Goal: Task Accomplishment & Management: Complete application form

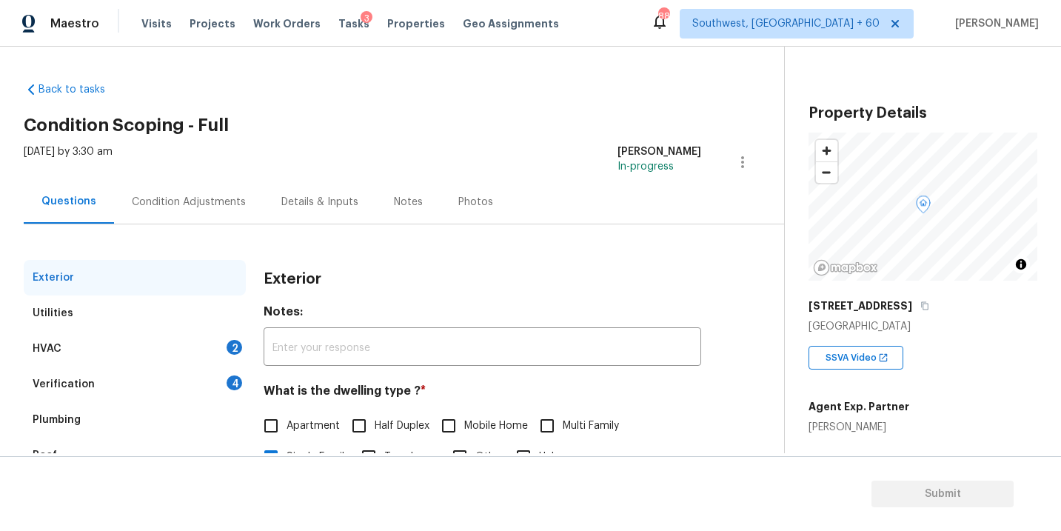
click at [169, 348] on div "HVAC 2" at bounding box center [135, 349] width 222 height 36
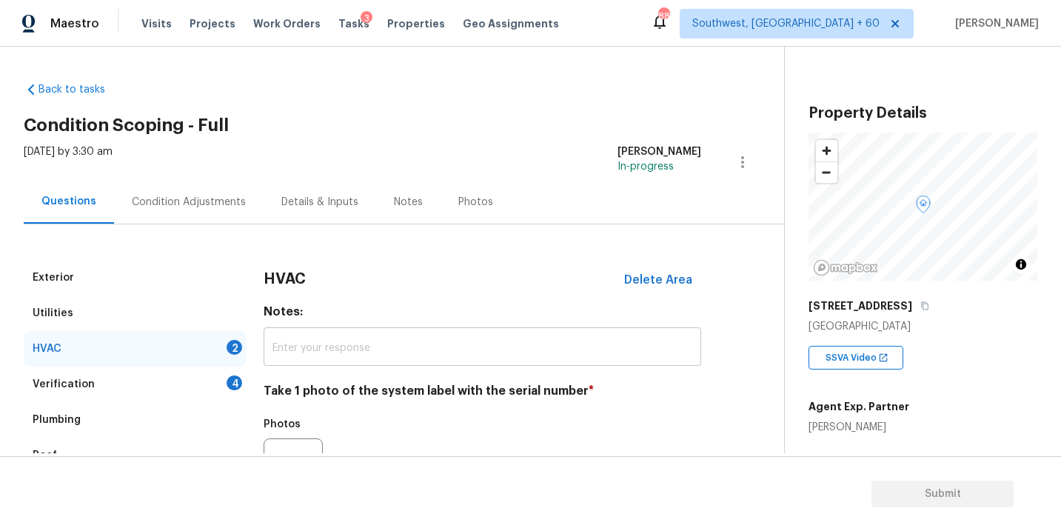
scroll to position [116, 0]
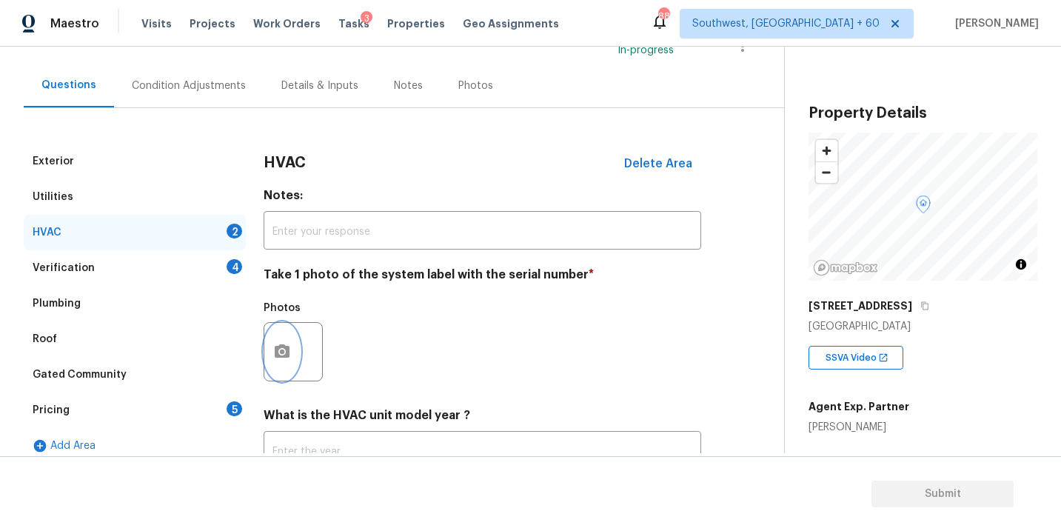
click at [298, 352] on button "button" at bounding box center [282, 352] width 36 height 58
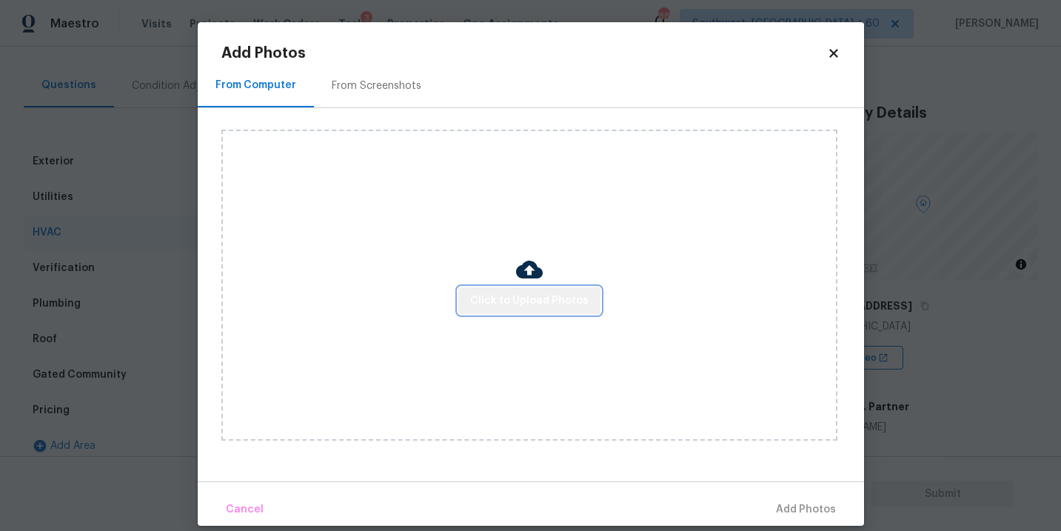
click at [589, 304] on button "Click to Upload Photos" at bounding box center [529, 300] width 142 height 27
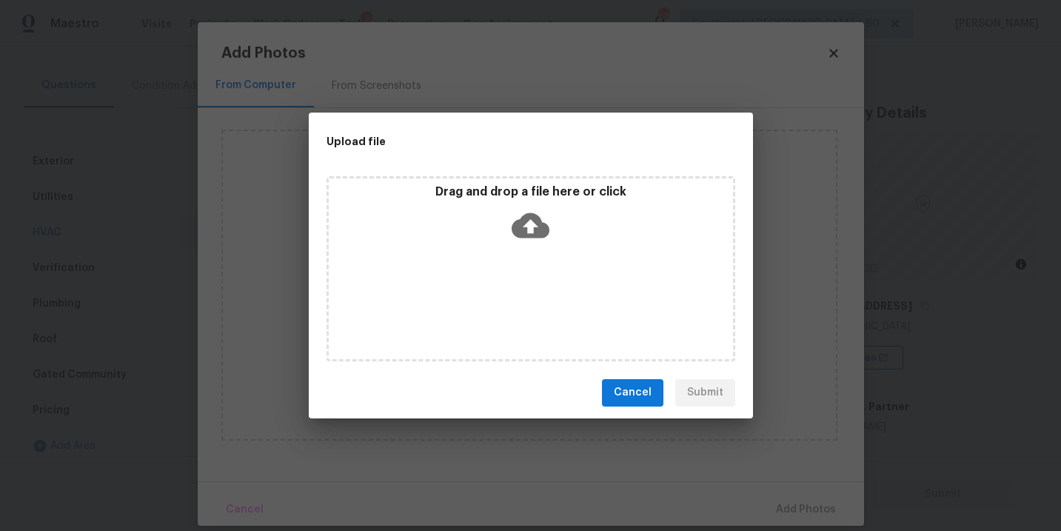
click at [561, 252] on div "Drag and drop a file here or click" at bounding box center [530, 268] width 409 height 185
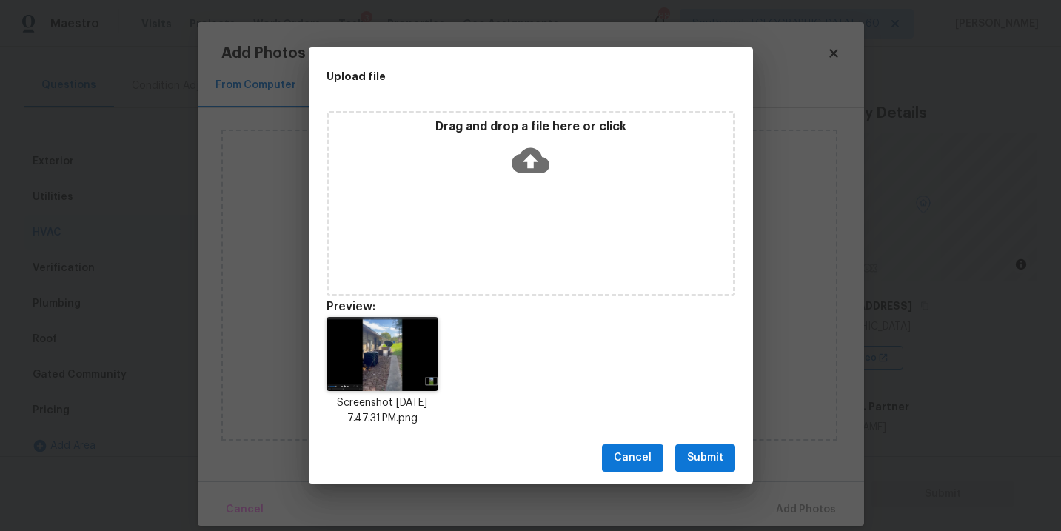
click at [708, 462] on span "Submit" at bounding box center [705, 458] width 36 height 19
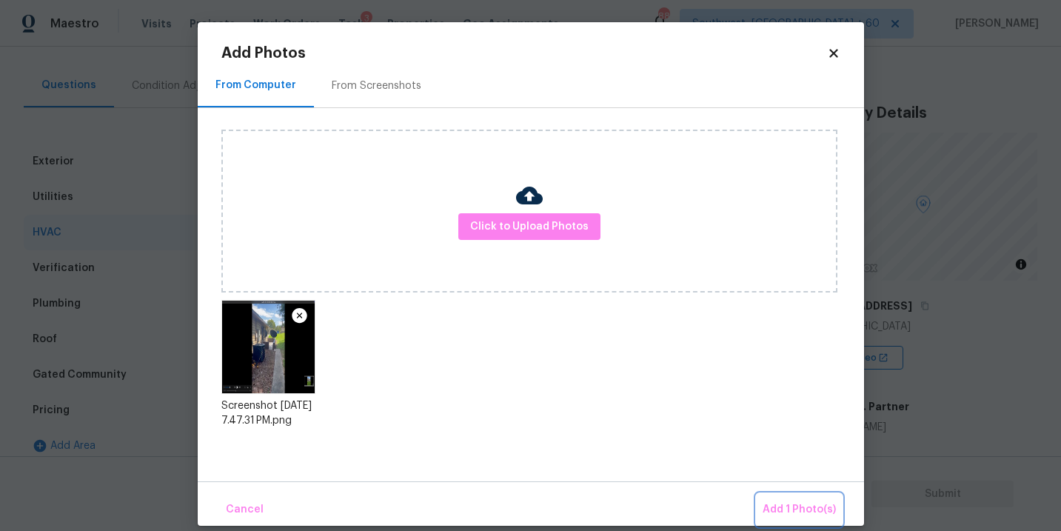
click at [778, 500] on button "Add 1 Photo(s)" at bounding box center [799, 510] width 85 height 32
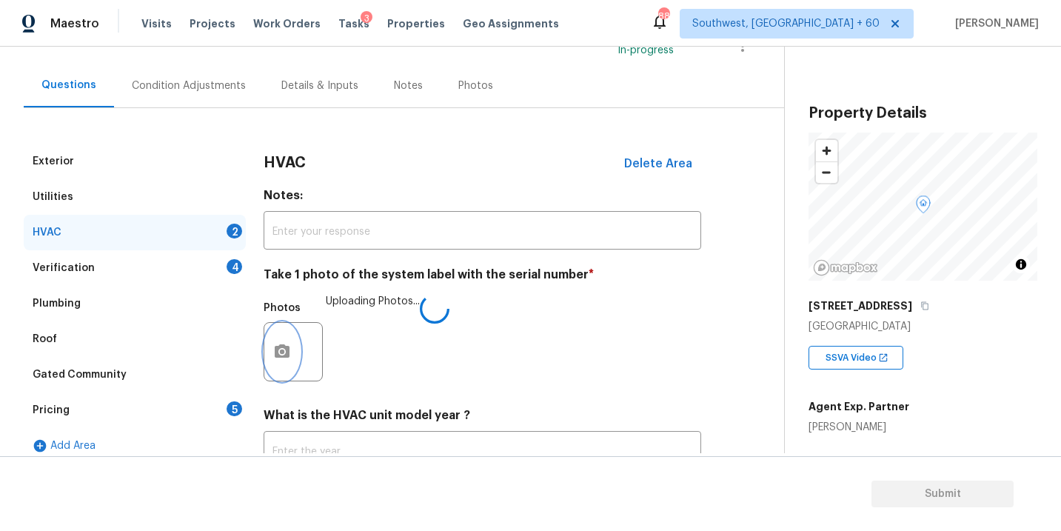
scroll to position [231, 0]
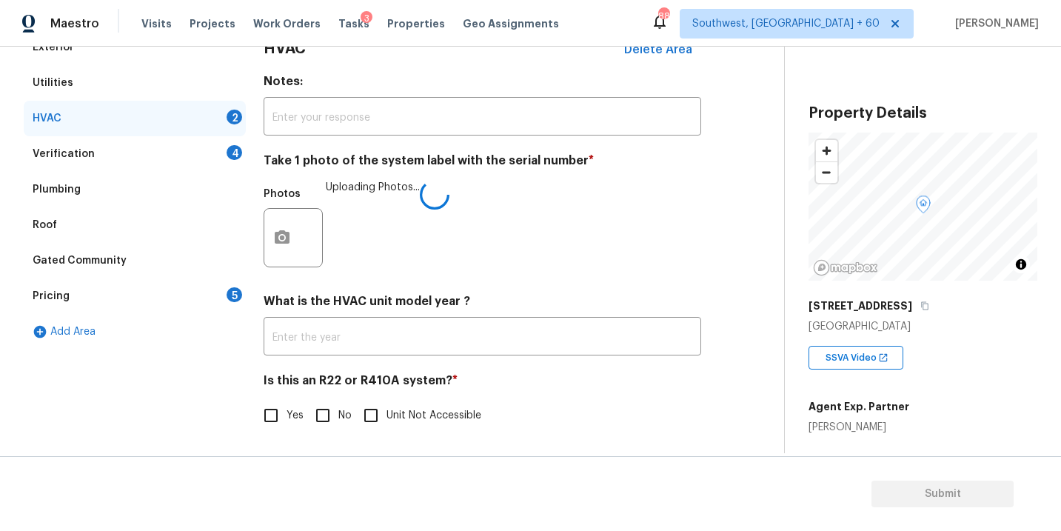
click at [329, 397] on div "Is this an R22 or R410A system? * Yes No Unit Not Accessible" at bounding box center [482, 402] width 437 height 58
click at [327, 412] on input "No" at bounding box center [322, 415] width 31 height 31
checkbox input "true"
click at [709, 251] on div "Exterior Utilities HVAC 1 Verification 4 Plumbing Roof Gated Community Pricing …" at bounding box center [386, 239] width 725 height 419
click at [177, 159] on div "Verification 4" at bounding box center [135, 154] width 222 height 36
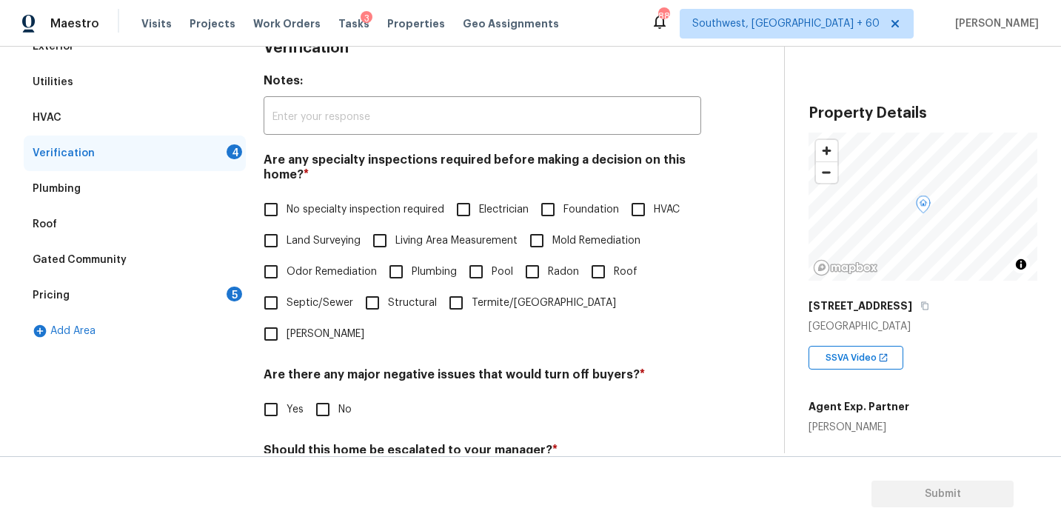
click at [321, 220] on label "No specialty inspection required" at bounding box center [349, 209] width 189 height 31
click at [286, 220] on input "No specialty inspection required" at bounding box center [270, 209] width 31 height 31
checkbox input "true"
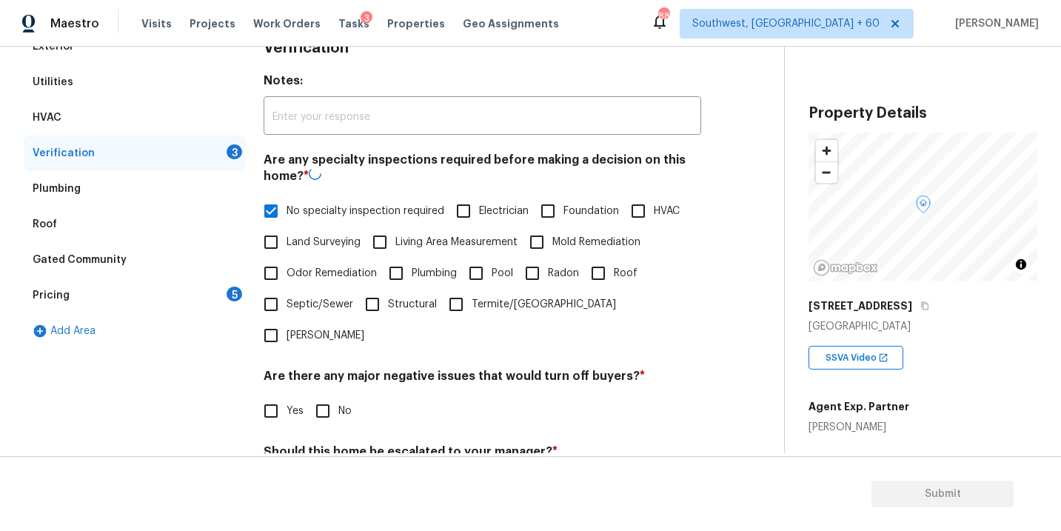
scroll to position [314, 0]
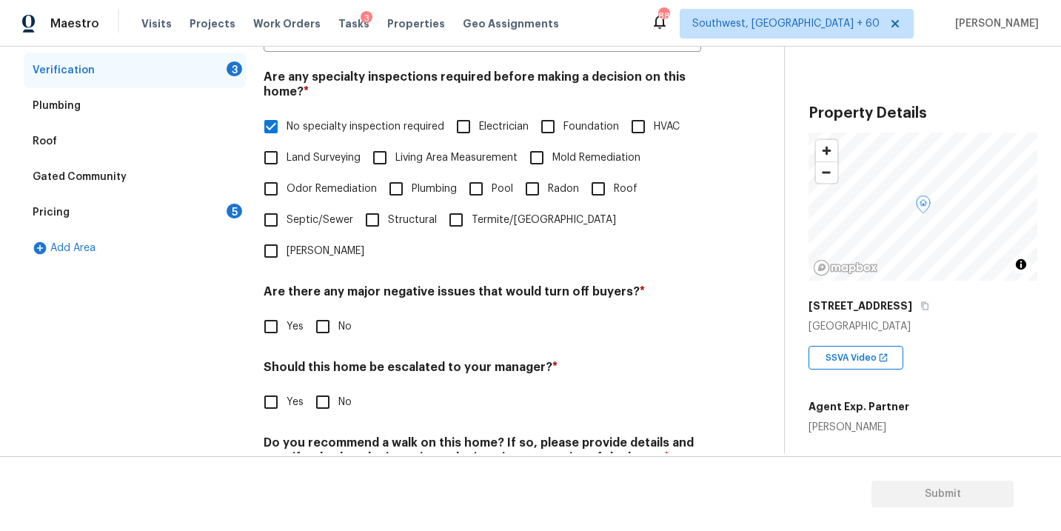
click at [327, 311] on input "No" at bounding box center [322, 326] width 31 height 31
checkbox input "true"
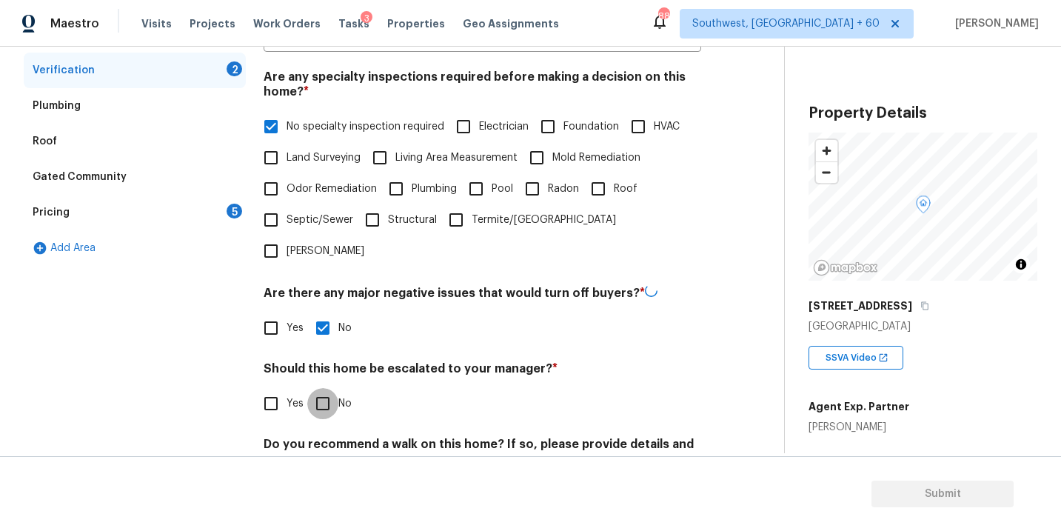
click at [332, 388] on input "No" at bounding box center [322, 403] width 31 height 31
checkbox input "true"
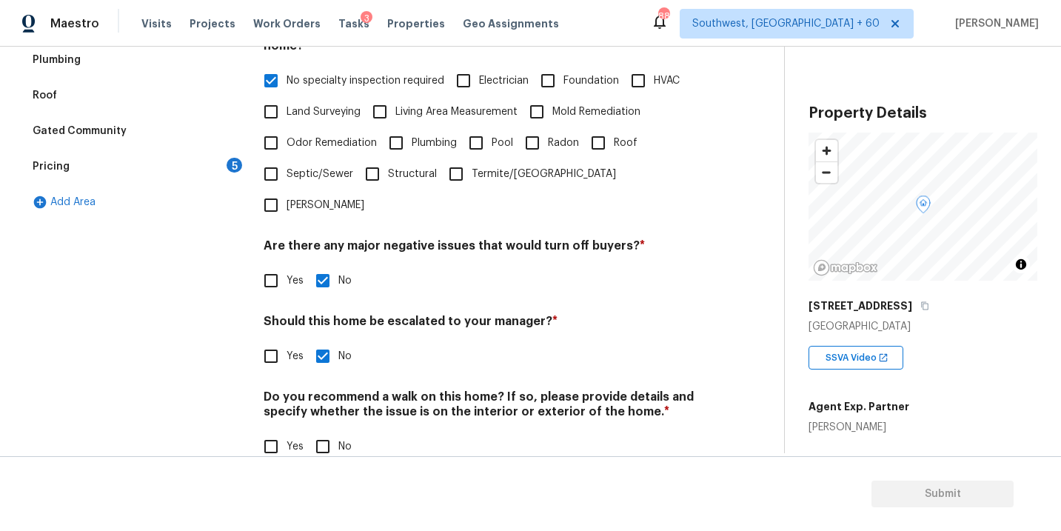
click at [326, 431] on input "No" at bounding box center [322, 446] width 31 height 31
checkbox input "true"
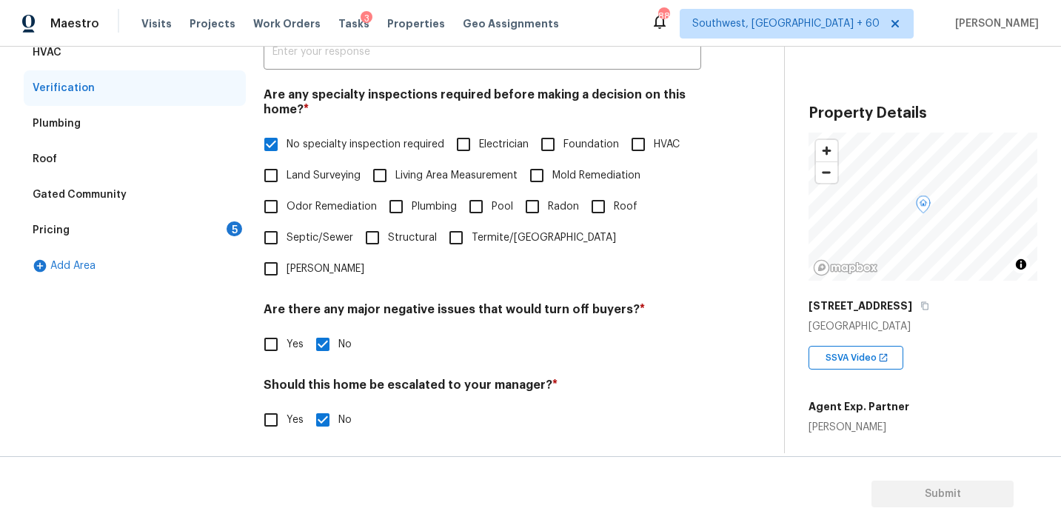
scroll to position [186, 0]
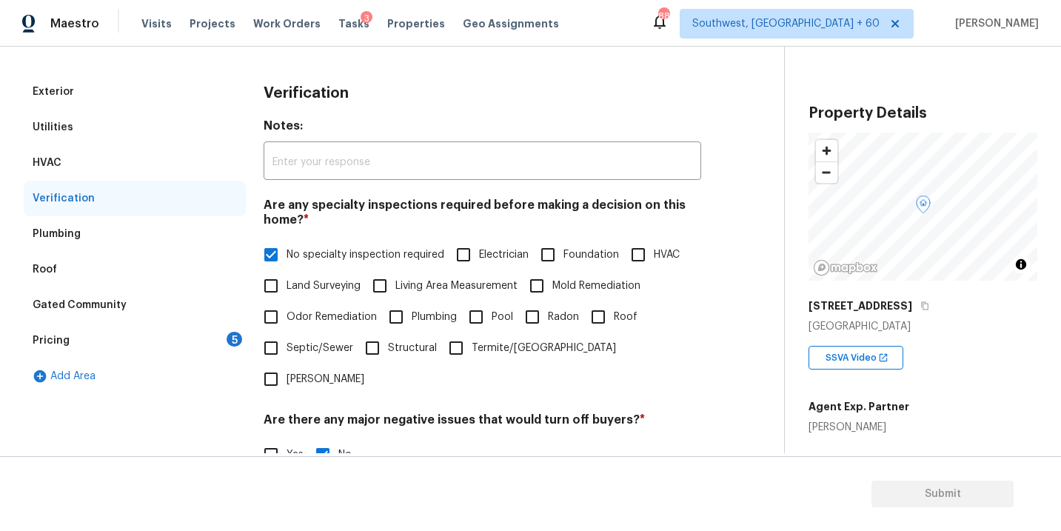
click at [164, 343] on div "Pricing 5" at bounding box center [135, 341] width 222 height 36
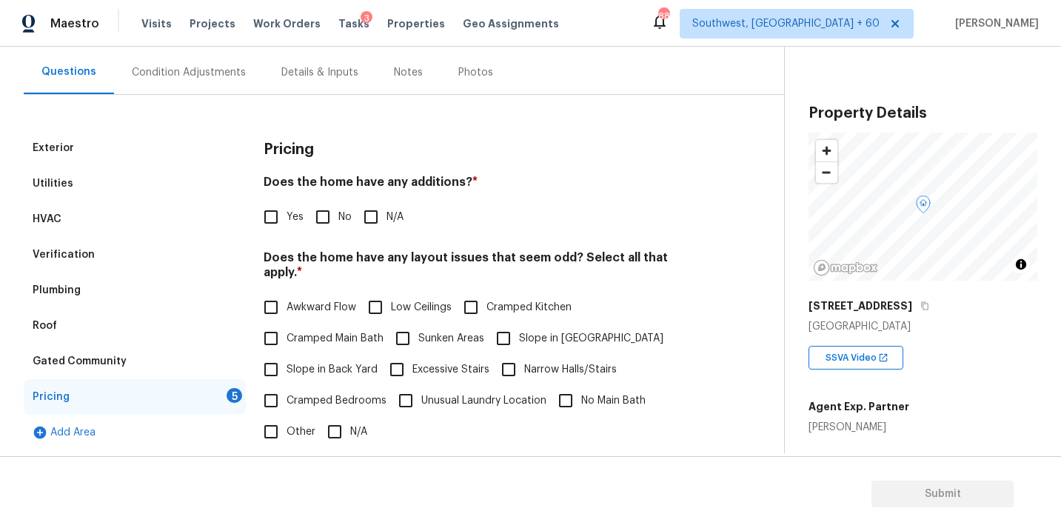
click at [372, 221] on input "N/A" at bounding box center [370, 216] width 31 height 31
checkbox input "true"
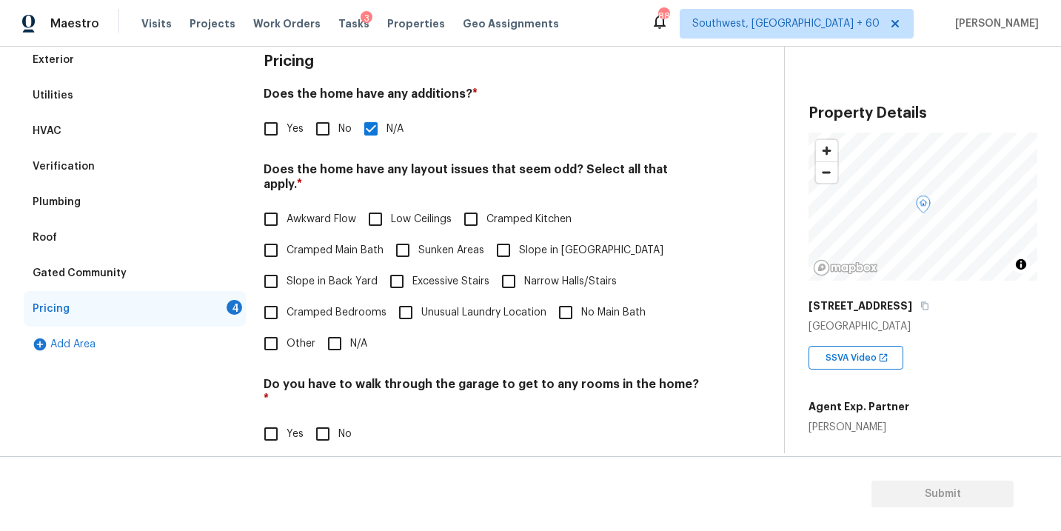
click at [343, 329] on input "N/A" at bounding box center [334, 343] width 31 height 31
checkbox input "true"
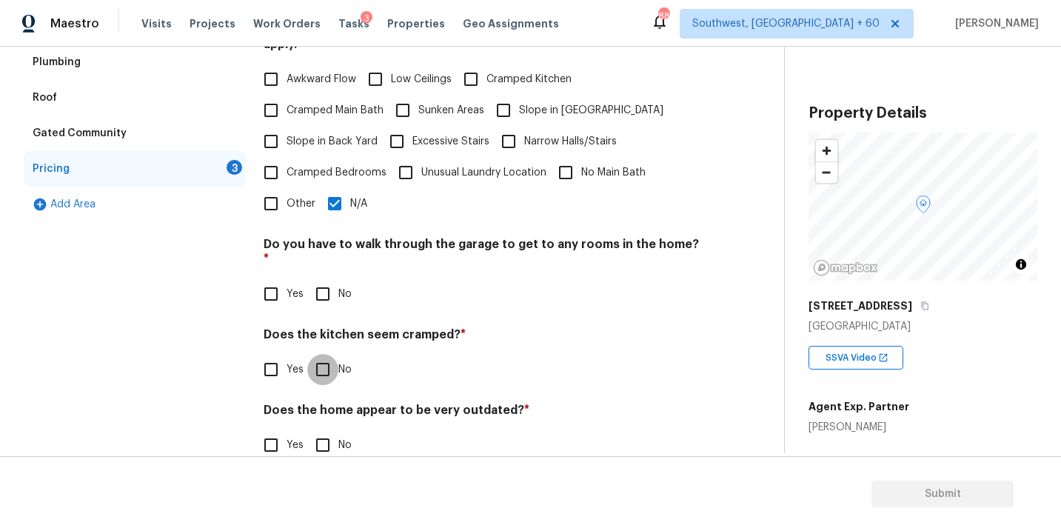
click at [335, 354] on input "No" at bounding box center [322, 369] width 31 height 31
checkbox input "true"
click at [335, 404] on h4 "Does the home appear to be very outdated? *" at bounding box center [482, 414] width 437 height 21
click at [329, 429] on input "No" at bounding box center [322, 444] width 31 height 31
checkbox input "true"
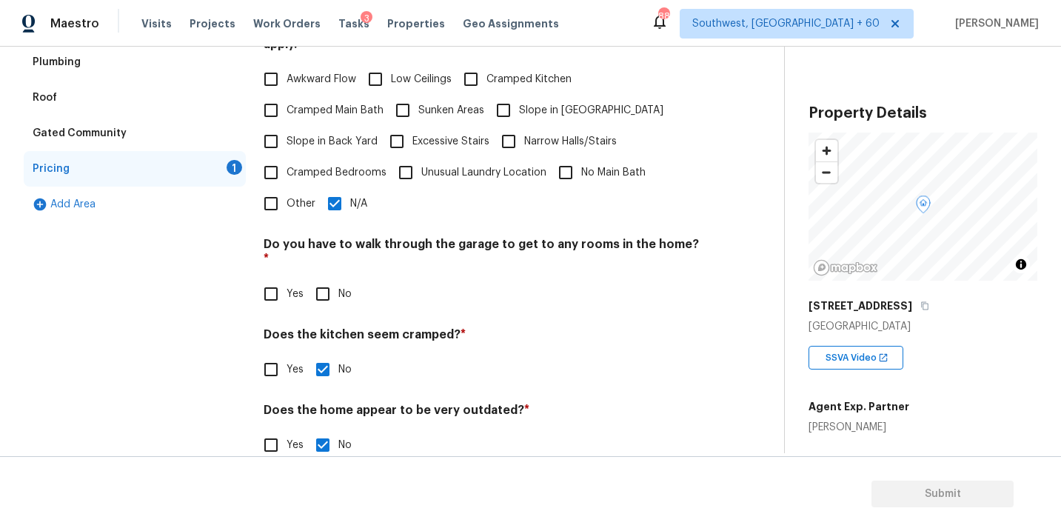
click at [326, 278] on input "No" at bounding box center [322, 293] width 31 height 31
checkbox input "true"
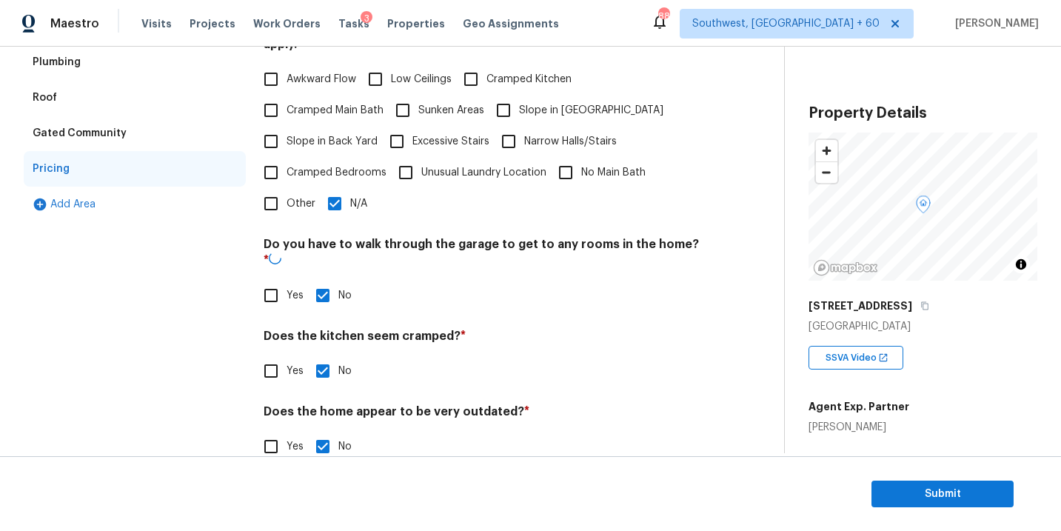
scroll to position [311, 0]
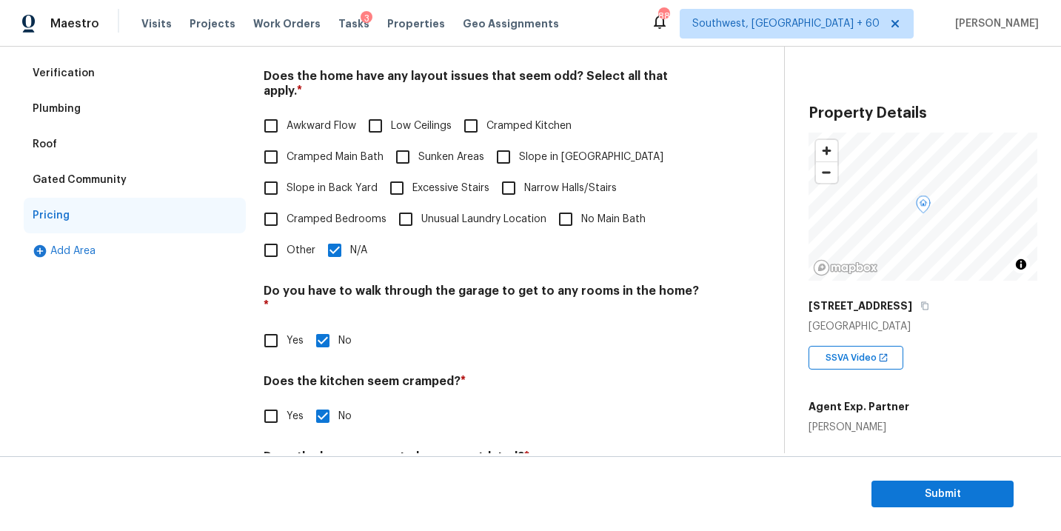
click at [566, 150] on span "Slope in Front Yard" at bounding box center [591, 158] width 144 height 16
click at [519, 146] on input "Slope in Front Yard" at bounding box center [503, 156] width 31 height 31
checkbox input "true"
click at [355, 255] on div "Pricing Does the home have any additions? * Yes No N/A Does the home have any l…" at bounding box center [482, 237] width 437 height 576
click at [355, 247] on label "N/A" at bounding box center [343, 250] width 48 height 31
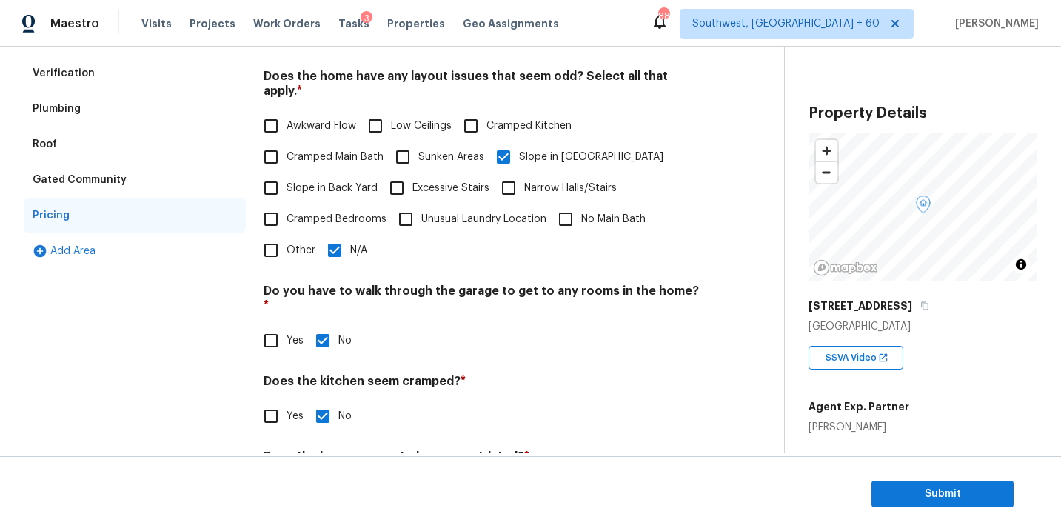
click at [350, 247] on input "N/A" at bounding box center [334, 250] width 31 height 31
checkbox input "false"
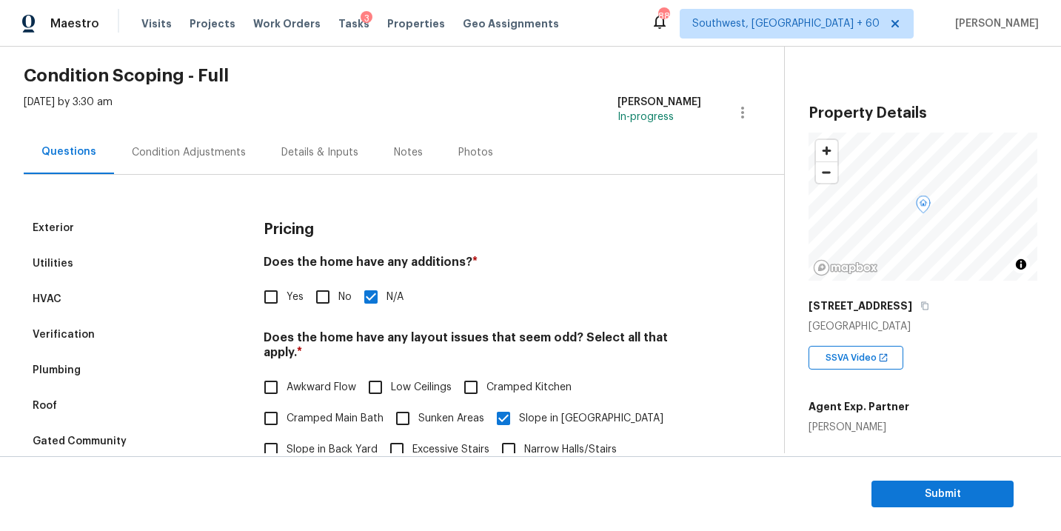
click at [198, 161] on div "Condition Adjustments" at bounding box center [189, 152] width 150 height 44
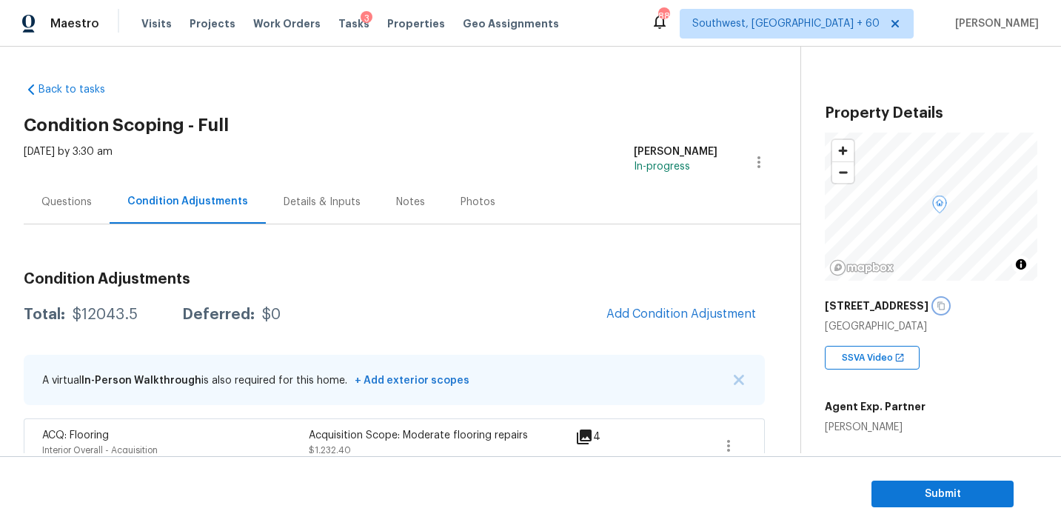
click at [937, 304] on icon "button" at bounding box center [940, 306] width 7 height 8
click at [390, 125] on h2 "Condition Scoping - Full" at bounding box center [412, 125] width 777 height 15
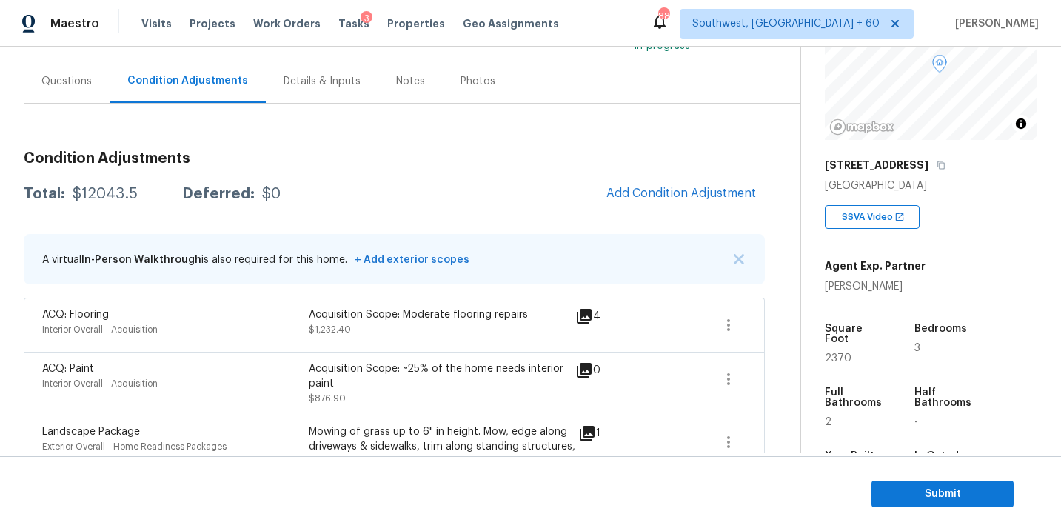
scroll to position [194, 0]
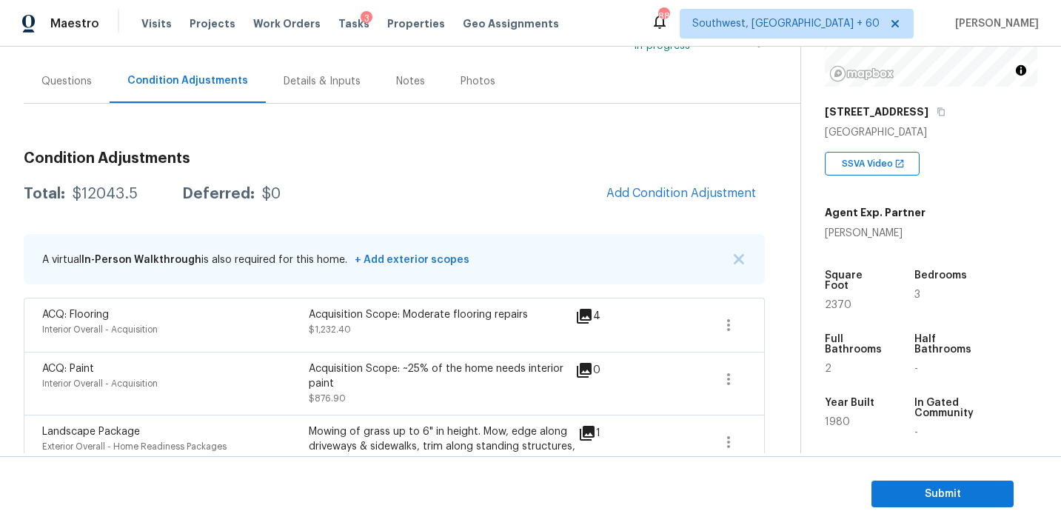
click at [87, 193] on div "$12043.5" at bounding box center [105, 194] width 65 height 15
copy div "$12043.5"
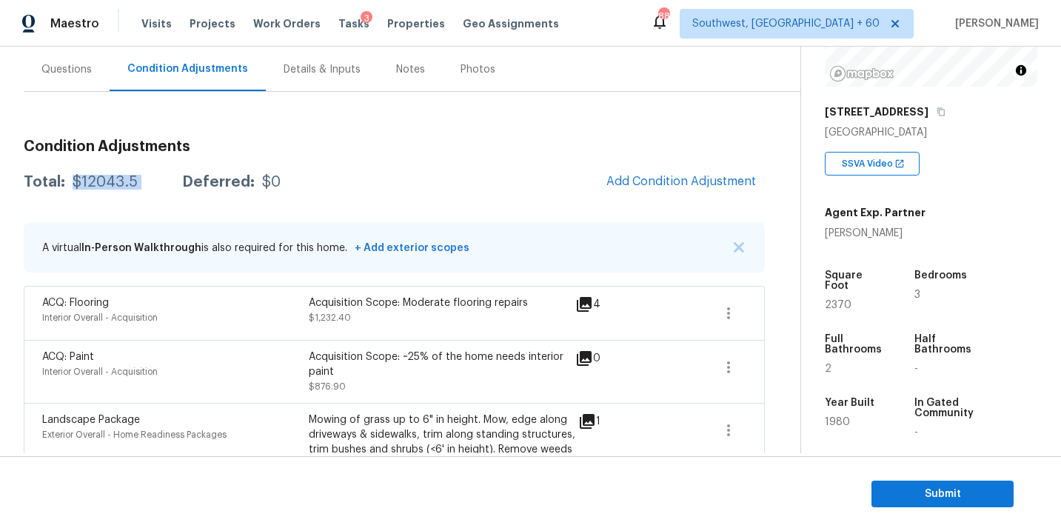
scroll to position [162, 0]
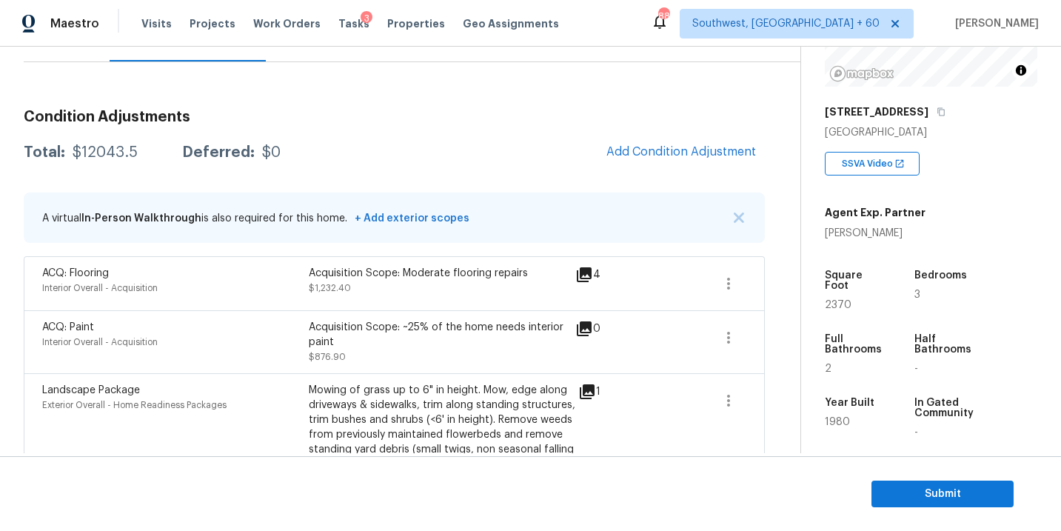
click at [748, 369] on div "ACQ: Paint Interior Overall - Acquisition Acquisition Scope: ~25% of the home n…" at bounding box center [394, 341] width 741 height 63
click at [908, 476] on section "Submit" at bounding box center [530, 494] width 1061 height 76
click at [908, 480] on button "Submit" at bounding box center [942, 493] width 142 height 27
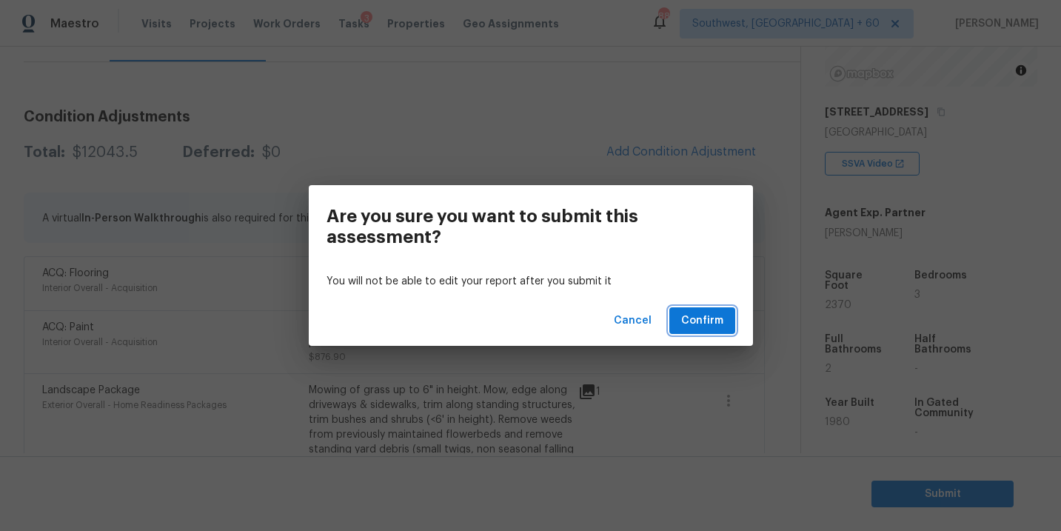
click at [705, 315] on span "Confirm" at bounding box center [702, 321] width 42 height 19
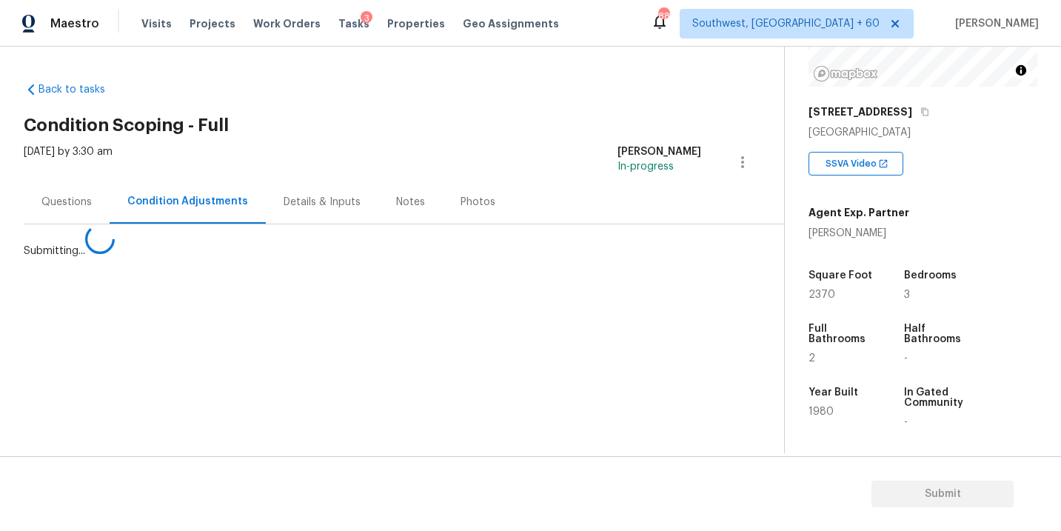
scroll to position [0, 0]
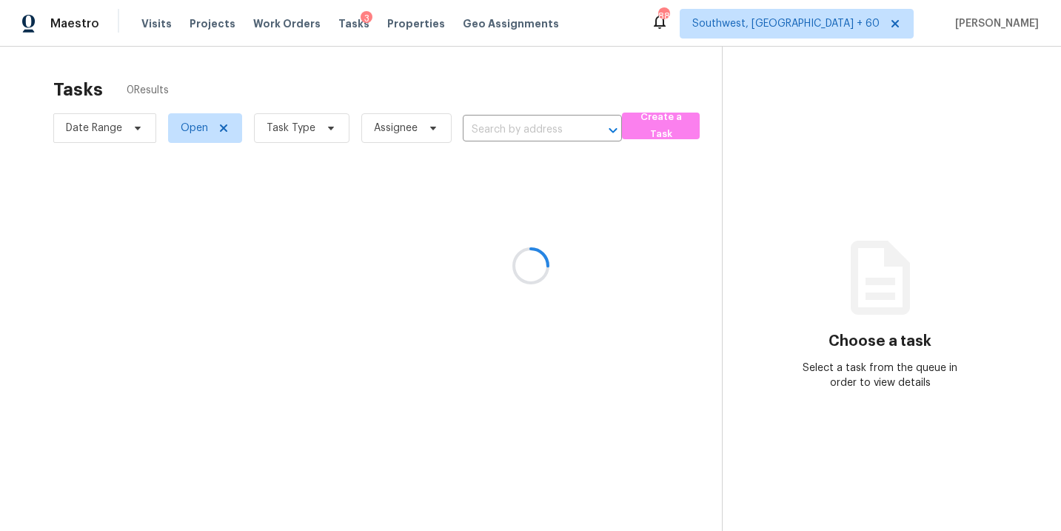
click at [317, 136] on div at bounding box center [530, 265] width 1061 height 531
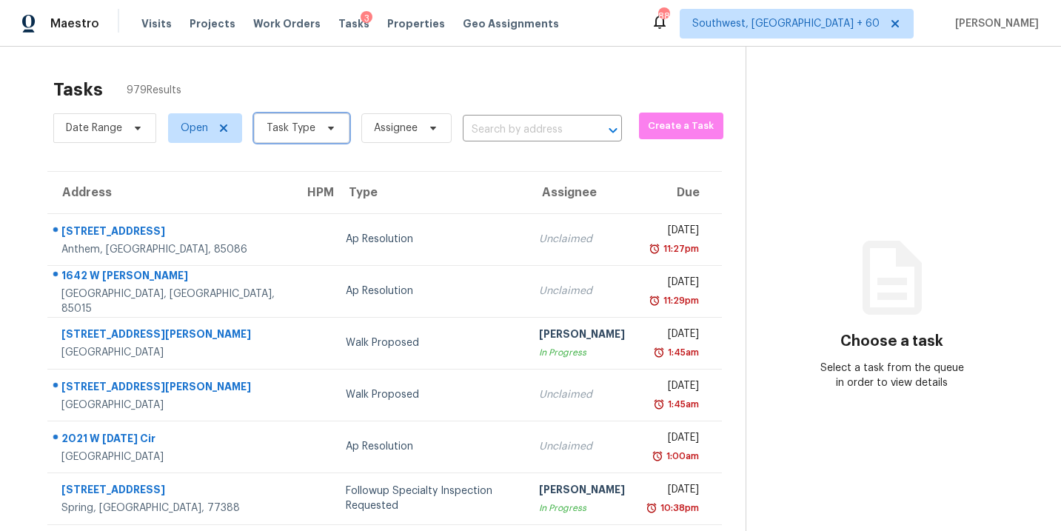
click at [307, 131] on span "Task Type" at bounding box center [290, 128] width 49 height 15
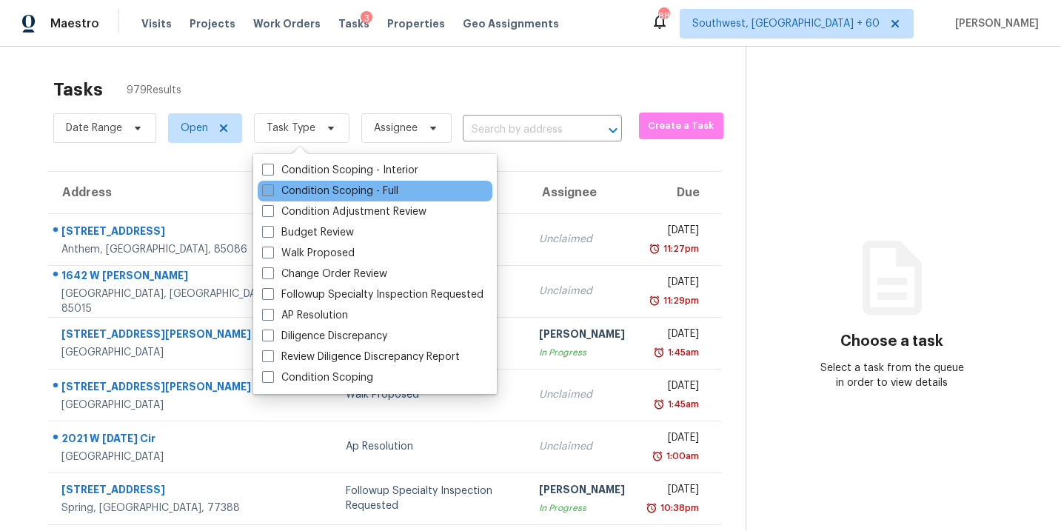
click at [321, 192] on label "Condition Scoping - Full" at bounding box center [330, 191] width 136 height 15
click at [272, 192] on input "Condition Scoping - Full" at bounding box center [267, 189] width 10 height 10
checkbox input "true"
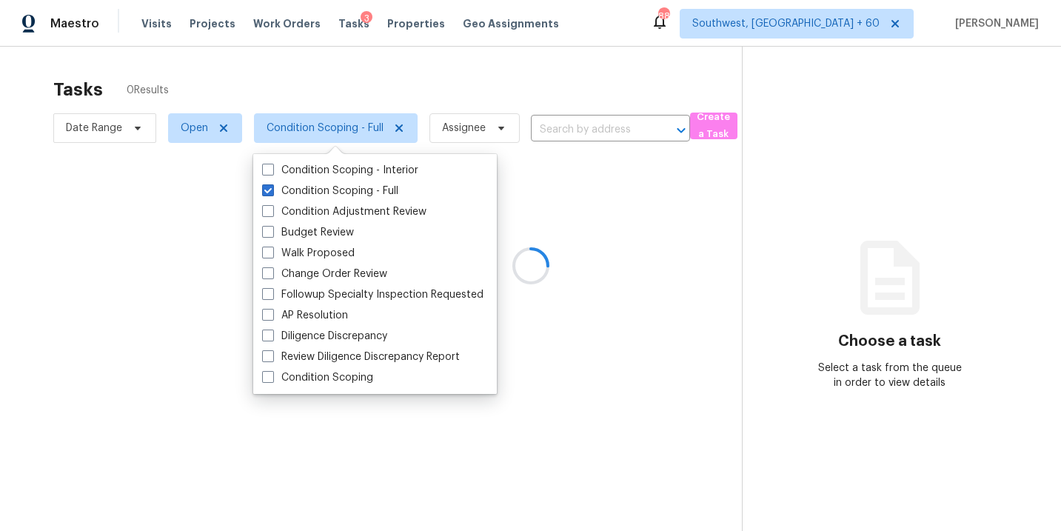
click at [473, 131] on div at bounding box center [530, 265] width 1061 height 531
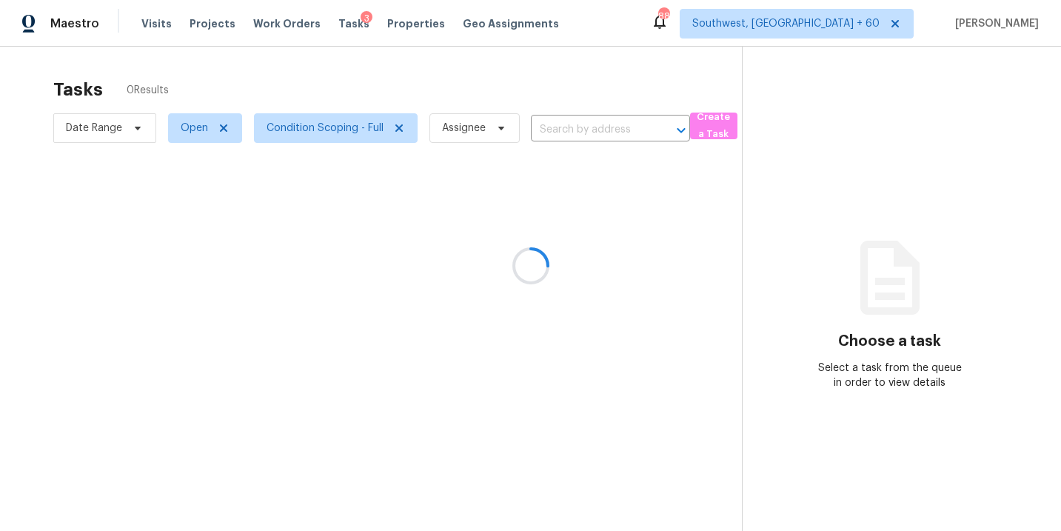
click at [473, 131] on div at bounding box center [530, 265] width 1061 height 531
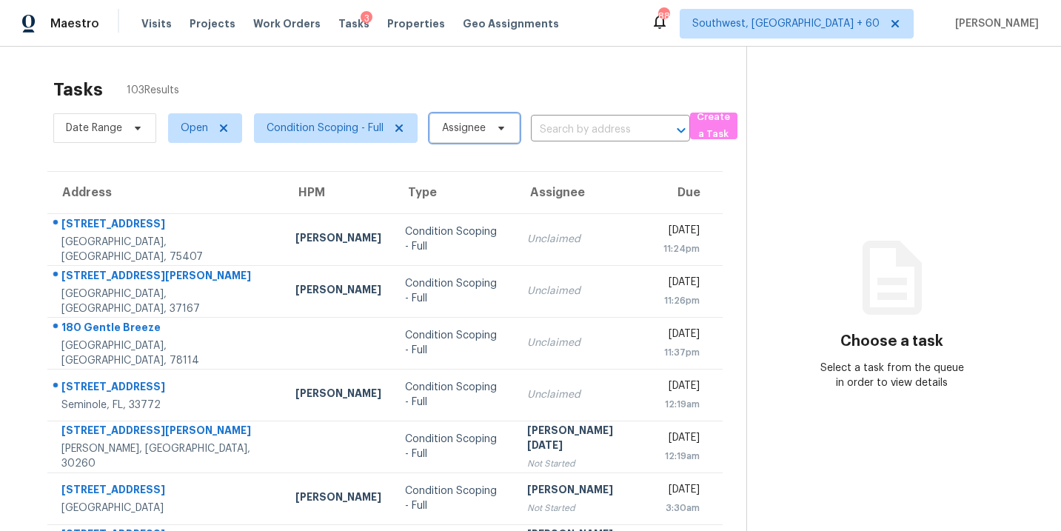
click at [473, 131] on span "Assignee" at bounding box center [464, 128] width 44 height 15
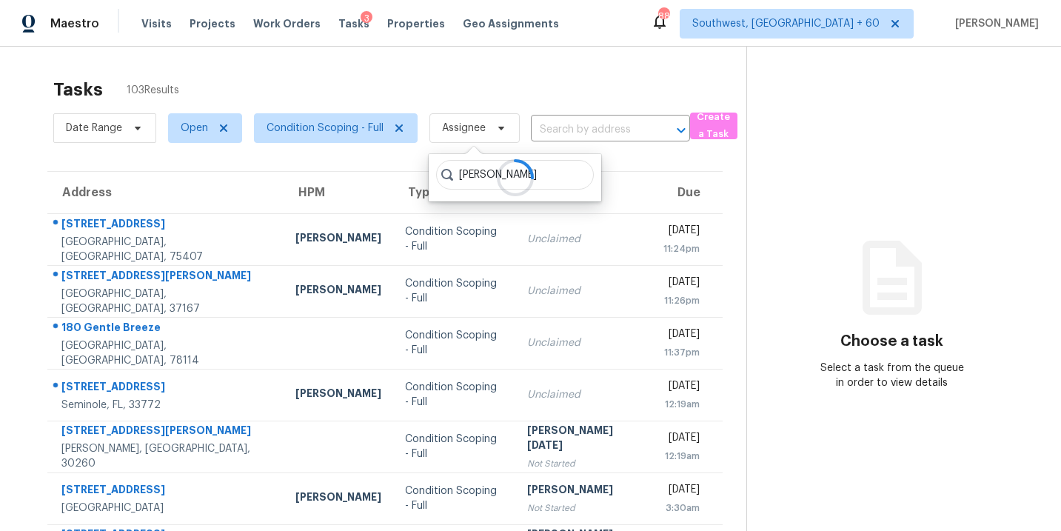
type input "sakthivel"
click at [540, 176] on div at bounding box center [515, 177] width 172 height 47
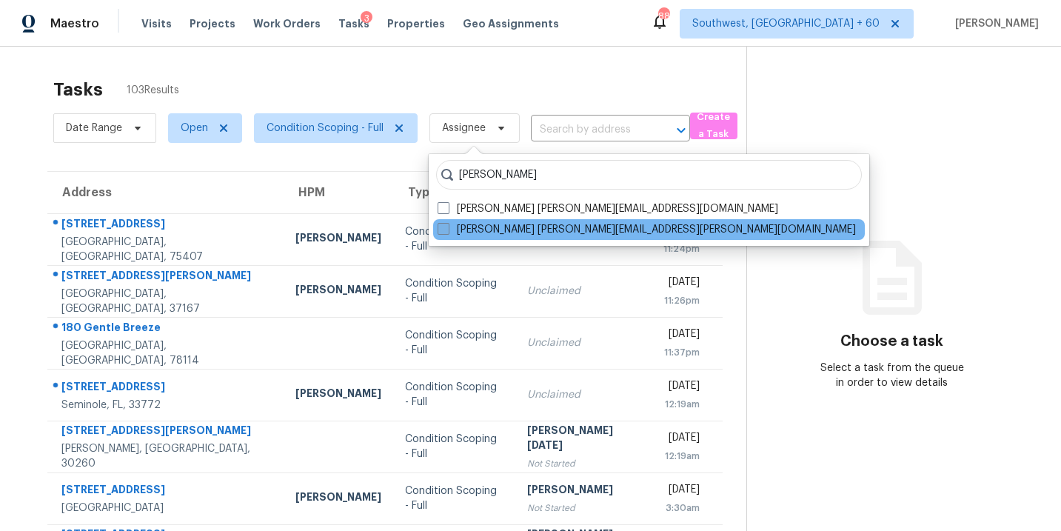
click at [514, 229] on label "Sakthivel Chandran sakthivel.chandran@opendoor.com" at bounding box center [646, 229] width 418 height 15
click at [447, 229] on input "Sakthivel Chandran sakthivel.chandran@opendoor.com" at bounding box center [442, 227] width 10 height 10
checkbox input "true"
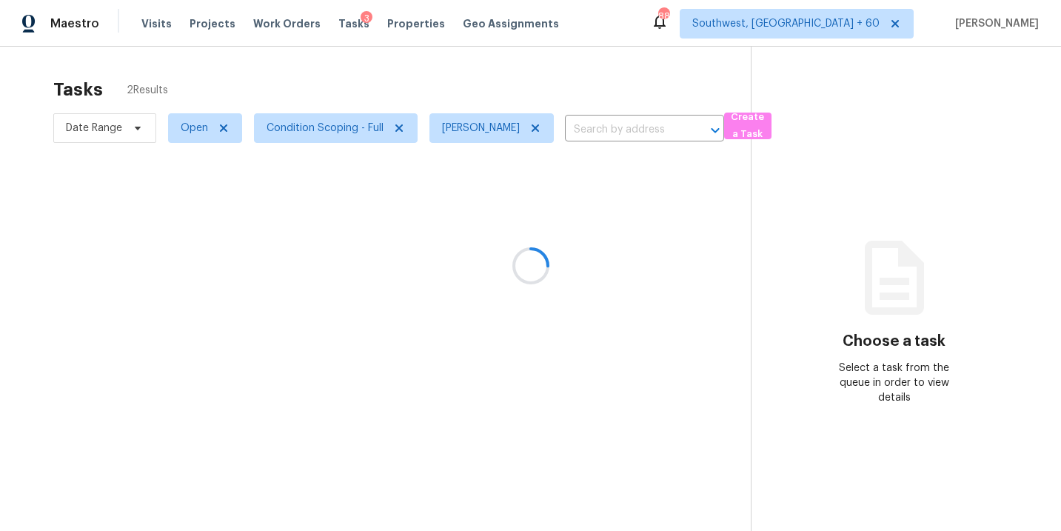
click at [848, 228] on section "Choose a task Select a task from the queue in order to view details" at bounding box center [894, 312] width 286 height 531
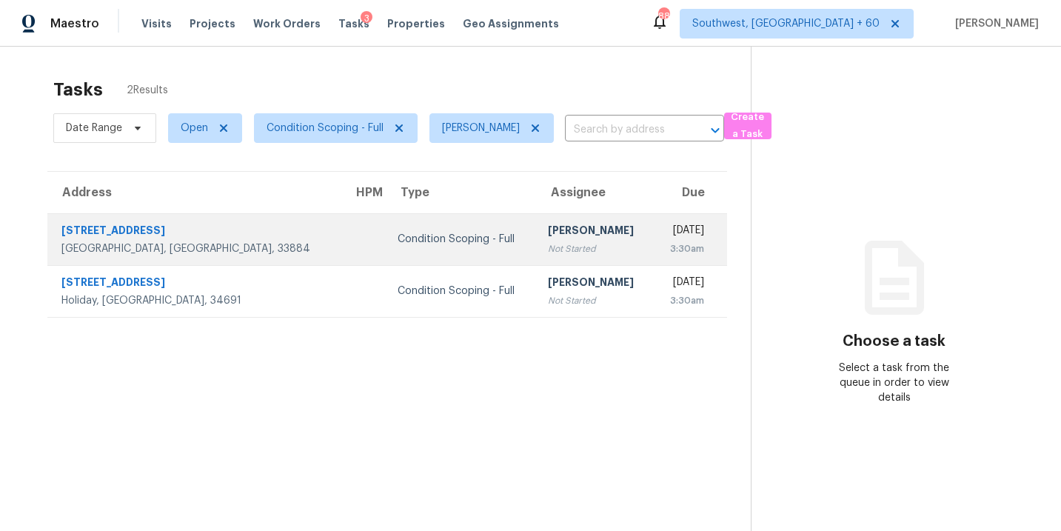
click at [665, 233] on div "Tue, Aug 26th 2025" at bounding box center [684, 232] width 39 height 19
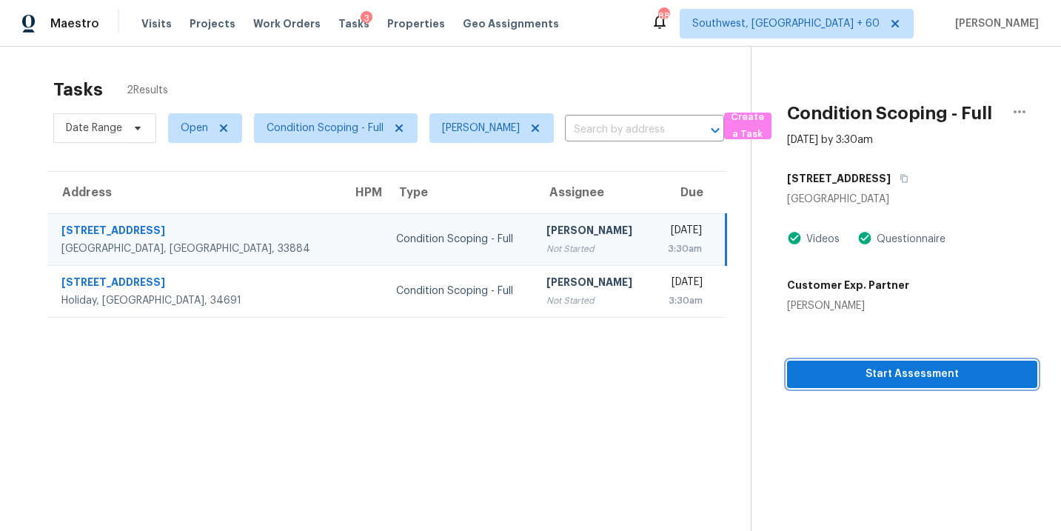
click at [873, 372] on span "Start Assessment" at bounding box center [912, 374] width 227 height 19
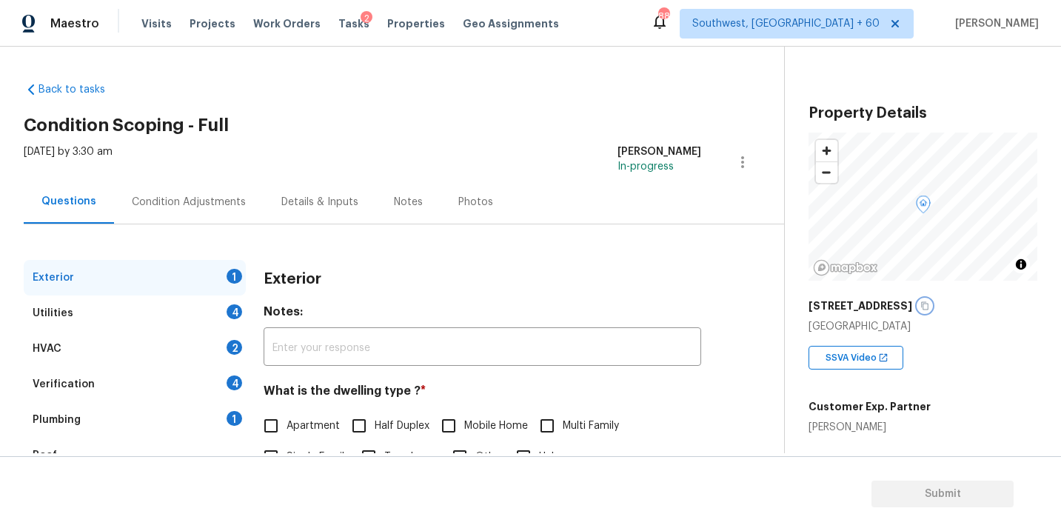
click at [920, 307] on icon "button" at bounding box center [924, 305] width 9 height 9
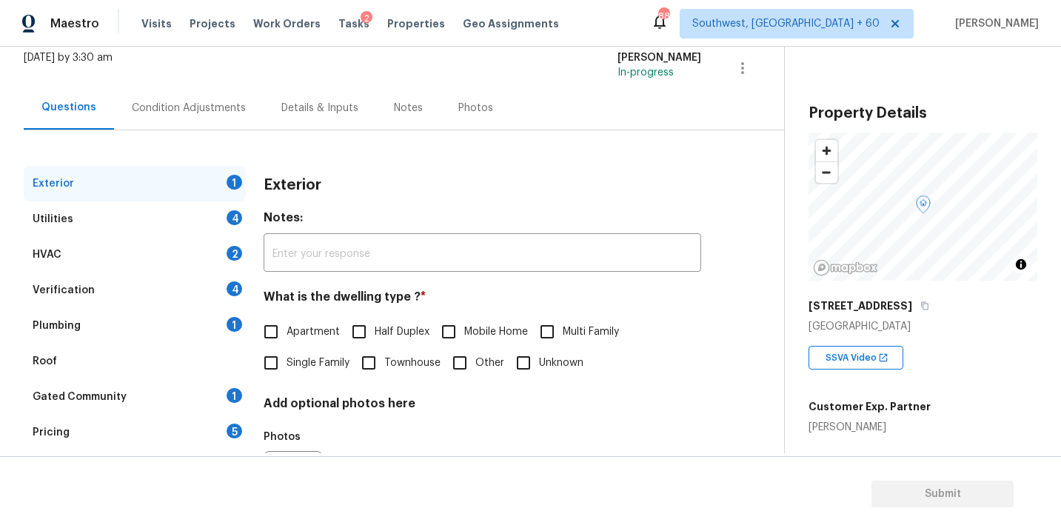
click at [301, 364] on span "Single Family" at bounding box center [317, 363] width 63 height 16
click at [286, 364] on input "Single Family" at bounding box center [270, 362] width 31 height 31
checkbox input "true"
click at [161, 227] on div "Utilities 4" at bounding box center [135, 219] width 222 height 36
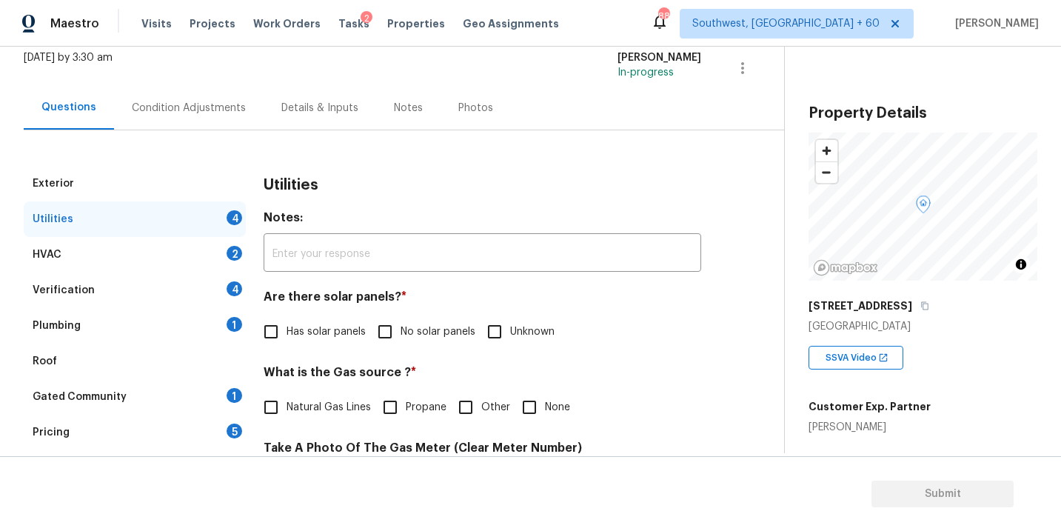
click at [336, 336] on span "Has solar panels" at bounding box center [325, 331] width 79 height 16
click at [286, 336] on input "Has solar panels" at bounding box center [270, 330] width 31 height 31
checkbox input "true"
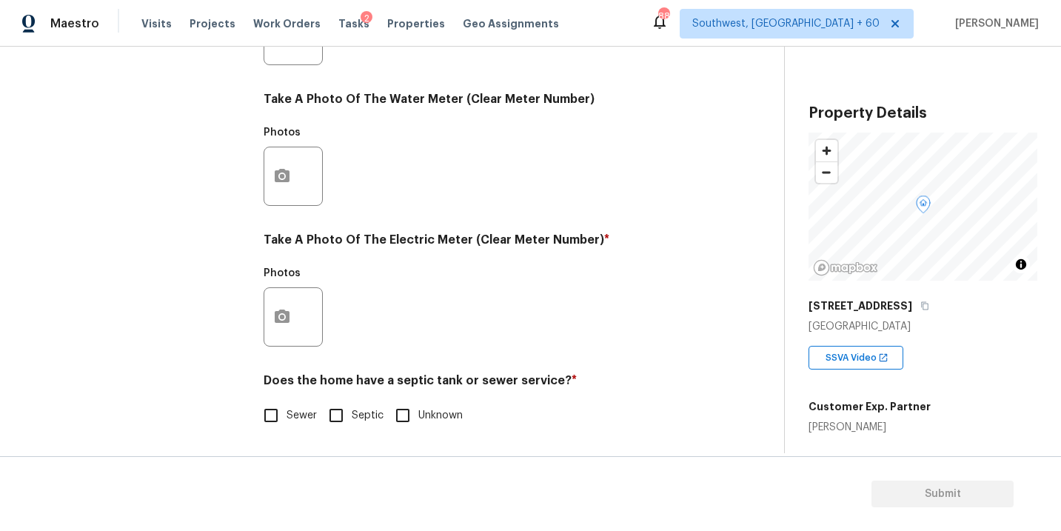
click at [282, 413] on input "Sewer" at bounding box center [270, 415] width 31 height 31
checkbox input "true"
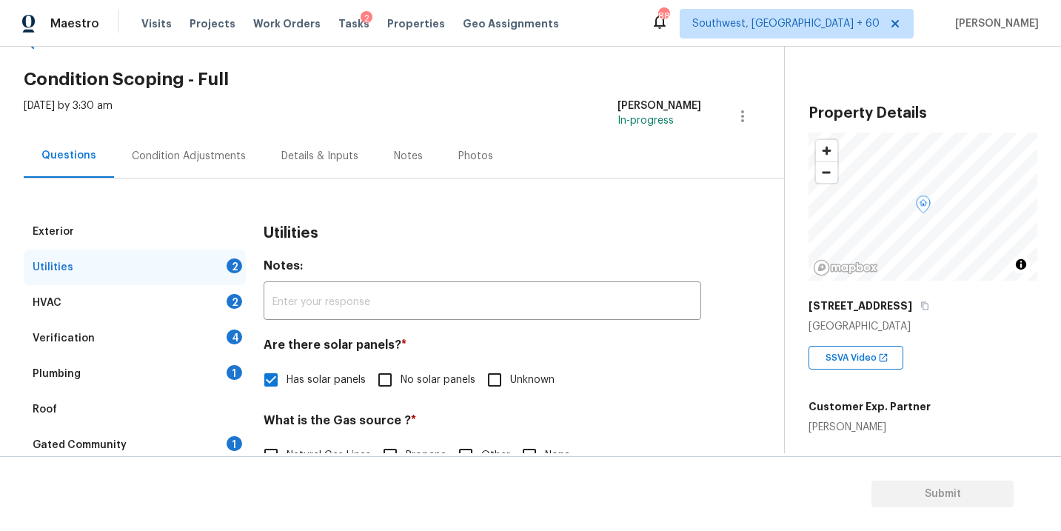
scroll to position [17, 0]
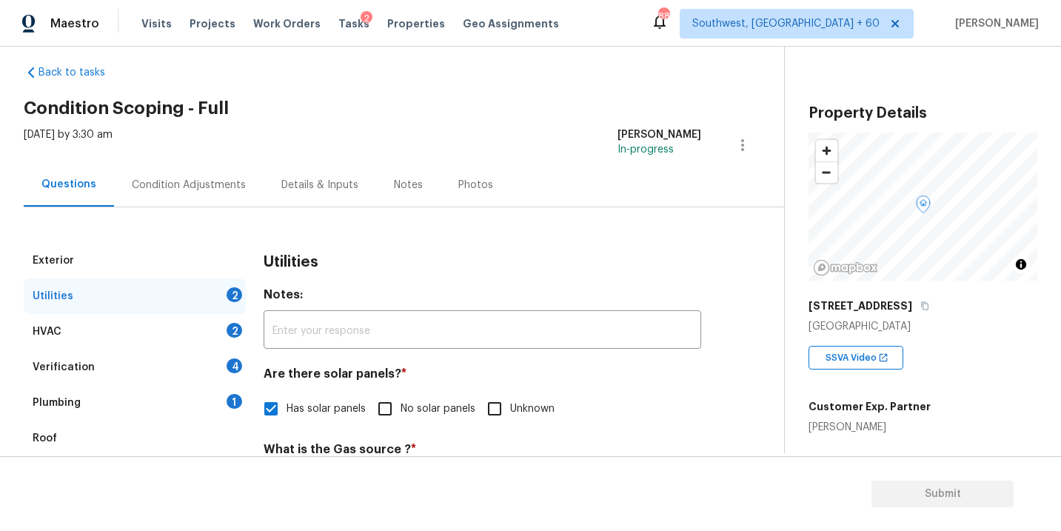
click at [121, 412] on div "Plumbing 1" at bounding box center [135, 403] width 222 height 36
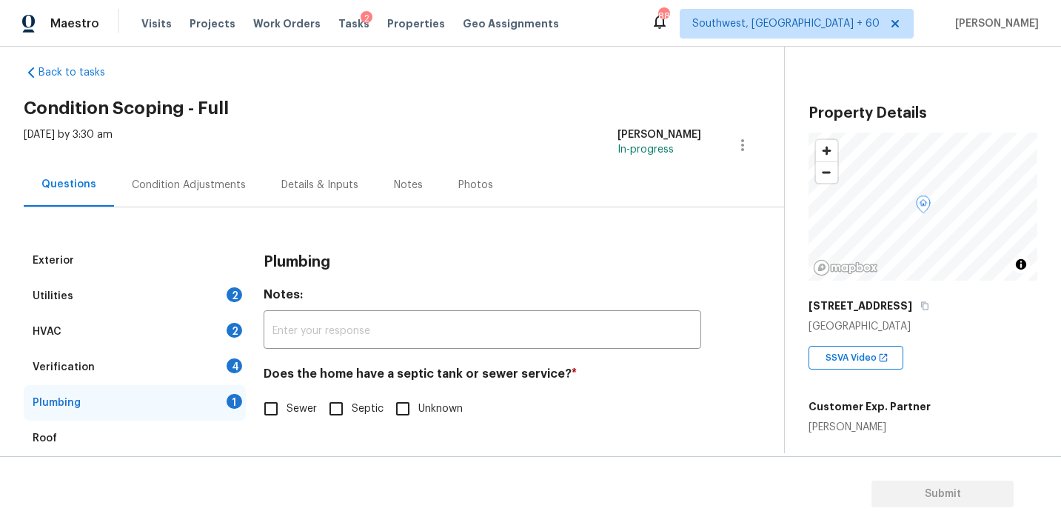
click at [278, 406] on input "Sewer" at bounding box center [270, 408] width 31 height 31
checkbox input "true"
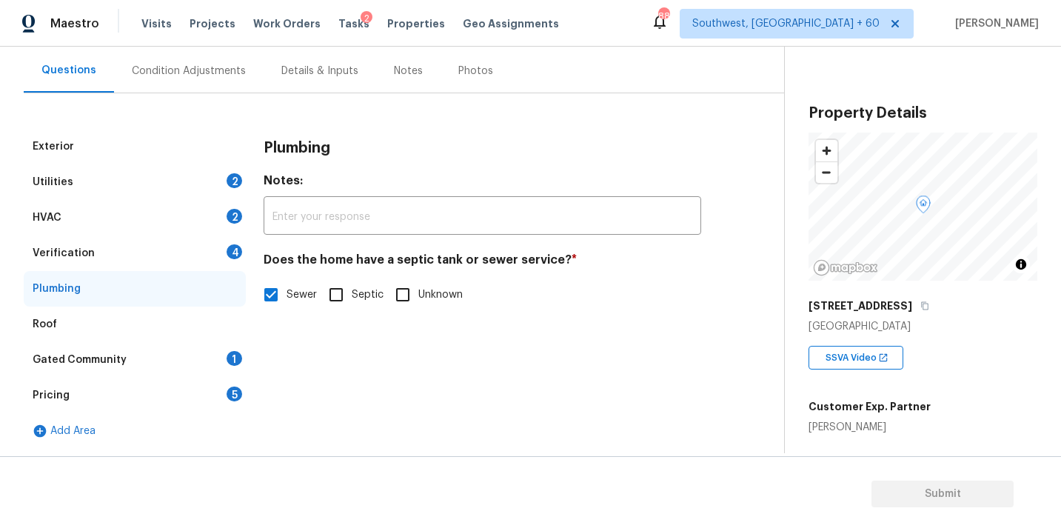
click at [164, 349] on div "Gated Community 1" at bounding box center [135, 360] width 222 height 36
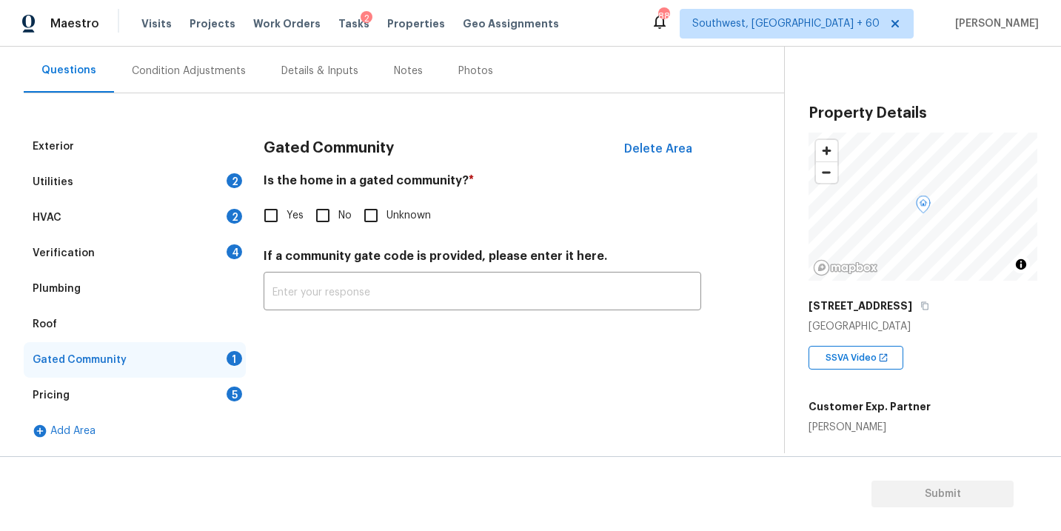
click at [323, 217] on input "No" at bounding box center [322, 215] width 31 height 31
checkbox input "true"
click at [145, 182] on div "Utilities 2" at bounding box center [135, 182] width 222 height 36
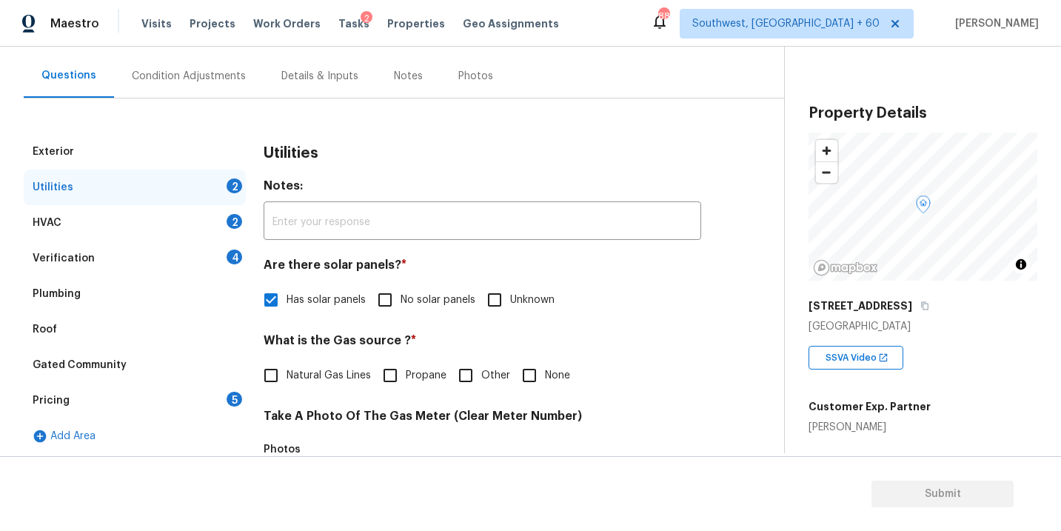
scroll to position [0, 0]
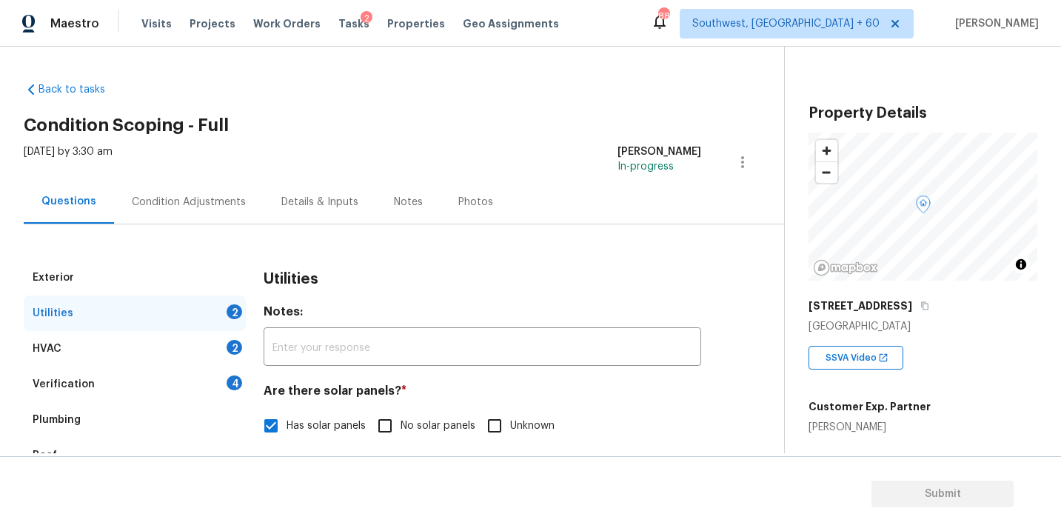
click at [208, 212] on div "Condition Adjustments" at bounding box center [189, 202] width 150 height 44
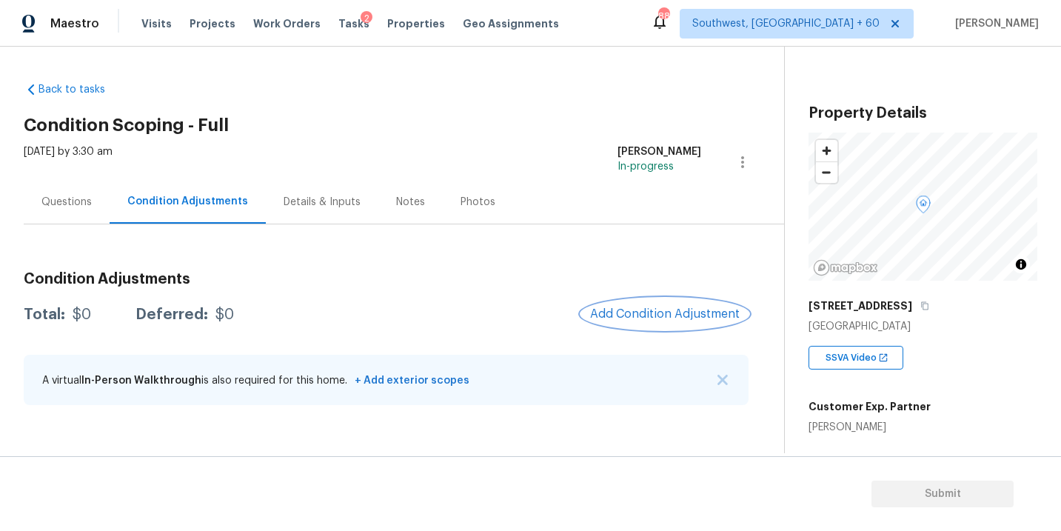
click at [664, 328] on button "Add Condition Adjustment" at bounding box center [664, 313] width 167 height 31
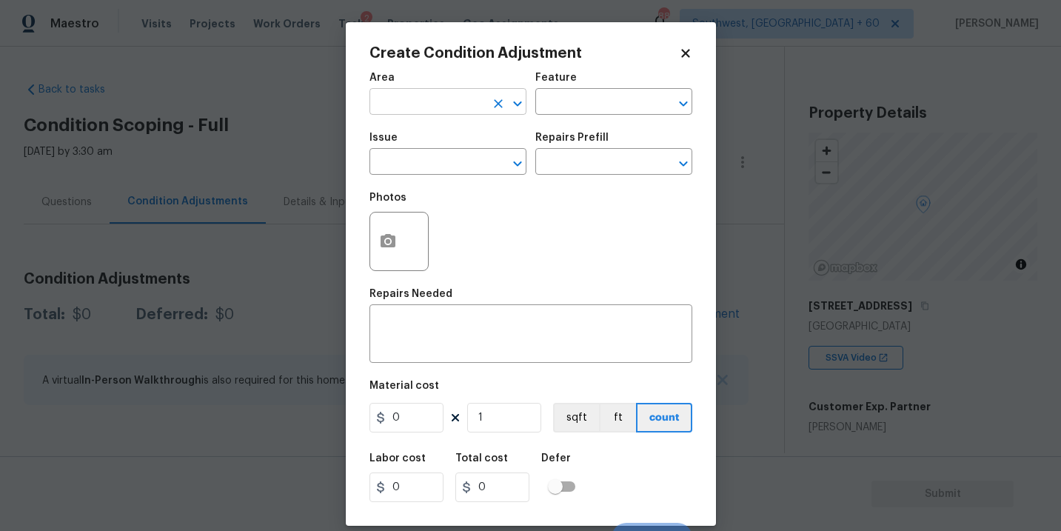
click at [419, 101] on input "text" at bounding box center [426, 103] width 115 height 23
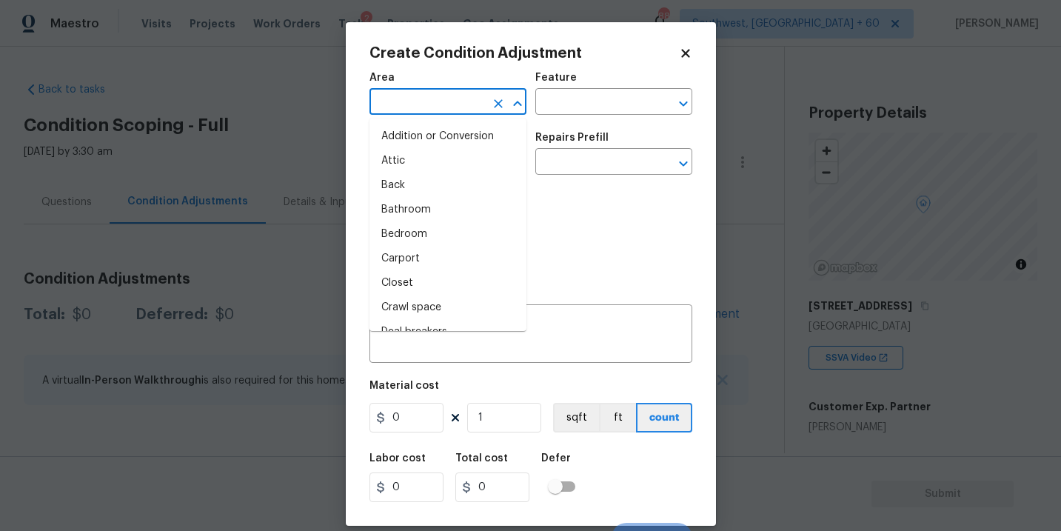
type input "e"
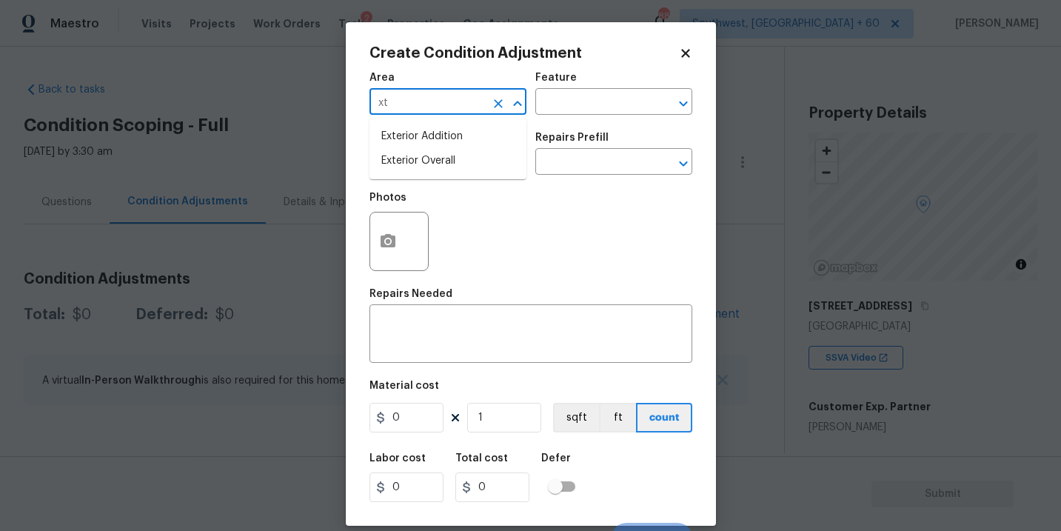
type input "x"
click at [418, 169] on li "Exterior Overall" at bounding box center [447, 161] width 157 height 24
type input "Exterior Overall"
click at [620, 70] on div "Area Exterior Overall ​ Feature ​" at bounding box center [530, 94] width 323 height 60
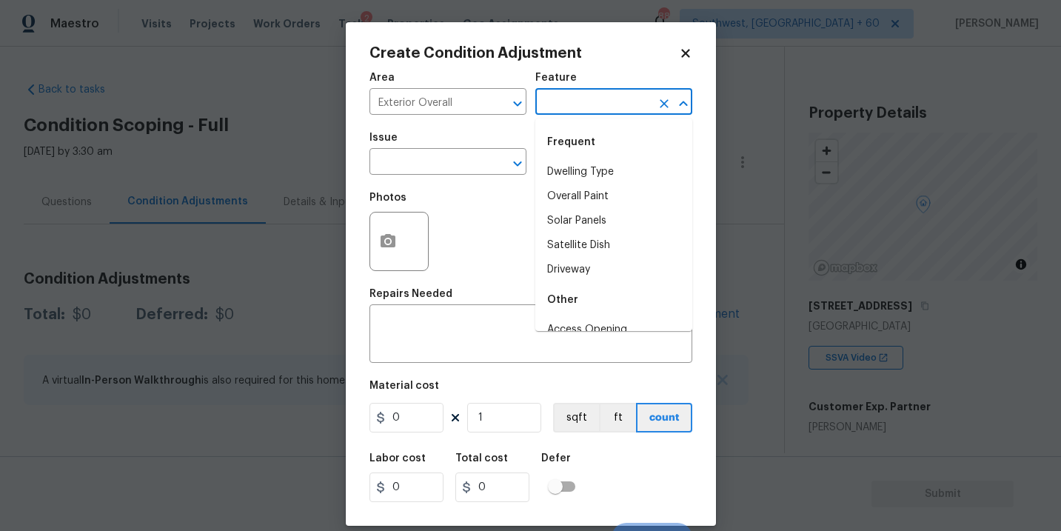
click at [592, 96] on input "text" at bounding box center [592, 103] width 115 height 23
click at [599, 175] on li "Deck" at bounding box center [613, 172] width 157 height 24
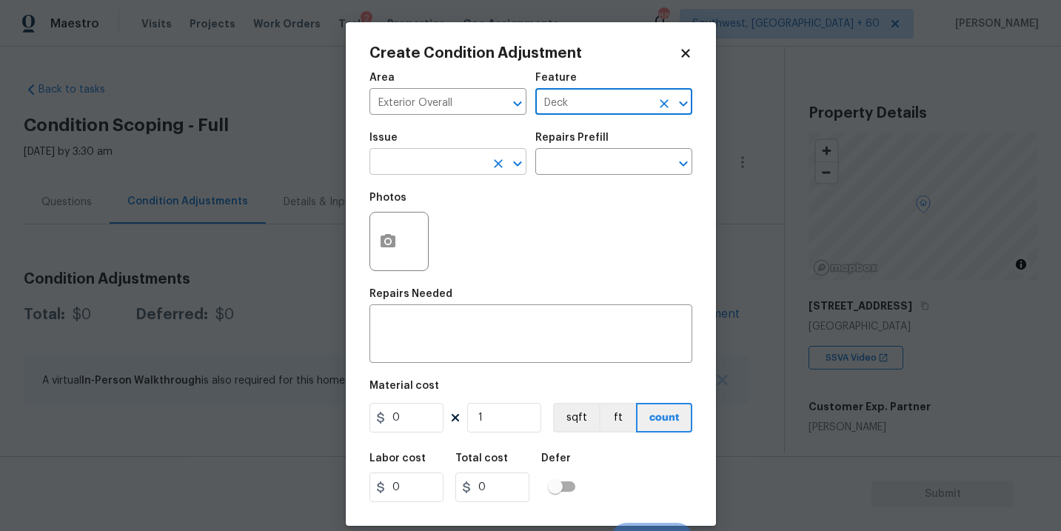
click at [478, 169] on div "​" at bounding box center [447, 163] width 157 height 23
type input "Deck"
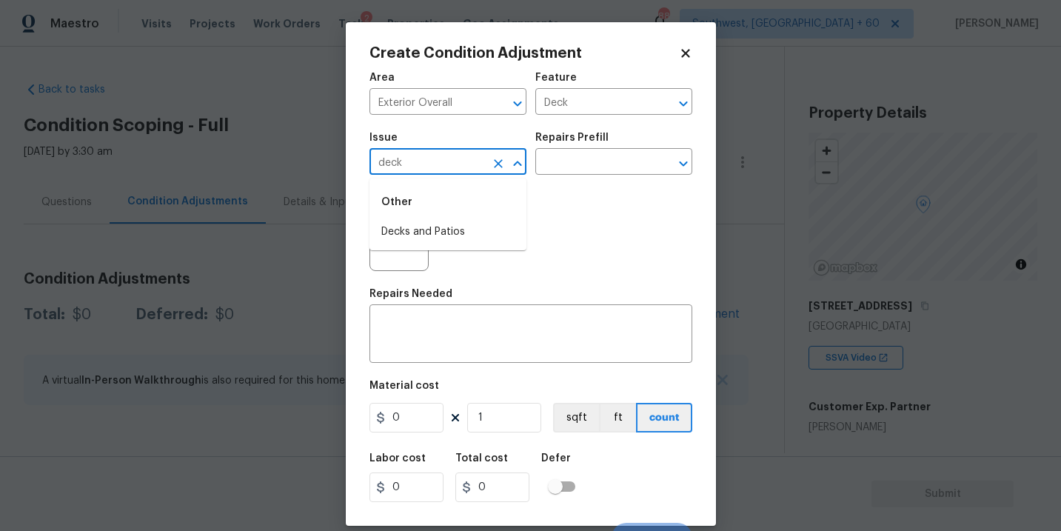
click at [455, 218] on div "Other" at bounding box center [447, 202] width 157 height 36
click at [446, 232] on li "Decks and Patios" at bounding box center [447, 232] width 157 height 24
type input "Decks and Patios"
click at [446, 306] on div "Repairs Needed" at bounding box center [530, 298] width 323 height 19
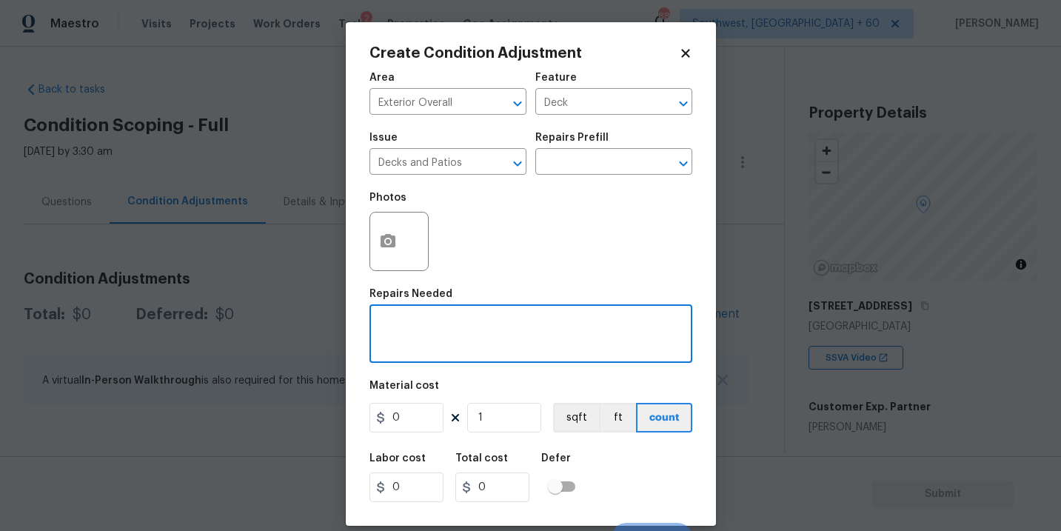
click at [430, 323] on textarea at bounding box center [530, 335] width 305 height 31
type textarea "Deck repairs and repaint"
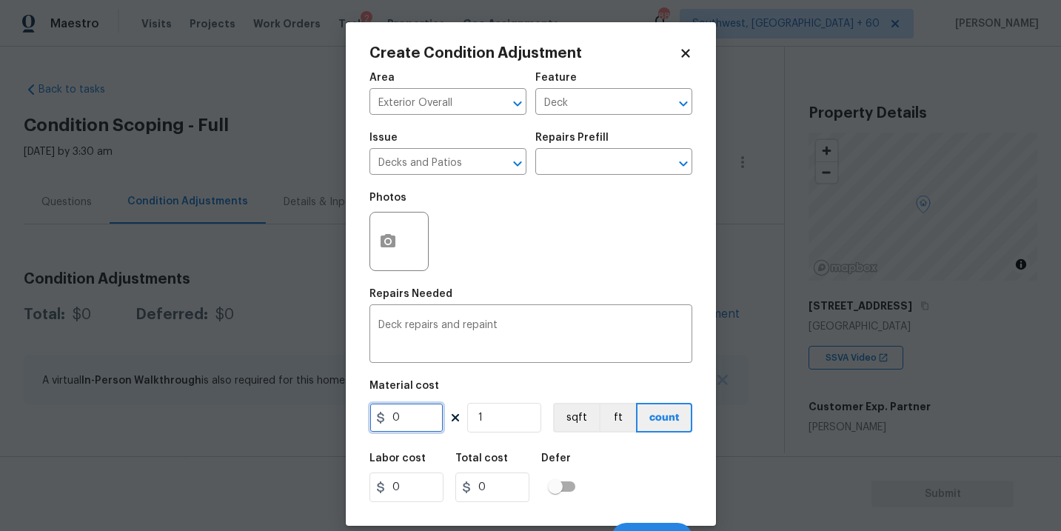
drag, startPoint x: 405, startPoint y: 423, endPoint x: 305, endPoint y: 427, distance: 100.0
click at [305, 427] on div "Create Condition Adjustment Area Exterior Overall ​ Feature Deck ​ Issue Decks …" at bounding box center [530, 265] width 1061 height 531
type input "1200"
click at [386, 245] on icon "button" at bounding box center [388, 241] width 18 height 18
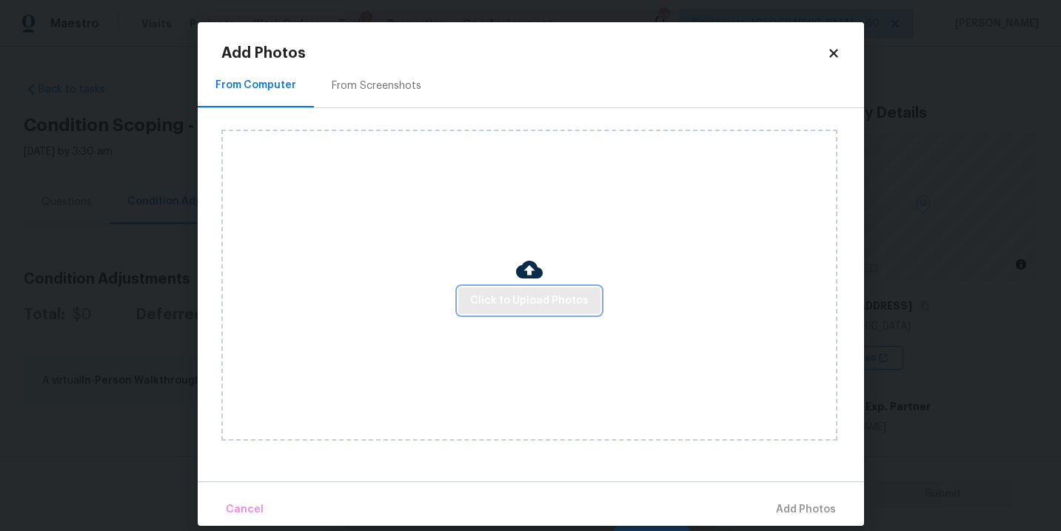
click at [506, 297] on span "Click to Upload Photos" at bounding box center [529, 301] width 118 height 19
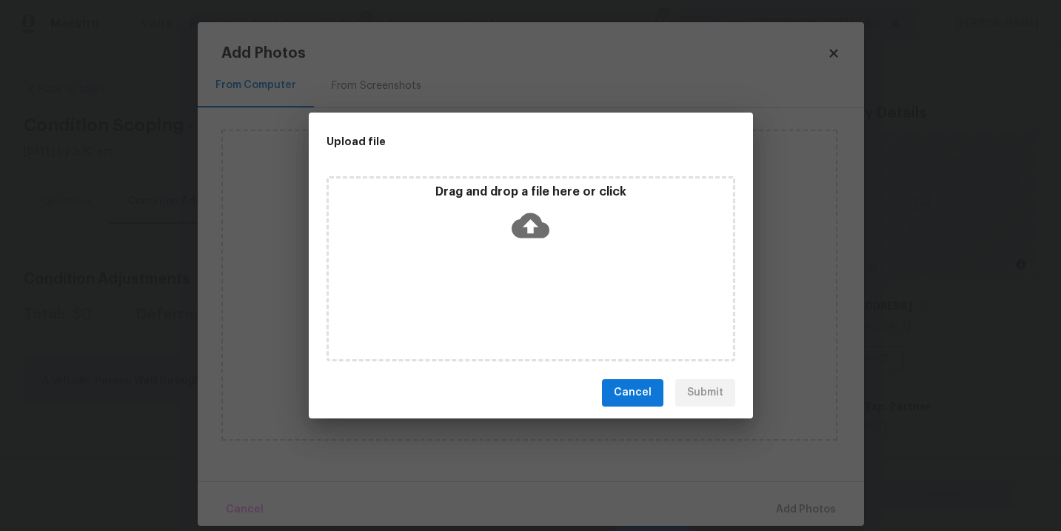
click at [544, 221] on icon at bounding box center [531, 226] width 38 height 38
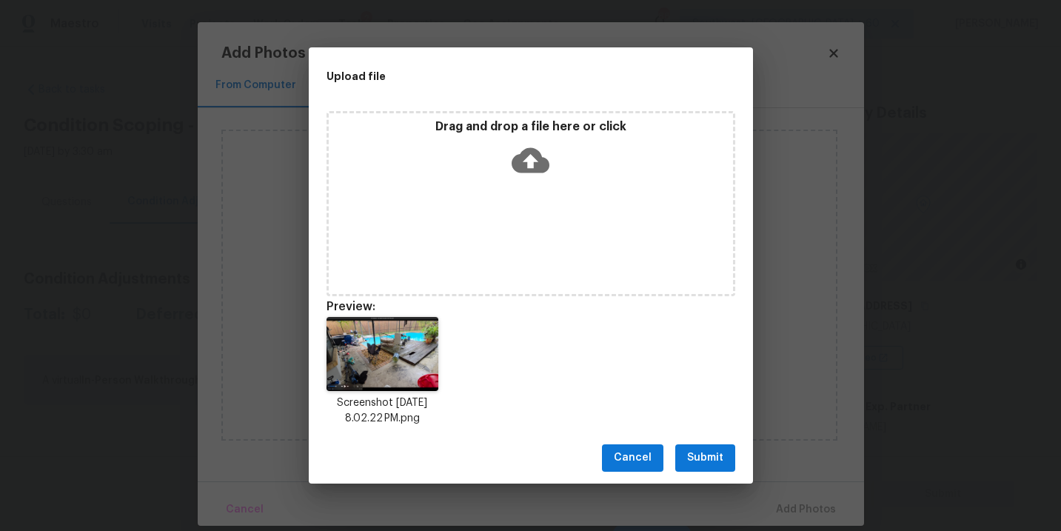
click at [704, 460] on span "Submit" at bounding box center [705, 458] width 36 height 19
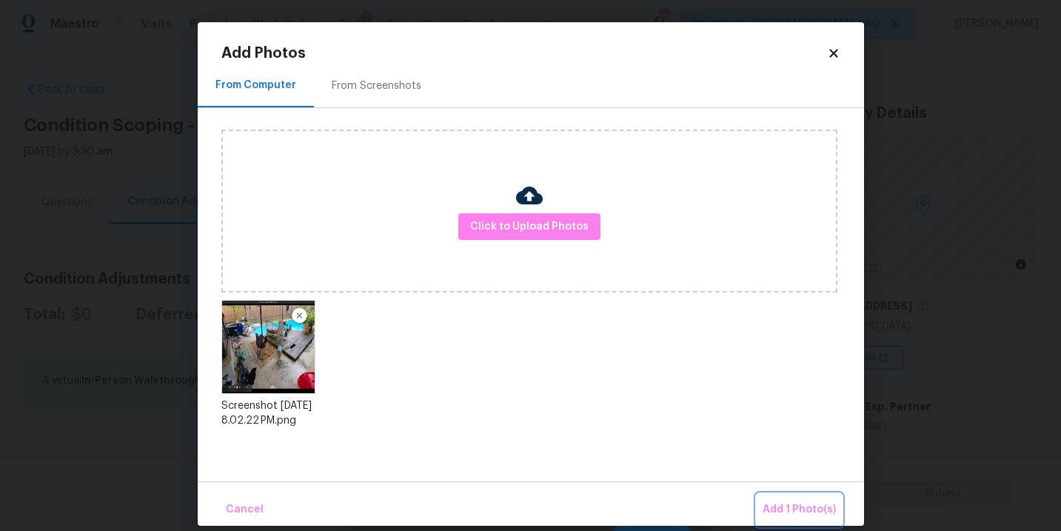
click at [791, 513] on span "Add 1 Photo(s)" at bounding box center [798, 509] width 73 height 19
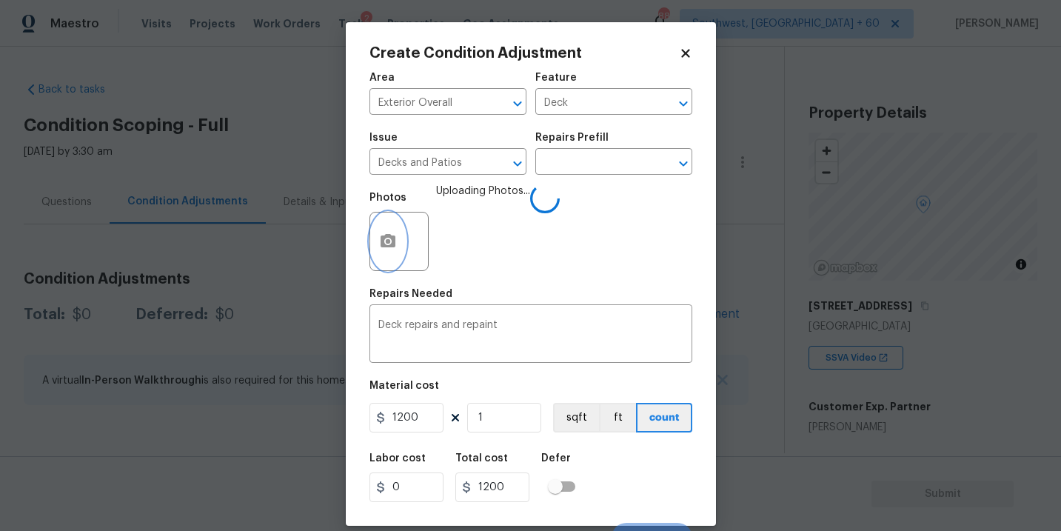
scroll to position [22, 0]
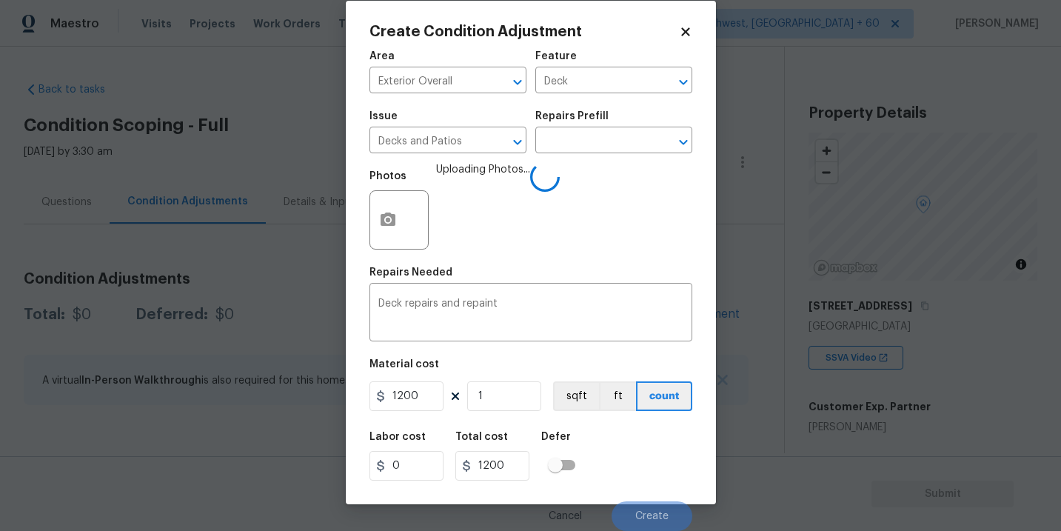
click at [642, 437] on div "Labor cost 0 Total cost 1200 Defer" at bounding box center [530, 456] width 323 height 67
click at [650, 460] on div "Labor cost 0 Total cost 1200 Defer" at bounding box center [530, 456] width 323 height 67
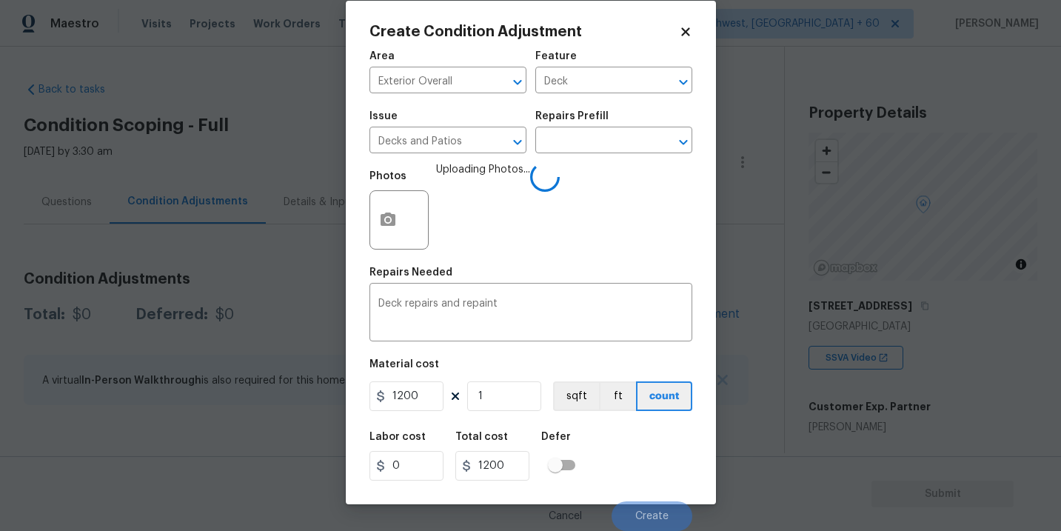
click at [648, 475] on div "Labor cost 0 Total cost 1200 Defer" at bounding box center [530, 456] width 323 height 67
click at [647, 472] on div "Labor cost 0 Total cost 1200 Defer" at bounding box center [530, 456] width 323 height 67
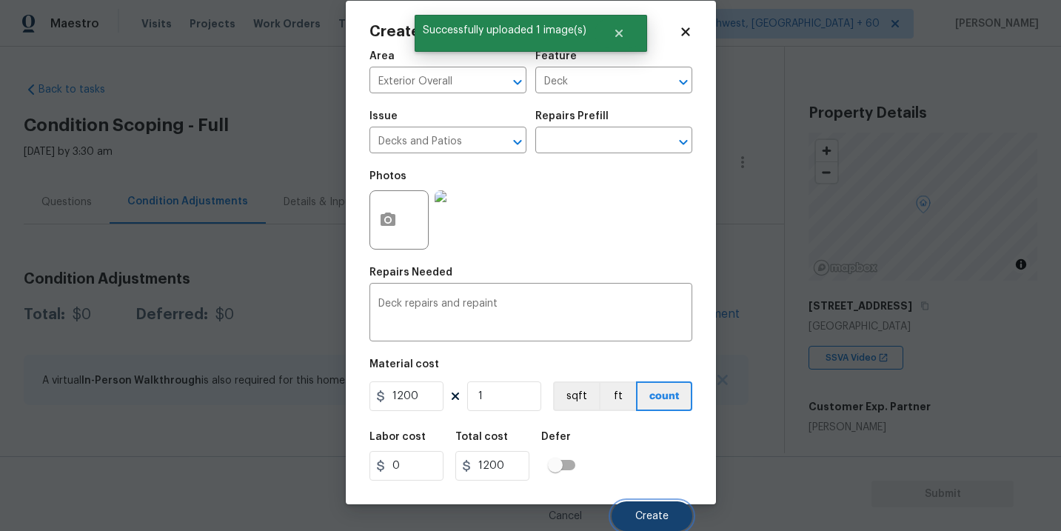
click at [653, 517] on span "Create" at bounding box center [651, 516] width 33 height 11
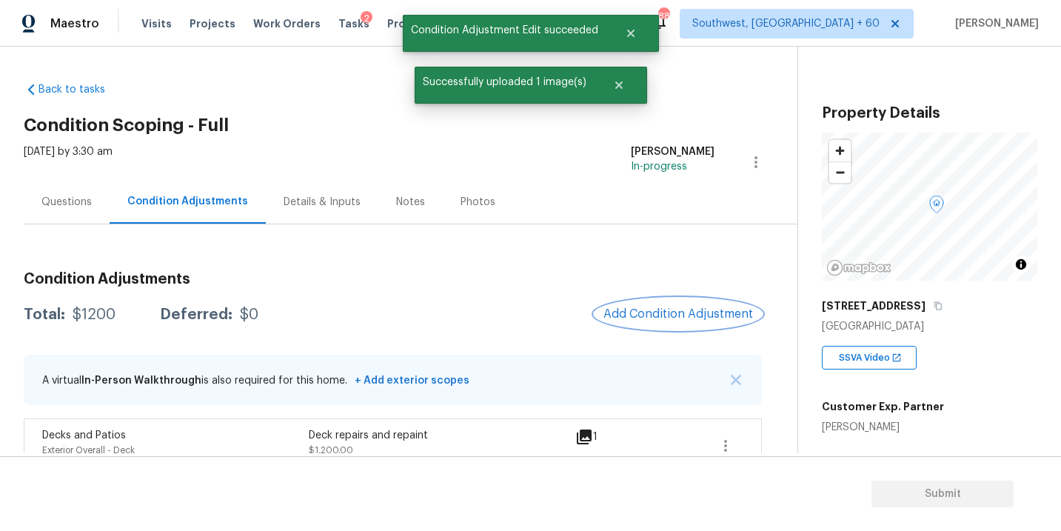
scroll to position [24, 0]
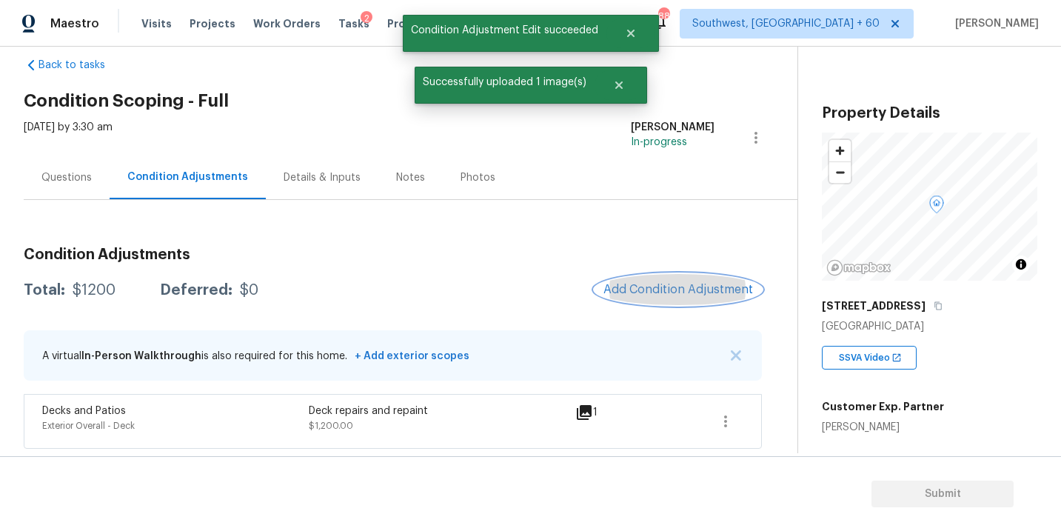
click at [649, 287] on span "Add Condition Adjustment" at bounding box center [678, 289] width 150 height 13
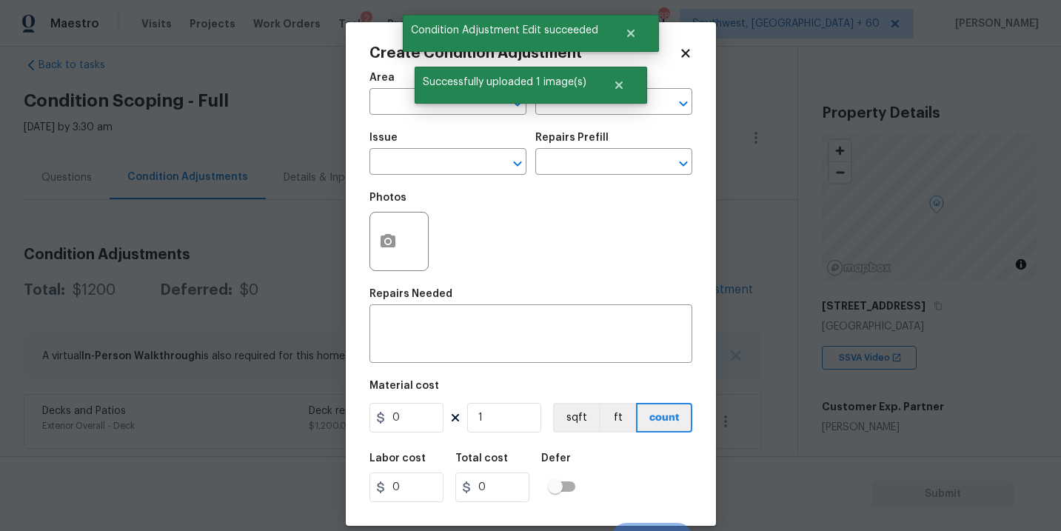
click at [378, 89] on div "Area" at bounding box center [447, 82] width 157 height 19
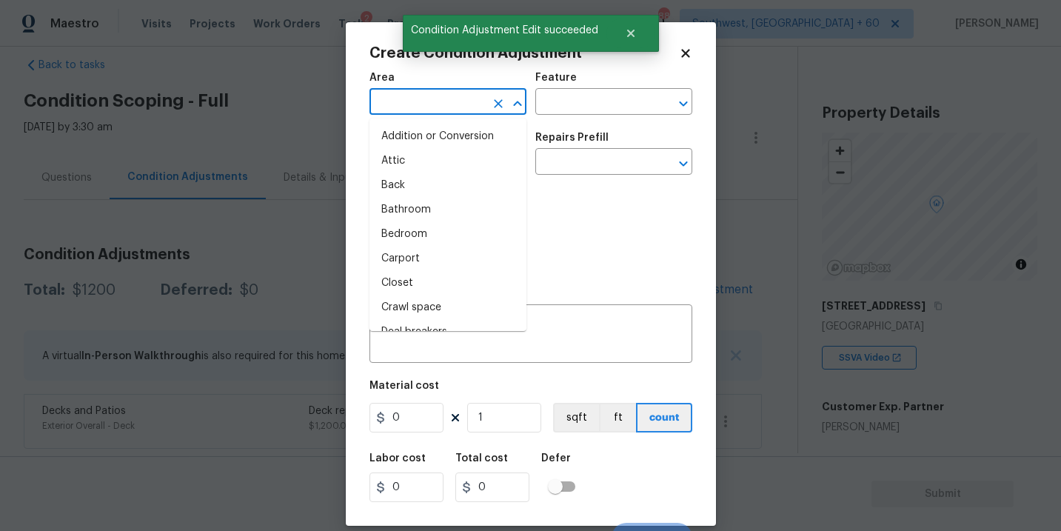
click at [391, 107] on input "text" at bounding box center [426, 103] width 115 height 23
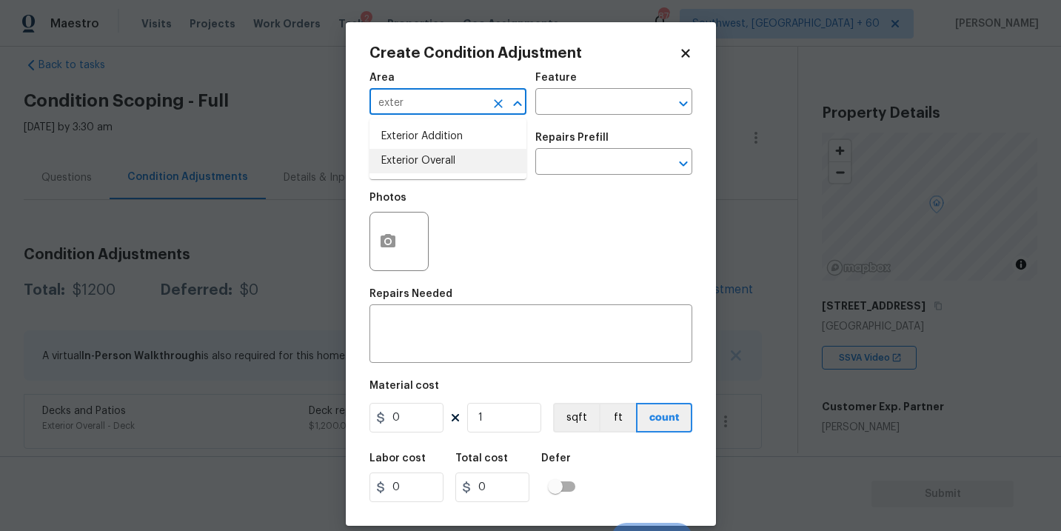
click at [447, 164] on li "Exterior Overall" at bounding box center [447, 161] width 157 height 24
type input "Exterior Overall"
click at [559, 111] on input "text" at bounding box center [592, 103] width 115 height 23
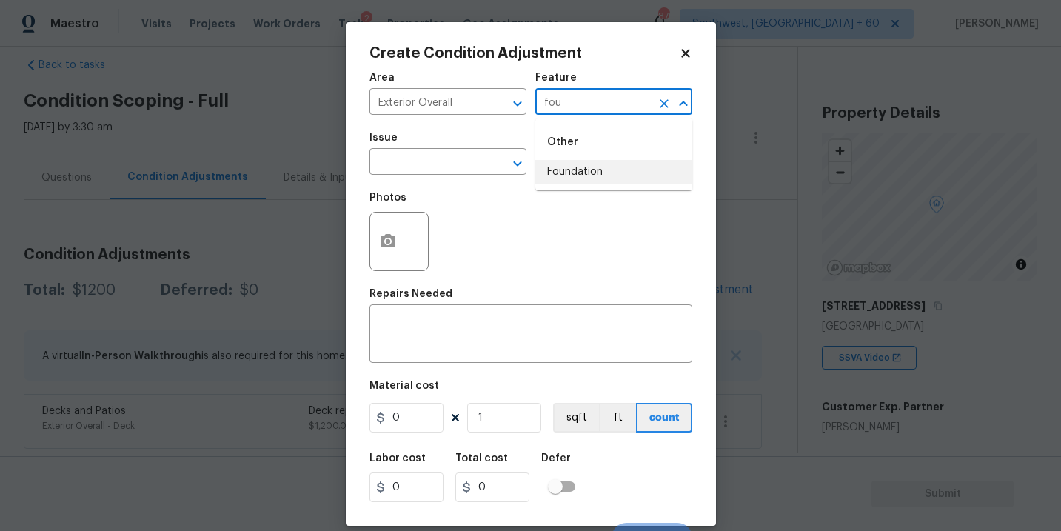
click at [553, 167] on li "Foundation" at bounding box center [613, 172] width 157 height 24
type input "Foundation"
click at [457, 166] on input "text" at bounding box center [426, 163] width 115 height 23
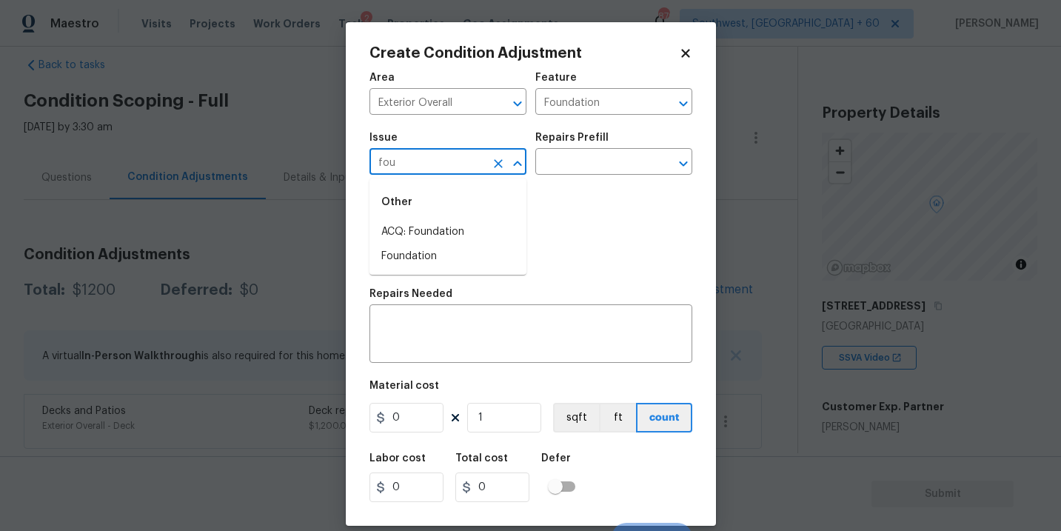
click at [452, 226] on li "ACQ: Foundation" at bounding box center [447, 232] width 157 height 24
type input "ACQ: Foundation"
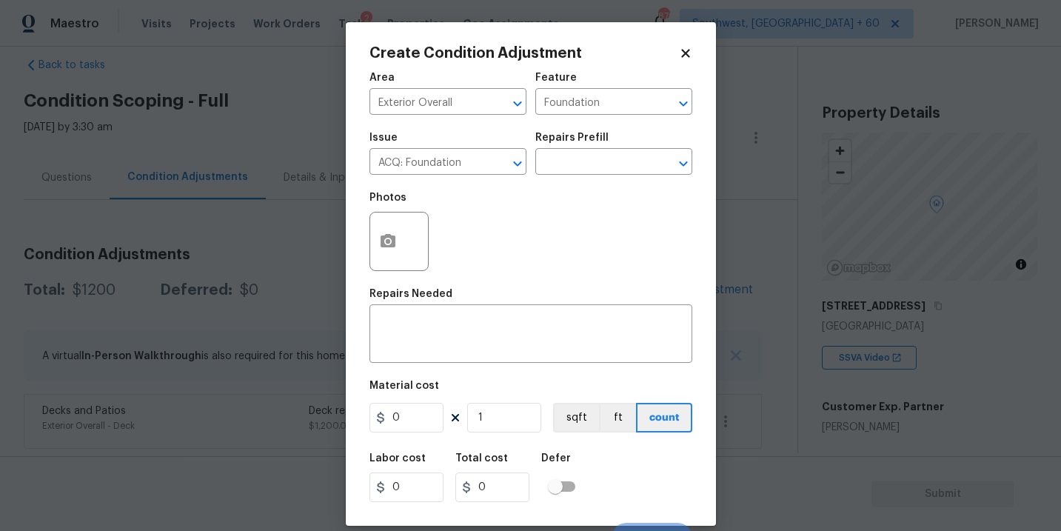
click at [558, 178] on div "Issue ACQ: Foundation ​ Repairs Prefill ​" at bounding box center [530, 154] width 323 height 60
click at [587, 166] on input "text" at bounding box center [592, 163] width 115 height 23
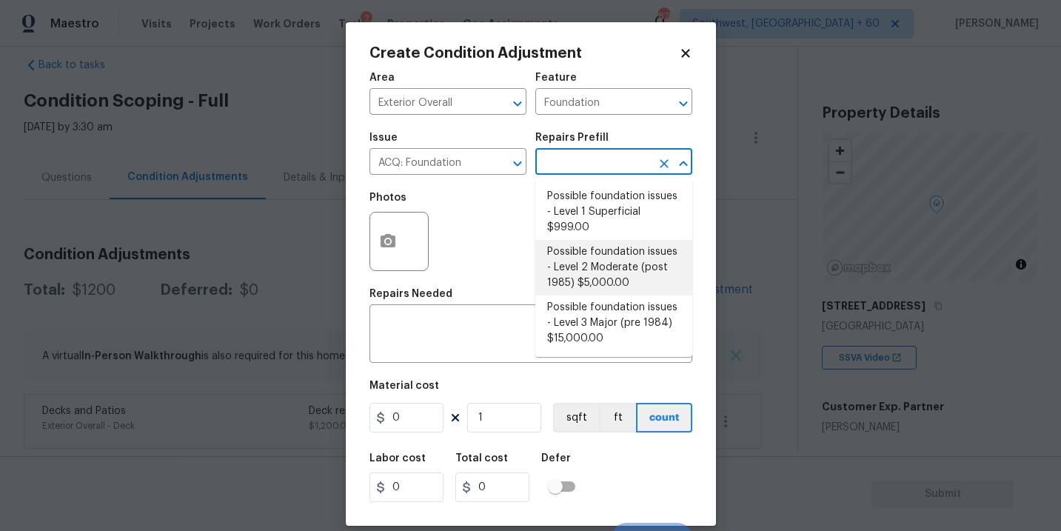
click at [596, 254] on li "Possible foundation issues - Level 2 Moderate (post 1985) $5,000.00" at bounding box center [613, 268] width 157 height 56
type input "Acquisition"
type textarea "Possible foundation issues - Level 2 Moderate: Disclaimer: This is NOT a techni…"
type input "5000"
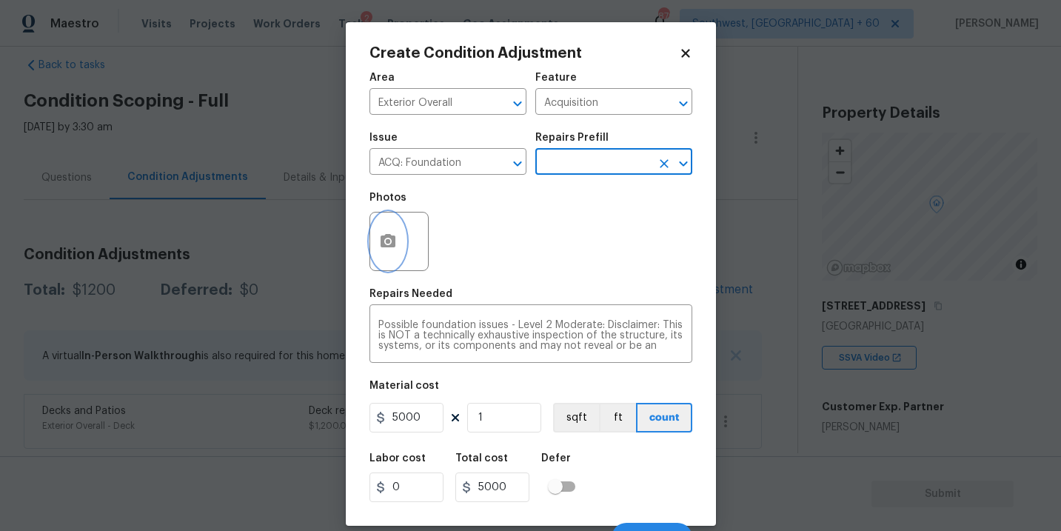
click at [386, 242] on circle "button" at bounding box center [387, 241] width 4 height 4
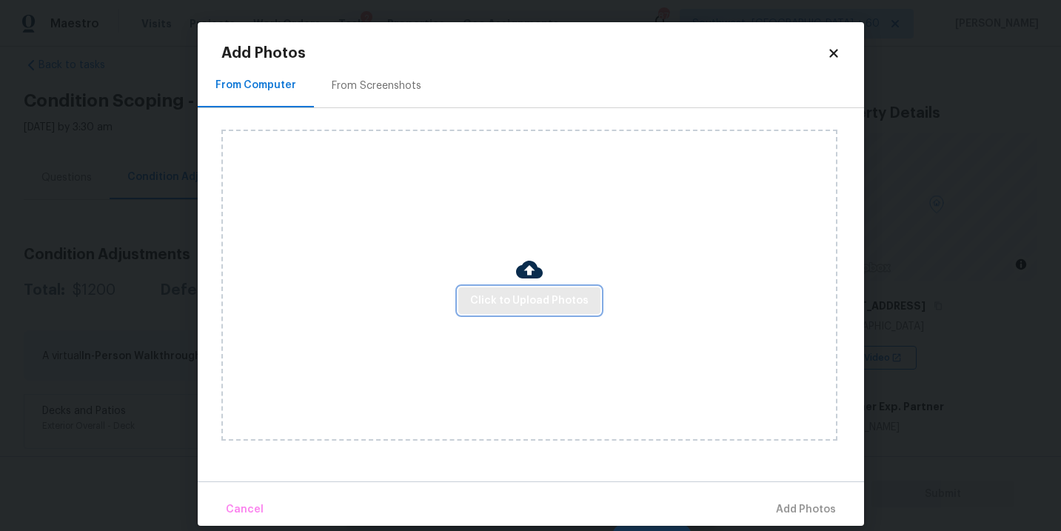
click at [512, 299] on span "Click to Upload Photos" at bounding box center [529, 301] width 118 height 19
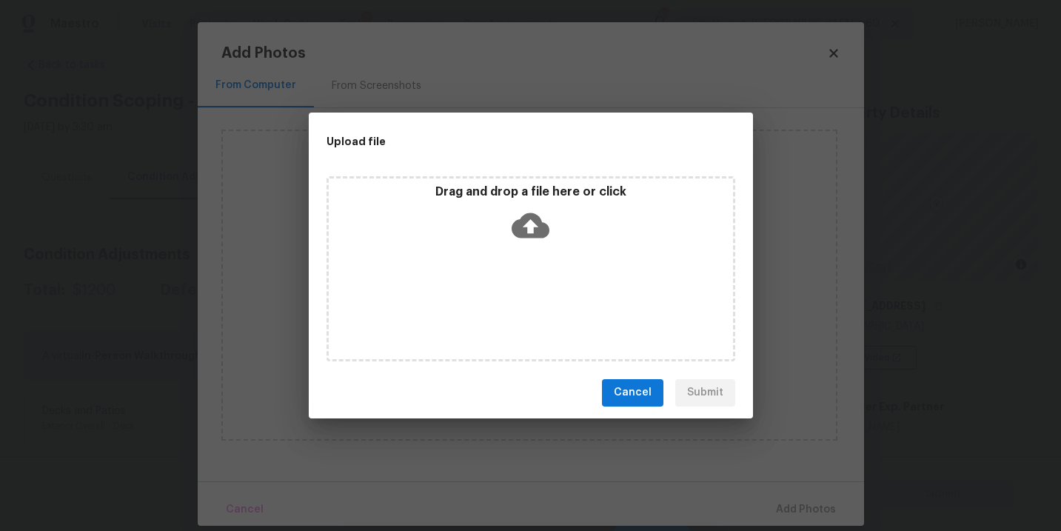
click at [525, 259] on div "Drag and drop a file here or click" at bounding box center [530, 268] width 409 height 185
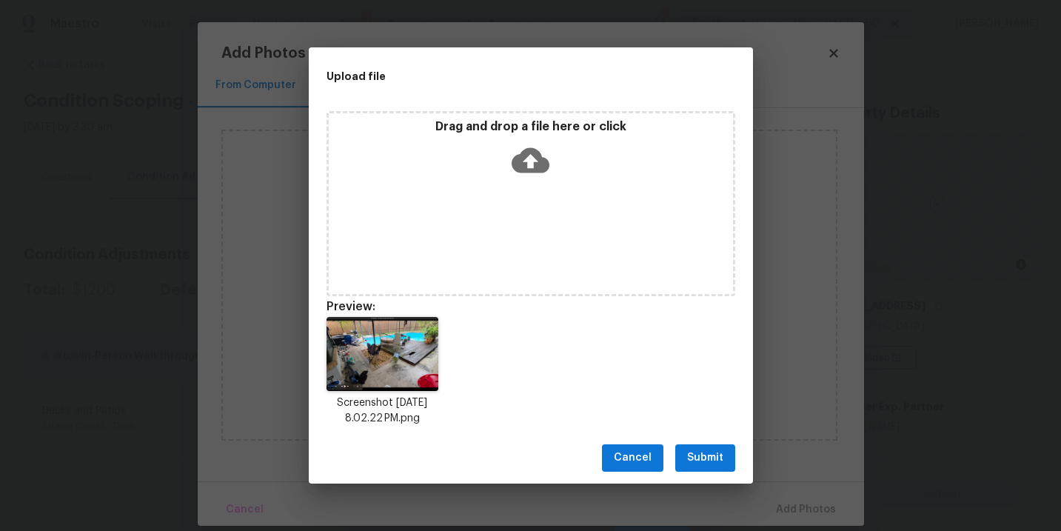
click at [714, 445] on button "Submit" at bounding box center [705, 457] width 60 height 27
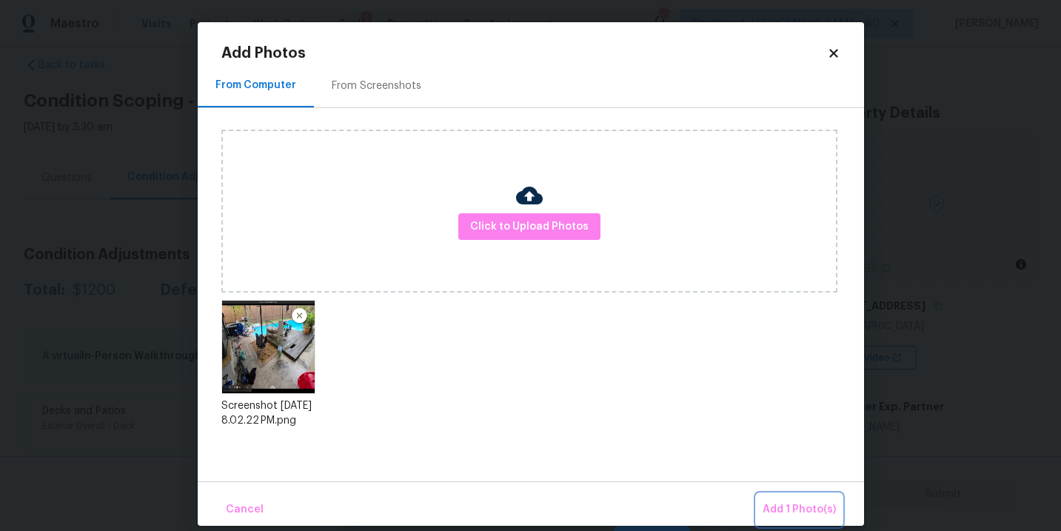
click at [791, 508] on span "Add 1 Photo(s)" at bounding box center [798, 509] width 73 height 19
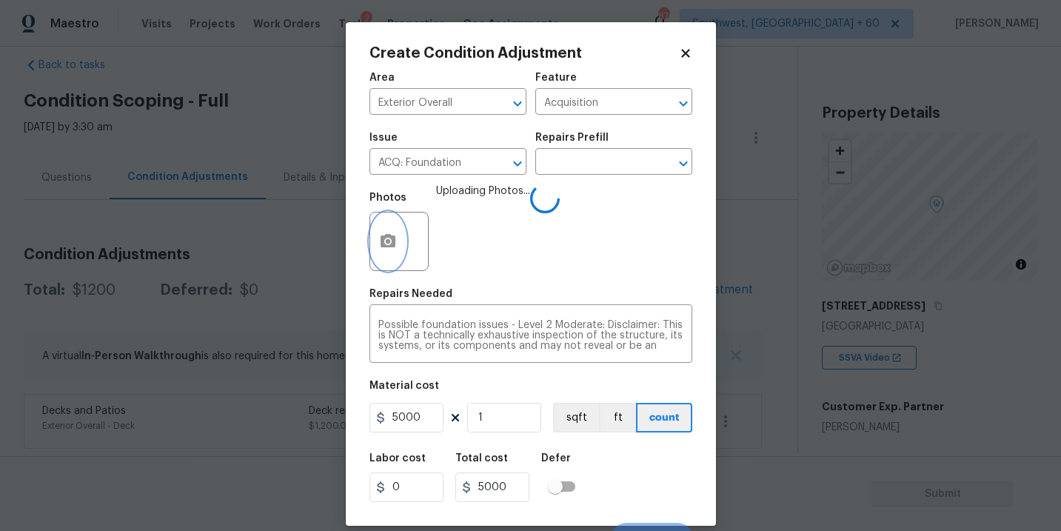
scroll to position [22, 0]
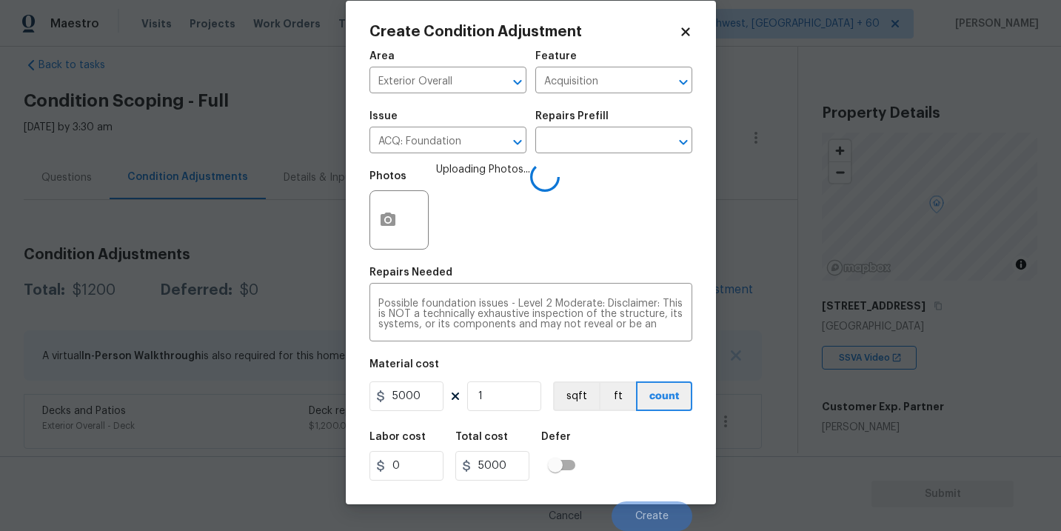
click at [657, 444] on div "Labor cost 0 Total cost 5000 Defer" at bounding box center [530, 456] width 323 height 67
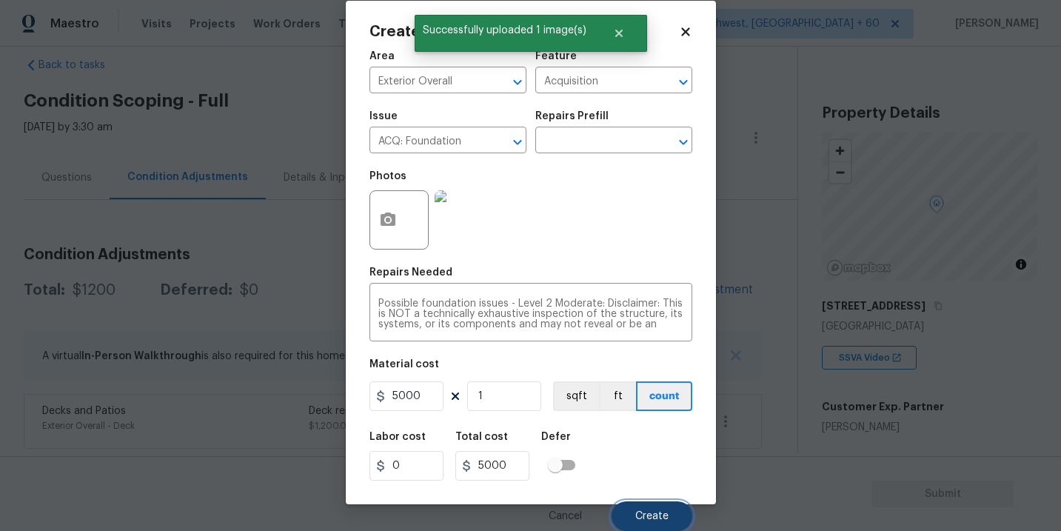
click at [657, 518] on span "Create" at bounding box center [651, 516] width 33 height 11
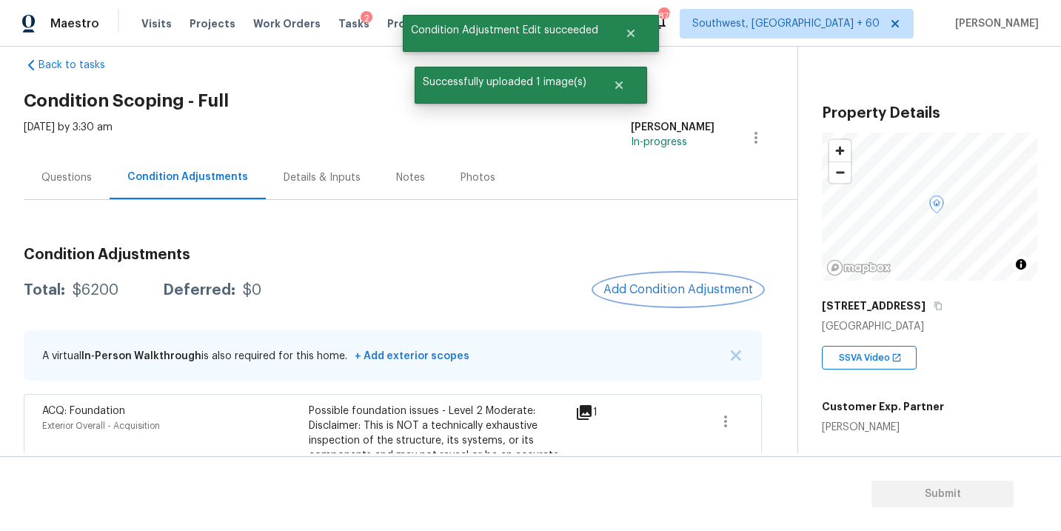
scroll to position [33, 0]
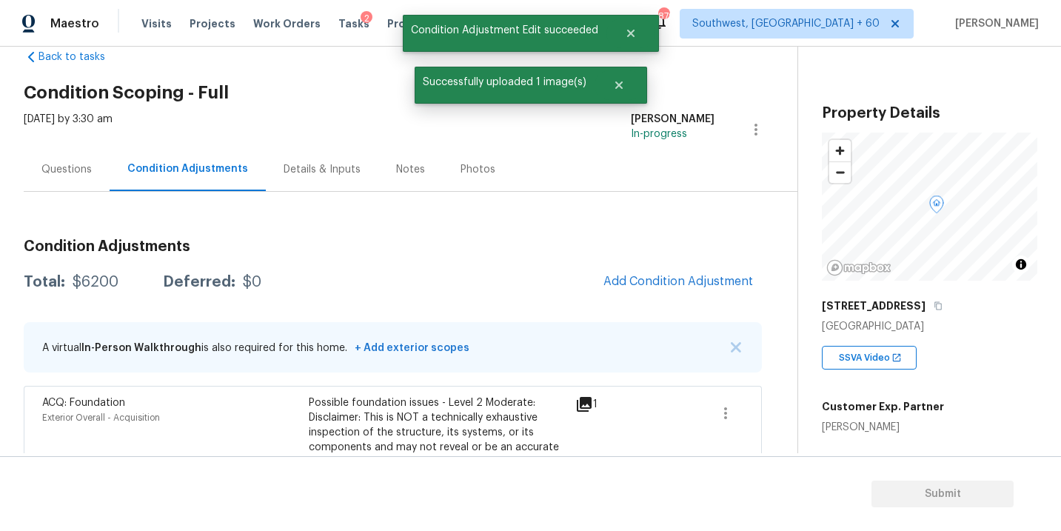
click at [67, 167] on div "Questions" at bounding box center [66, 169] width 50 height 15
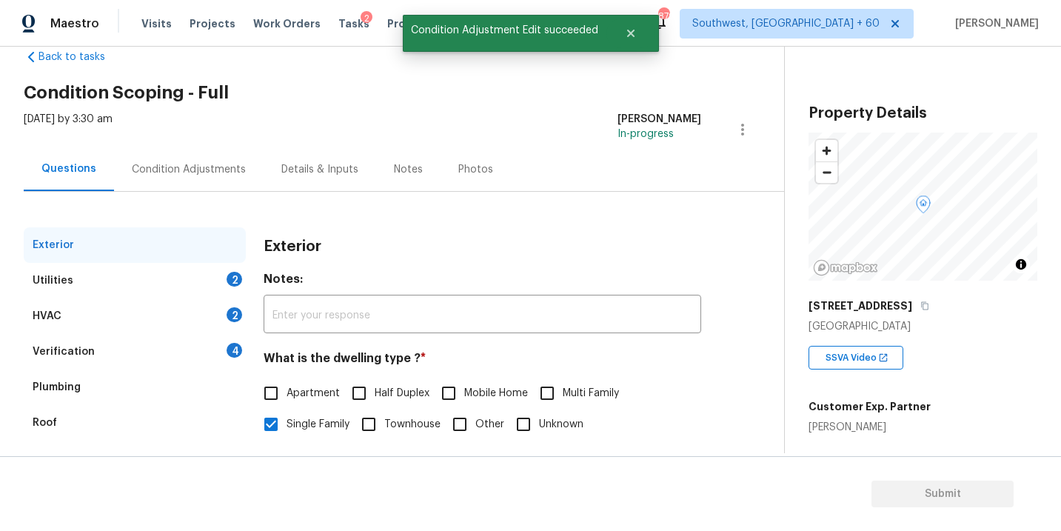
click at [104, 281] on div "Utilities 2" at bounding box center [135, 281] width 222 height 36
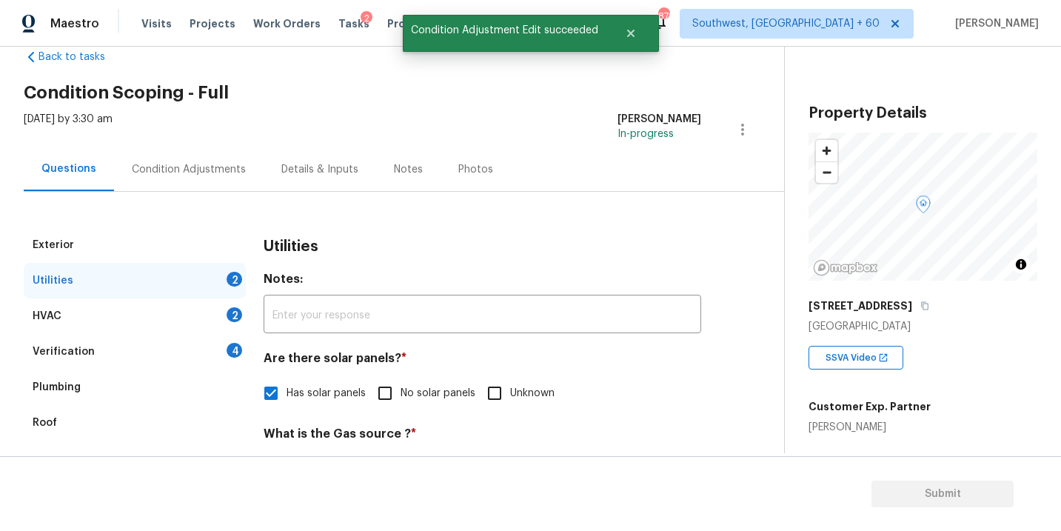
scroll to position [150, 0]
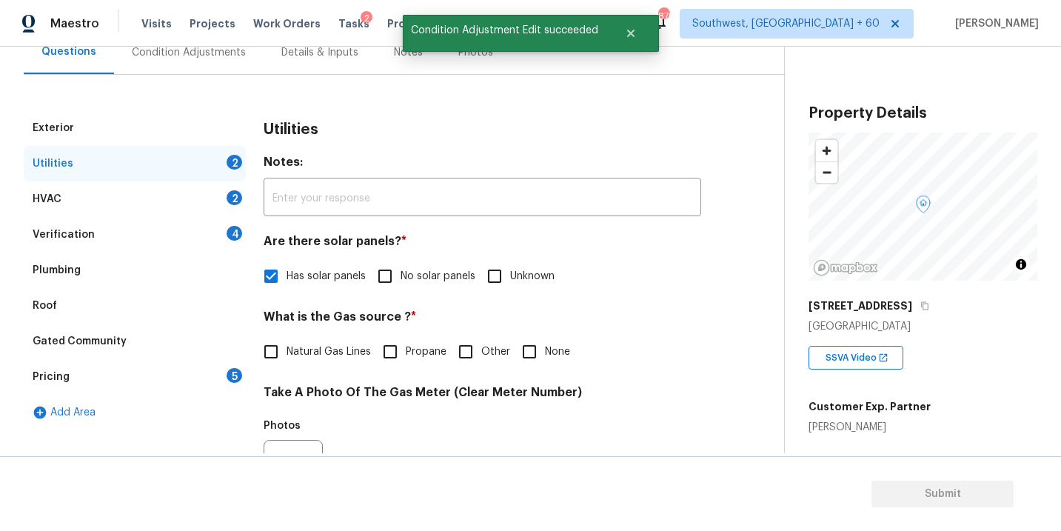
click at [87, 226] on div "Verification 4" at bounding box center [135, 235] width 222 height 36
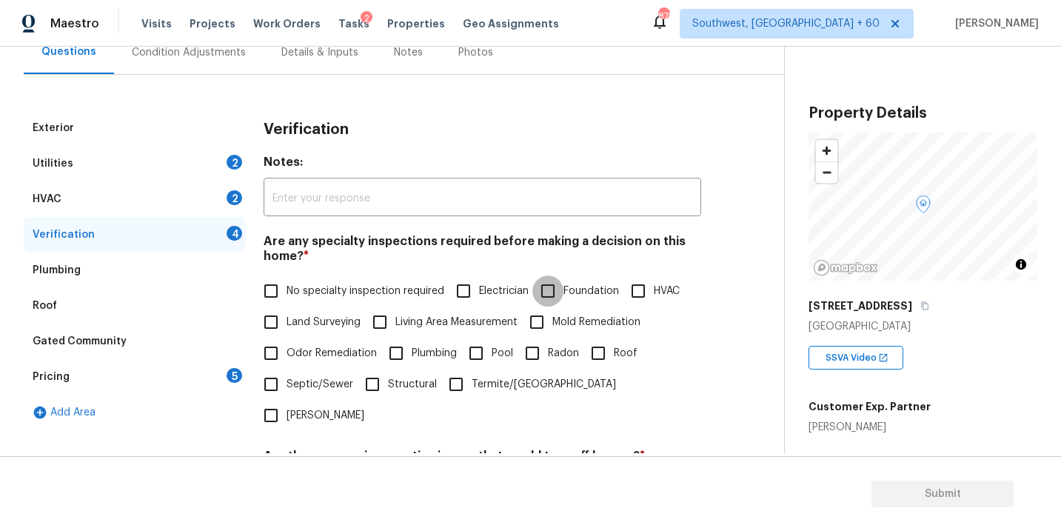
click at [562, 295] on input "Foundation" at bounding box center [547, 290] width 31 height 31
checkbox input "true"
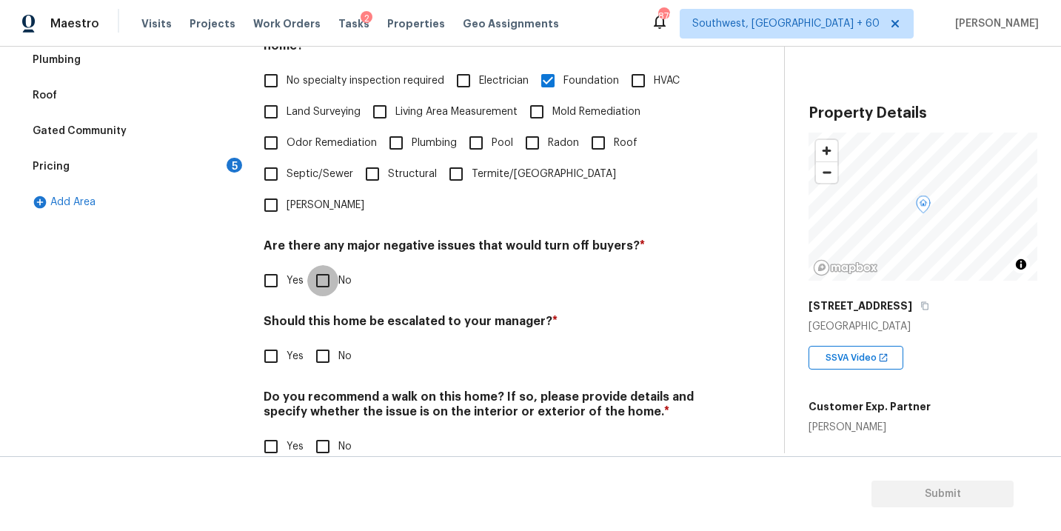
click at [318, 265] on input "No" at bounding box center [322, 280] width 31 height 31
checkbox input "true"
click at [320, 432] on div "Verification Notes: ​ Are any specialty inspections required before making a de…" at bounding box center [482, 190] width 437 height 580
click at [322, 431] on input "No" at bounding box center [322, 446] width 31 height 31
checkbox input "true"
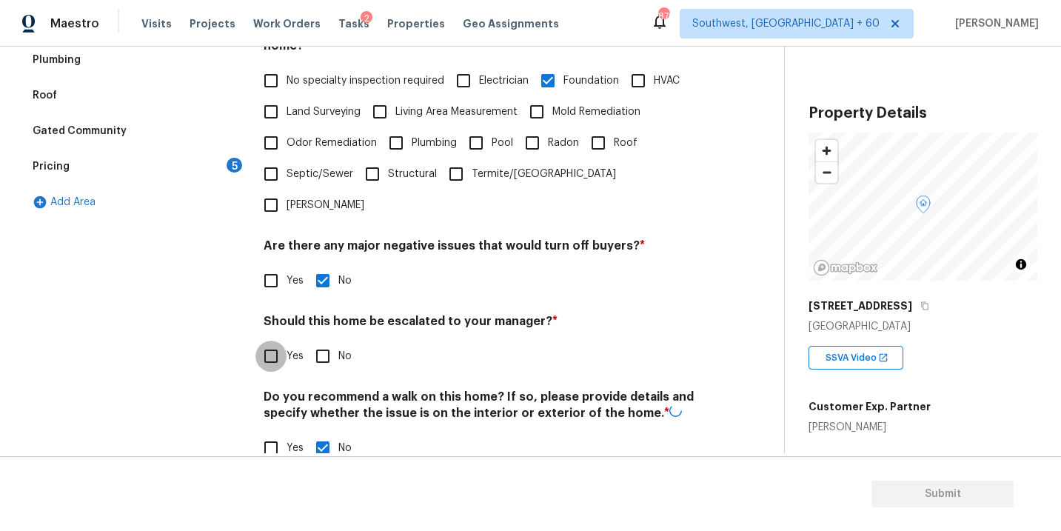
click at [269, 341] on input "Yes" at bounding box center [270, 356] width 31 height 31
checkbox input "true"
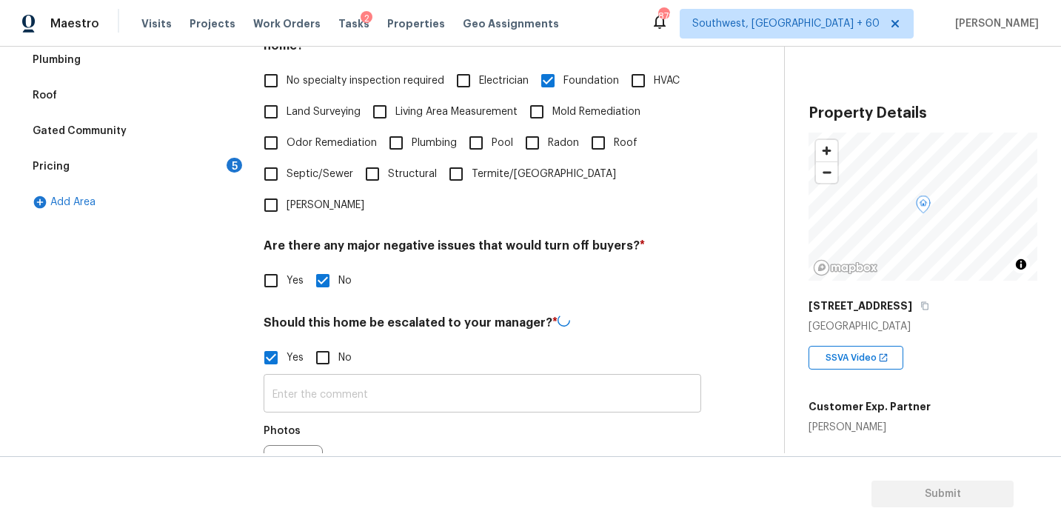
click at [294, 378] on input "text" at bounding box center [482, 395] width 437 height 35
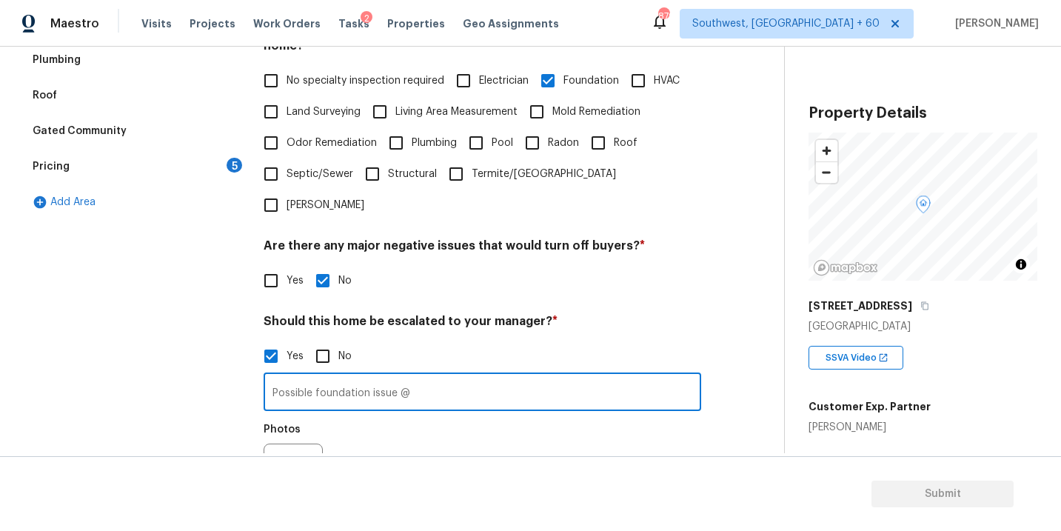
click at [280, 454] on div "Back to tasks Condition Scoping - Full Tue, Aug 26 2025 by 3:30 am Sakthivel Ch…" at bounding box center [530, 289] width 1061 height 484
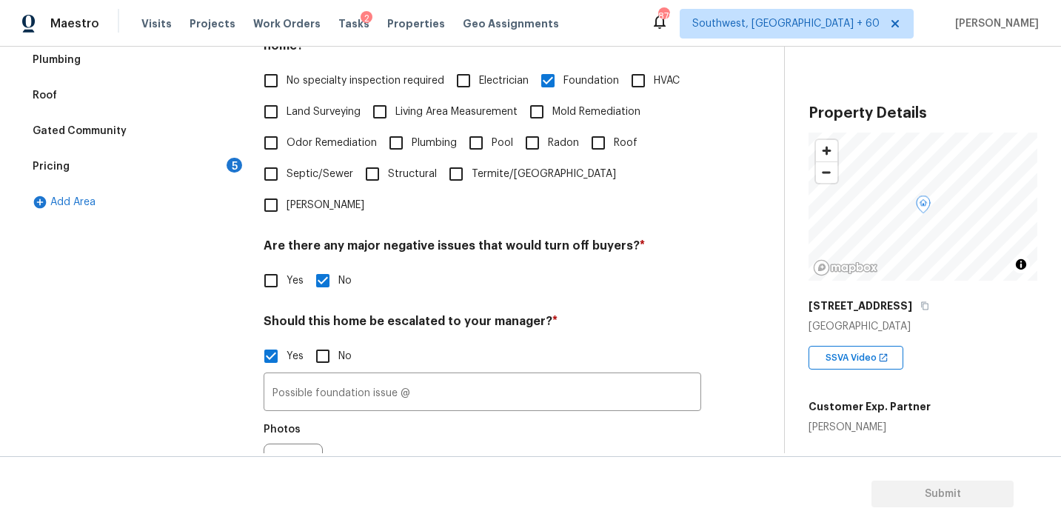
click at [247, 457] on section "Submit" at bounding box center [530, 494] width 1061 height 76
click at [284, 464] on icon "button" at bounding box center [282, 473] width 18 height 18
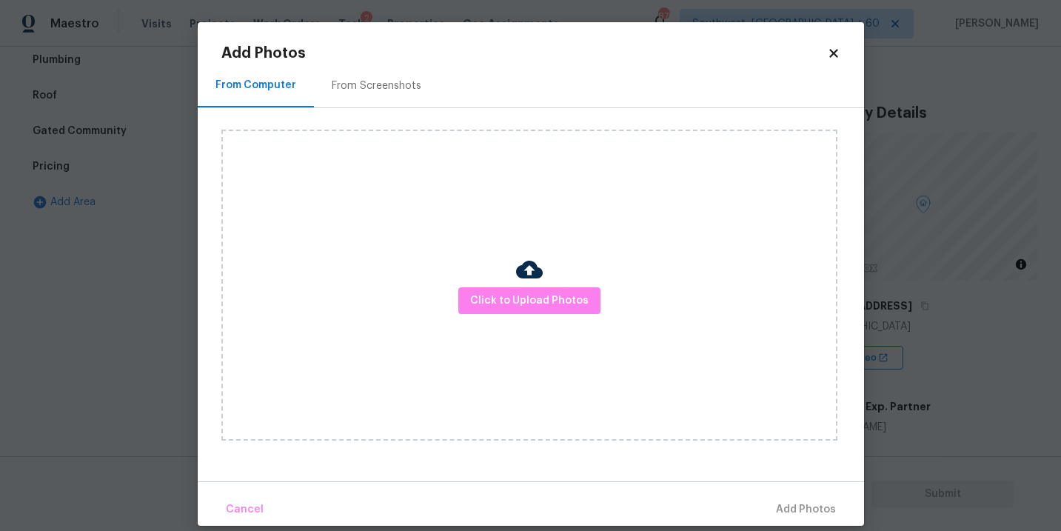
click at [450, 334] on div "Click to Upload Photos" at bounding box center [529, 285] width 616 height 311
click at [501, 295] on span "Click to Upload Photos" at bounding box center [529, 301] width 118 height 19
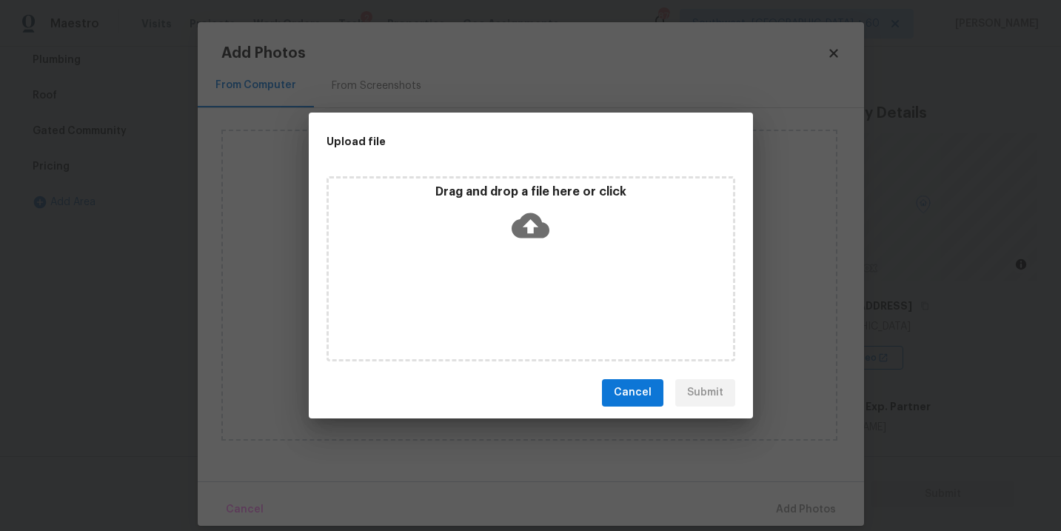
drag, startPoint x: 501, startPoint y: 295, endPoint x: 529, endPoint y: 255, distance: 48.5
click at [529, 255] on div "Drag and drop a file here or click" at bounding box center [530, 268] width 409 height 185
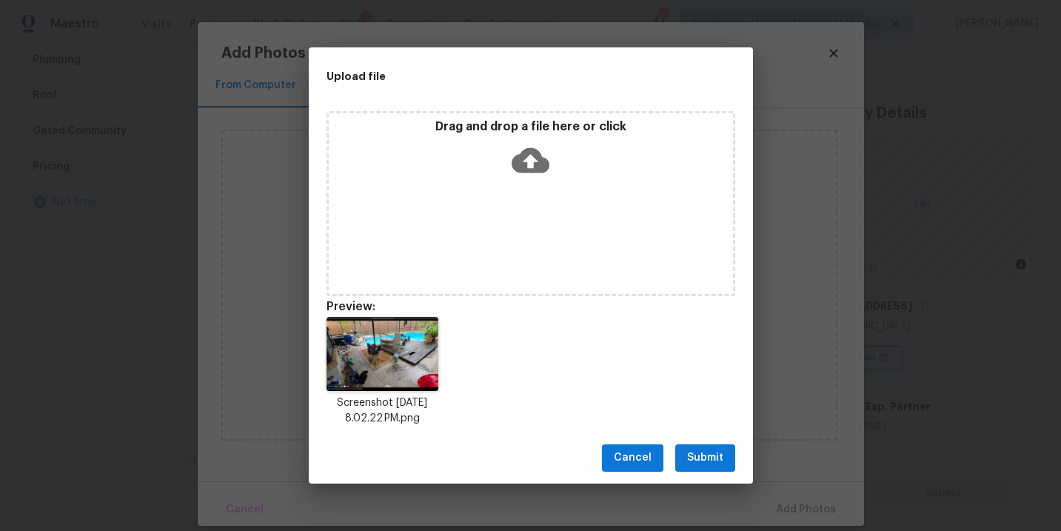
click at [700, 457] on span "Submit" at bounding box center [705, 458] width 36 height 19
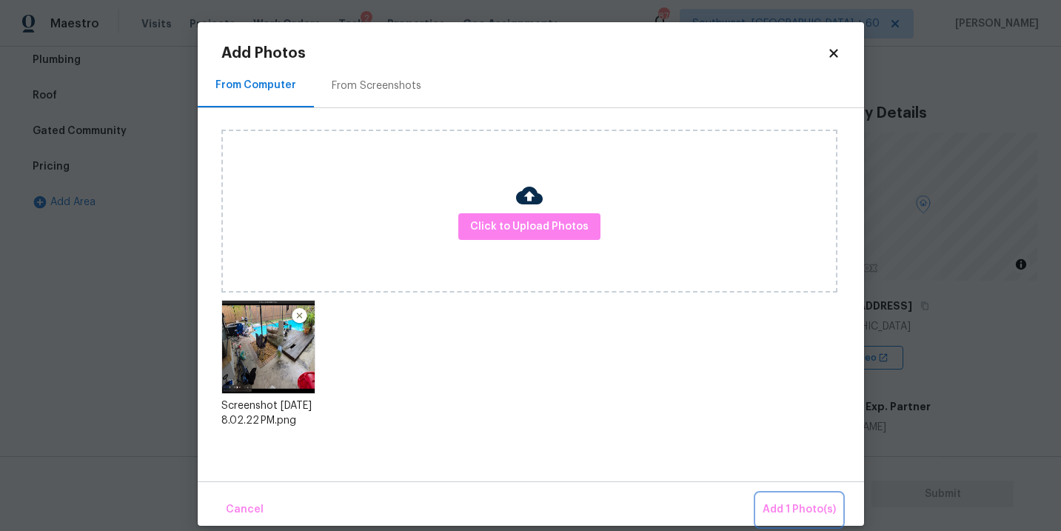
click at [778, 495] on button "Add 1 Photo(s)" at bounding box center [799, 510] width 85 height 32
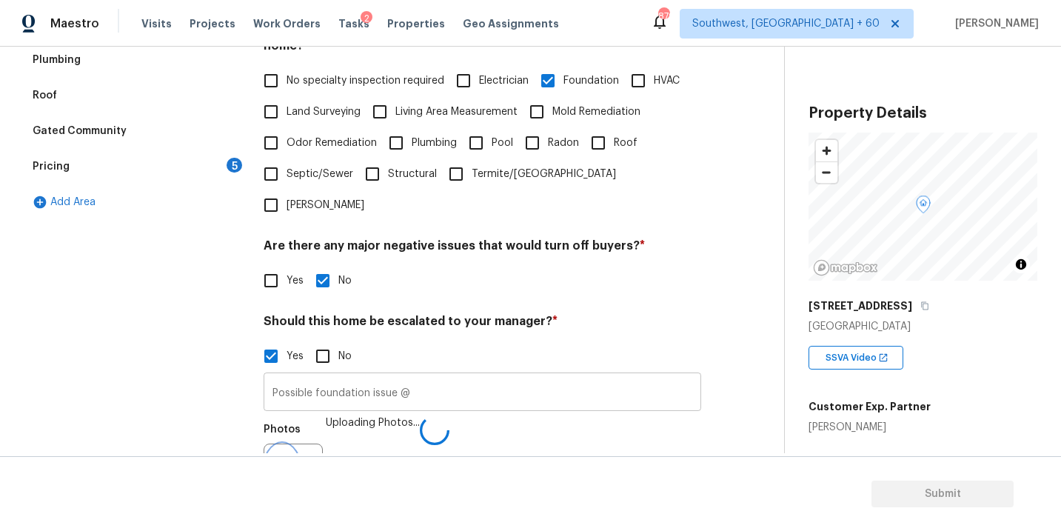
scroll to position [378, 0]
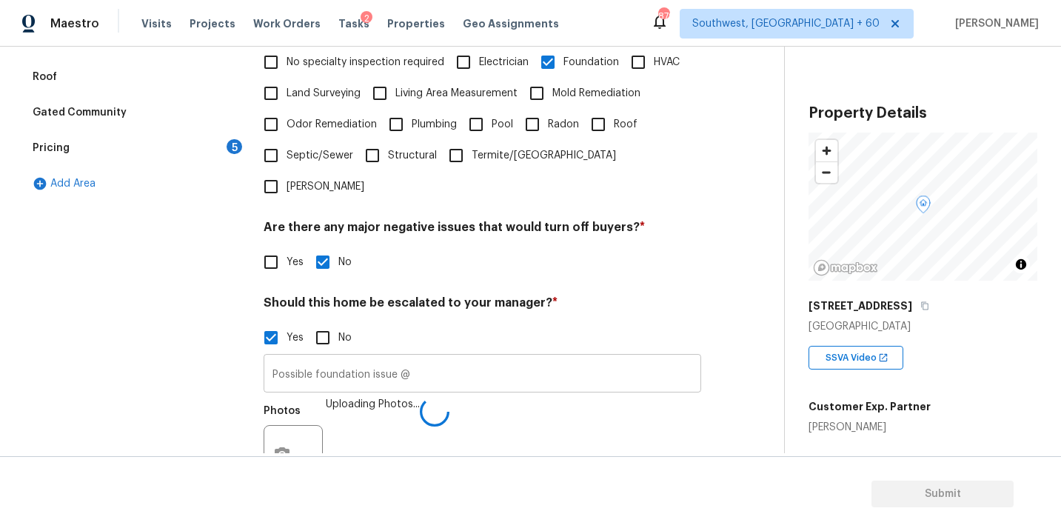
click at [534, 358] on input "Possible foundation issue @" at bounding box center [482, 375] width 437 height 35
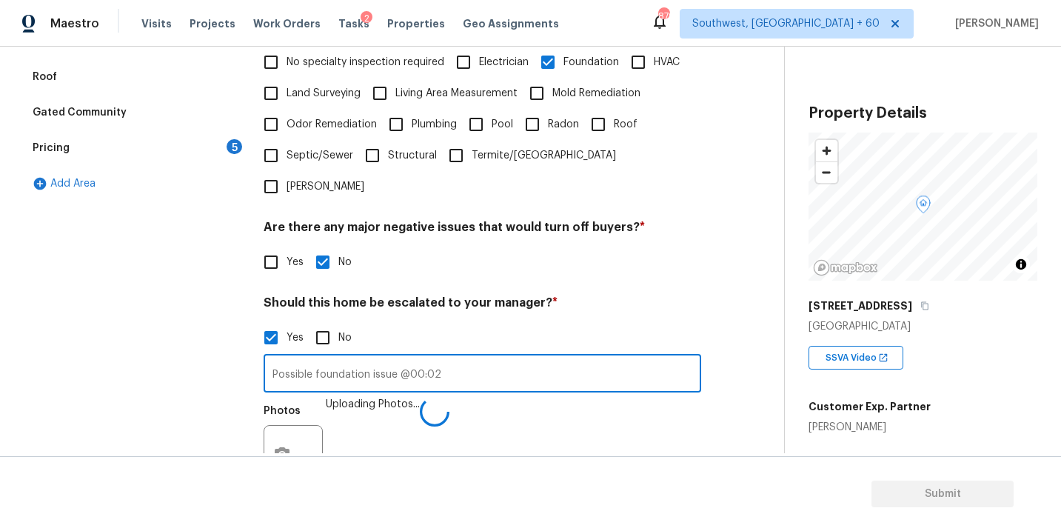
type input "Possible foundation issue @00:02"
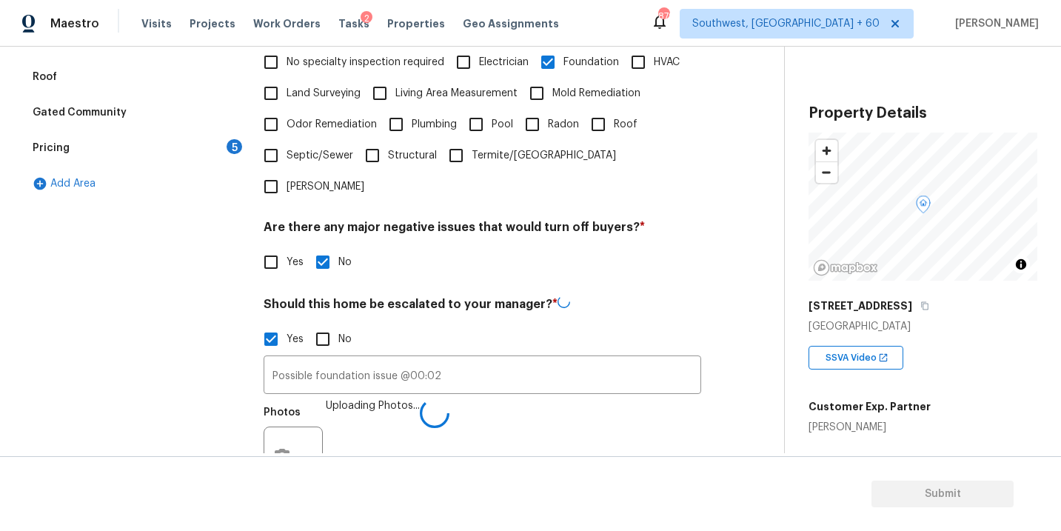
click at [596, 398] on div "Photos Uploading Photos..." at bounding box center [482, 446] width 437 height 96
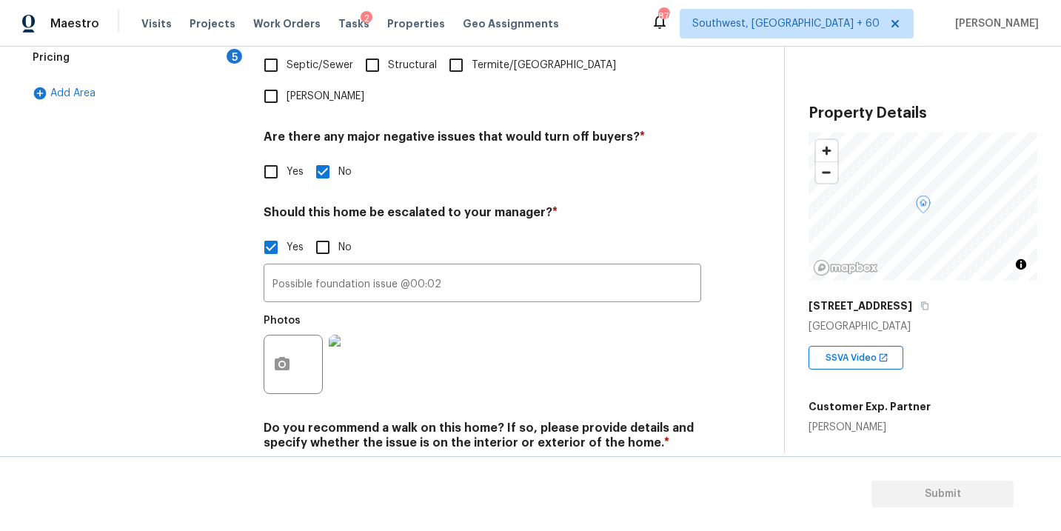
scroll to position [0, 0]
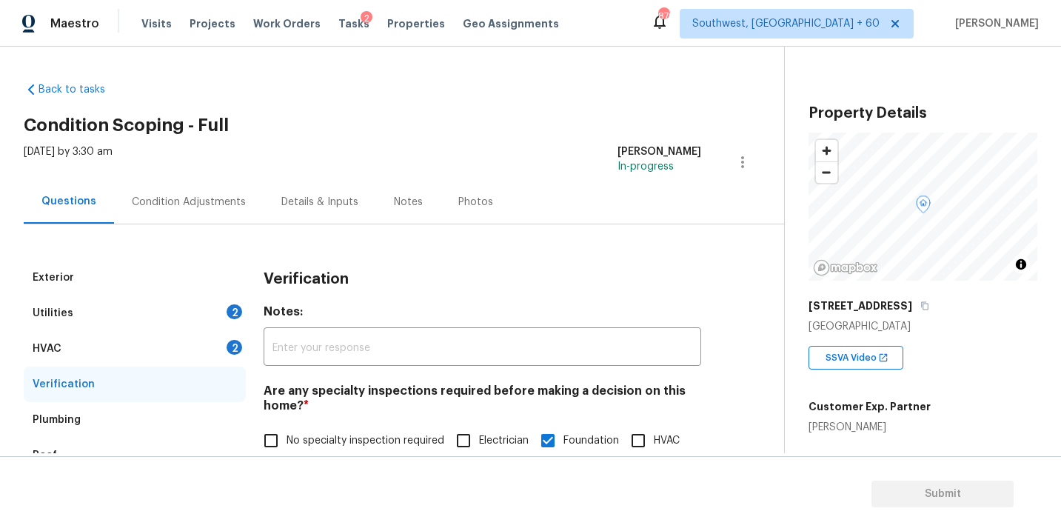
click at [199, 201] on div "Condition Adjustments" at bounding box center [189, 202] width 114 height 15
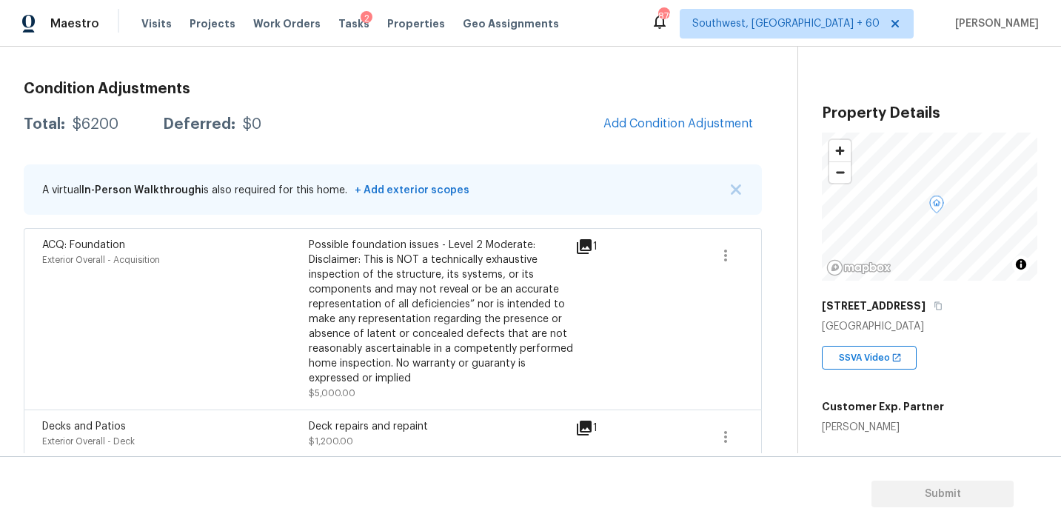
scroll to position [206, 0]
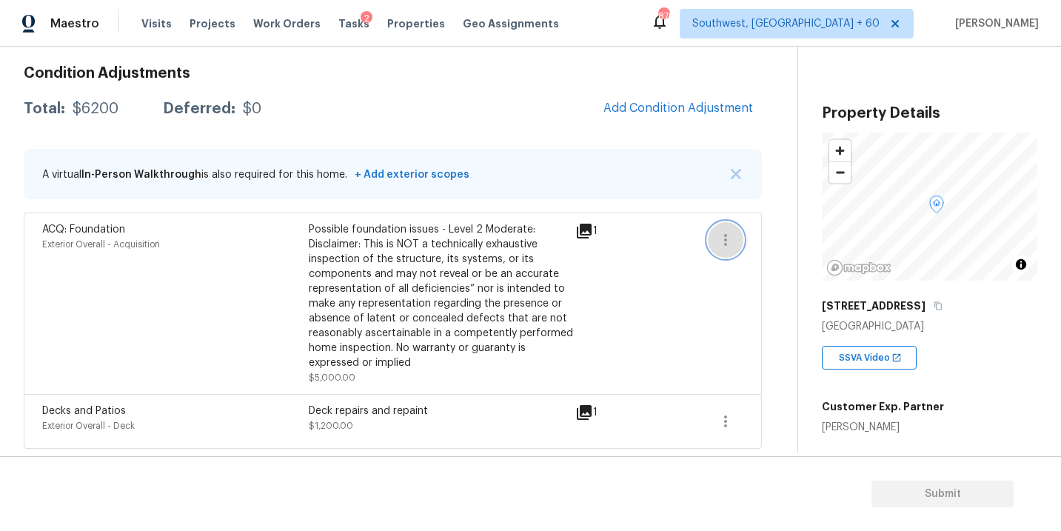
click at [725, 242] on icon "button" at bounding box center [726, 240] width 18 height 18
click at [782, 241] on div "Edit" at bounding box center [809, 236] width 115 height 15
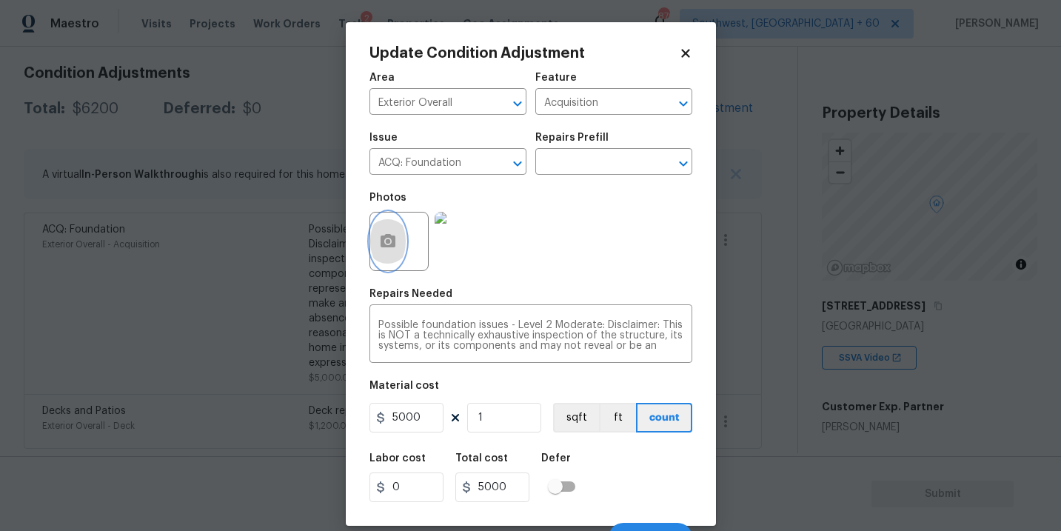
click at [373, 248] on button "button" at bounding box center [388, 241] width 36 height 58
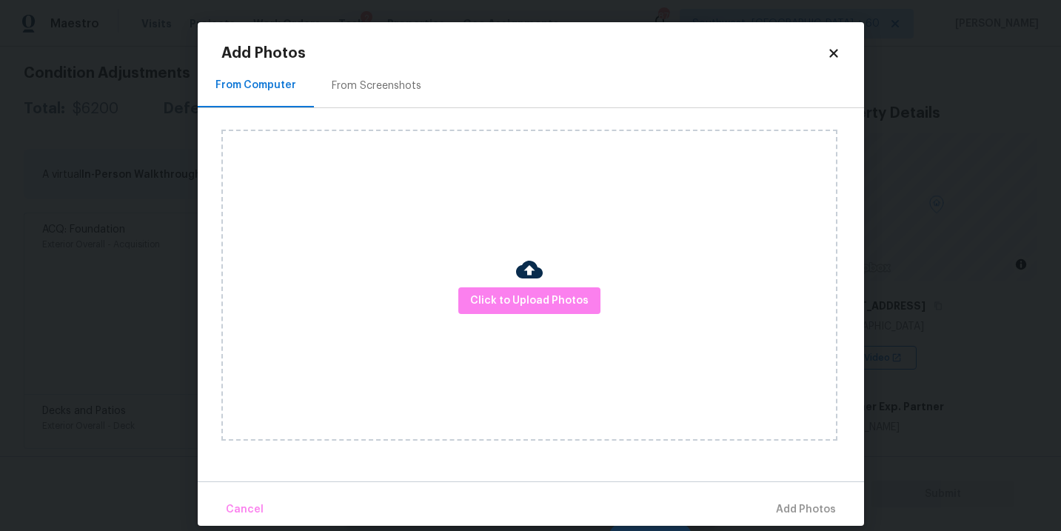
click at [489, 281] on div "Click to Upload Photos" at bounding box center [529, 285] width 616 height 311
click at [506, 298] on span "Click to Upload Photos" at bounding box center [529, 301] width 118 height 19
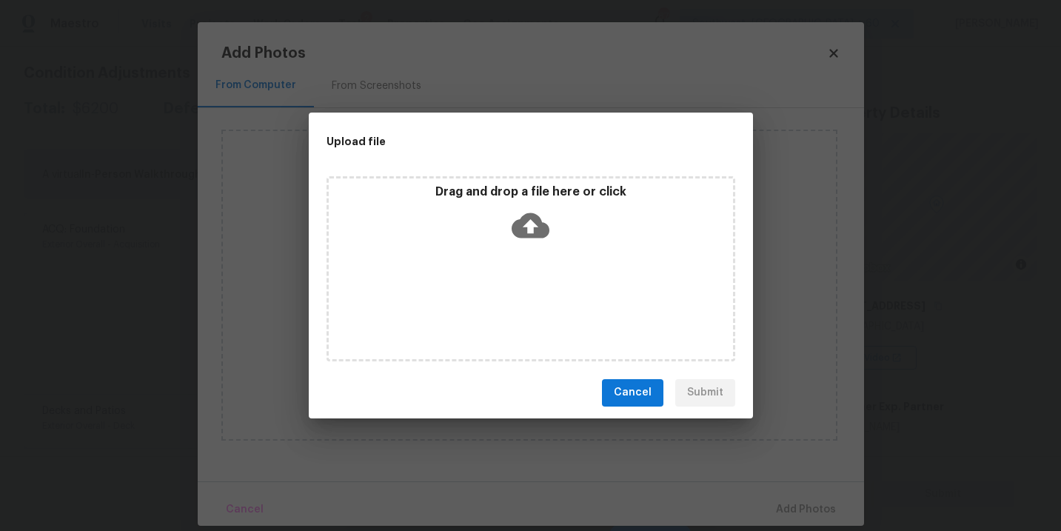
click at [548, 238] on icon at bounding box center [531, 226] width 38 height 38
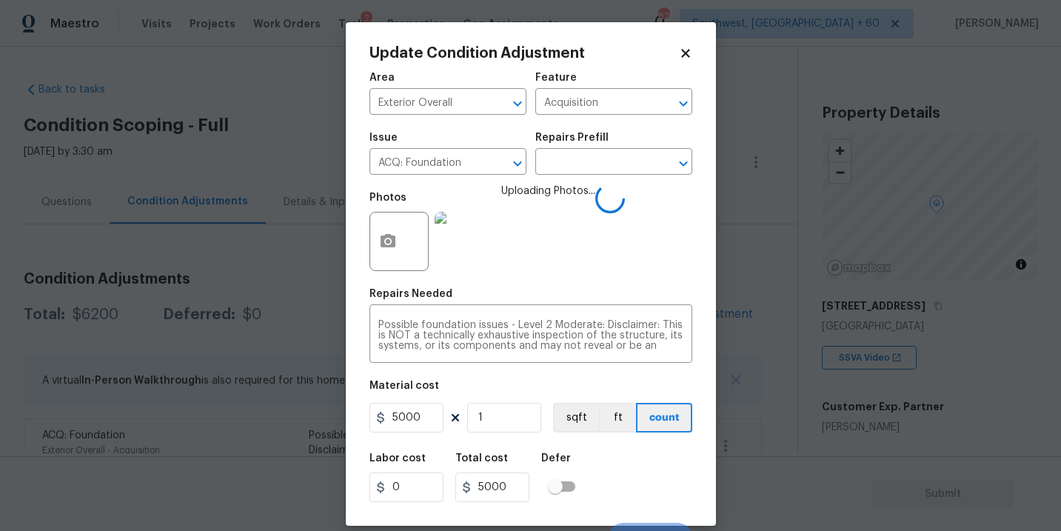
scroll to position [22, 0]
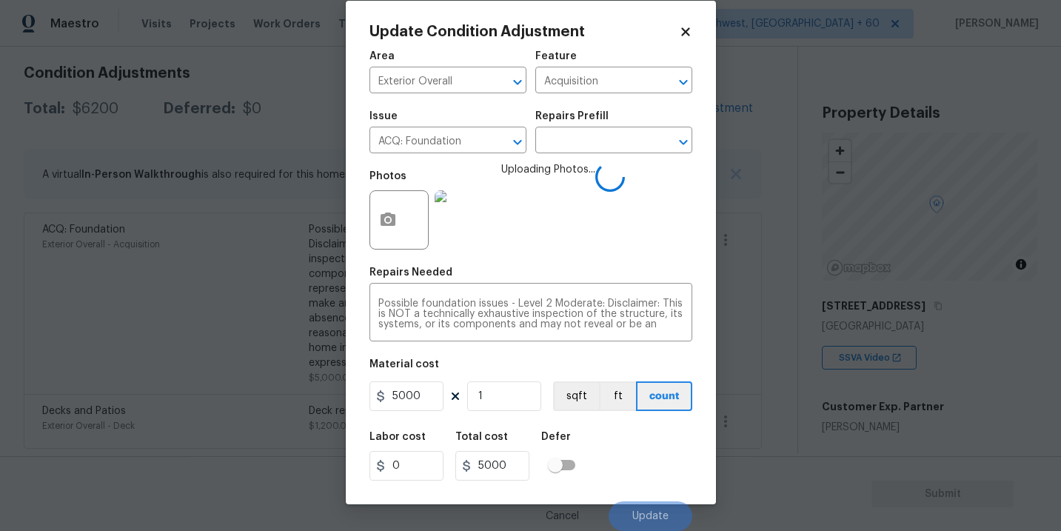
click at [649, 480] on div "Labor cost 0 Total cost 5000 Defer" at bounding box center [530, 456] width 323 height 67
click at [651, 478] on div "Labor cost 0 Total cost 5000 Defer" at bounding box center [530, 456] width 323 height 67
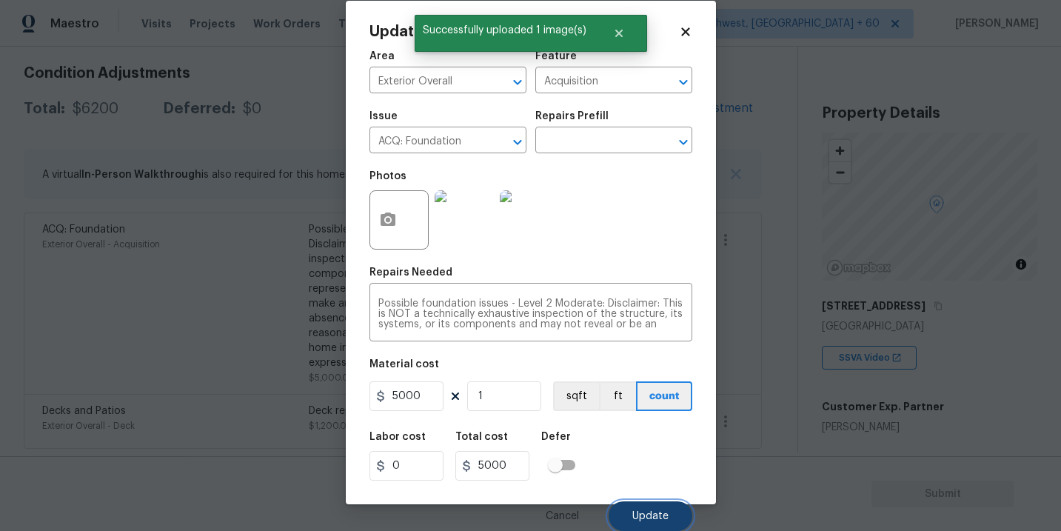
click at [646, 514] on span "Update" at bounding box center [650, 516] width 36 height 11
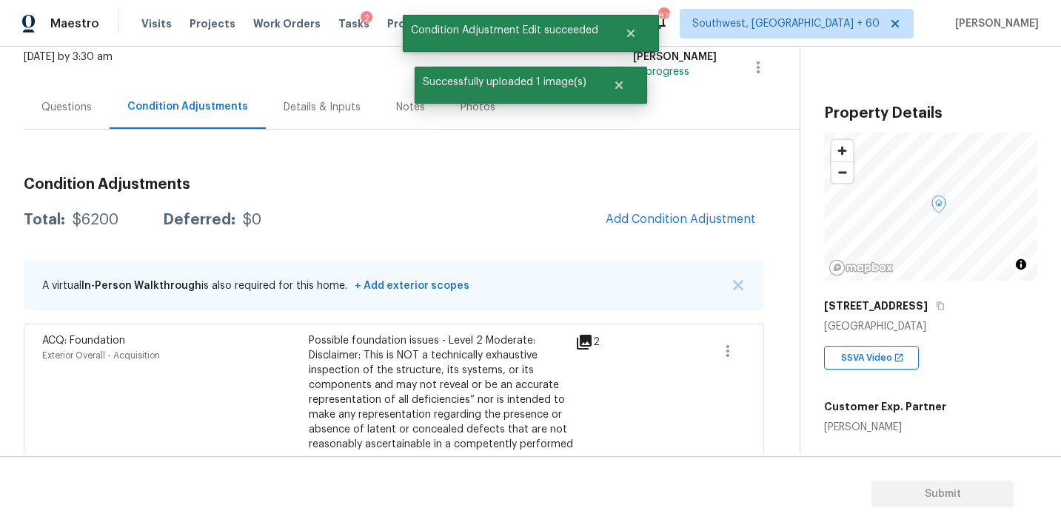
scroll to position [0, 0]
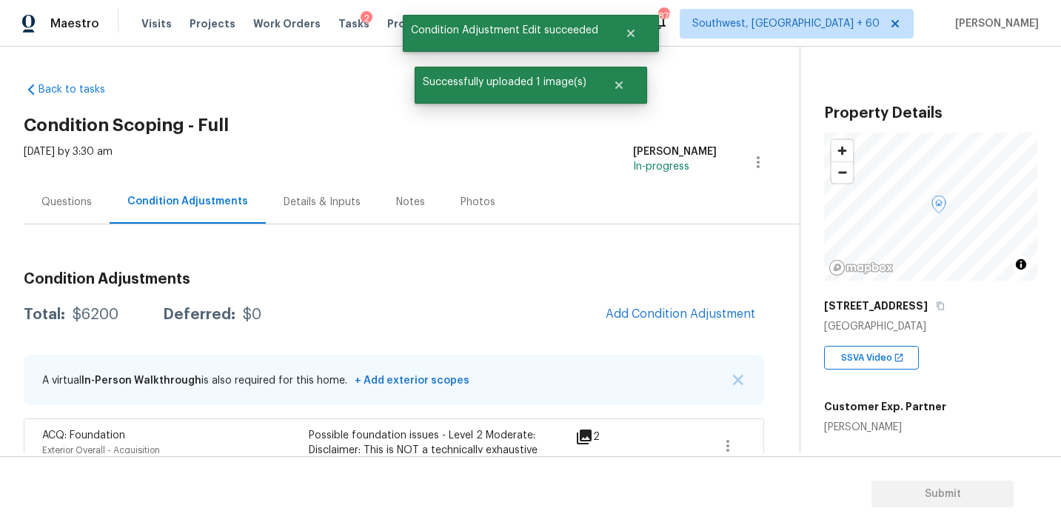
click at [73, 211] on div "Questions" at bounding box center [67, 202] width 86 height 44
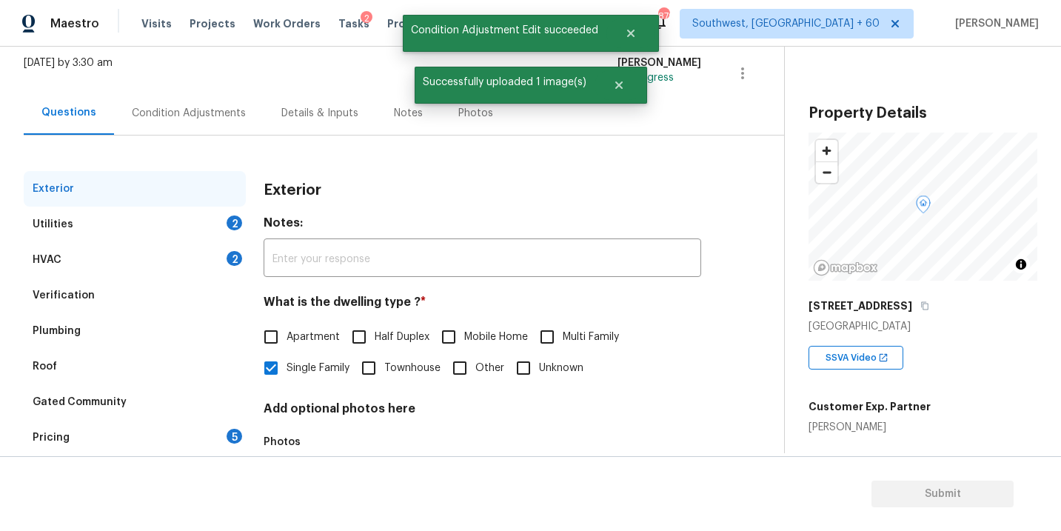
click at [103, 294] on div "Verification" at bounding box center [135, 296] width 222 height 36
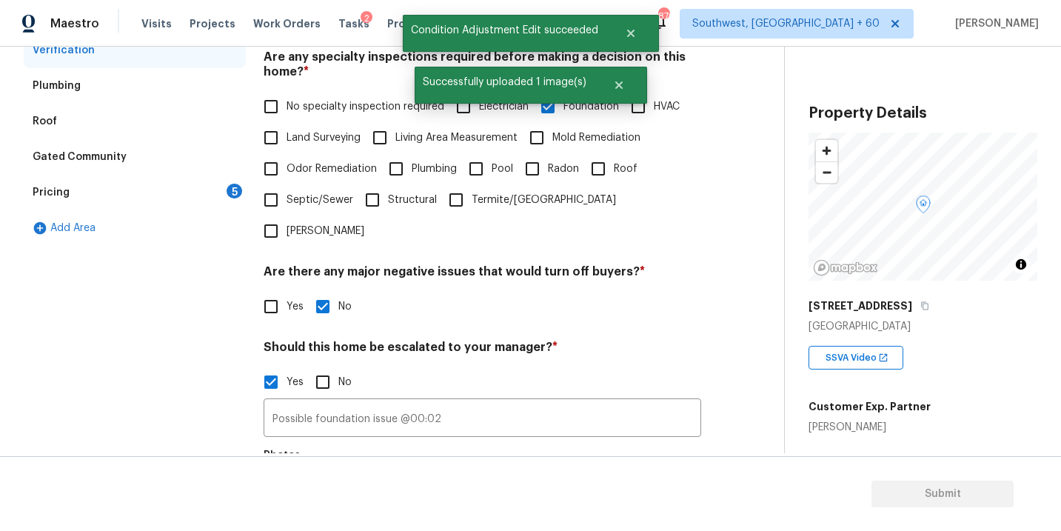
scroll to position [500, 0]
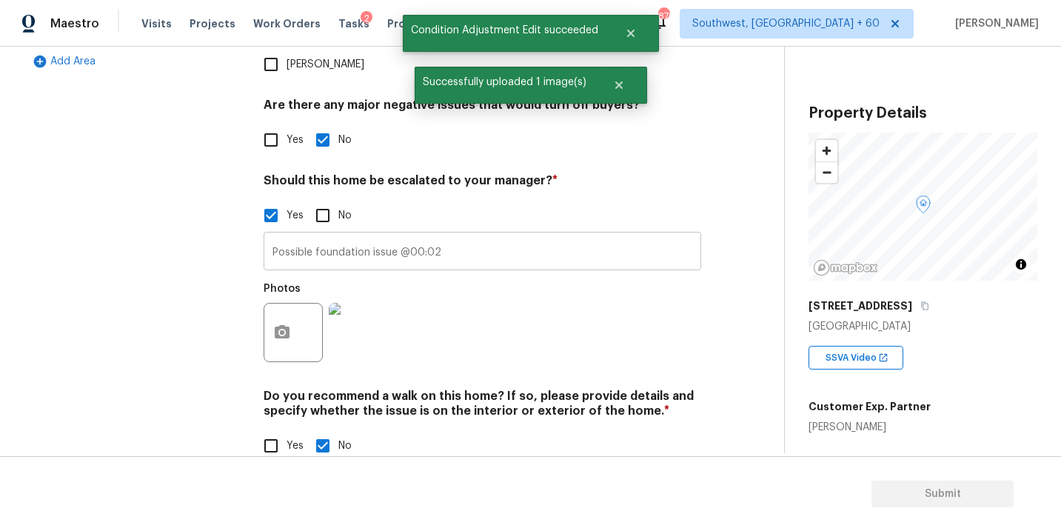
click at [466, 235] on input "Possible foundation issue @00:02" at bounding box center [482, 252] width 437 height 35
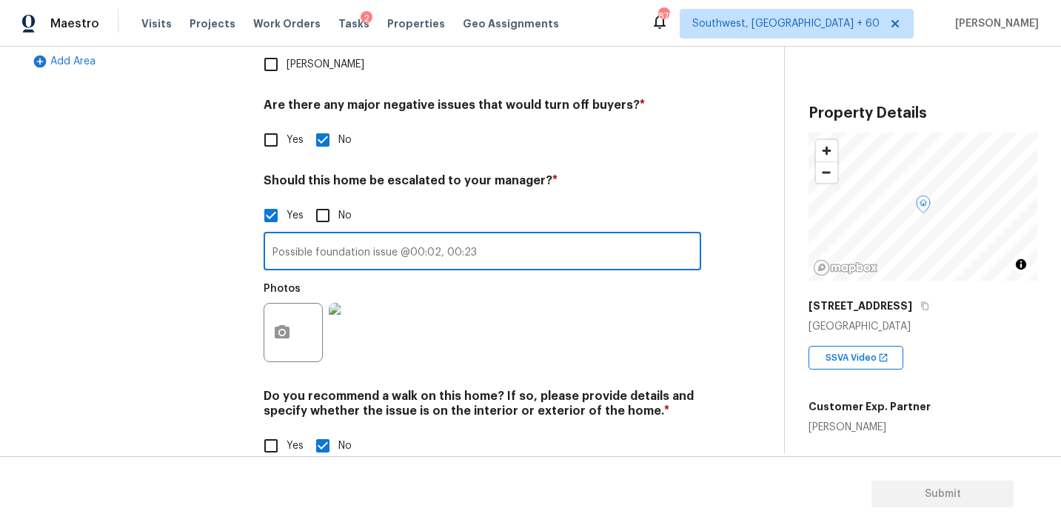
type input "Possible foundation issue @00:02, 00:23"
click at [490, 293] on div "Photos" at bounding box center [482, 323] width 437 height 96
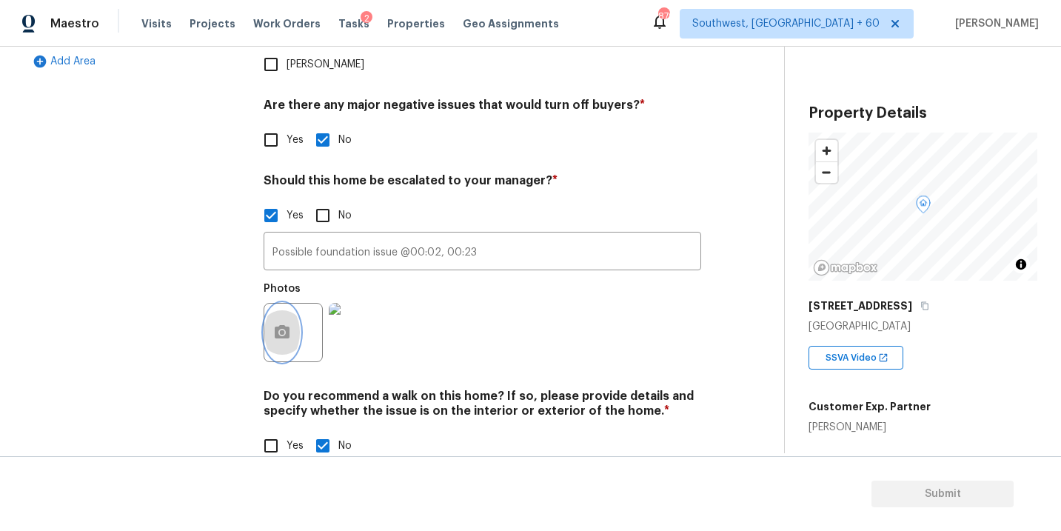
click at [296, 304] on button "button" at bounding box center [282, 333] width 36 height 58
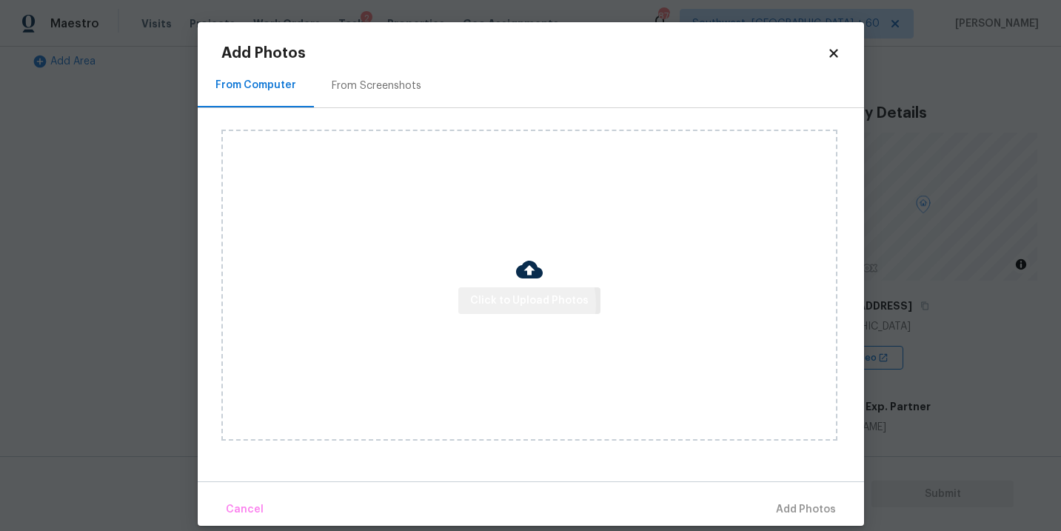
click at [511, 304] on span "Click to Upload Photos" at bounding box center [529, 301] width 118 height 19
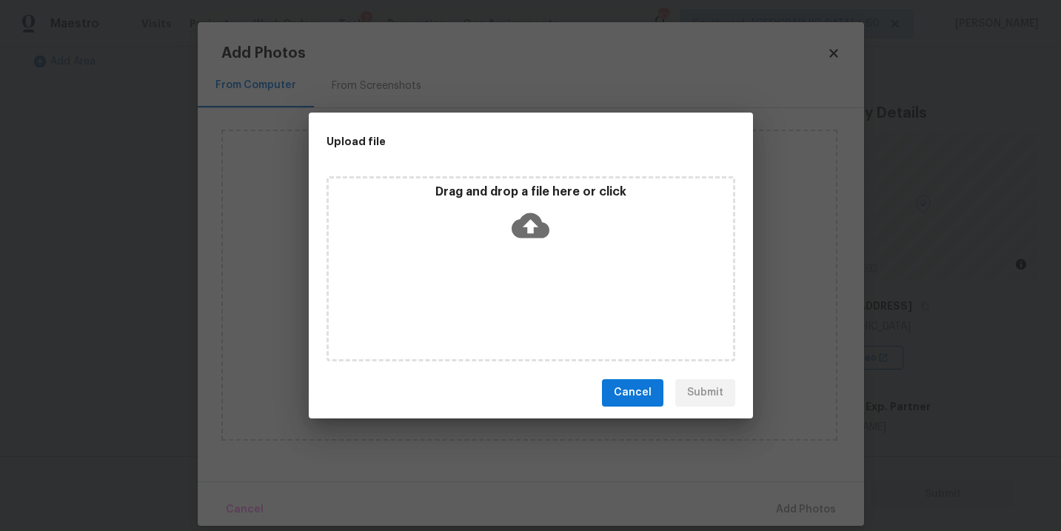
click at [519, 252] on div "Drag and drop a file here or click" at bounding box center [530, 268] width 409 height 185
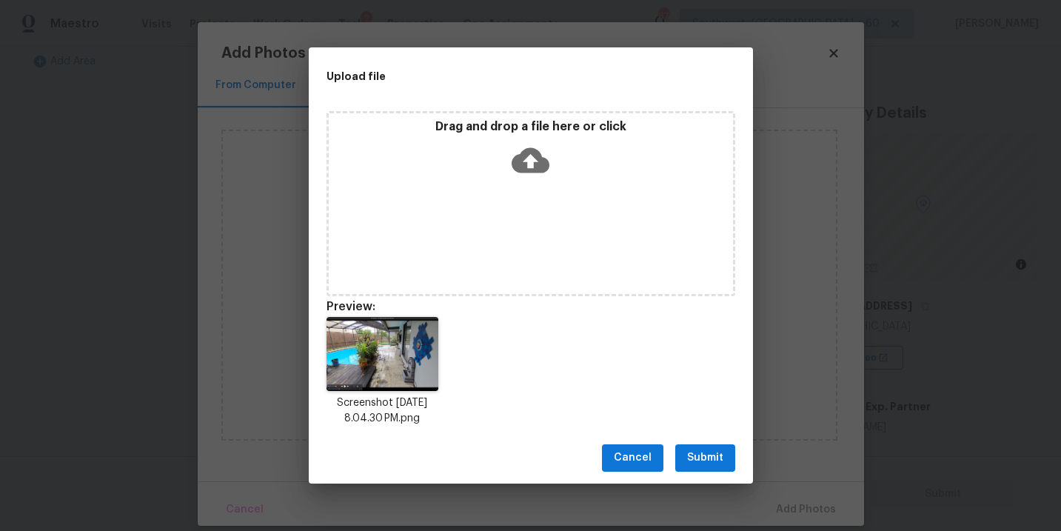
click at [711, 456] on span "Submit" at bounding box center [705, 458] width 36 height 19
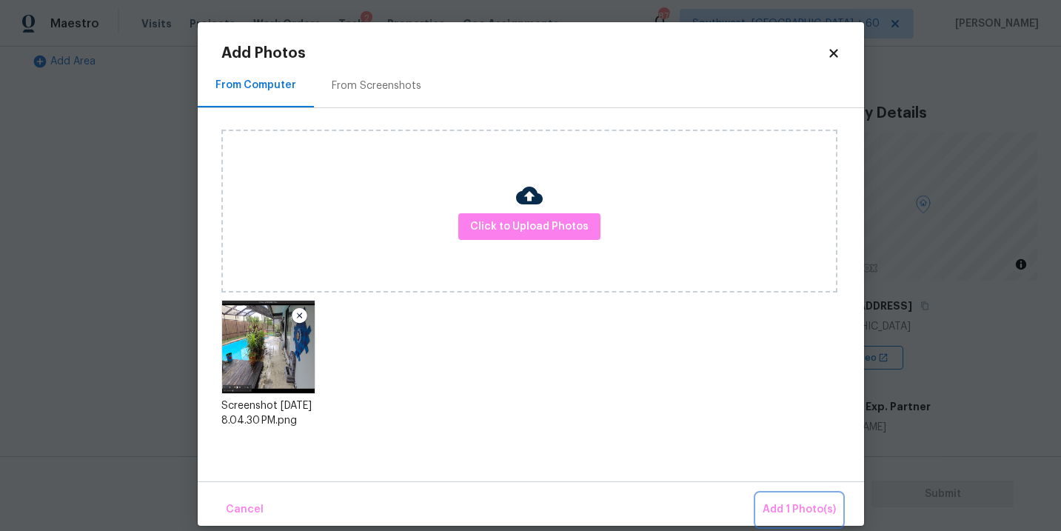
click at [776, 505] on span "Add 1 Photo(s)" at bounding box center [798, 509] width 73 height 19
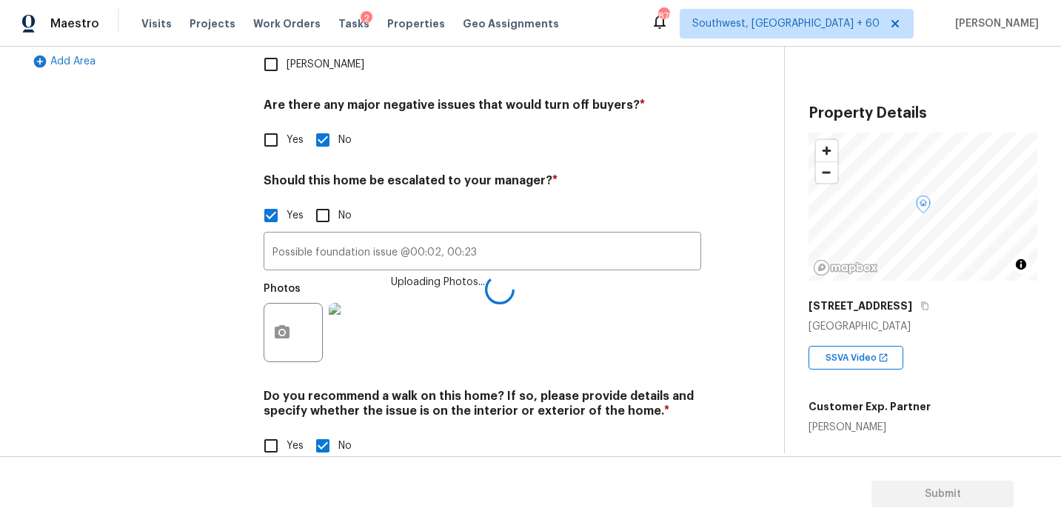
click at [607, 282] on div "Photos Uploading Photos..." at bounding box center [482, 323] width 437 height 96
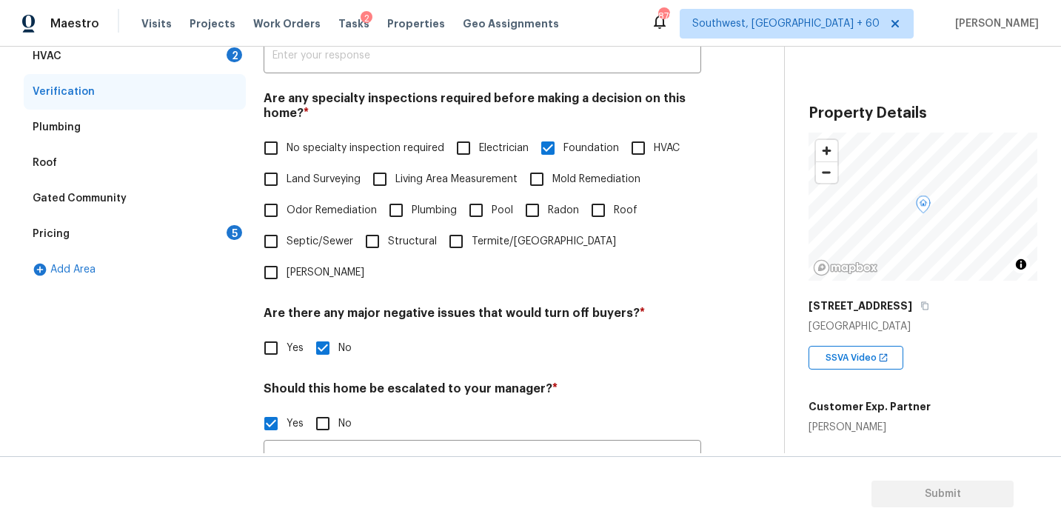
scroll to position [306, 0]
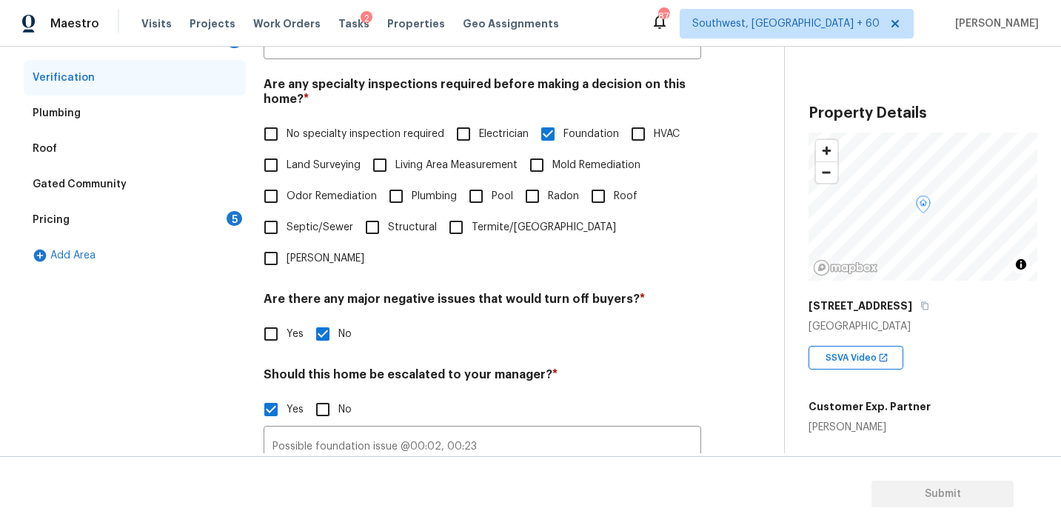
click at [486, 198] on input "Pool" at bounding box center [475, 196] width 31 height 31
checkbox input "true"
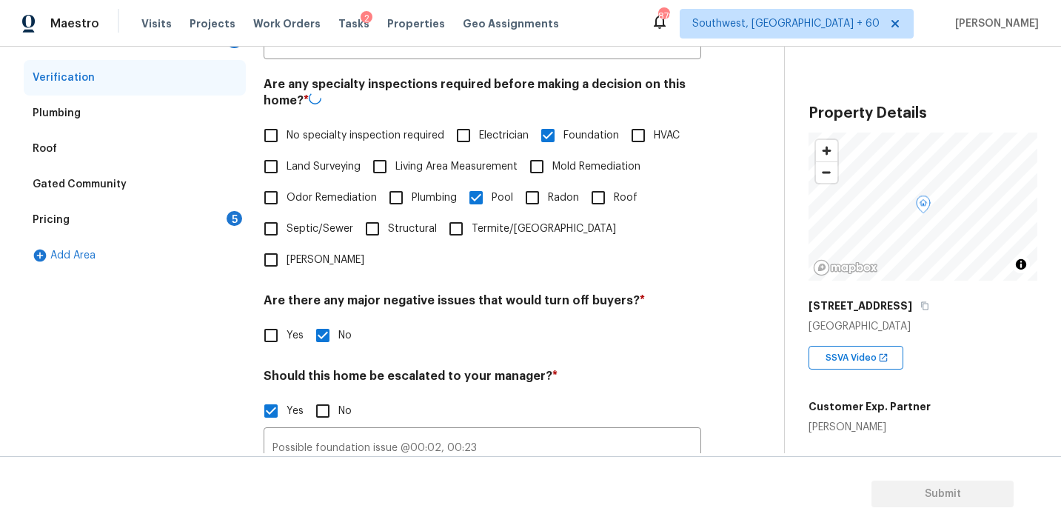
scroll to position [388, 0]
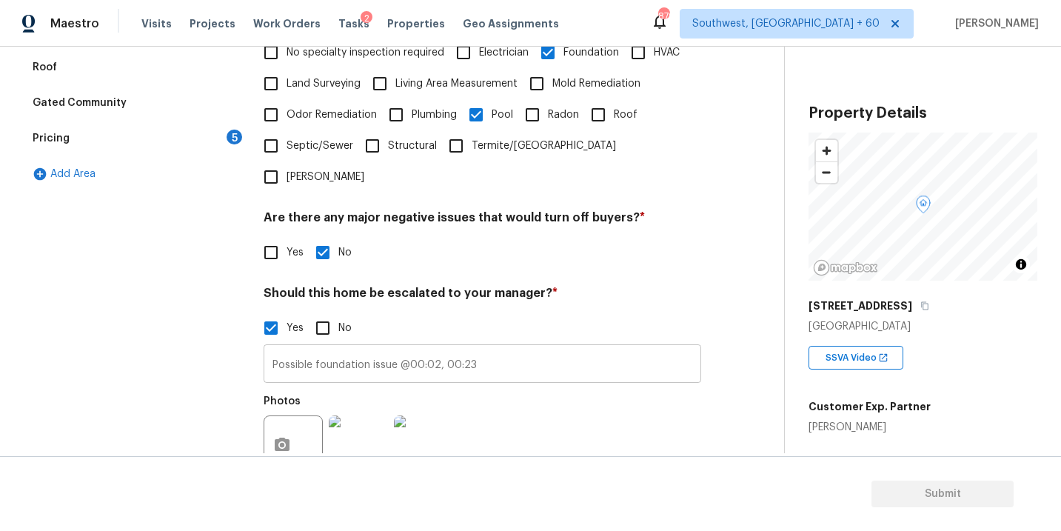
click at [503, 348] on input "Possible foundation issue @00:02, 00:23" at bounding box center [482, 365] width 437 height 35
click at [274, 418] on button "button" at bounding box center [282, 447] width 36 height 58
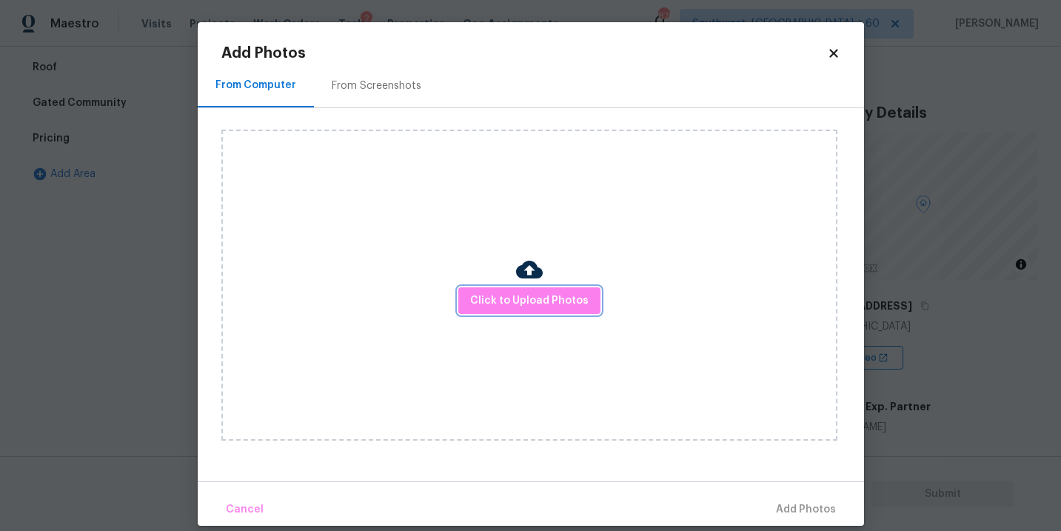
click at [596, 287] on div "Click to Upload Photos" at bounding box center [529, 285] width 616 height 311
click at [568, 272] on div "Click to Upload Photos" at bounding box center [529, 285] width 616 height 311
click at [551, 298] on span "Click to Upload Photos" at bounding box center [529, 301] width 118 height 19
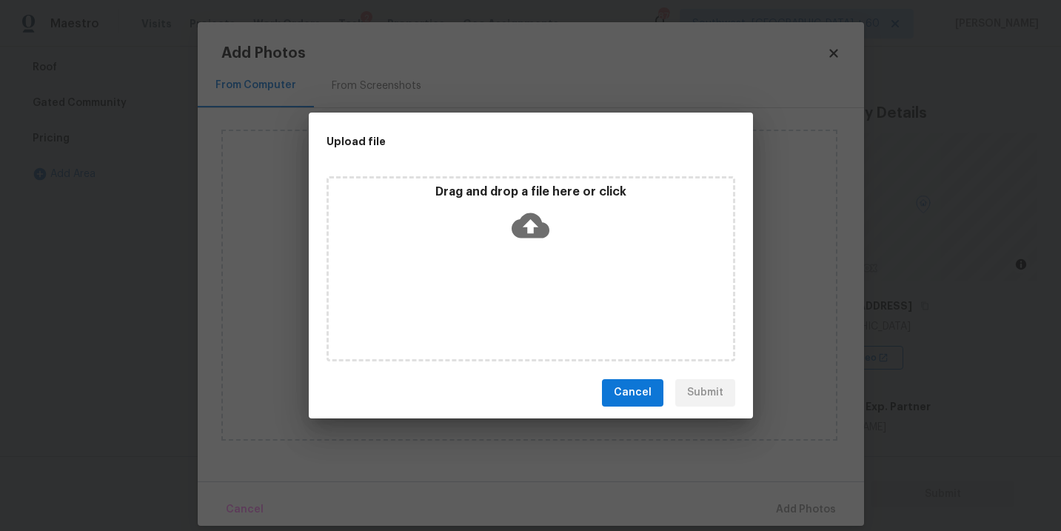
click at [549, 279] on div "Drag and drop a file here or click" at bounding box center [530, 268] width 409 height 185
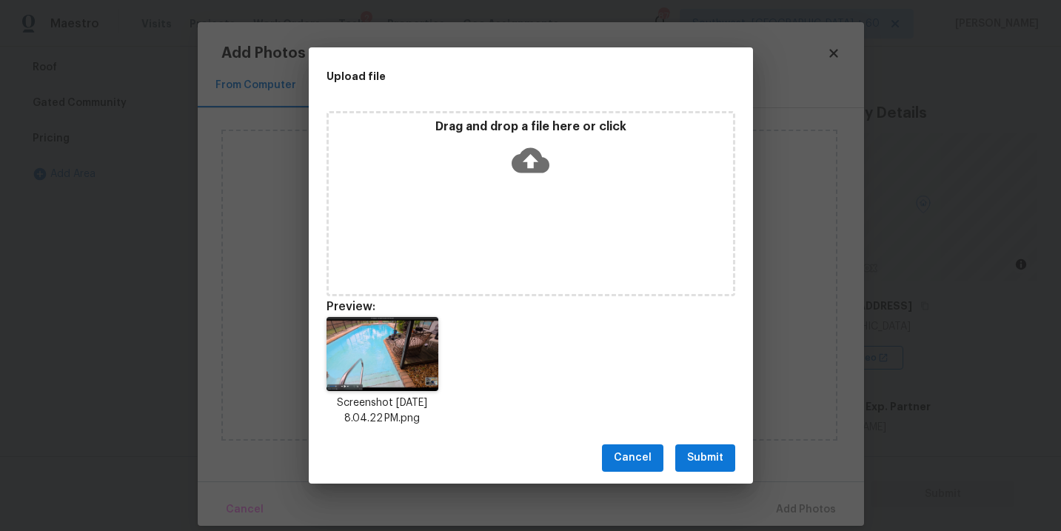
click at [705, 460] on span "Submit" at bounding box center [705, 458] width 36 height 19
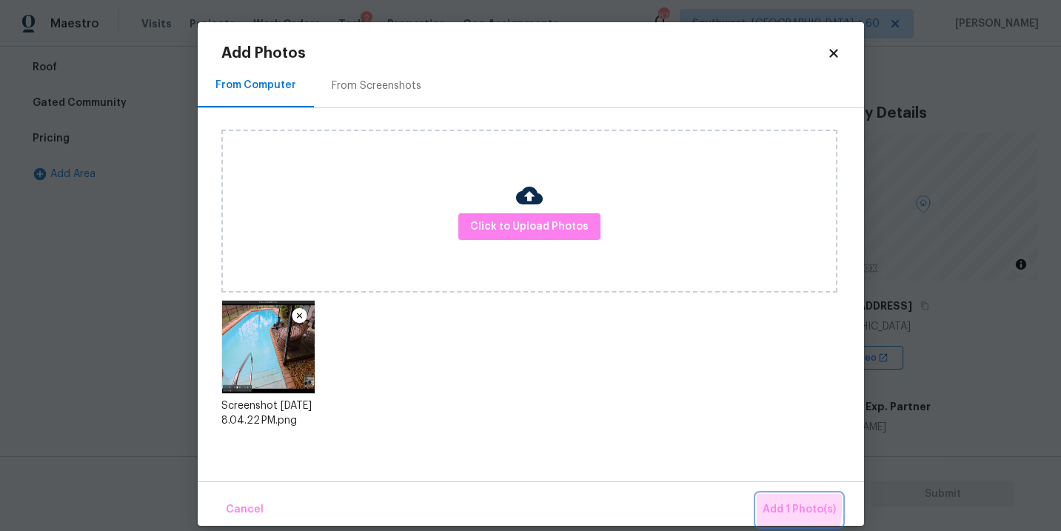
click at [778, 506] on span "Add 1 Photo(s)" at bounding box center [798, 509] width 73 height 19
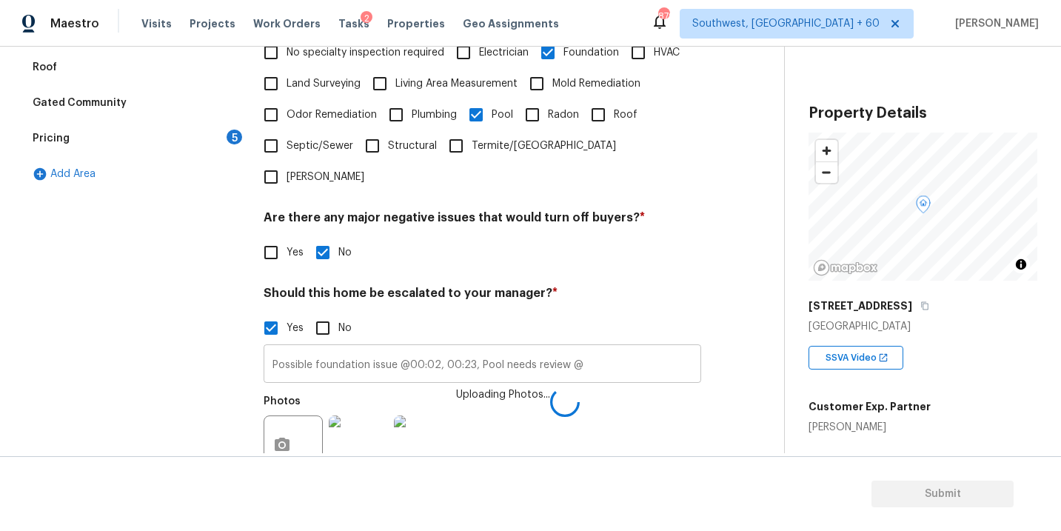
click at [605, 348] on input "Possible foundation issue @00:02, 00:23, Pool needs review @" at bounding box center [482, 365] width 437 height 35
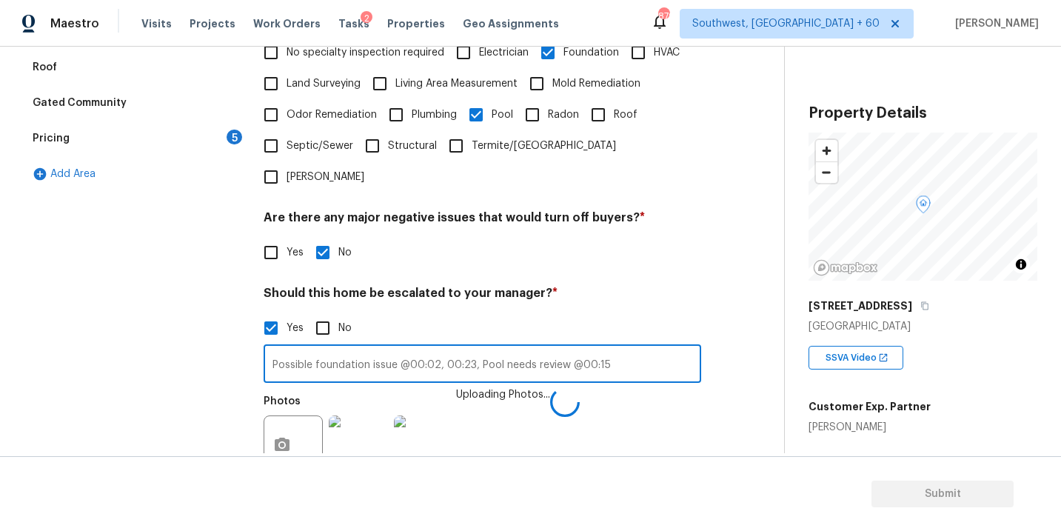
type input "Possible foundation issue @00:02, 00:23, Pool needs review @00:15"
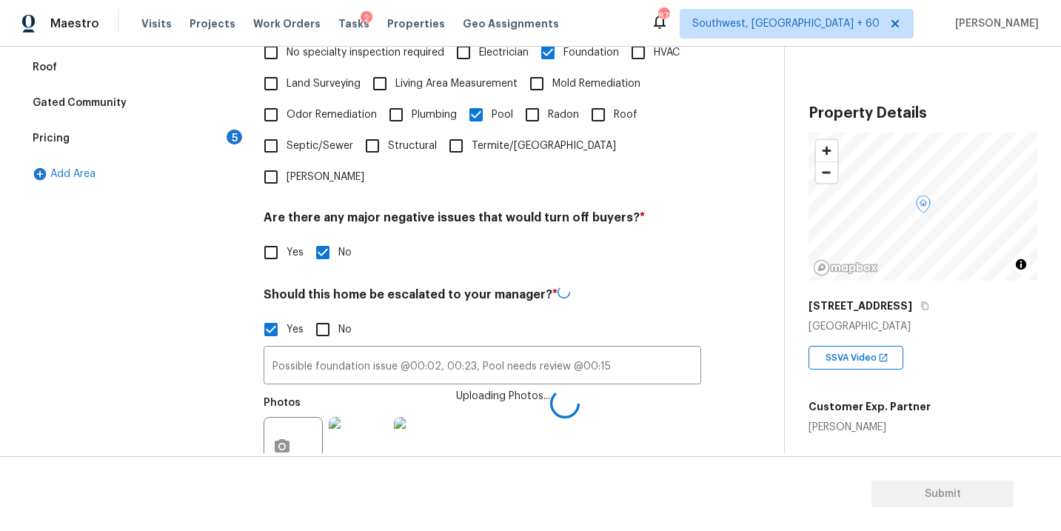
click at [679, 420] on div "Photos Uploading Photos..." at bounding box center [482, 437] width 437 height 96
click at [679, 413] on div "Photos Uploading Photos..." at bounding box center [482, 435] width 437 height 96
click at [612, 387] on div "Photos" at bounding box center [482, 435] width 437 height 96
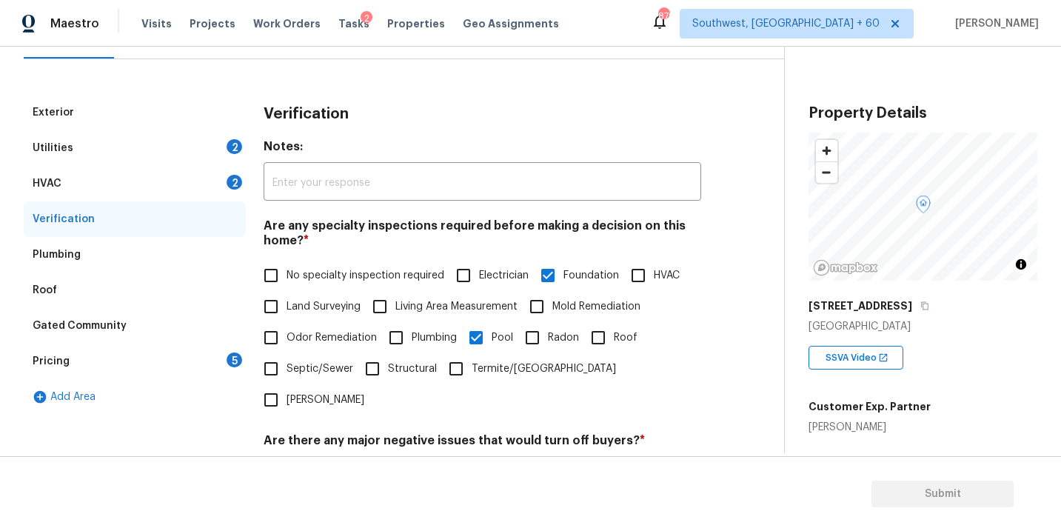
scroll to position [114, 0]
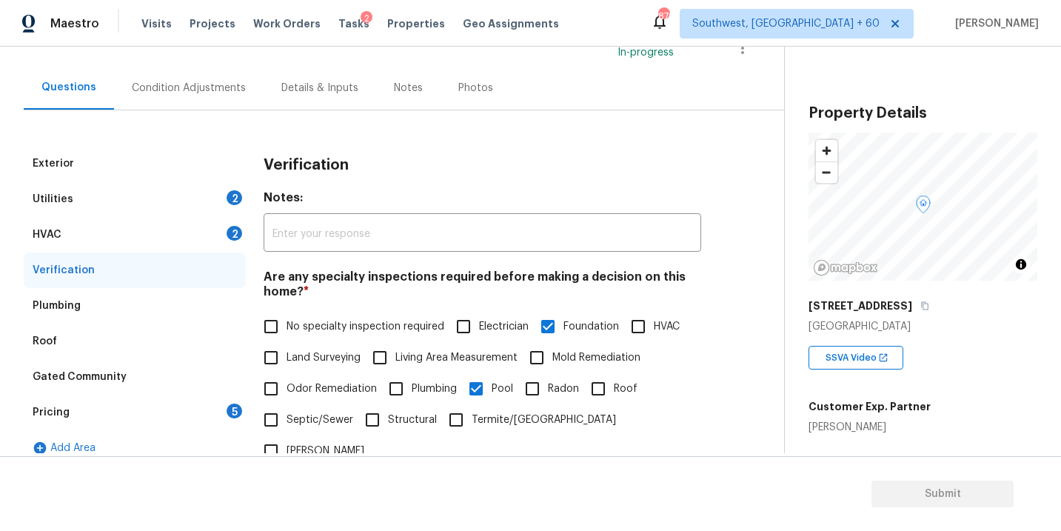
click at [204, 101] on div "Condition Adjustments" at bounding box center [189, 88] width 150 height 44
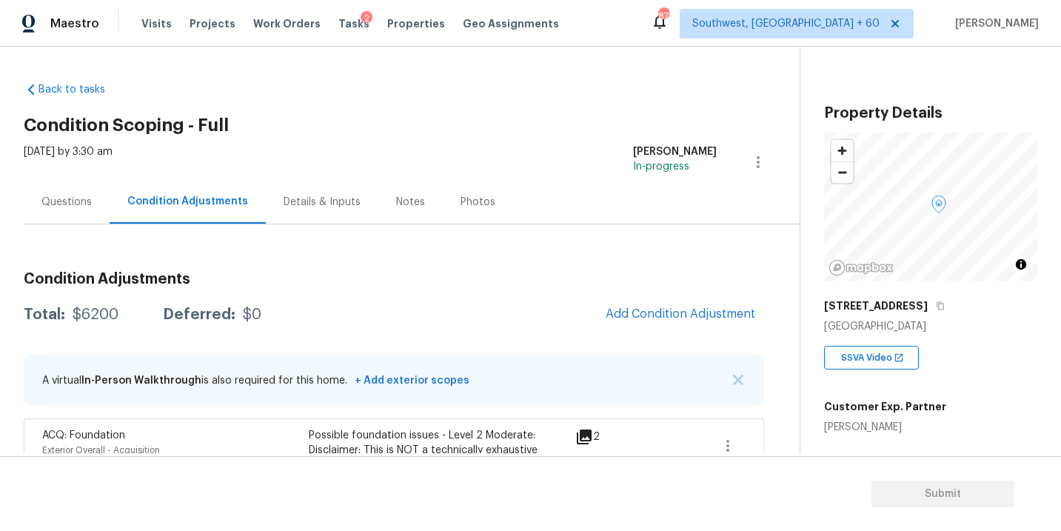
scroll to position [114, 0]
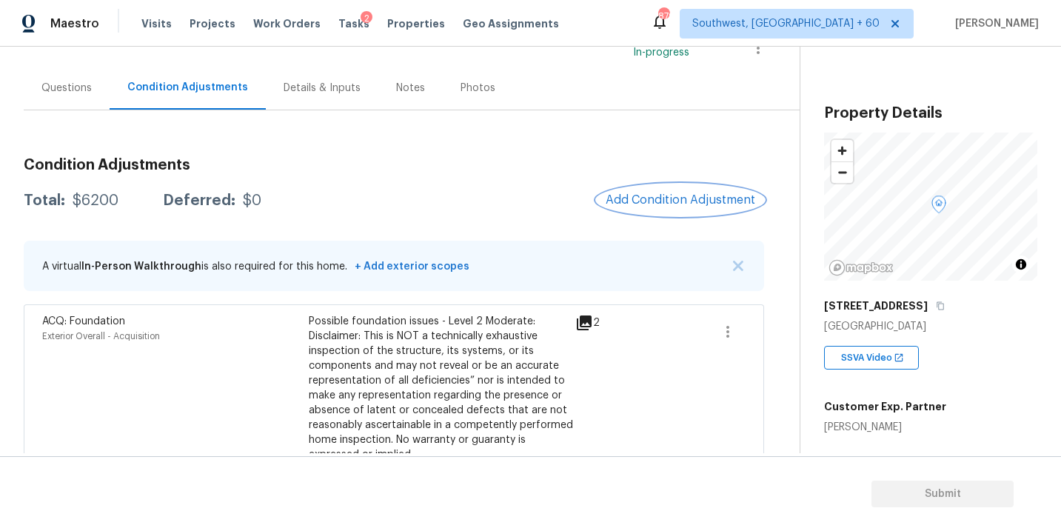
click at [651, 202] on span "Add Condition Adjustment" at bounding box center [681, 199] width 150 height 13
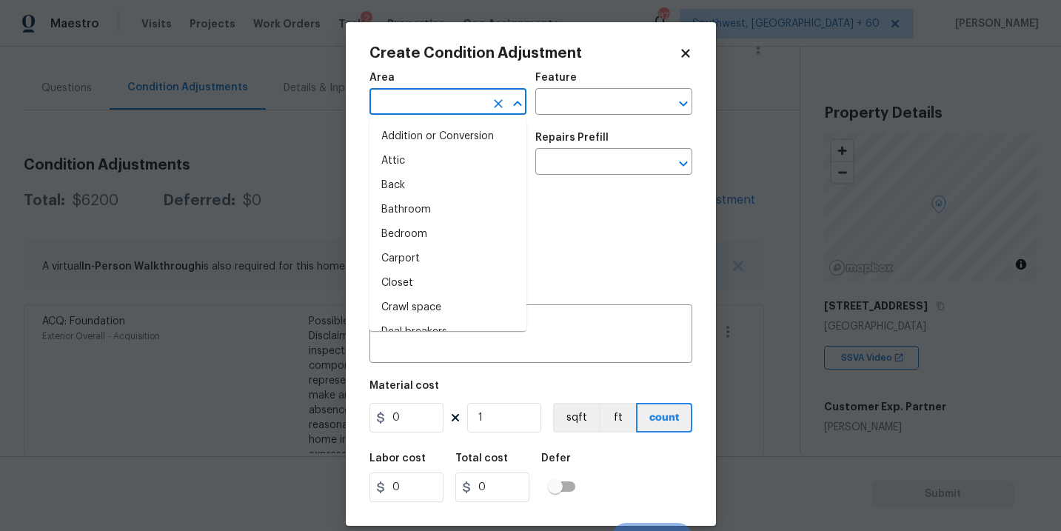
click at [428, 113] on input "text" at bounding box center [426, 103] width 115 height 23
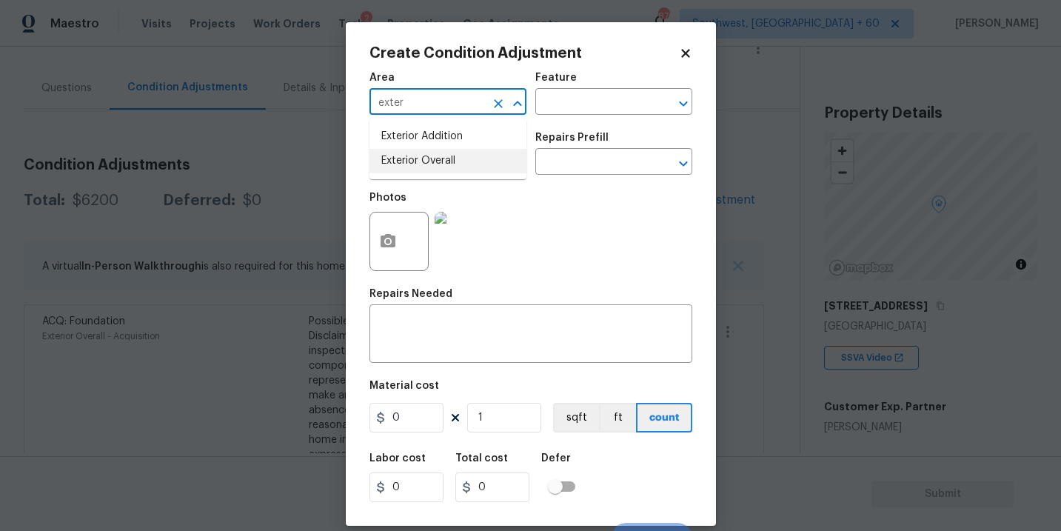
click at [443, 167] on li "Exterior Overall" at bounding box center [447, 161] width 157 height 24
type input "Exterior Overall"
click at [580, 110] on input "text" at bounding box center [592, 103] width 115 height 23
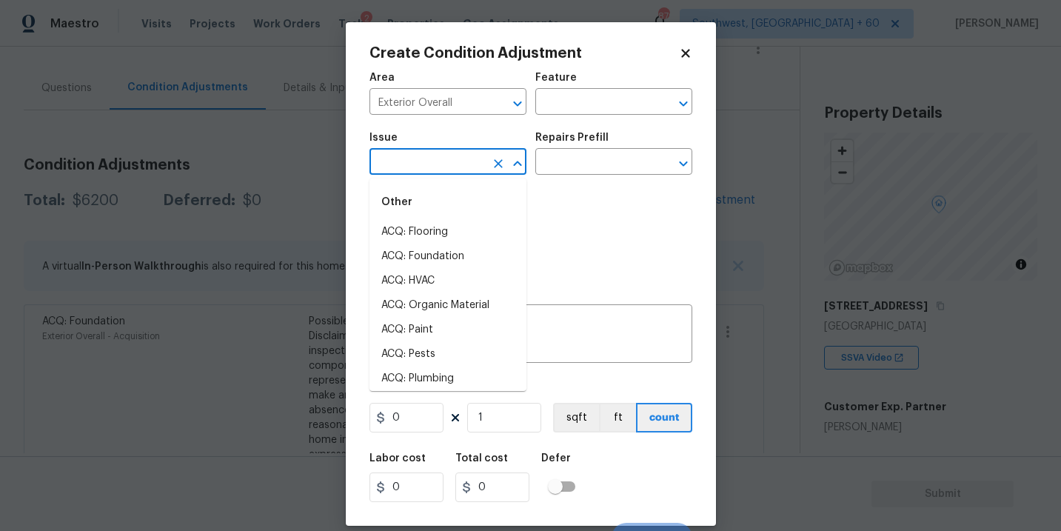
click at [446, 155] on input "text" at bounding box center [426, 163] width 115 height 23
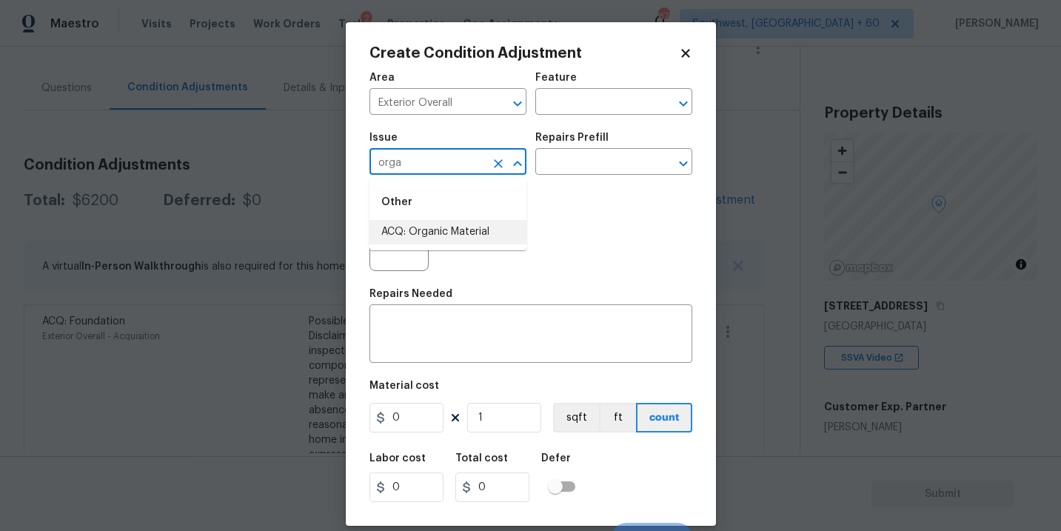
click at [435, 238] on li "ACQ: Organic Material" at bounding box center [447, 232] width 157 height 24
type input "ACQ: Organic Material"
click at [569, 167] on input "text" at bounding box center [592, 163] width 115 height 23
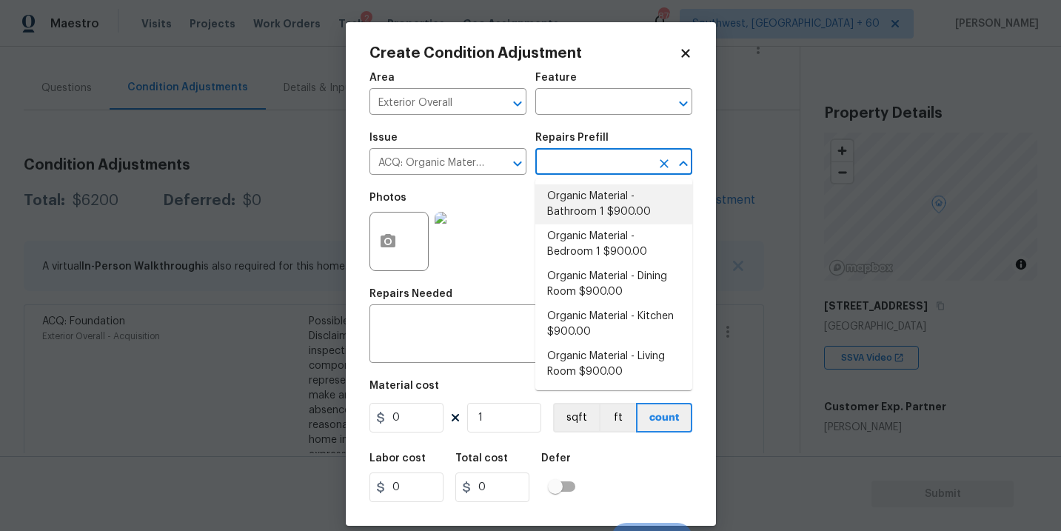
click at [583, 196] on li "Organic Material - Bathroom 1 $900.00" at bounding box center [613, 204] width 157 height 40
type input "Acquisition"
type textarea "Acquisition Scope: Conditions Conducive to Organic Material - Bathroom 1 Discla…"
type input "900"
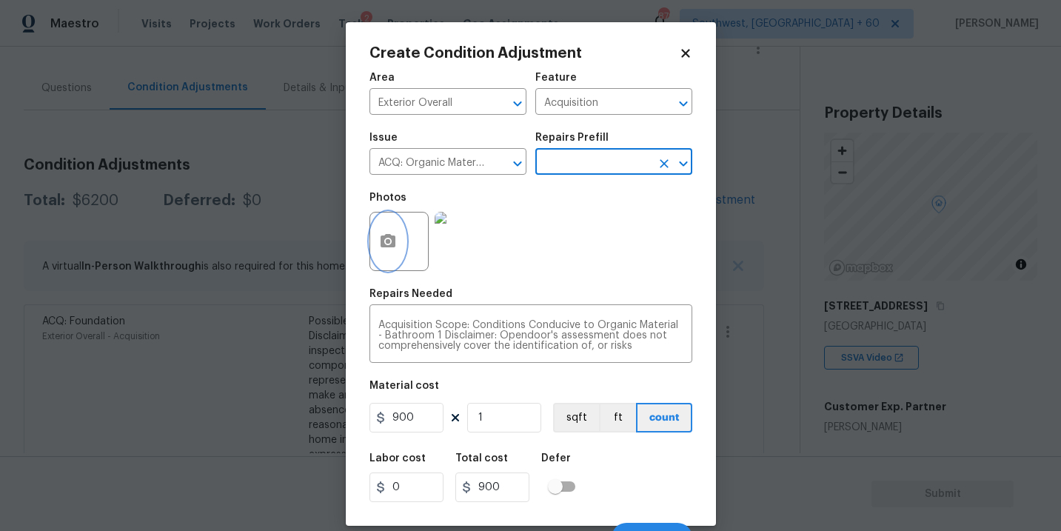
click at [392, 247] on icon "button" at bounding box center [387, 240] width 15 height 13
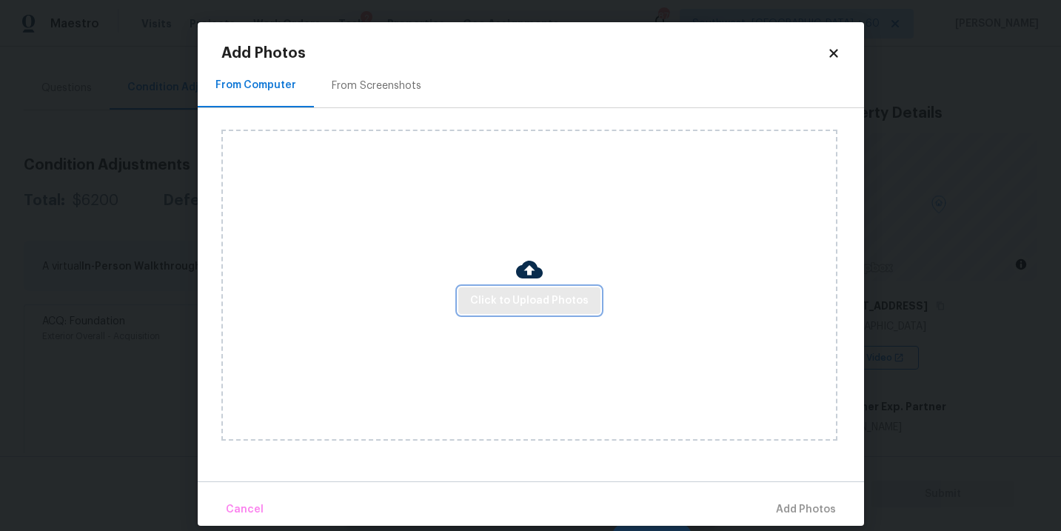
click at [578, 292] on span "Click to Upload Photos" at bounding box center [529, 301] width 118 height 19
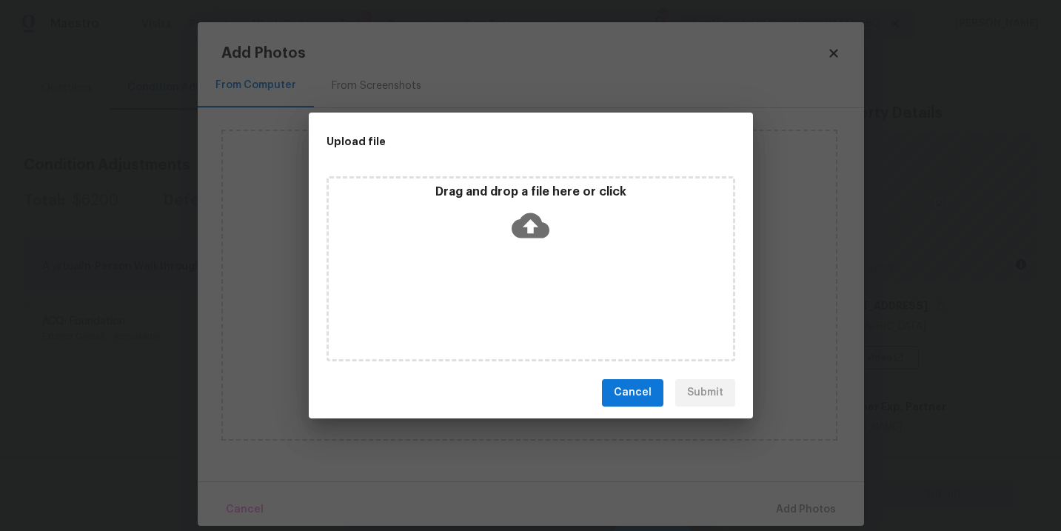
click at [554, 241] on div "Drag and drop a file here or click" at bounding box center [531, 216] width 404 height 64
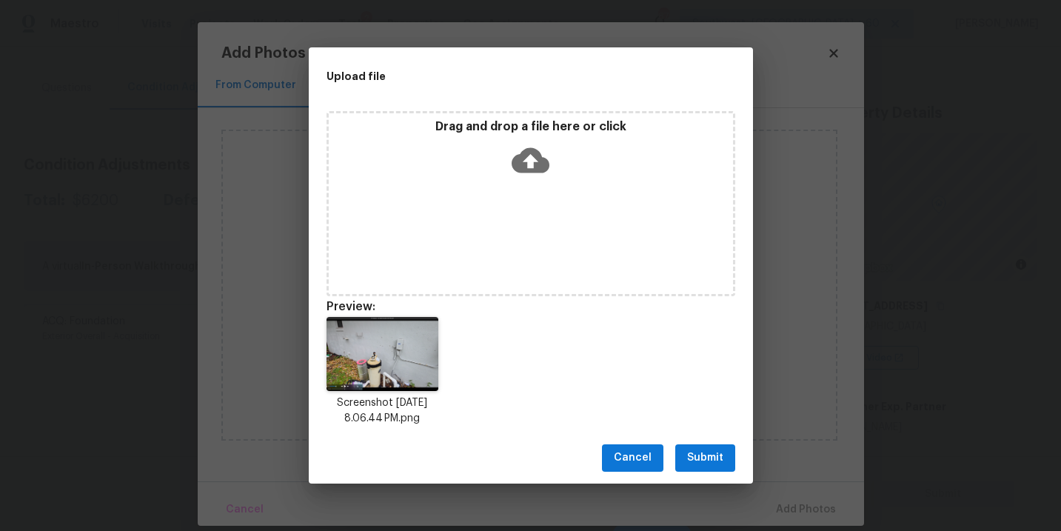
click at [691, 455] on span "Submit" at bounding box center [705, 458] width 36 height 19
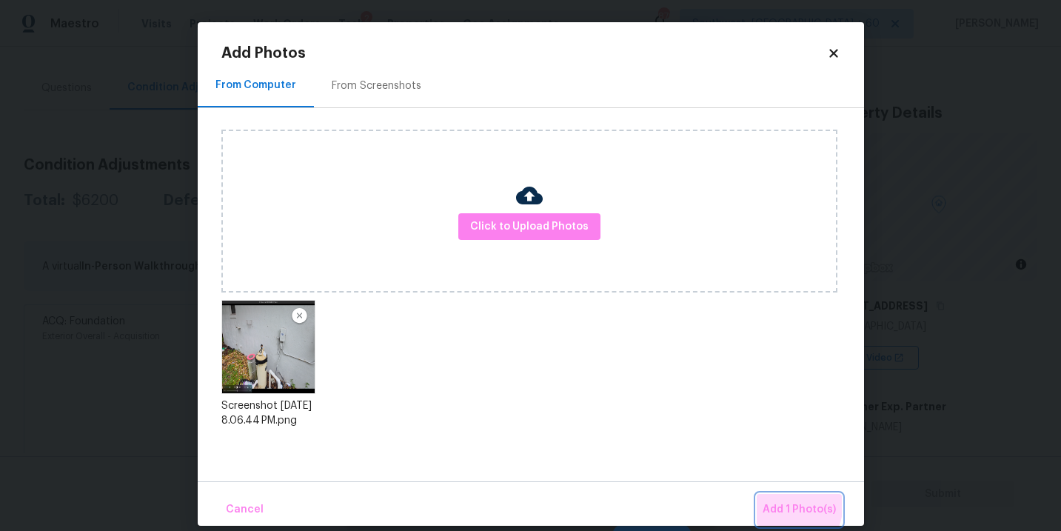
click at [777, 502] on span "Add 1 Photo(s)" at bounding box center [798, 509] width 73 height 19
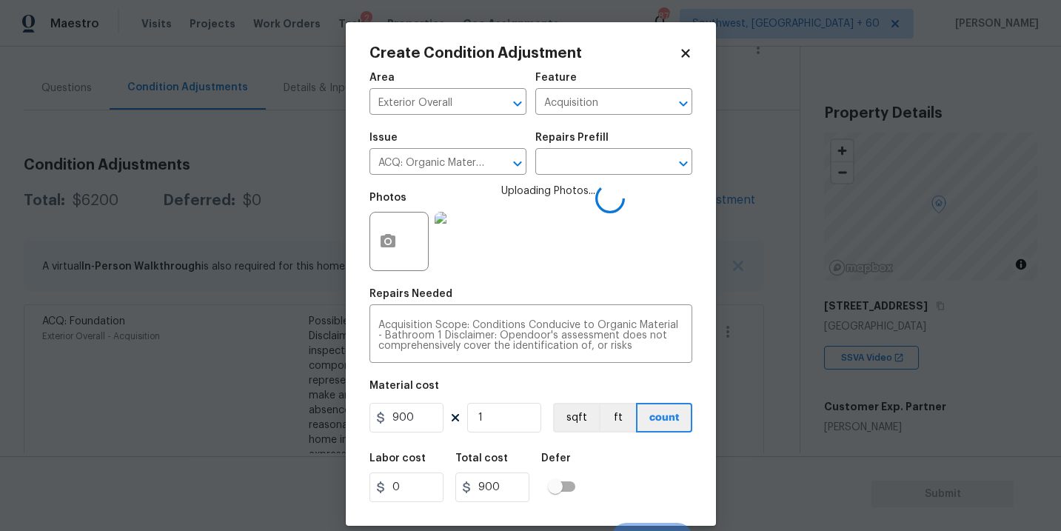
click at [637, 451] on div "Labor cost 0 Total cost 900 Defer" at bounding box center [530, 477] width 323 height 67
click at [653, 472] on div "Labor cost 0 Total cost 900 Defer" at bounding box center [530, 477] width 323 height 67
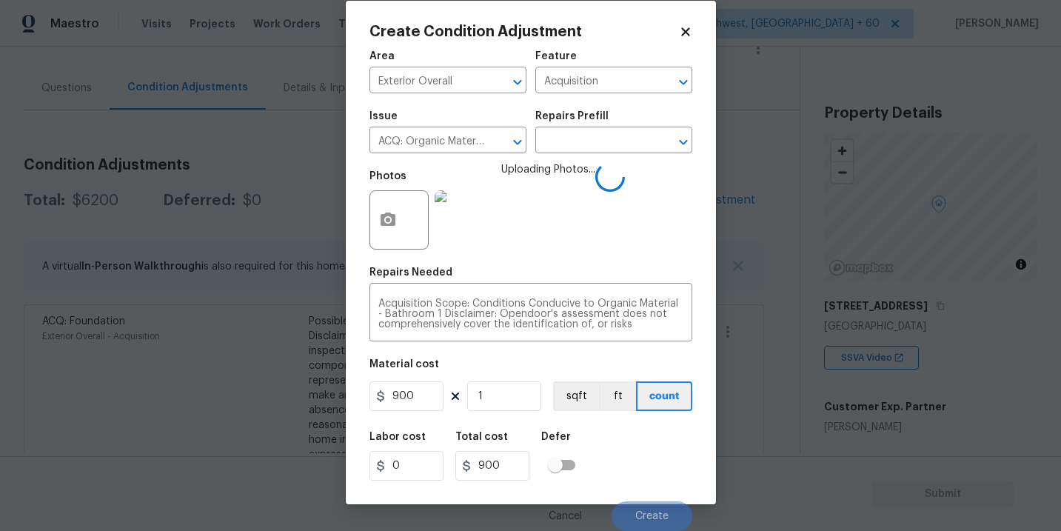
scroll to position [22, 0]
click at [653, 465] on div "Labor cost 0 Total cost 900 Defer" at bounding box center [530, 456] width 323 height 67
click at [653, 466] on div "Labor cost 0 Total cost 900 Defer" at bounding box center [530, 456] width 323 height 67
click at [649, 468] on div "Labor cost 0 Total cost 900 Defer" at bounding box center [530, 456] width 323 height 67
click at [650, 486] on div "Labor cost 0 Total cost 900 Defer" at bounding box center [530, 456] width 323 height 67
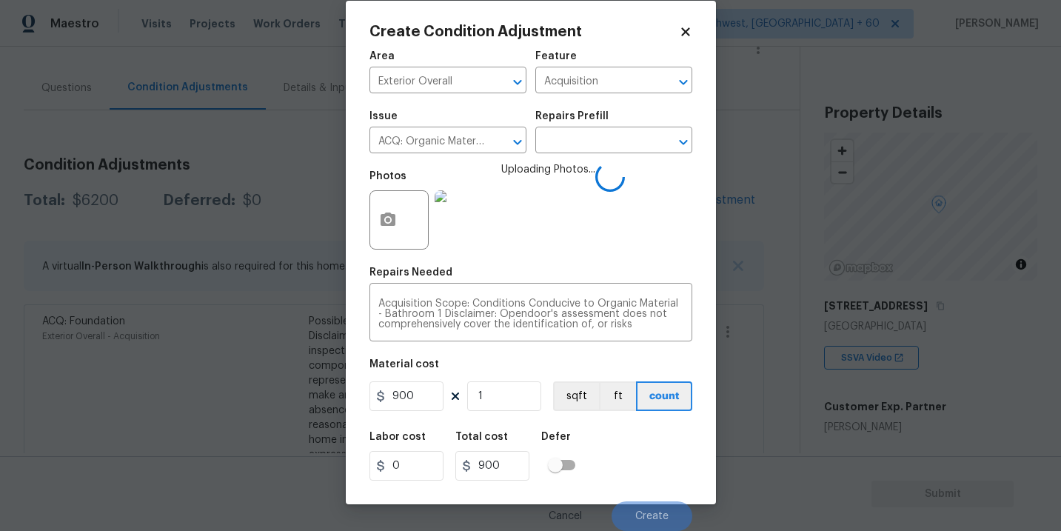
click at [643, 487] on div "Labor cost 0 Total cost 900 Defer" at bounding box center [530, 456] width 323 height 67
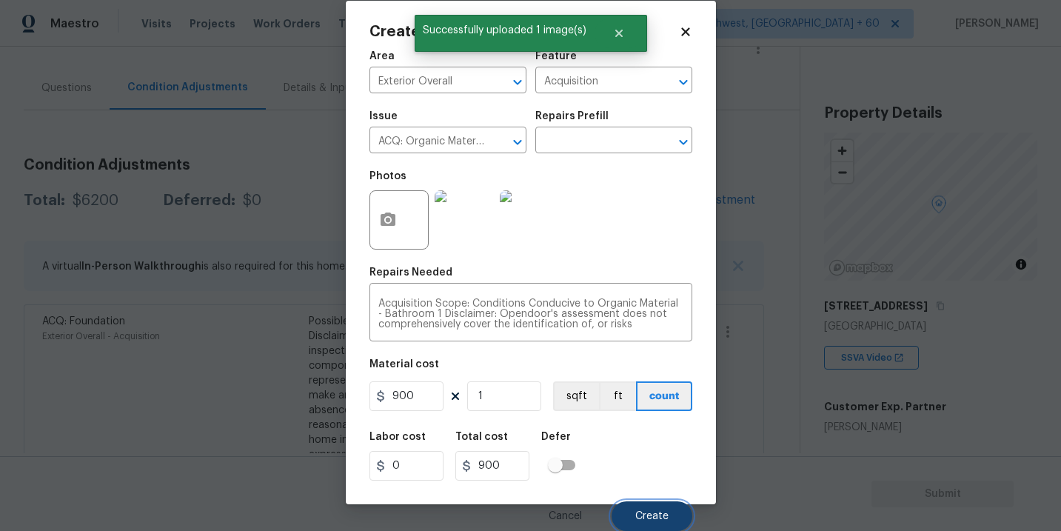
click at [648, 510] on button "Create" at bounding box center [651, 516] width 81 height 30
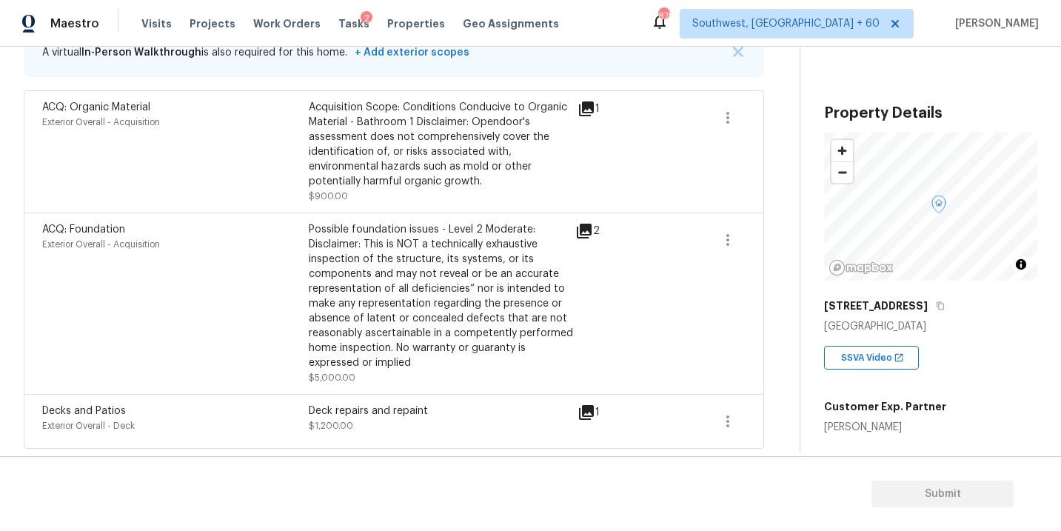
scroll to position [161, 0]
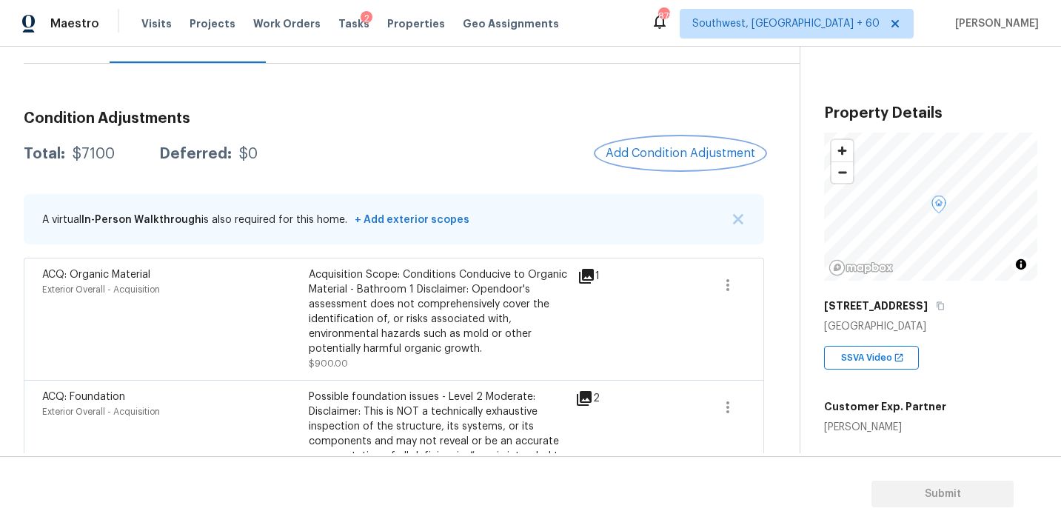
click at [694, 147] on span "Add Condition Adjustment" at bounding box center [681, 153] width 150 height 13
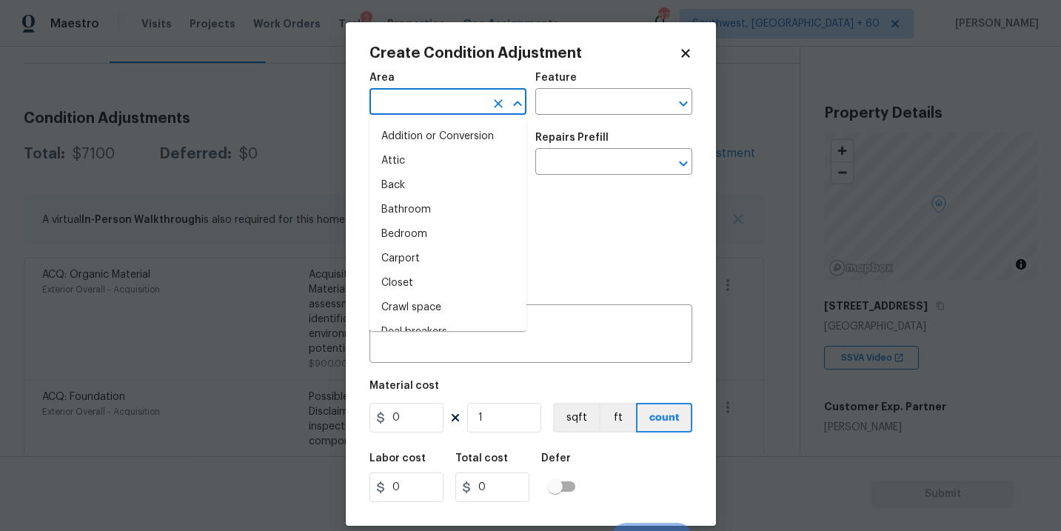
click at [443, 98] on input "text" at bounding box center [426, 103] width 115 height 23
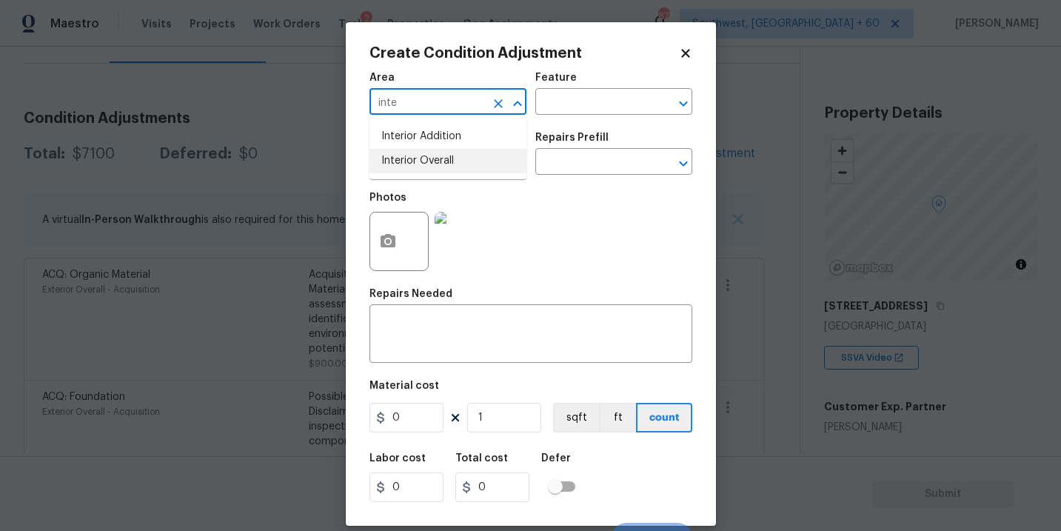
click at [440, 158] on li "Interior Overall" at bounding box center [447, 161] width 157 height 24
type input "Interior Overall"
click at [560, 115] on div "Area Interior Overall ​ Feature ​" at bounding box center [530, 94] width 323 height 60
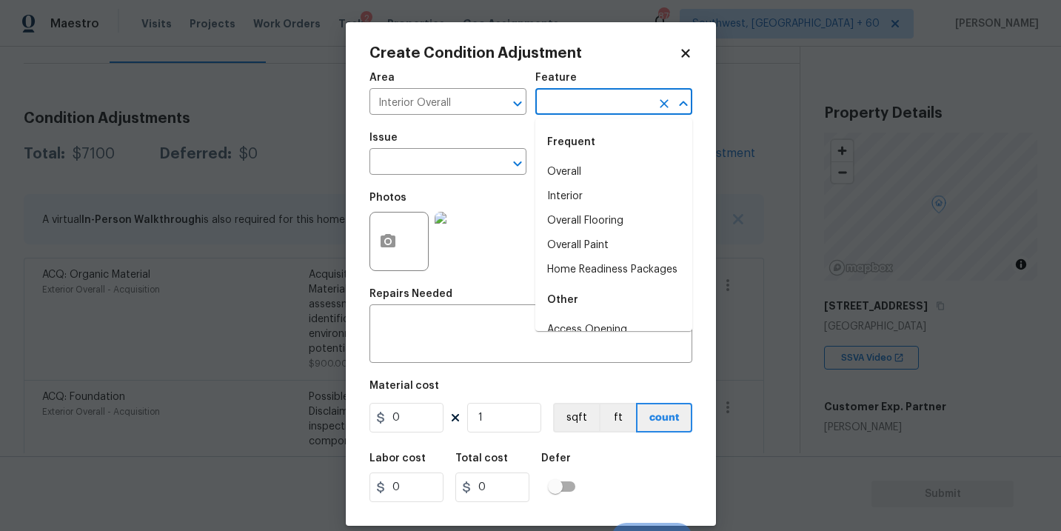
click at [572, 113] on input "text" at bounding box center [592, 103] width 115 height 23
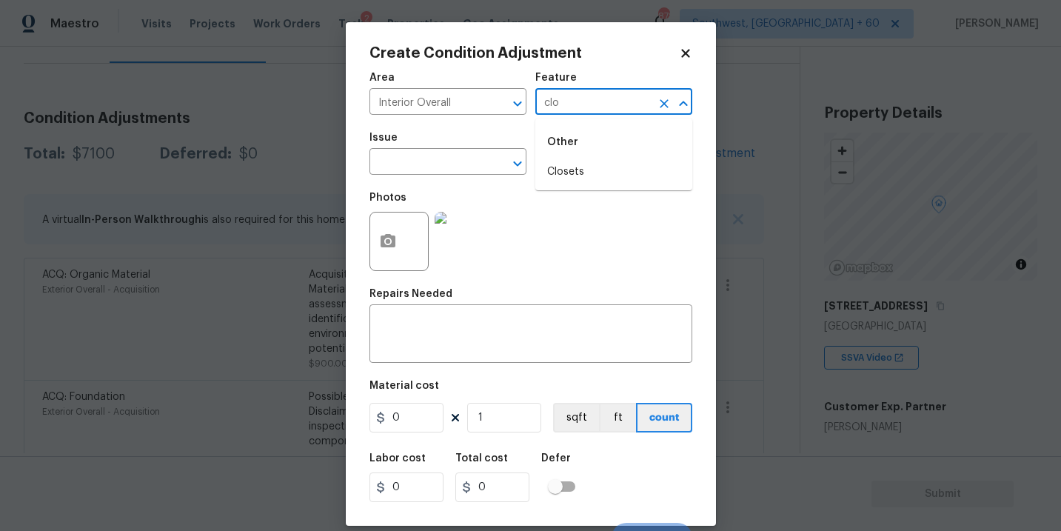
click at [575, 164] on li "Closets" at bounding box center [613, 172] width 157 height 24
type input "Closets"
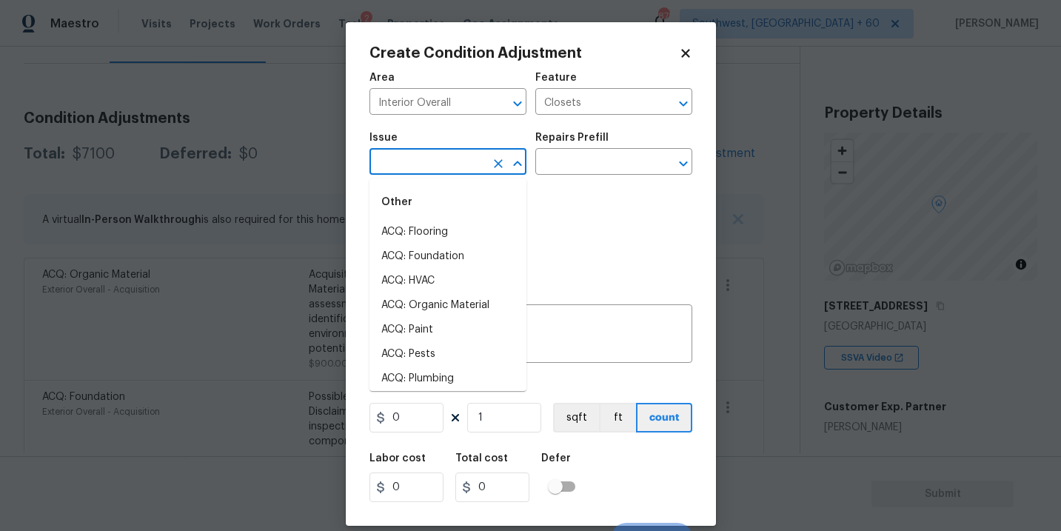
drag, startPoint x: 460, startPoint y: 164, endPoint x: 446, endPoint y: 164, distance: 14.1
click at [446, 164] on input "text" at bounding box center [426, 163] width 115 height 23
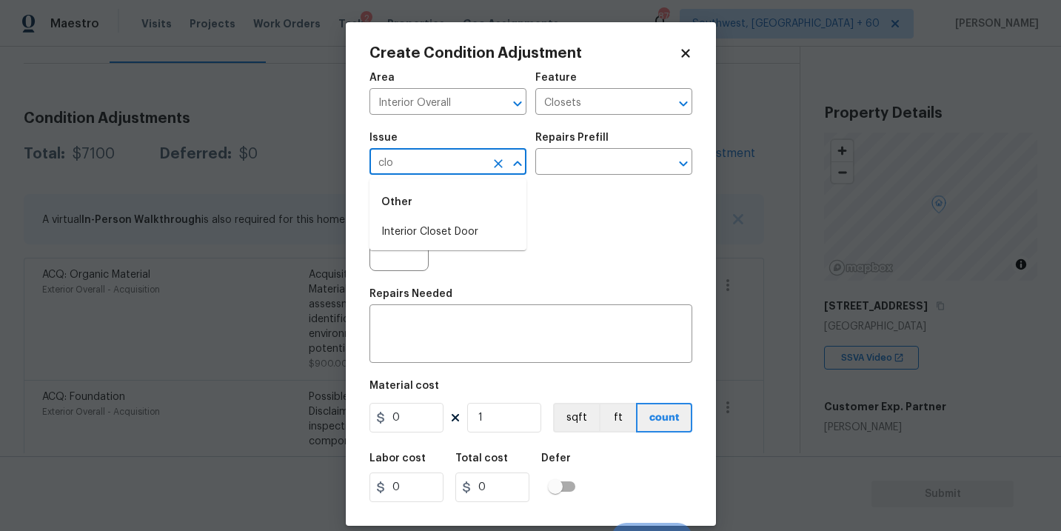
click at [437, 230] on li "Interior Closet Door" at bounding box center [447, 232] width 157 height 24
type input "Interior Closet Door"
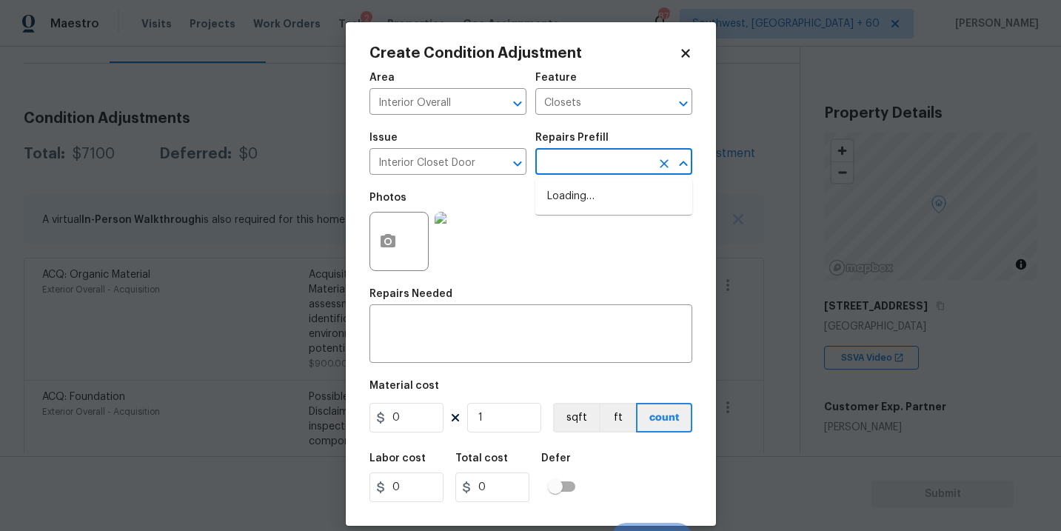
click at [605, 151] on figure "Repairs Prefill ​" at bounding box center [613, 154] width 157 height 42
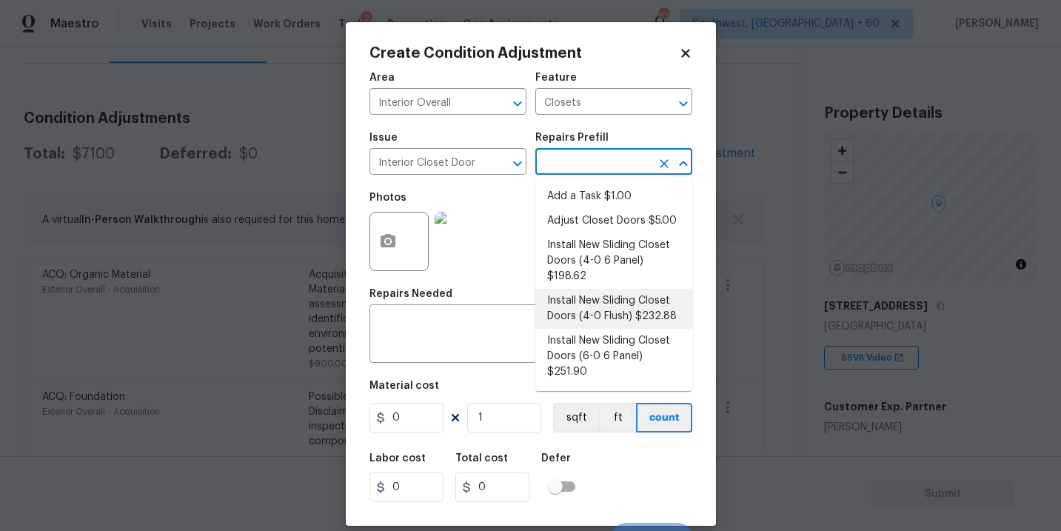
click at [610, 307] on li "Install New Sliding Closet Doors (4-0 Flush) $232.88" at bounding box center [613, 309] width 157 height 40
type input "Interior Door"
type textarea "Remove the existing door (if present). Install a new 4-0 bi-fold flush panel in…"
type input "232.88"
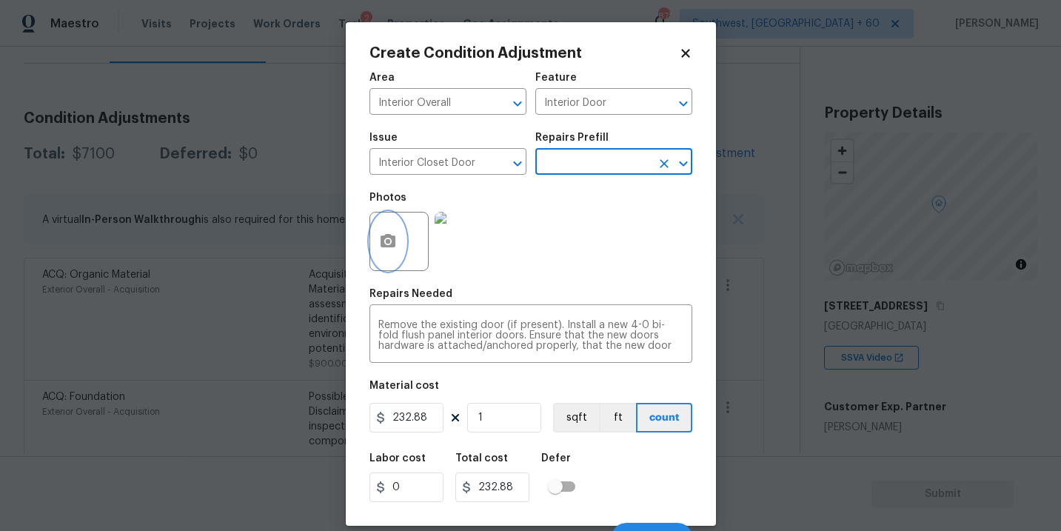
click at [386, 252] on button "button" at bounding box center [388, 241] width 36 height 58
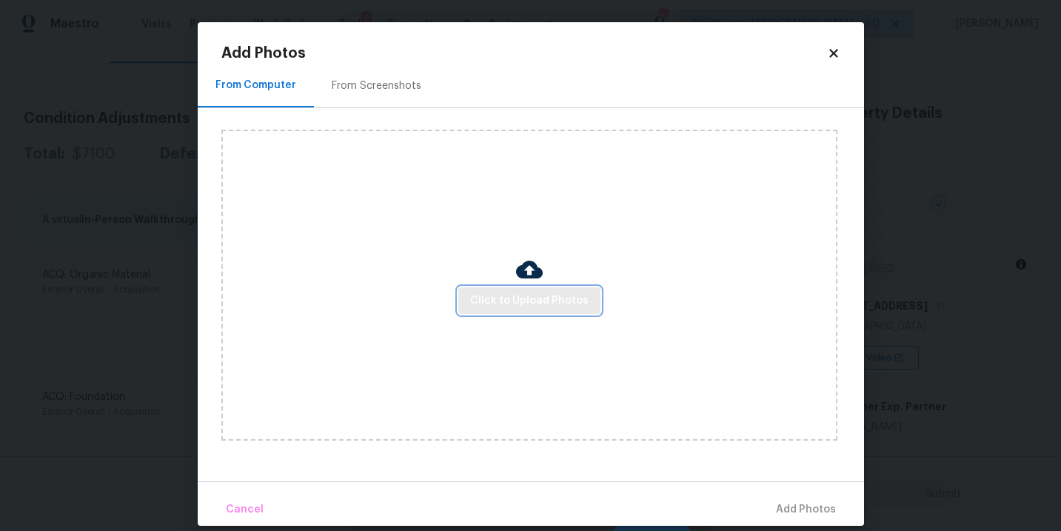
click at [524, 292] on span "Click to Upload Photos" at bounding box center [529, 301] width 118 height 19
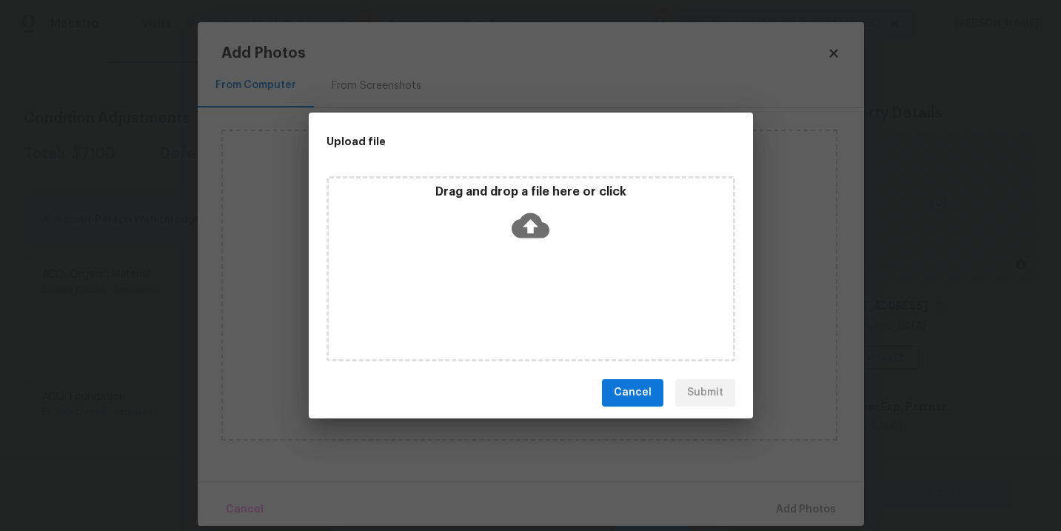
click at [532, 256] on div "Drag and drop a file here or click" at bounding box center [530, 268] width 409 height 185
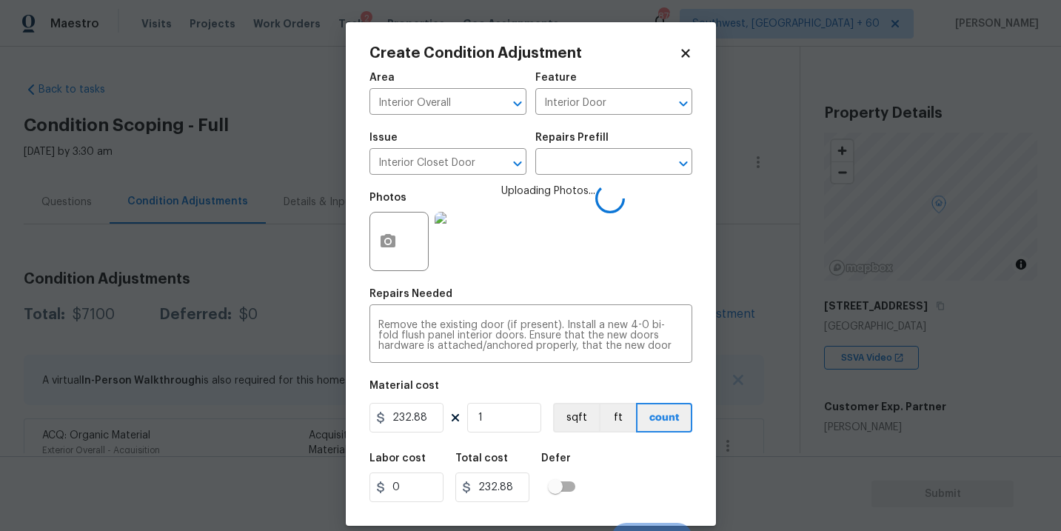
click at [657, 458] on div "Labor cost 0 Total cost 232.88 Defer" at bounding box center [530, 477] width 323 height 67
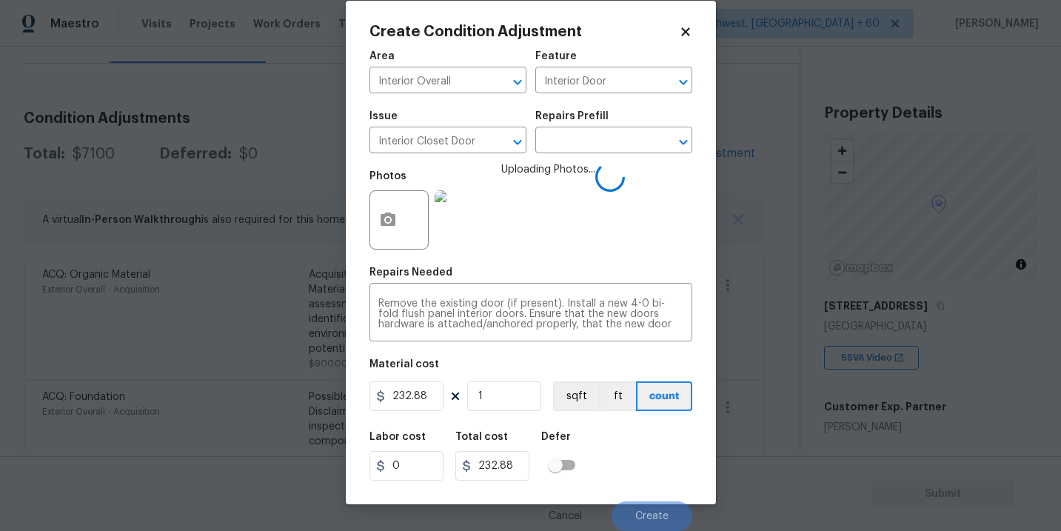
click at [657, 458] on div "Labor cost 0 Total cost 232.88 Defer" at bounding box center [530, 456] width 323 height 67
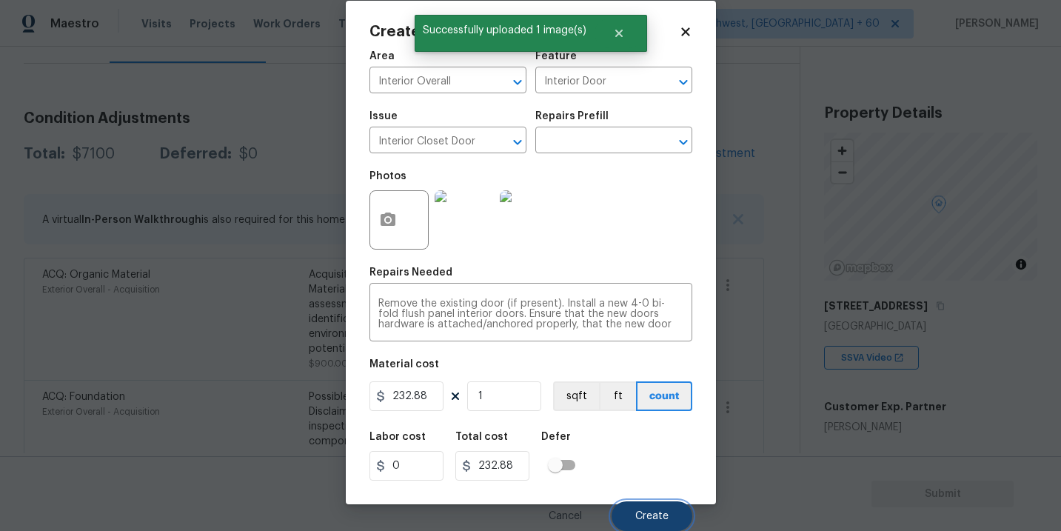
click at [662, 518] on span "Create" at bounding box center [651, 516] width 33 height 11
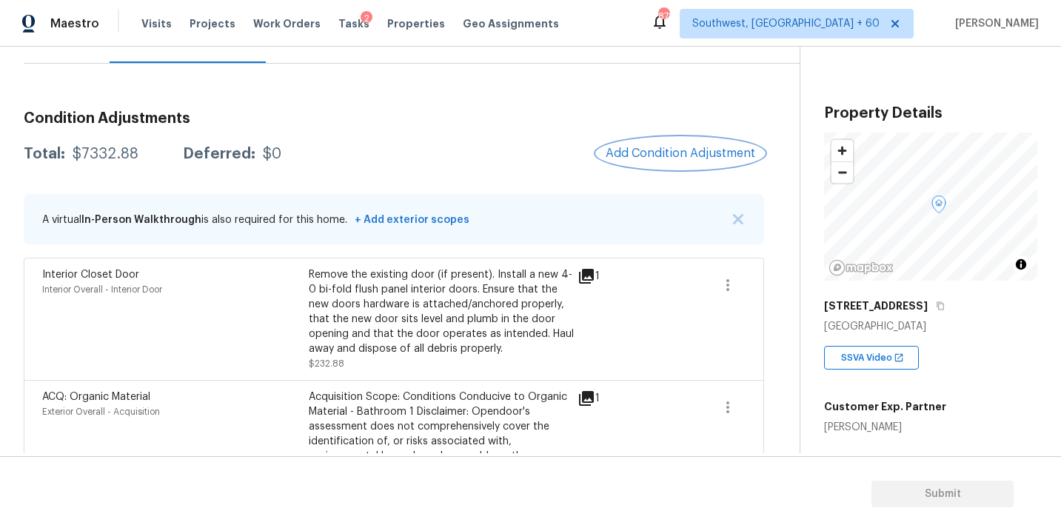
scroll to position [221, 0]
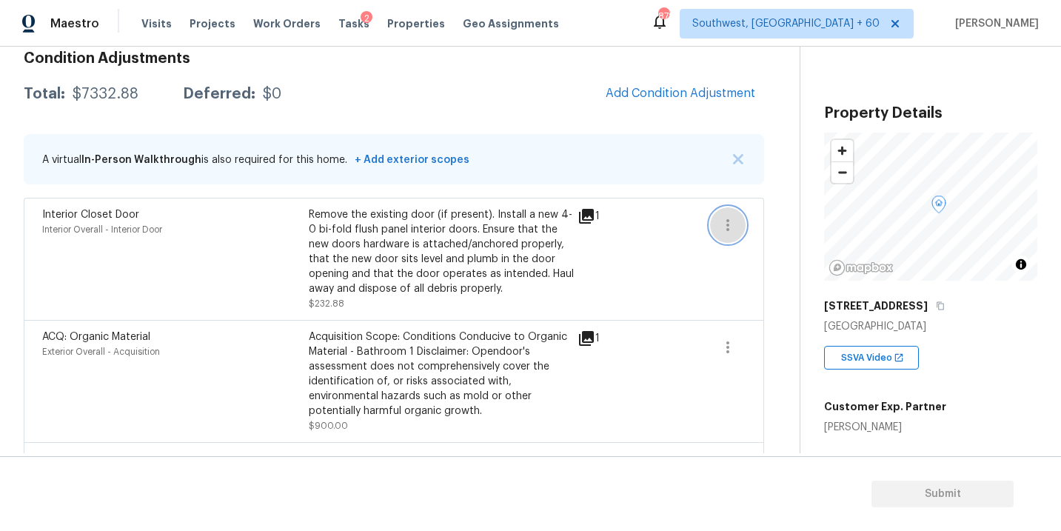
click at [726, 229] on icon "button" at bounding box center [727, 225] width 3 height 12
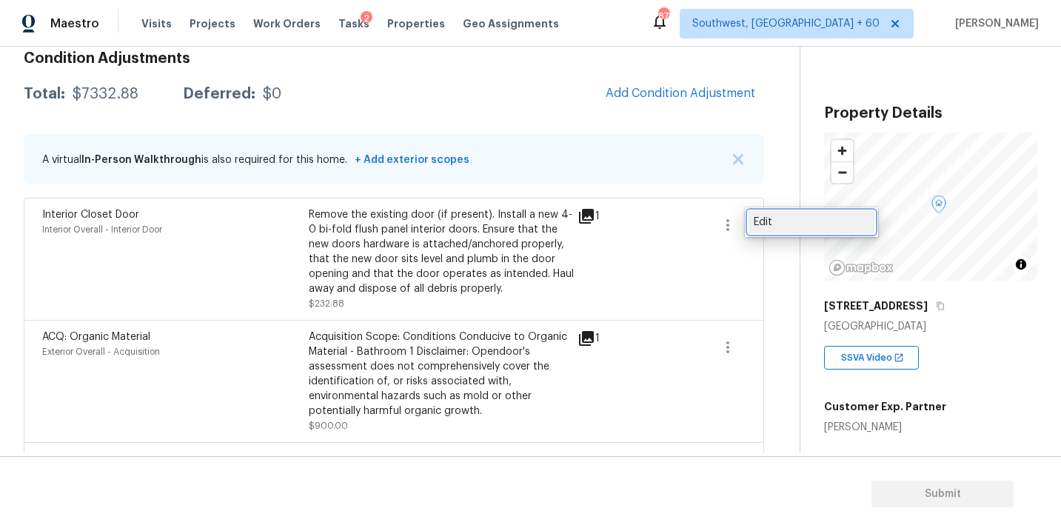
click at [797, 222] on div "Edit" at bounding box center [811, 222] width 115 height 15
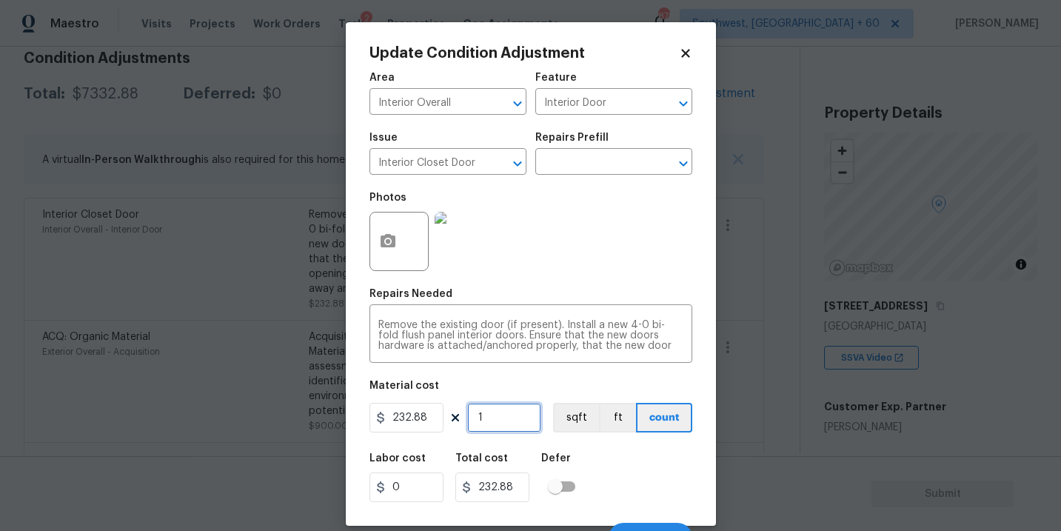
click at [523, 415] on input "1" at bounding box center [504, 418] width 74 height 30
type input "0"
type input "2"
type input "465.76"
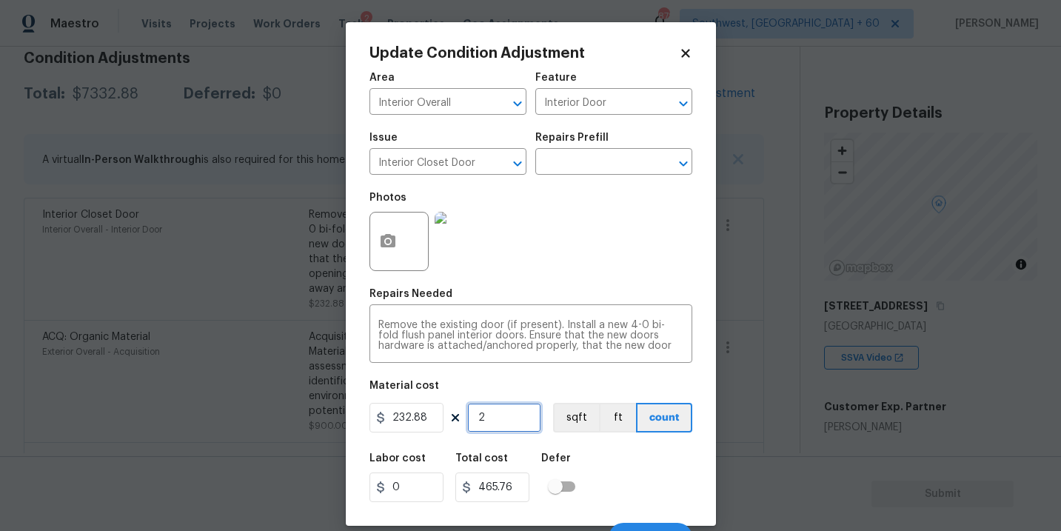
type input "2"
click at [388, 250] on icon "button" at bounding box center [388, 241] width 18 height 18
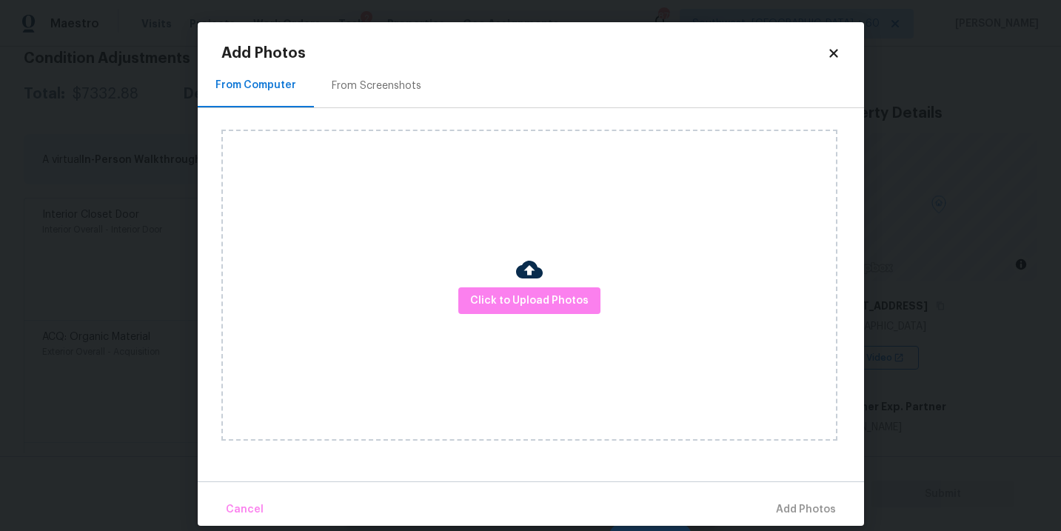
click at [482, 280] on div "Click to Upload Photos" at bounding box center [529, 285] width 616 height 311
click at [520, 300] on span "Click to Upload Photos" at bounding box center [529, 301] width 118 height 19
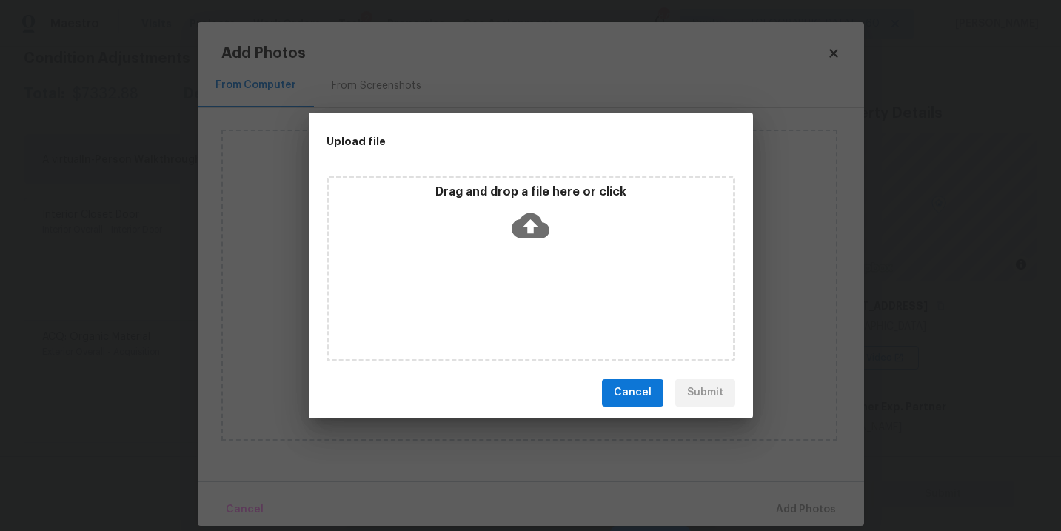
click at [540, 235] on icon at bounding box center [531, 224] width 38 height 25
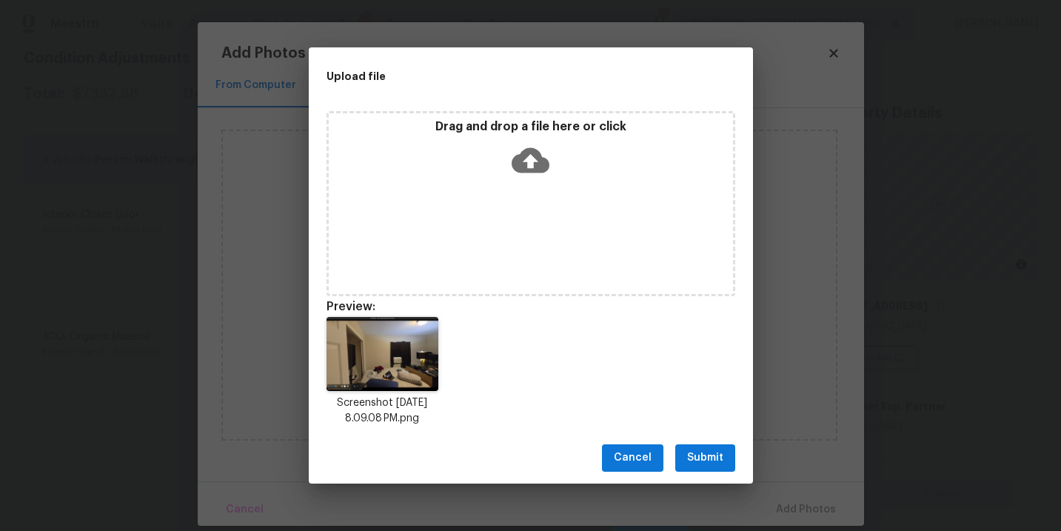
click at [686, 457] on button "Submit" at bounding box center [705, 457] width 60 height 27
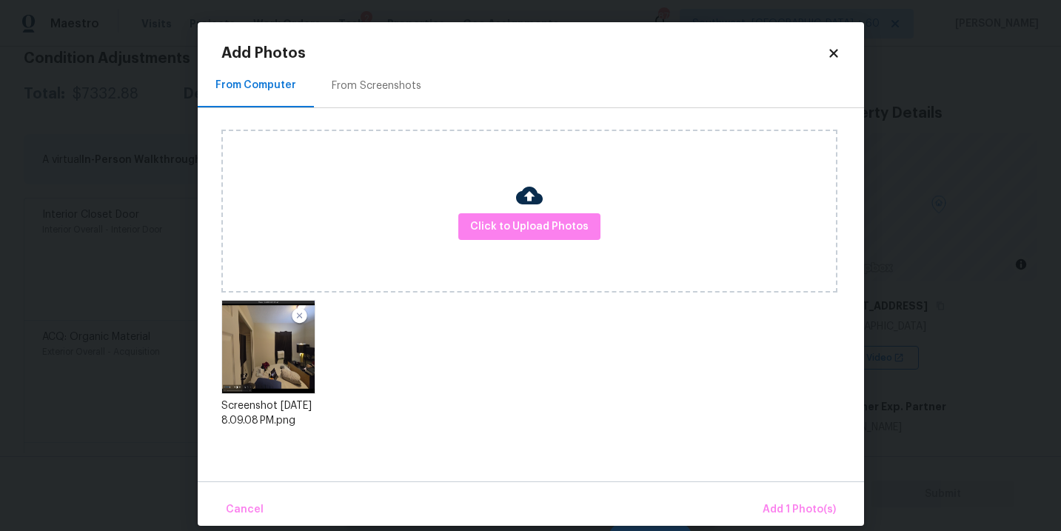
click at [759, 492] on div "Cancel Add 1 Photo(s)" at bounding box center [531, 503] width 666 height 44
click at [777, 503] on span "Add 1 Photo(s)" at bounding box center [798, 509] width 73 height 19
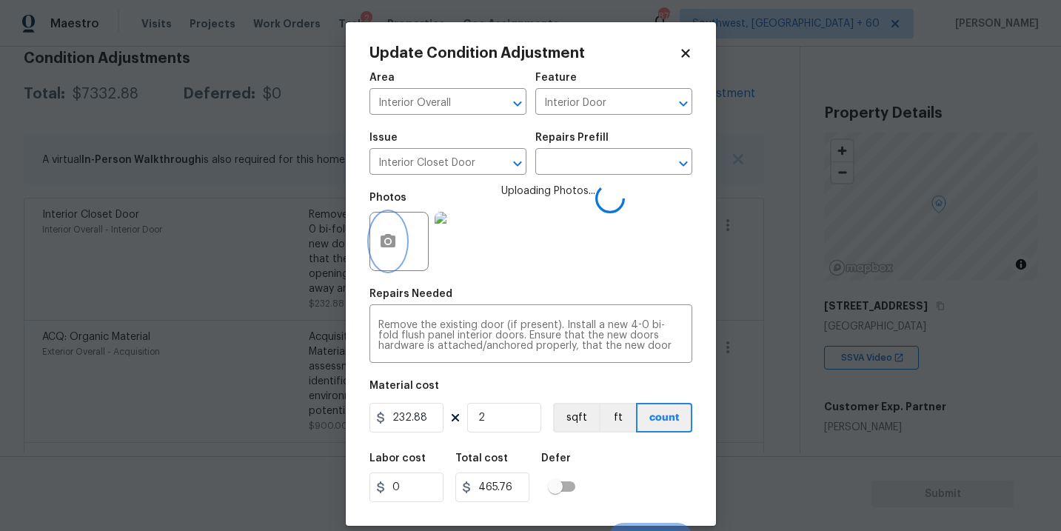
scroll to position [22, 0]
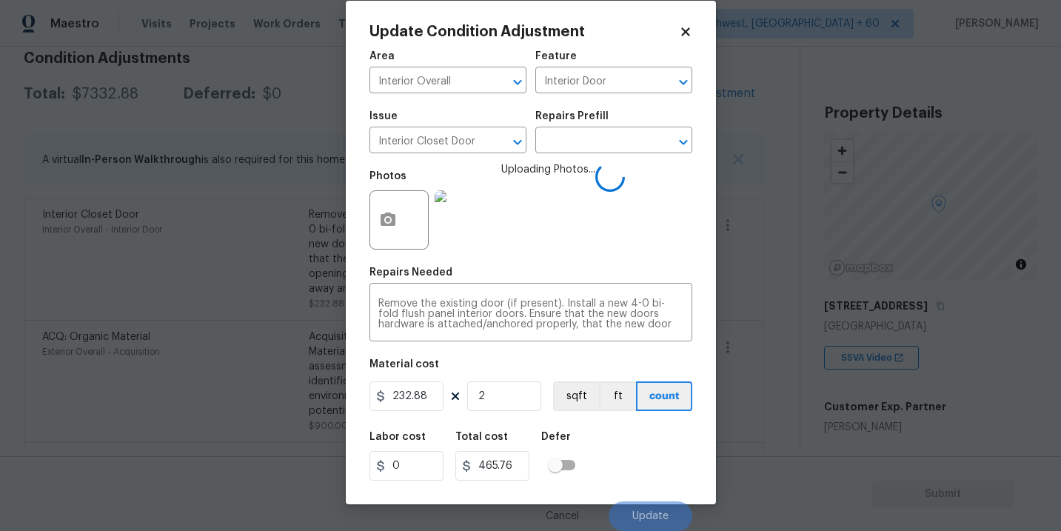
click at [655, 432] on div "Labor cost 0 Total cost 465.76 Defer" at bounding box center [530, 456] width 323 height 67
click at [665, 458] on div "Labor cost 0 Total cost 465.76 Defer" at bounding box center [530, 456] width 323 height 67
click at [646, 458] on div "Labor cost 0 Total cost 465.76 Defer" at bounding box center [530, 456] width 323 height 67
click at [647, 477] on div "Labor cost 0 Total cost 465.76 Defer" at bounding box center [530, 456] width 323 height 67
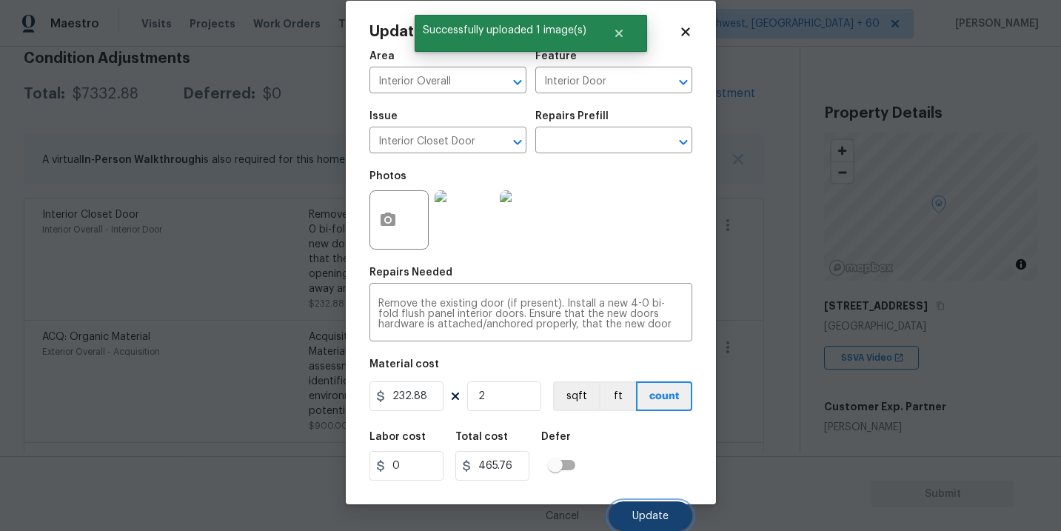
click at [647, 512] on span "Update" at bounding box center [650, 516] width 36 height 11
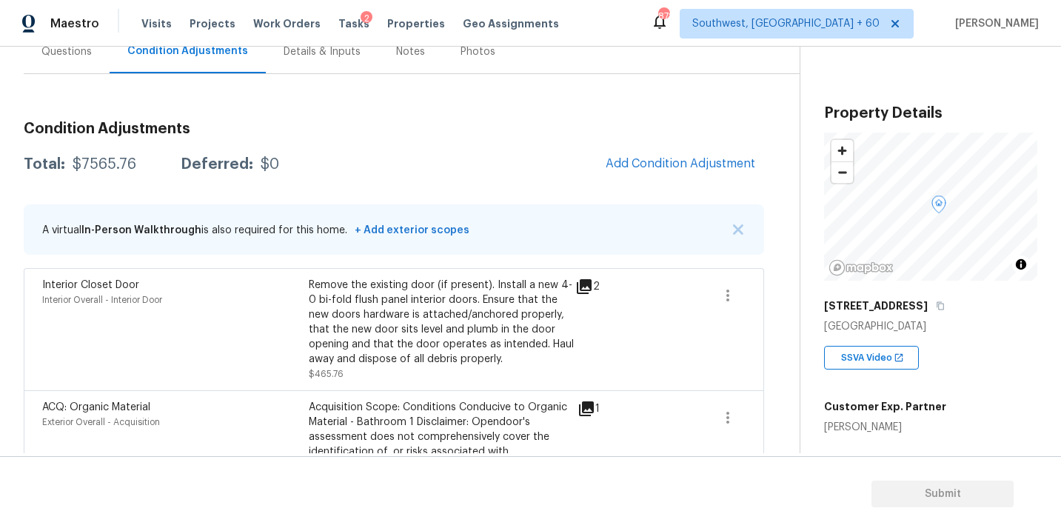
scroll to position [132, 0]
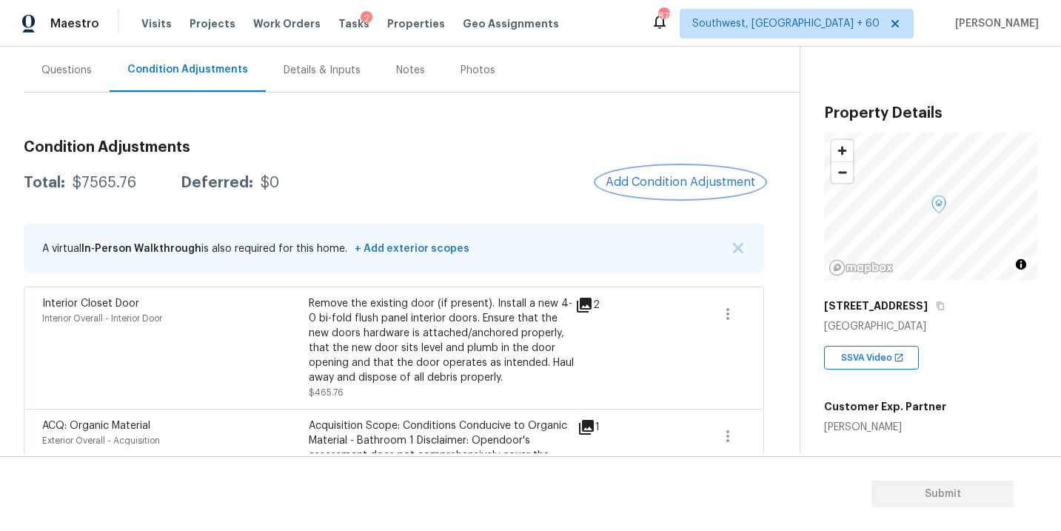
click at [646, 184] on span "Add Condition Adjustment" at bounding box center [681, 181] width 150 height 13
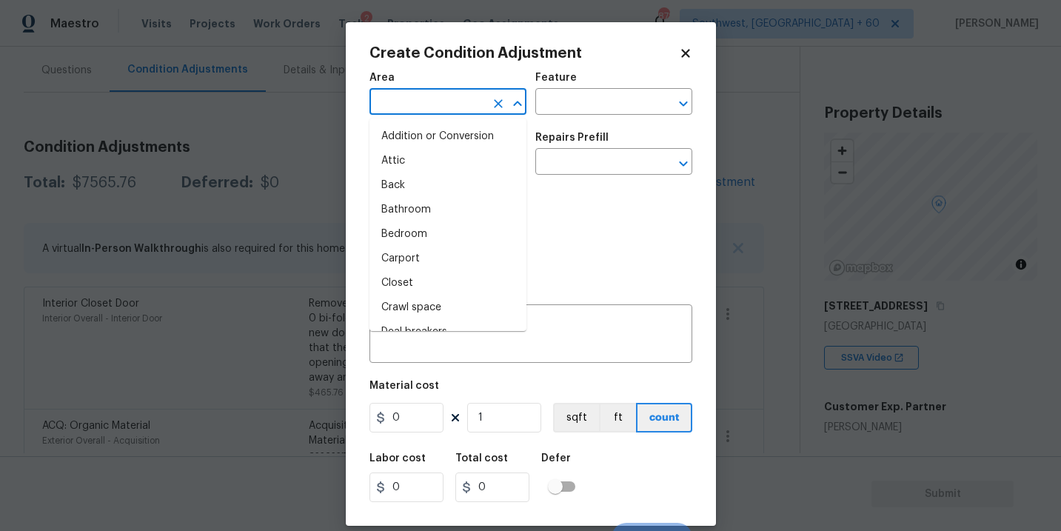
click at [444, 106] on input "text" at bounding box center [426, 103] width 115 height 23
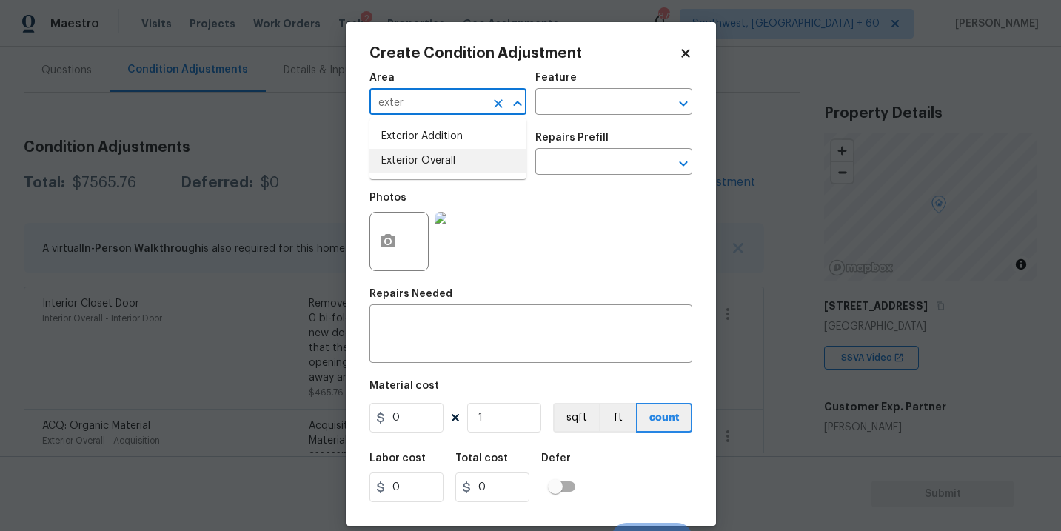
click at [454, 159] on li "Exterior Overall" at bounding box center [447, 161] width 157 height 24
type input "Exterior Overall"
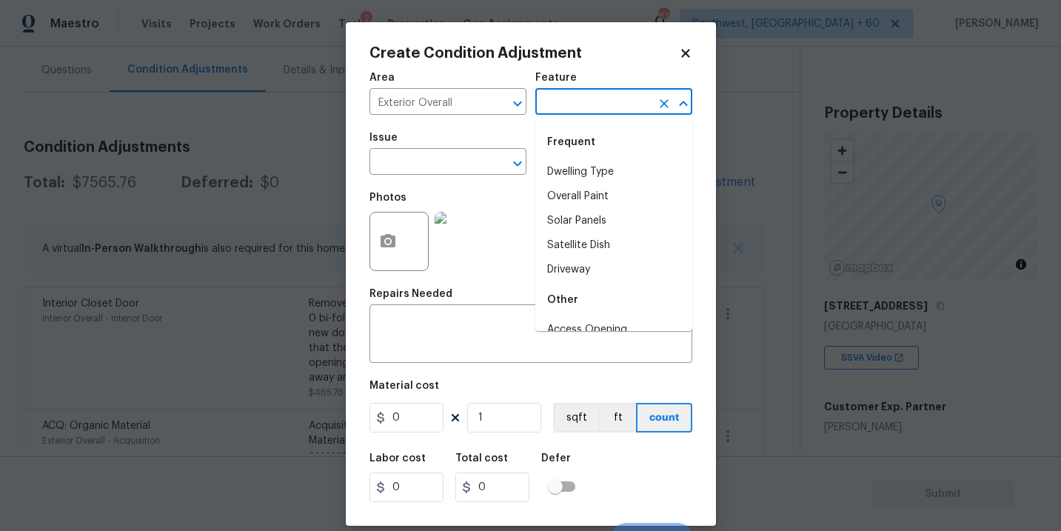
click at [563, 108] on input "text" at bounding box center [592, 103] width 115 height 23
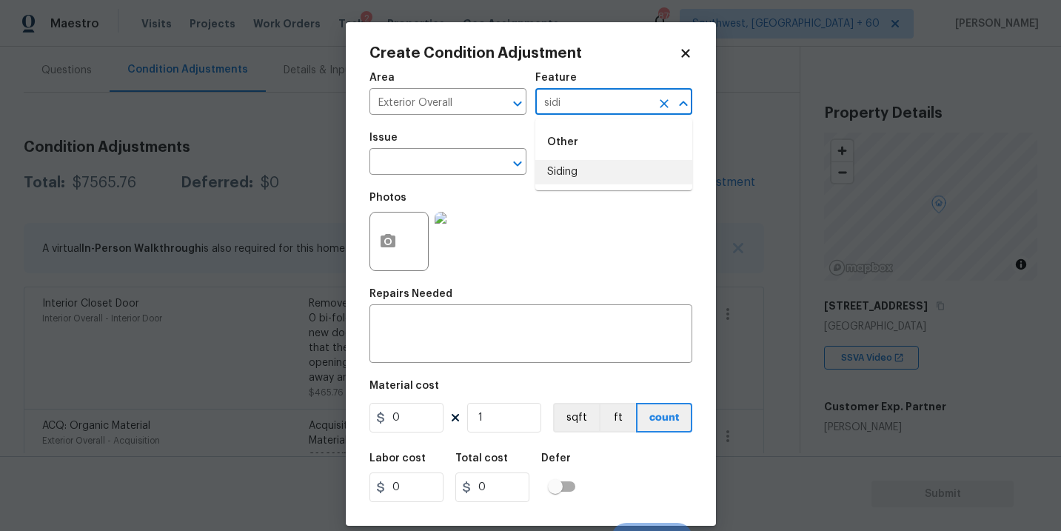
type input "sidi"
click at [274, 308] on body "Maestro Visits Projects Work Orders Tasks 2 Properties Geo Assignments 878 Sout…" at bounding box center [530, 265] width 1061 height 531
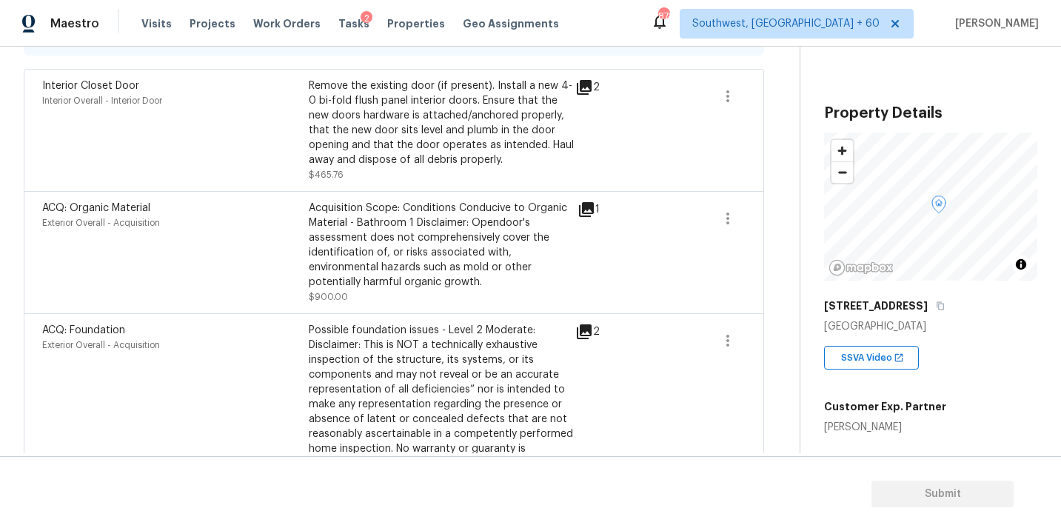
scroll to position [198, 0]
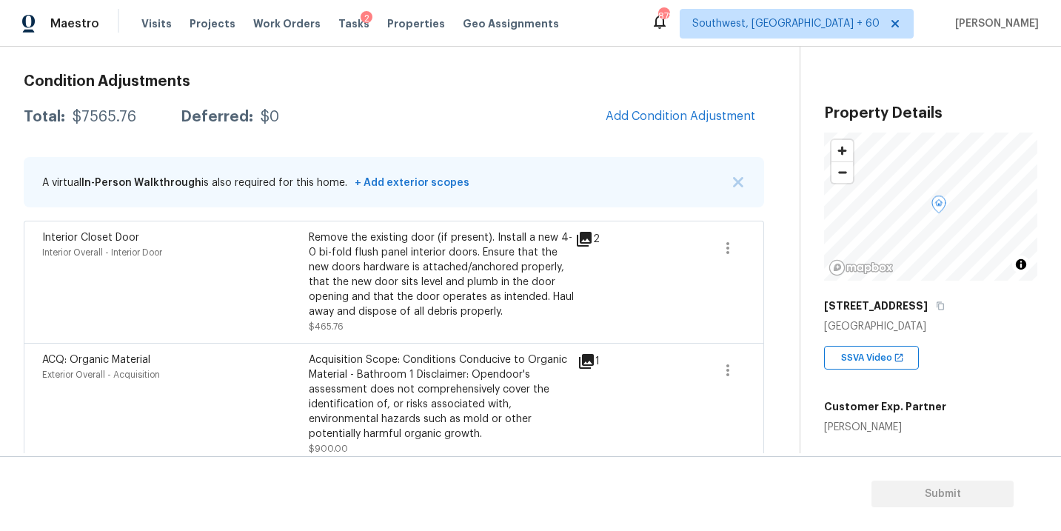
click at [671, 98] on div "Condition Adjustments Total: $7565.76 Deferred: $0 Add Condition Adjustment A v…" at bounding box center [394, 381] width 740 height 639
click at [652, 122] on span "Add Condition Adjustment" at bounding box center [681, 116] width 150 height 13
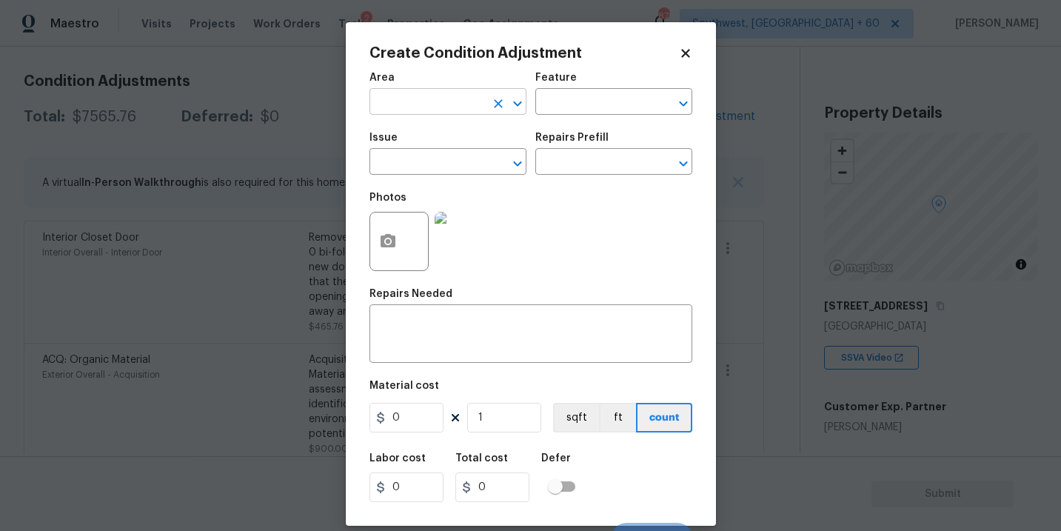
click at [378, 105] on input "text" at bounding box center [426, 103] width 115 height 23
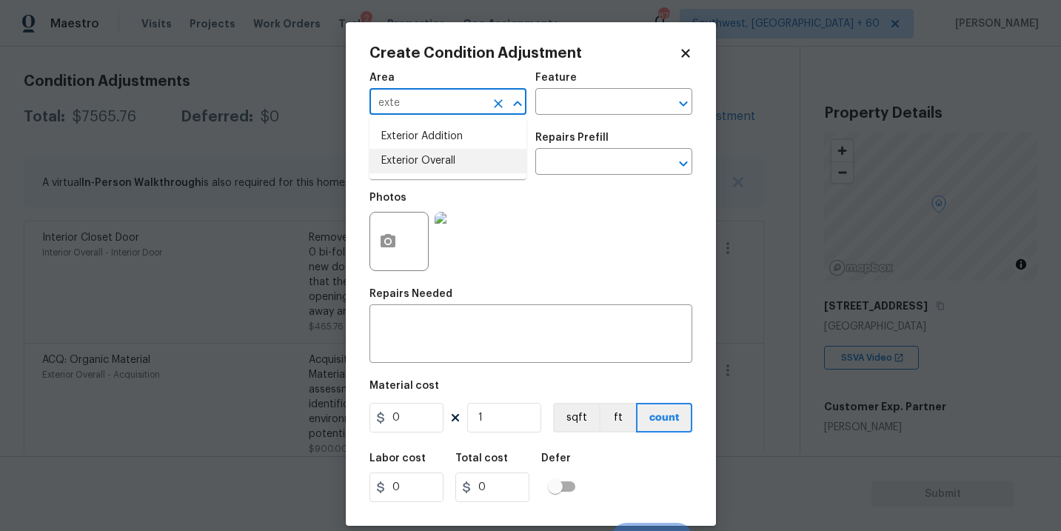
click at [412, 155] on li "Exterior Overall" at bounding box center [447, 161] width 157 height 24
type input "Exterior Overall"
click at [551, 92] on input "text" at bounding box center [592, 103] width 115 height 23
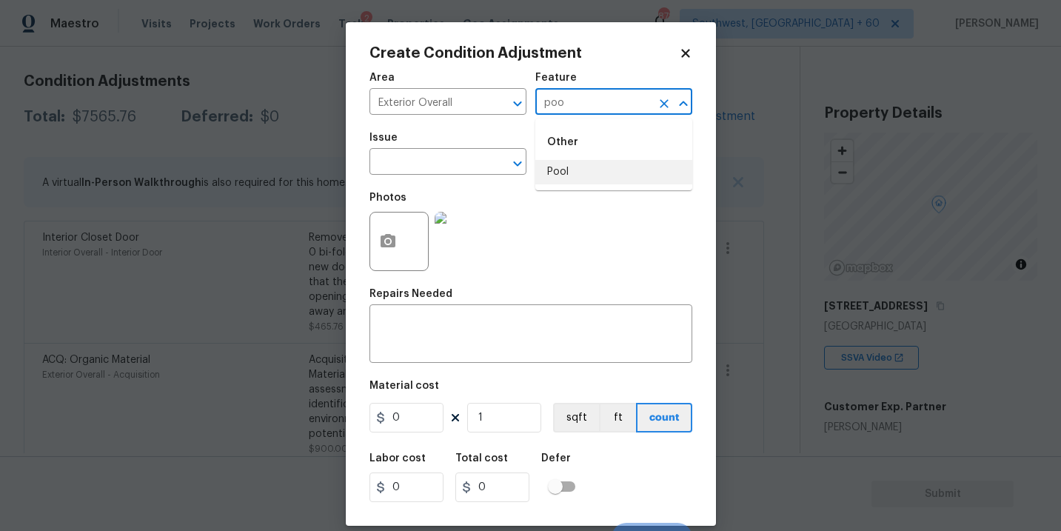
click at [545, 166] on li "Pool" at bounding box center [613, 172] width 157 height 24
type input "Pool"
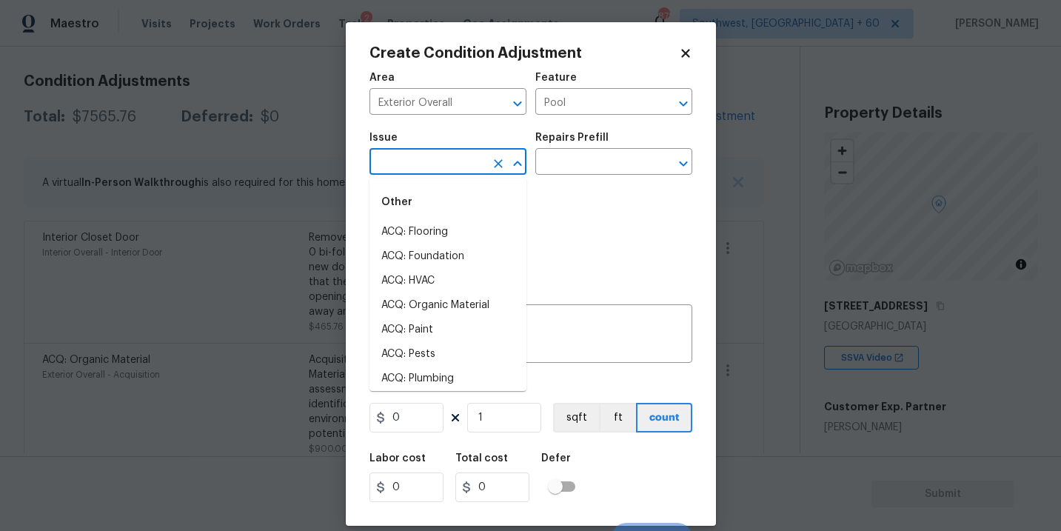
click at [455, 160] on input "text" at bounding box center [426, 163] width 115 height 23
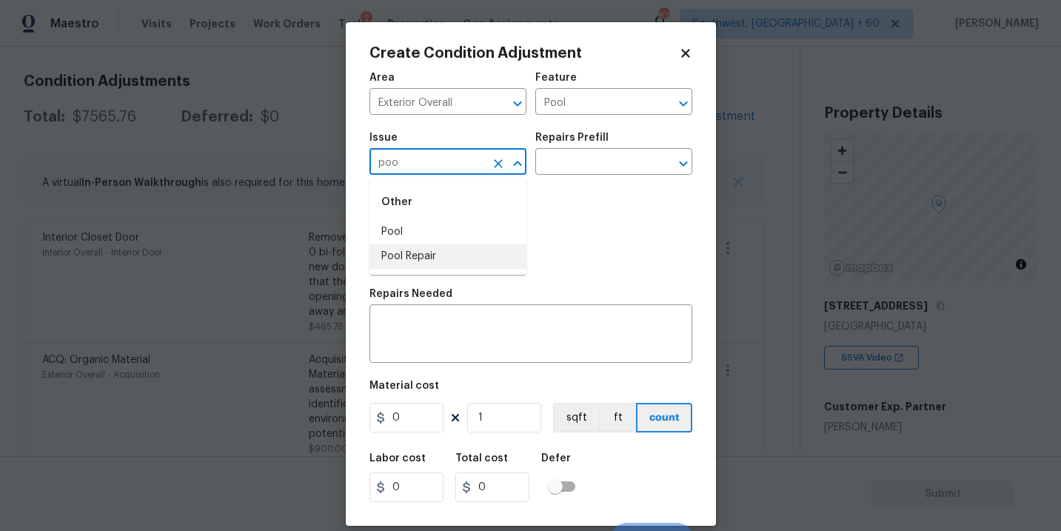
click at [477, 265] on li "Pool Repair" at bounding box center [447, 256] width 157 height 24
type input "Pool Repair"
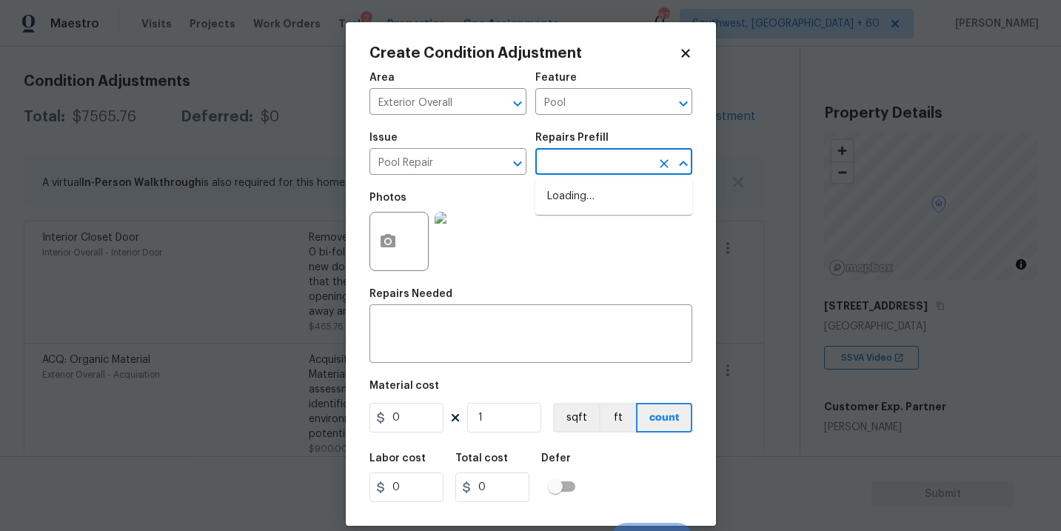
click at [593, 161] on input "text" at bounding box center [592, 163] width 115 height 23
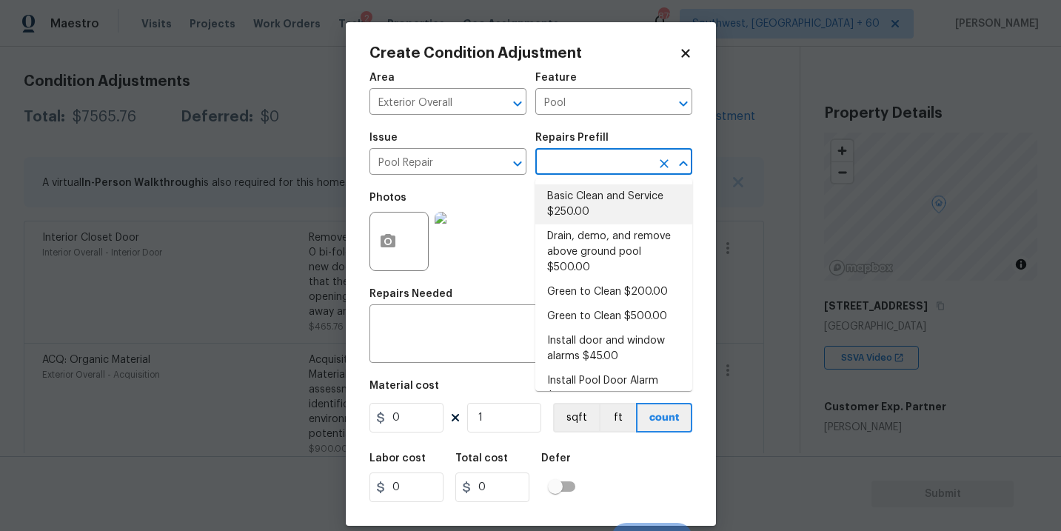
click at [435, 307] on div "Repairs Needed" at bounding box center [530, 298] width 323 height 19
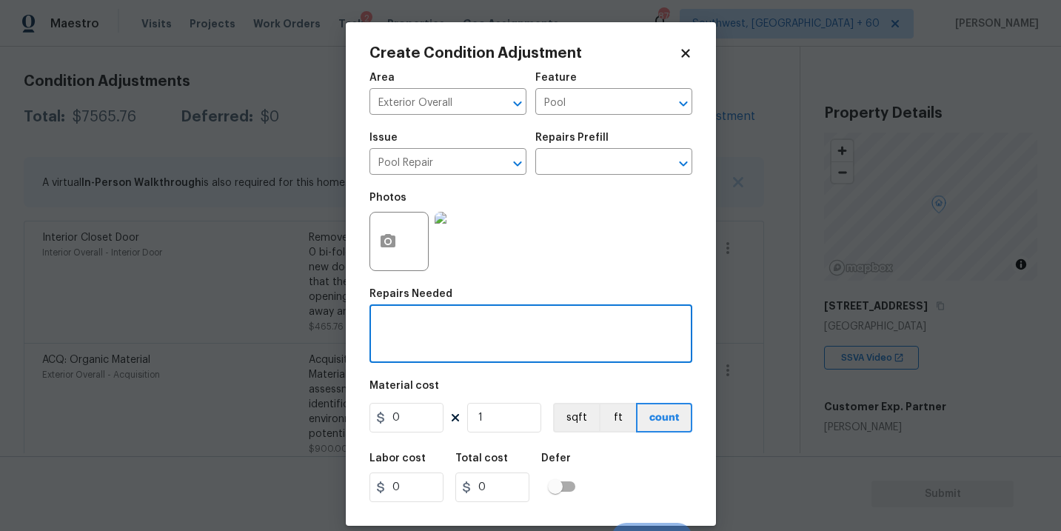
click at [425, 325] on textarea at bounding box center [530, 335] width 305 height 31
type textarea "Pool repairs"
drag, startPoint x: 415, startPoint y: 406, endPoint x: 280, endPoint y: 404, distance: 134.7
click at [280, 404] on div "Create Condition Adjustment Area Exterior Overall ​ Feature Pool ​ Issue Pool R…" at bounding box center [530, 265] width 1061 height 531
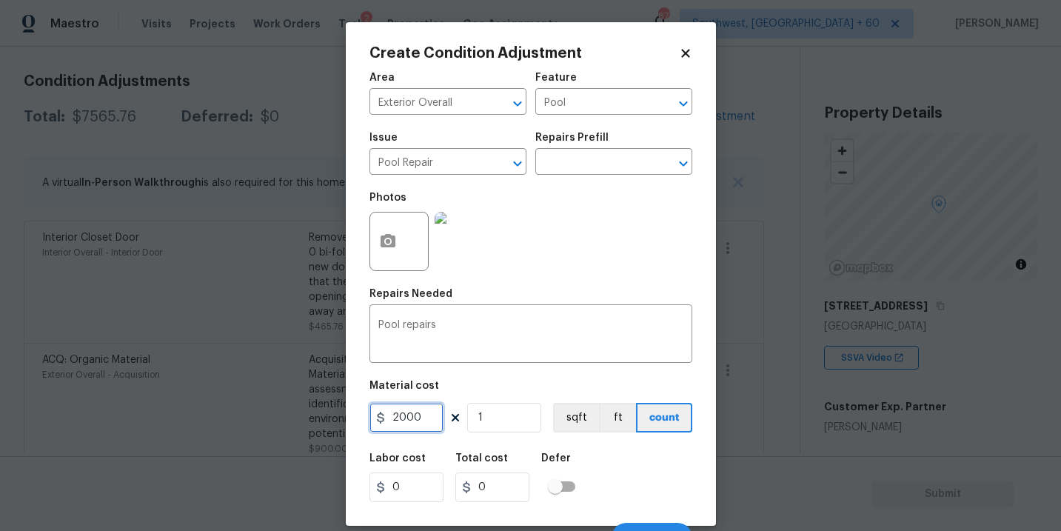
type input "2000"
click at [395, 266] on button "button" at bounding box center [388, 241] width 36 height 58
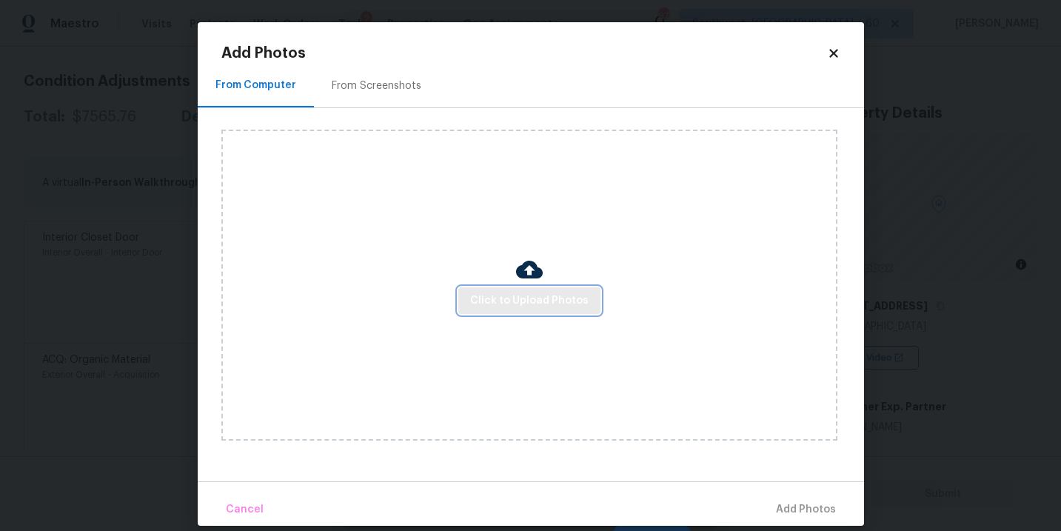
click at [498, 291] on button "Click to Upload Photos" at bounding box center [529, 300] width 142 height 27
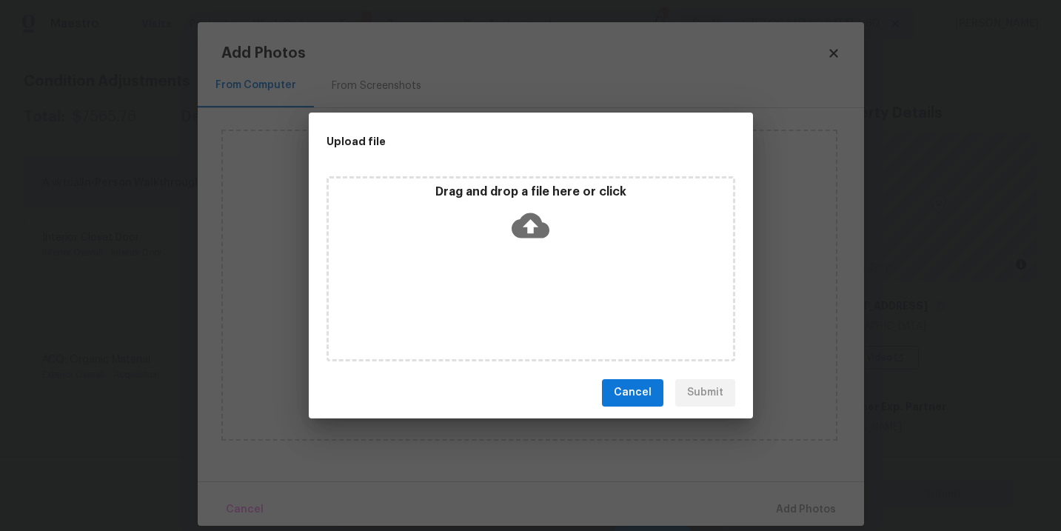
click at [529, 240] on icon at bounding box center [531, 226] width 38 height 38
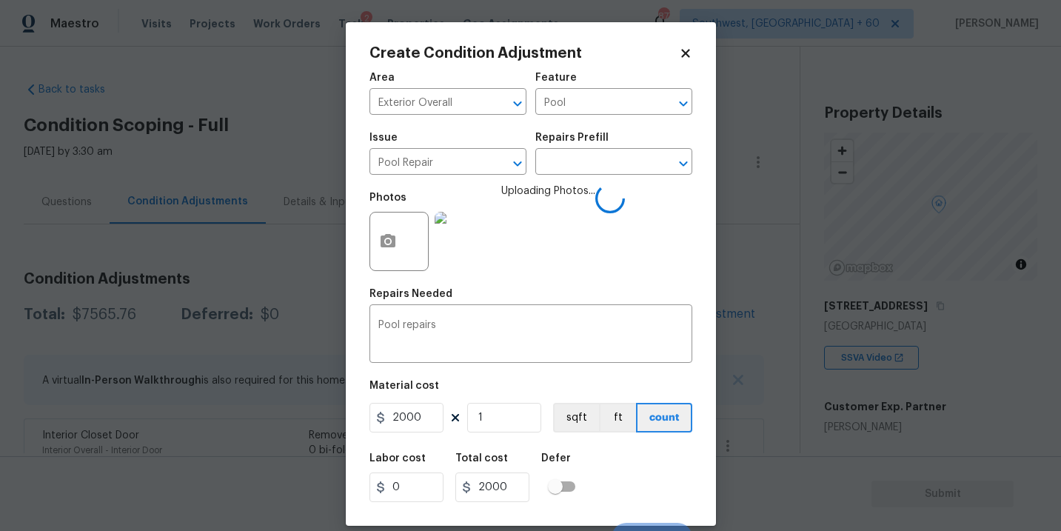
scroll to position [22, 0]
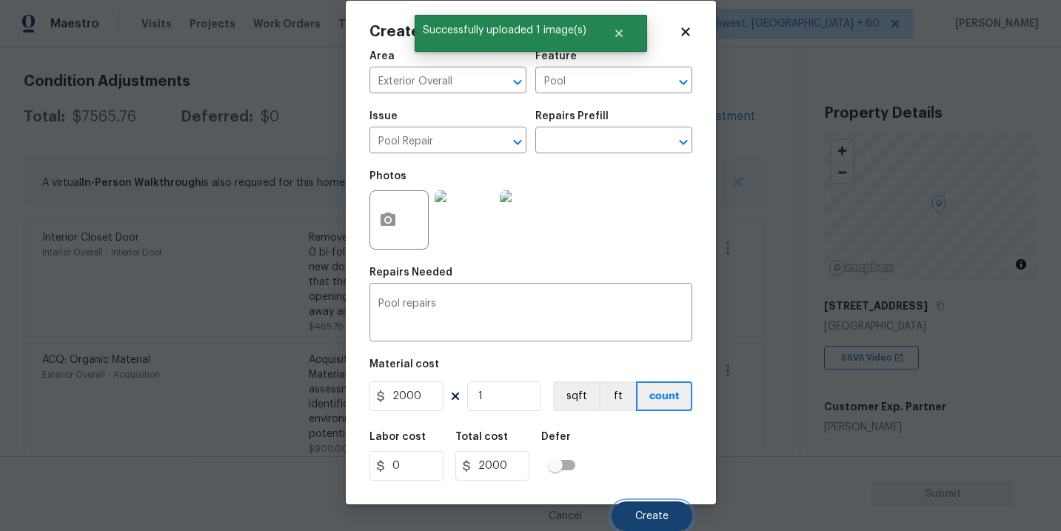
click at [648, 503] on button "Create" at bounding box center [651, 516] width 81 height 30
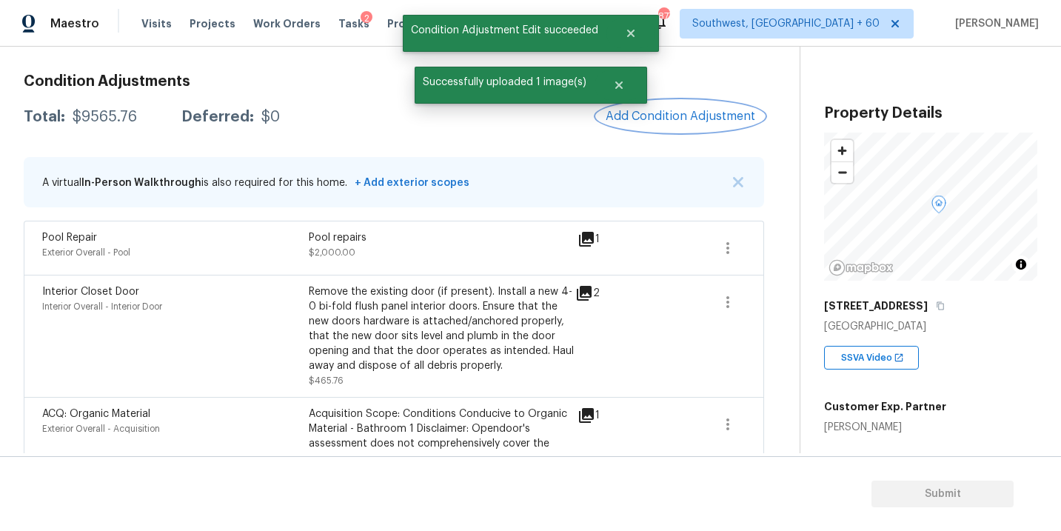
scroll to position [0, 0]
click at [668, 122] on span "Add Condition Adjustment" at bounding box center [681, 116] width 150 height 13
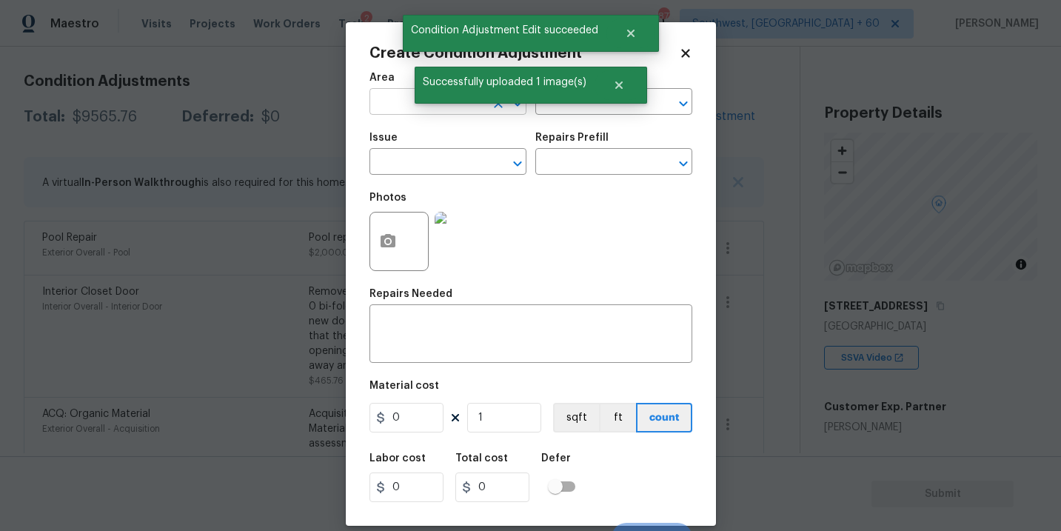
click at [379, 109] on input "text" at bounding box center [426, 103] width 115 height 23
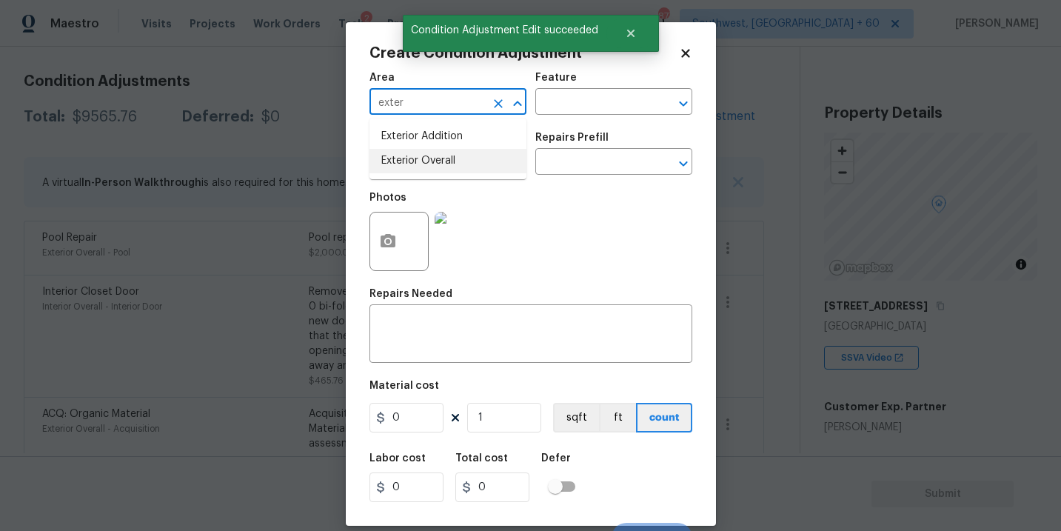
click at [455, 170] on li "Exterior Overall" at bounding box center [447, 161] width 157 height 24
type input "Exterior Overall"
click at [568, 125] on div "Issue ​ Repairs Prefill ​" at bounding box center [530, 154] width 323 height 60
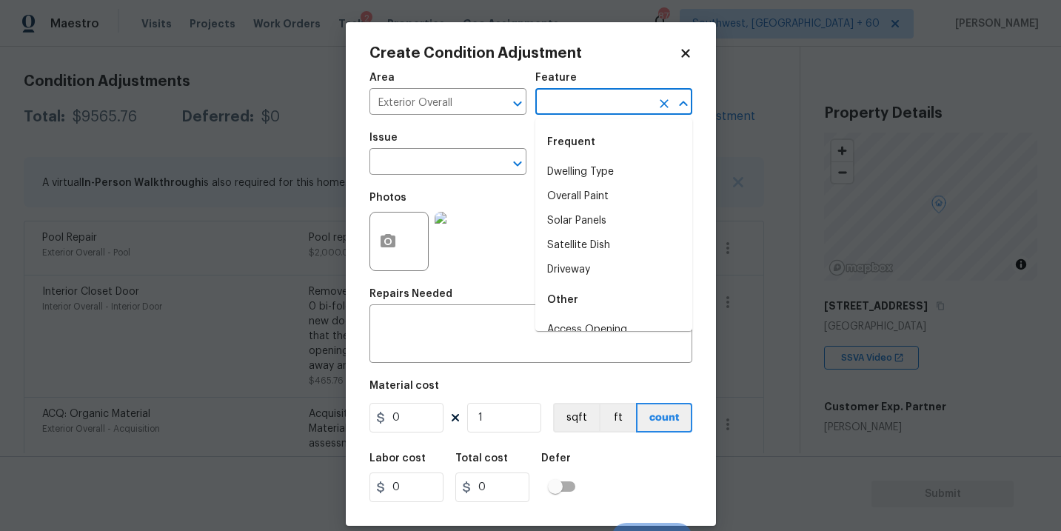
click at [594, 106] on input "text" at bounding box center [592, 103] width 115 height 23
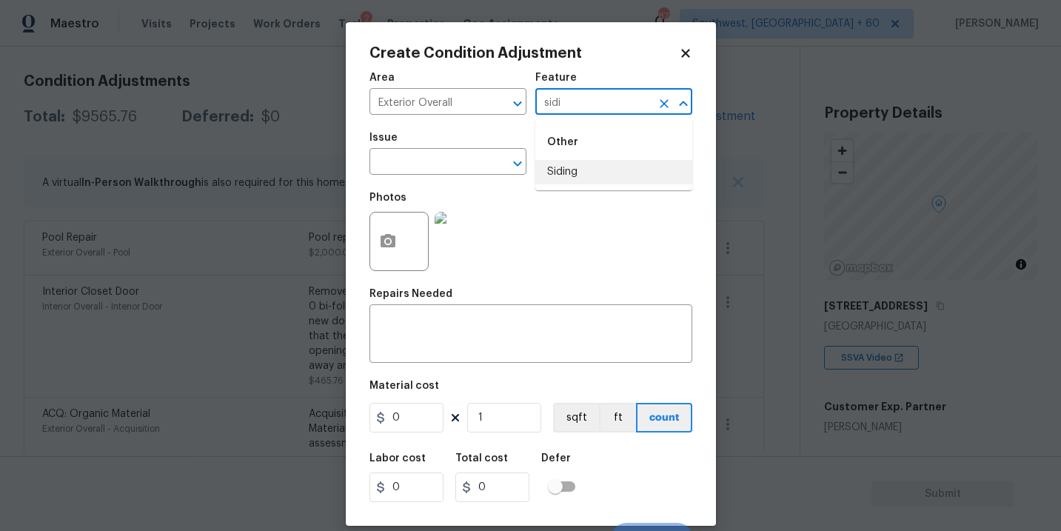
click at [579, 172] on li "Siding" at bounding box center [613, 172] width 157 height 24
type input "Siding"
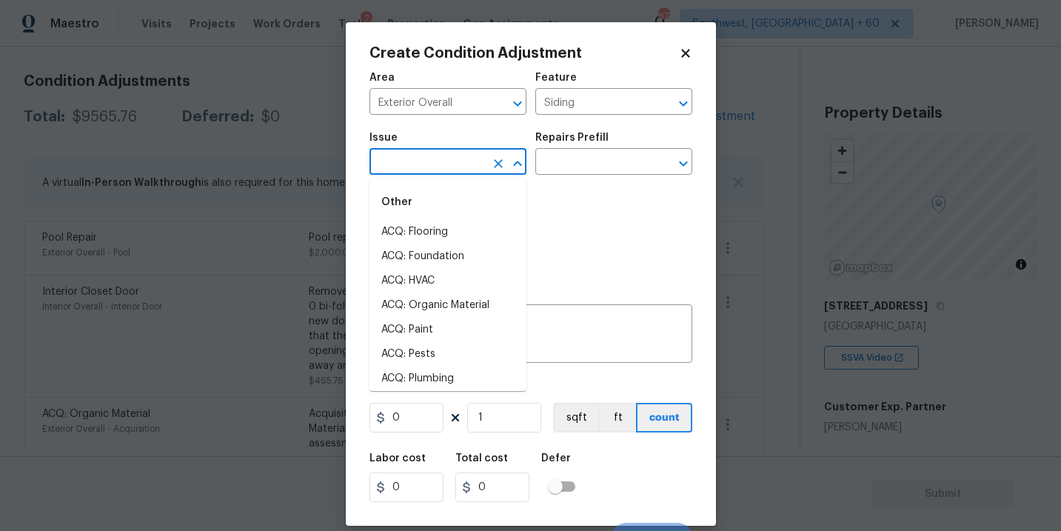
click at [437, 158] on input "text" at bounding box center [426, 163] width 115 height 23
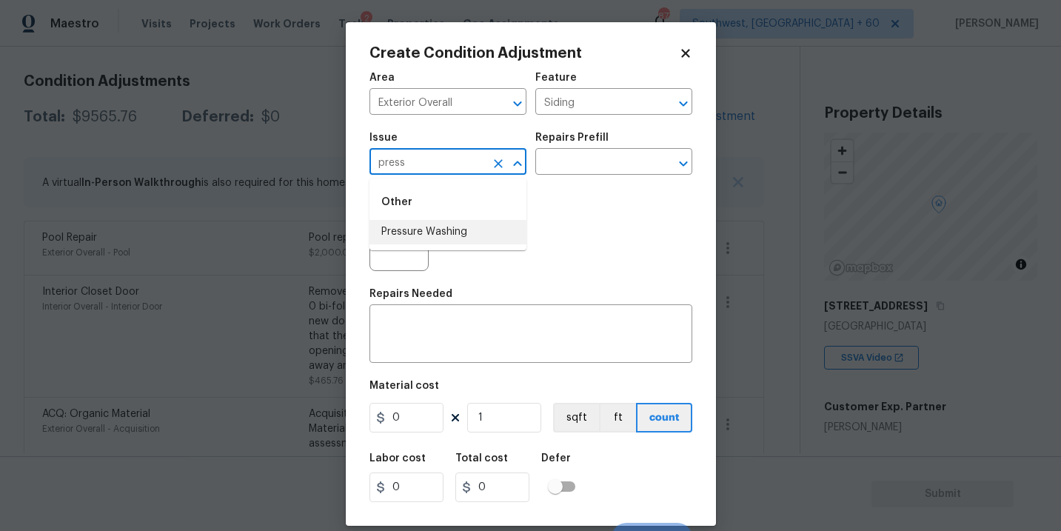
click at [425, 238] on li "Pressure Washing" at bounding box center [447, 232] width 157 height 24
type input "Pressure Washing"
click at [606, 164] on input "text" at bounding box center [592, 163] width 115 height 23
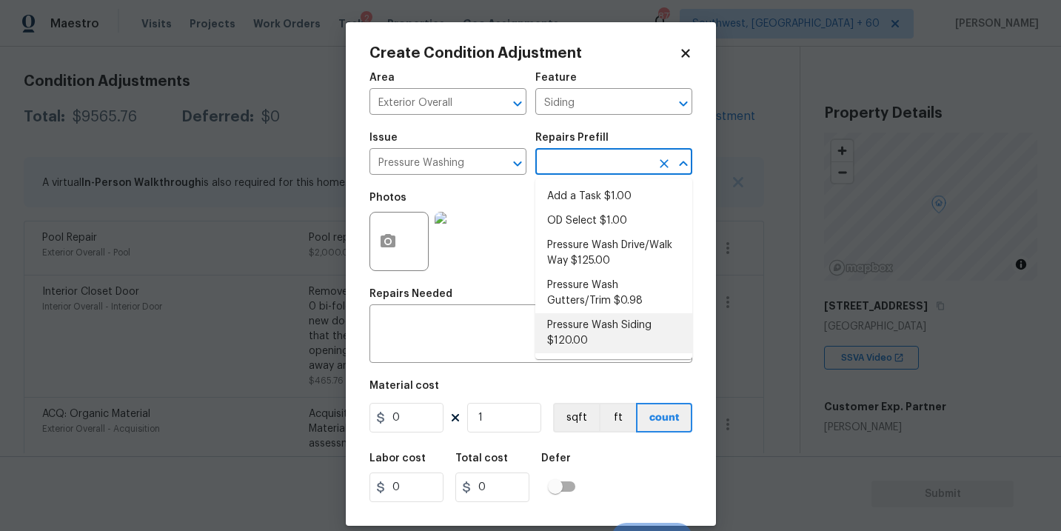
click at [583, 318] on li "Pressure Wash Siding $120.00" at bounding box center [613, 333] width 157 height 40
type textarea "Protect areas as needed for pressure washing. Pressure wash the siding on the h…"
type input "120"
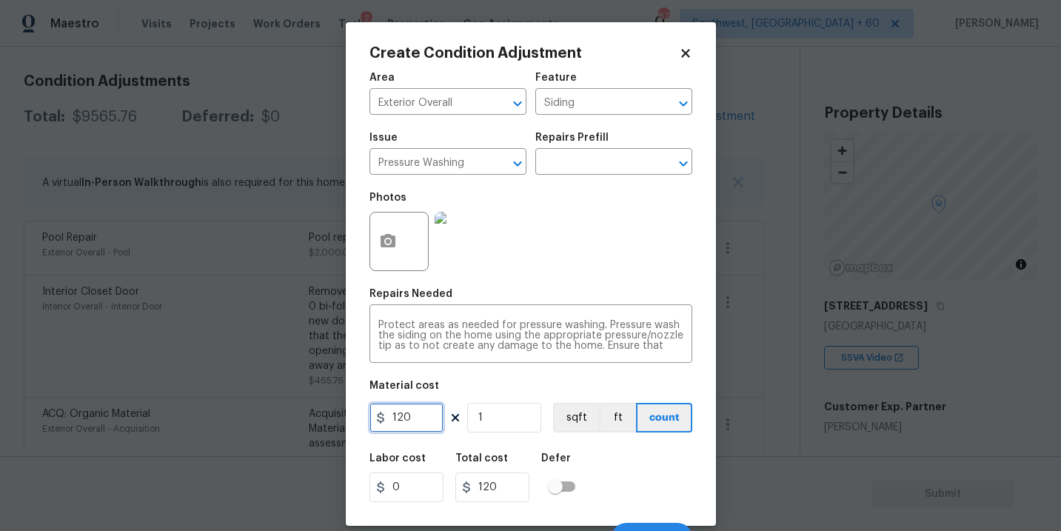
drag, startPoint x: 344, startPoint y: 422, endPoint x: 293, endPoint y: 422, distance: 51.1
click at [293, 422] on div "Create Condition Adjustment Area Exterior Overall ​ Feature Siding ​ Issue Pres…" at bounding box center [530, 265] width 1061 height 531
type input "200"
click at [380, 264] on button "button" at bounding box center [388, 241] width 36 height 58
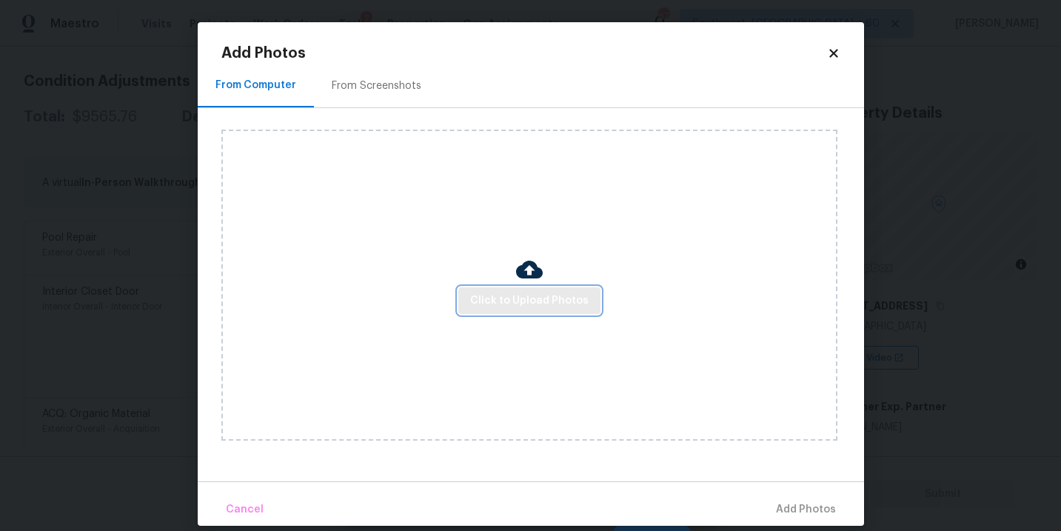
click at [485, 292] on span "Click to Upload Photos" at bounding box center [529, 301] width 118 height 19
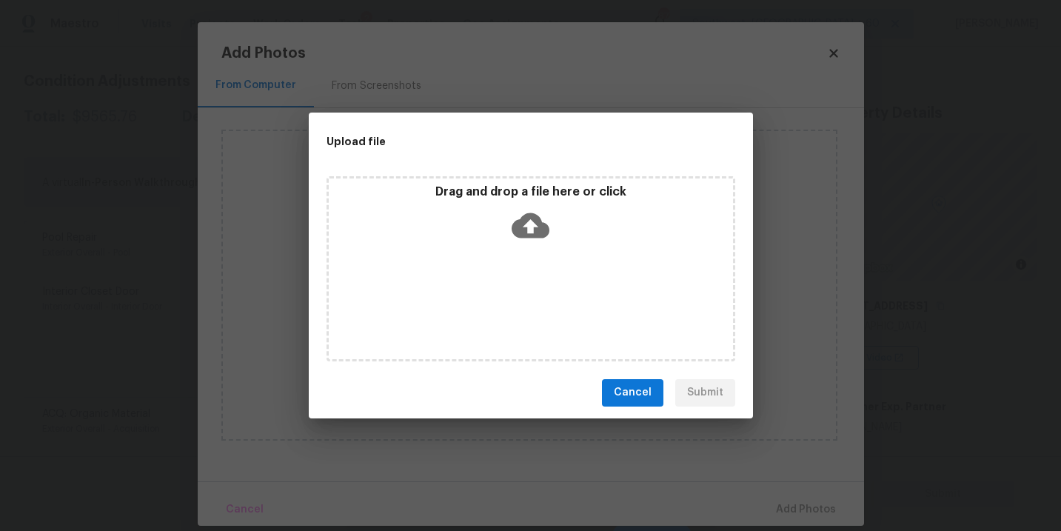
click at [512, 218] on icon at bounding box center [531, 226] width 38 height 38
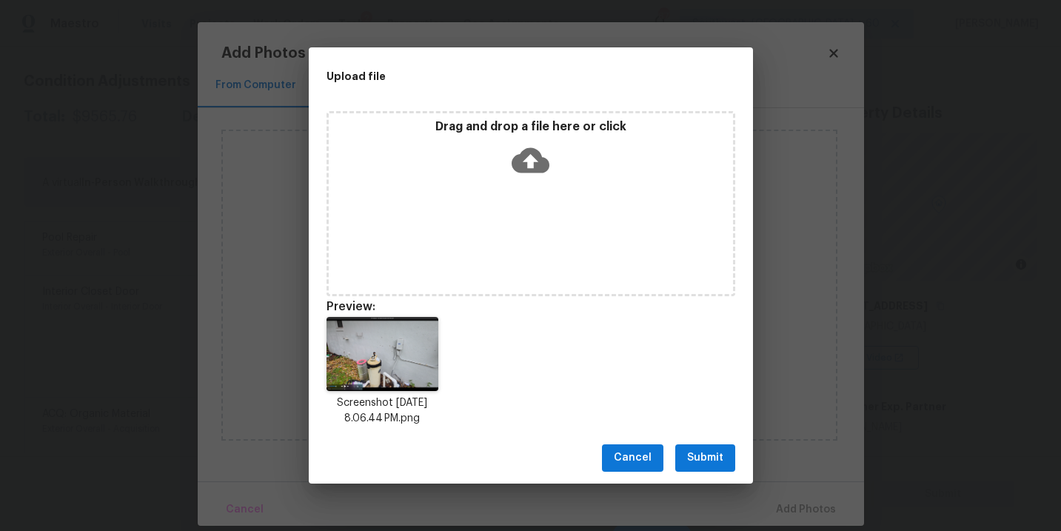
click at [687, 455] on span "Submit" at bounding box center [705, 458] width 36 height 19
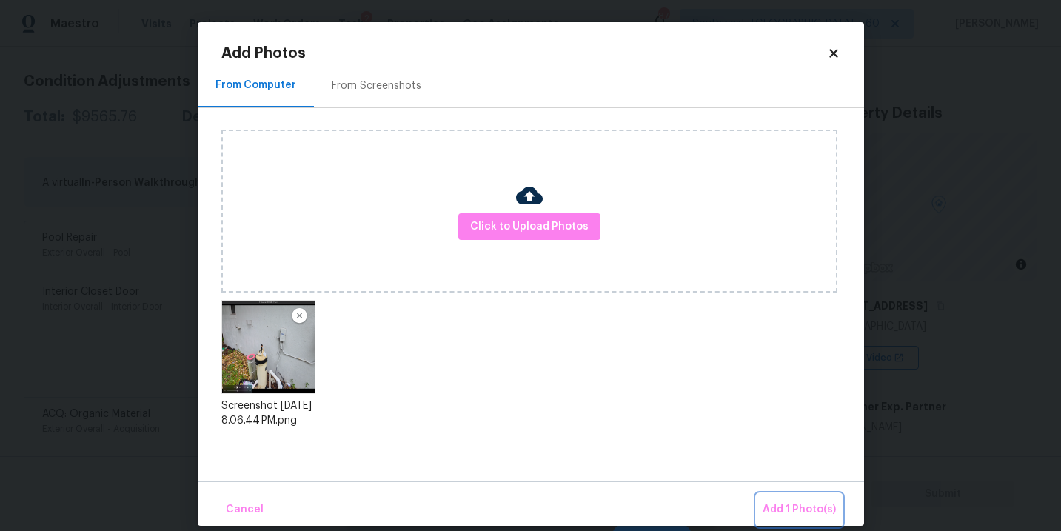
click at [784, 505] on span "Add 1 Photo(s)" at bounding box center [798, 509] width 73 height 19
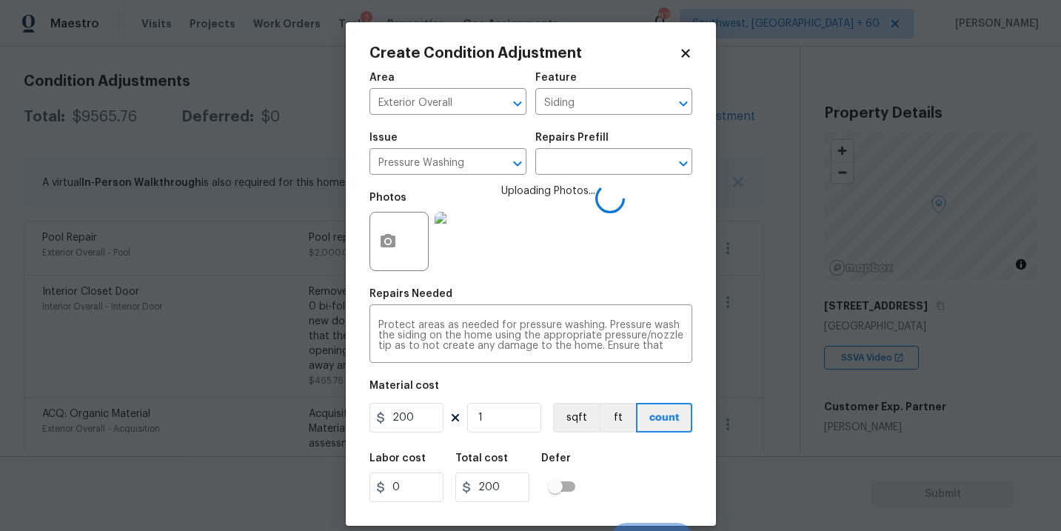
click at [651, 466] on div "Labor cost 0 Total cost 200 Defer" at bounding box center [530, 477] width 323 height 67
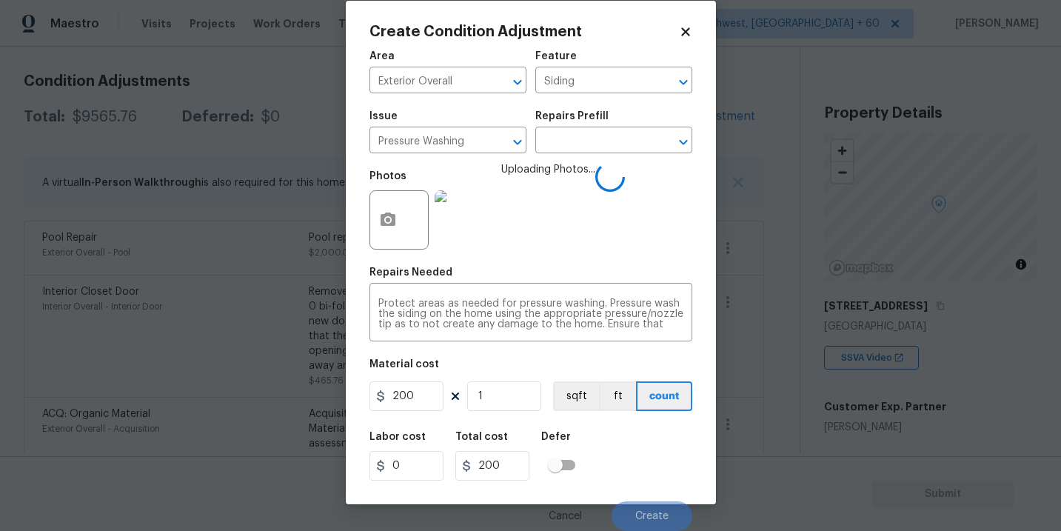
click at [644, 454] on div "Labor cost 0 Total cost 200 Defer" at bounding box center [530, 456] width 323 height 67
click at [644, 460] on div "Labor cost 0 Total cost 200 Defer" at bounding box center [530, 456] width 323 height 67
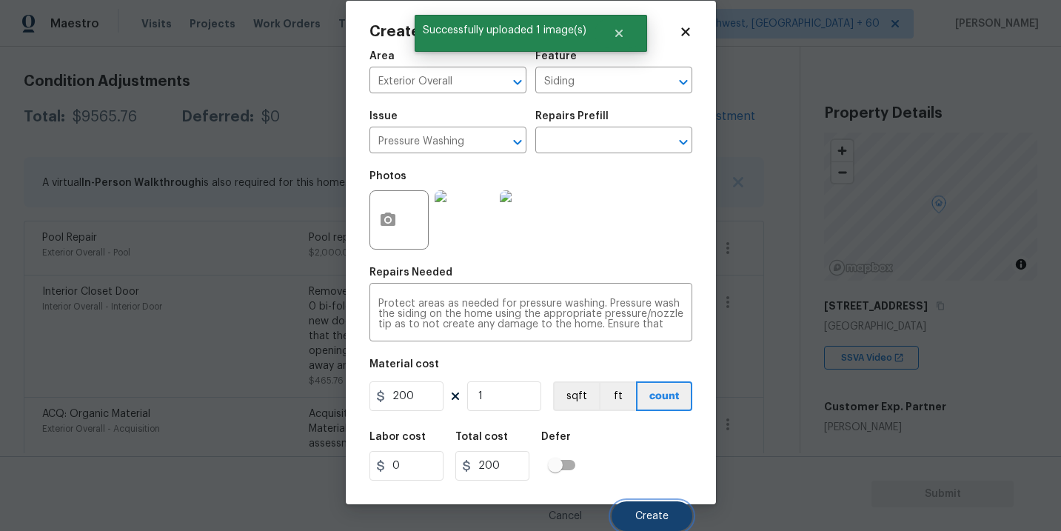
click at [646, 501] on button "Create" at bounding box center [651, 516] width 81 height 30
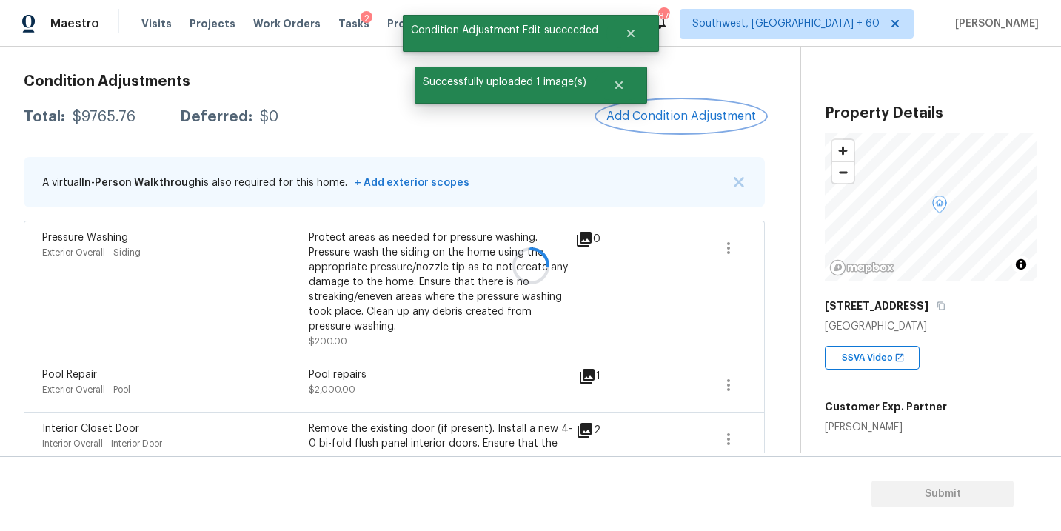
scroll to position [0, 0]
click at [703, 126] on button "Add Condition Adjustment" at bounding box center [680, 116] width 167 height 31
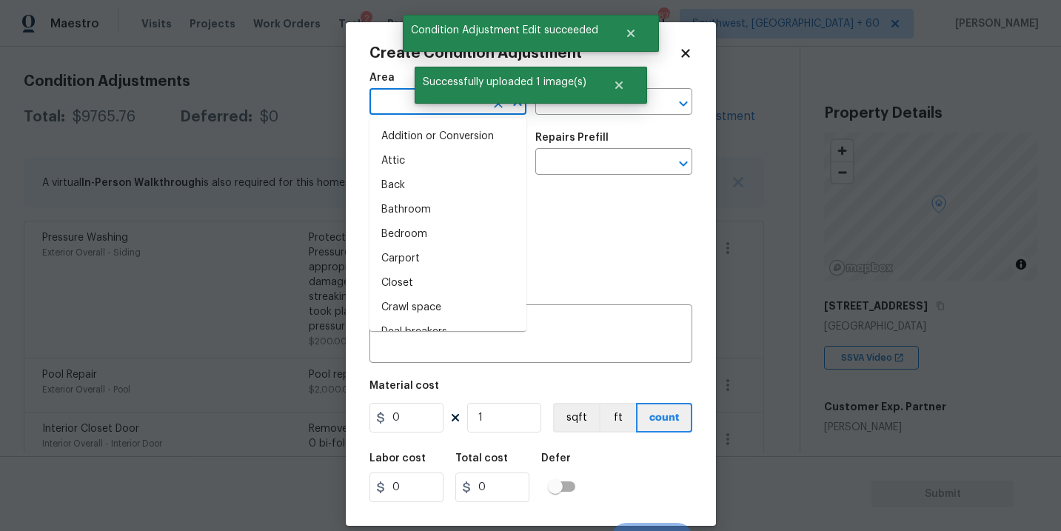
click at [387, 101] on input "text" at bounding box center [426, 103] width 115 height 23
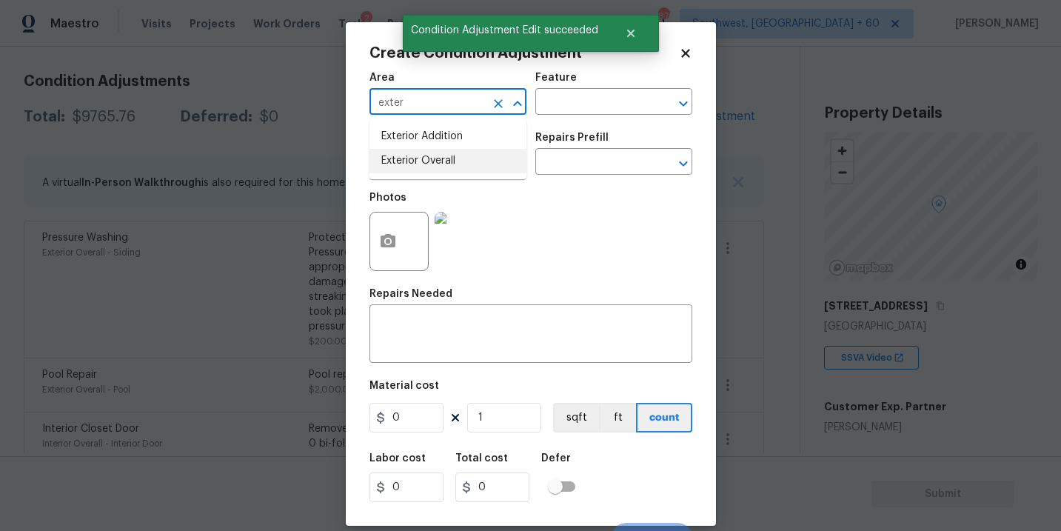
click at [415, 156] on li "Exterior Overall" at bounding box center [447, 161] width 157 height 24
type input "Exterior Overall"
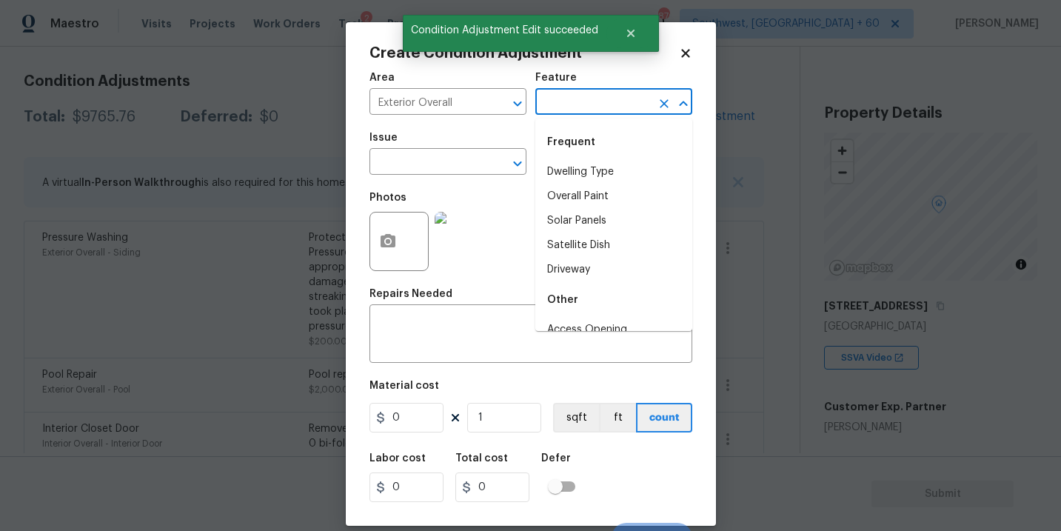
click at [569, 105] on input "text" at bounding box center [592, 103] width 115 height 23
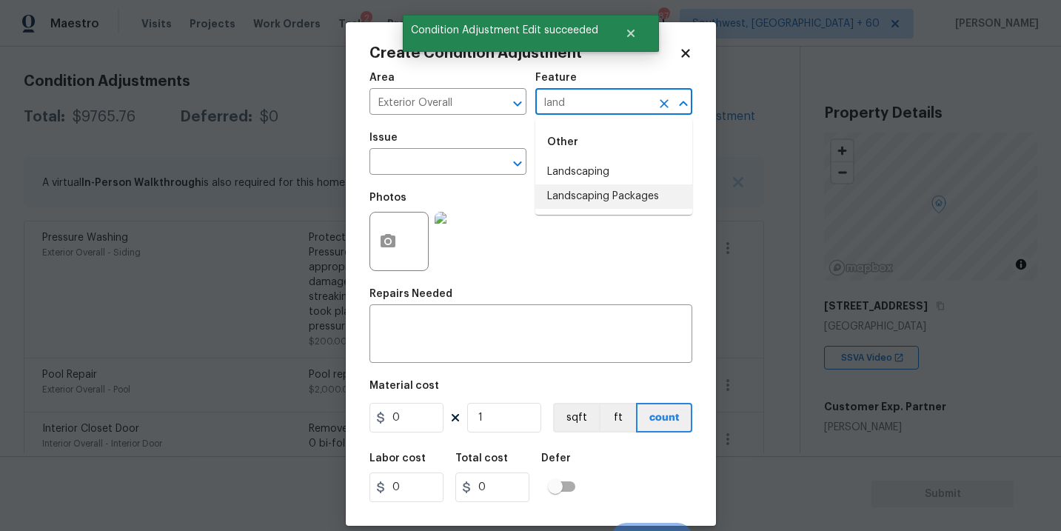
click at [577, 207] on li "Landscaping Packages" at bounding box center [613, 196] width 157 height 24
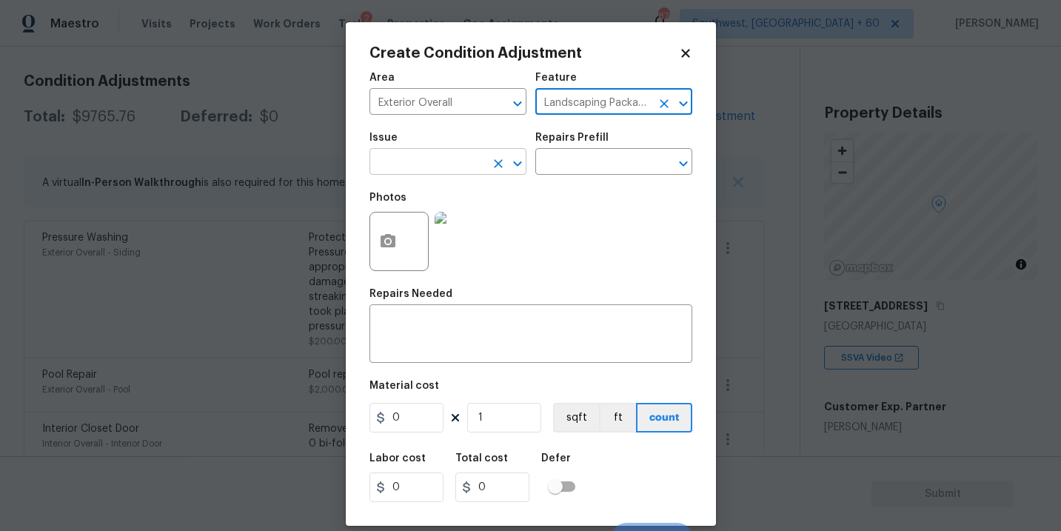
type input "Landscaping Packages"
click at [406, 158] on input "text" at bounding box center [426, 163] width 115 height 23
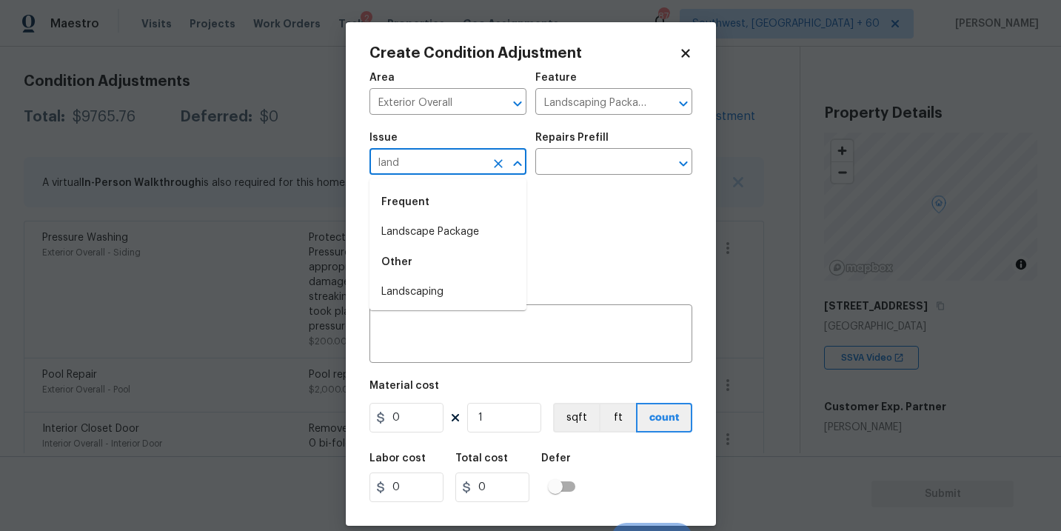
click at [415, 216] on div "Frequent" at bounding box center [447, 202] width 157 height 36
click at [415, 229] on li "Landscape Package" at bounding box center [447, 232] width 157 height 24
type input "Landscape Package"
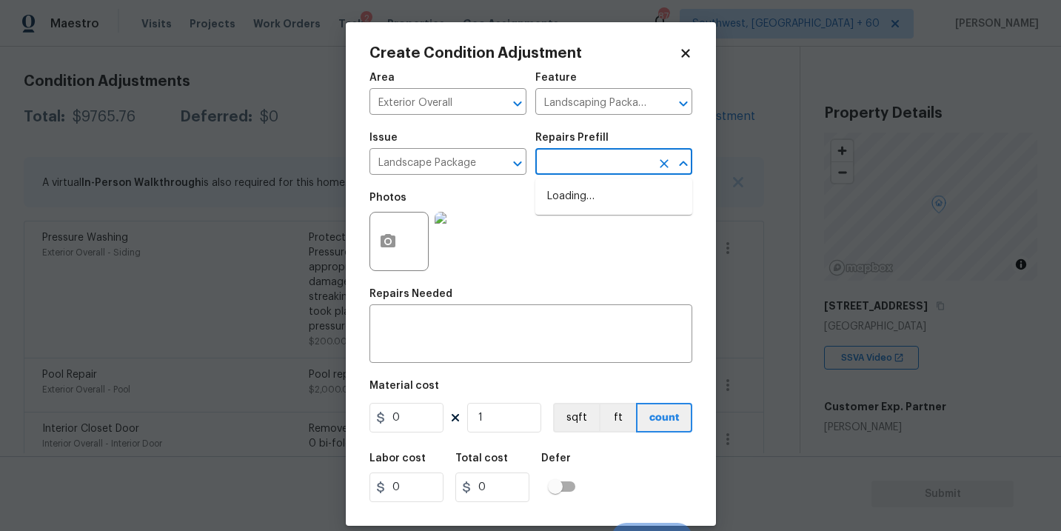
click at [549, 158] on input "text" at bounding box center [592, 163] width 115 height 23
click at [555, 172] on input "text" at bounding box center [592, 163] width 115 height 23
click at [588, 158] on input "text" at bounding box center [592, 163] width 115 height 23
click at [579, 192] on li "Initial landscaping package $300.00" at bounding box center [613, 204] width 157 height 40
type input "Home Readiness Packages"
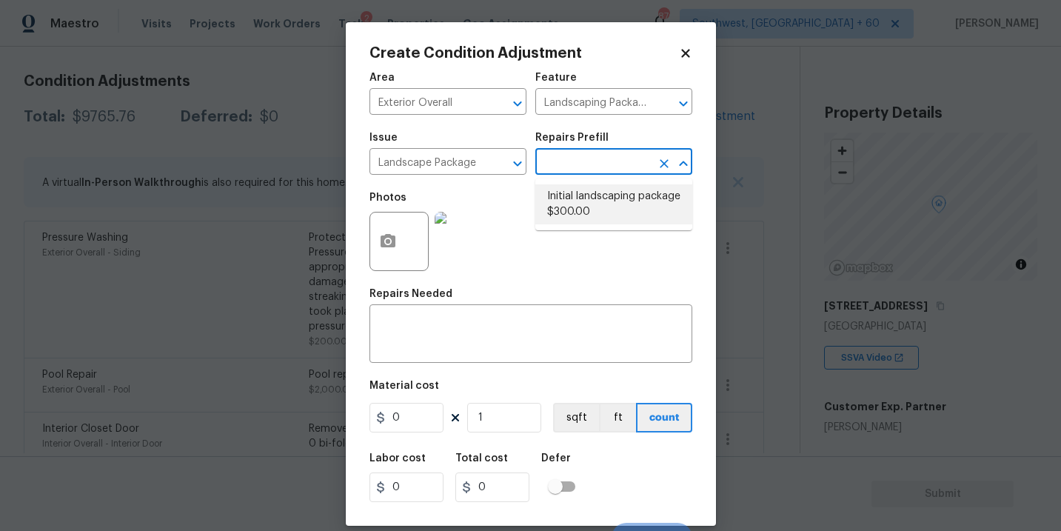
type textarea "Mowing of grass up to 6" in height. Mow, edge along driveways & sidewalks, trim…"
type input "300"
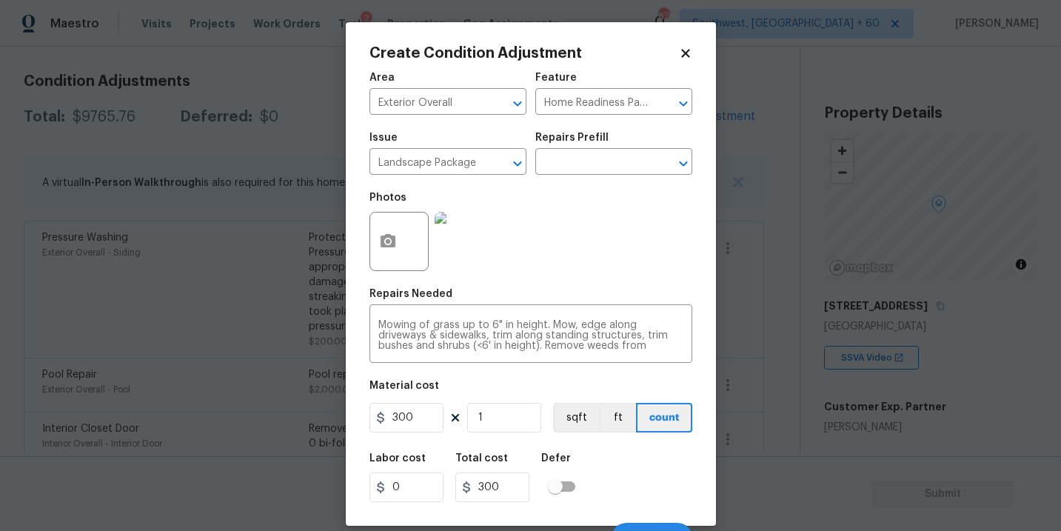
click at [375, 271] on div at bounding box center [398, 241] width 59 height 59
click at [398, 255] on button "button" at bounding box center [388, 241] width 36 height 58
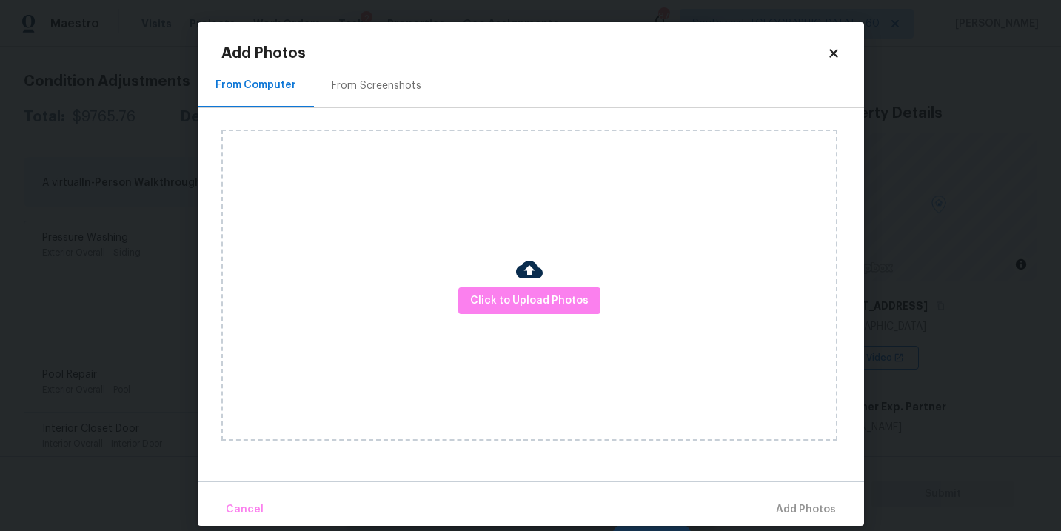
click at [506, 283] on div "Click to Upload Photos" at bounding box center [529, 285] width 616 height 311
click at [532, 304] on span "Click to Upload Photos" at bounding box center [529, 301] width 118 height 19
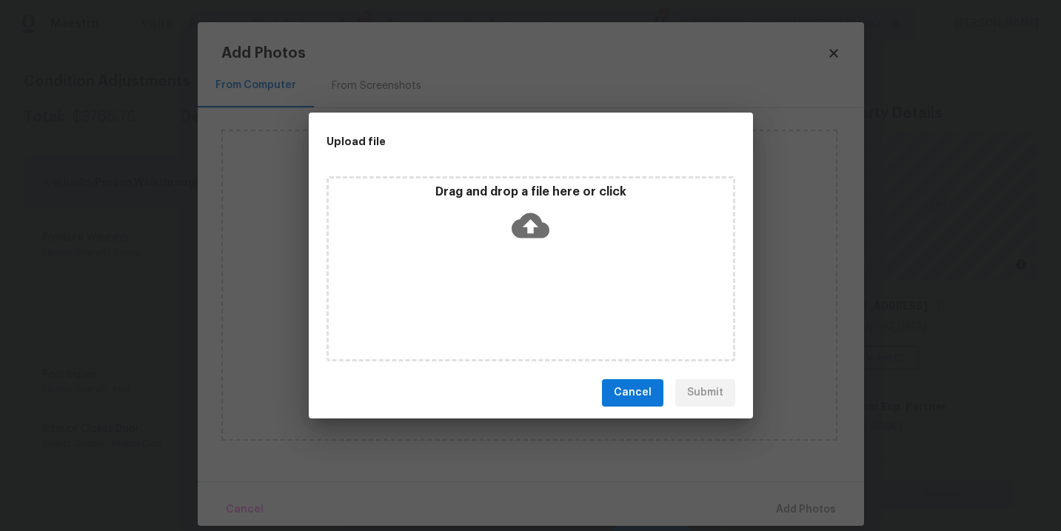
click at [531, 247] on div "Drag and drop a file here or click" at bounding box center [530, 268] width 409 height 185
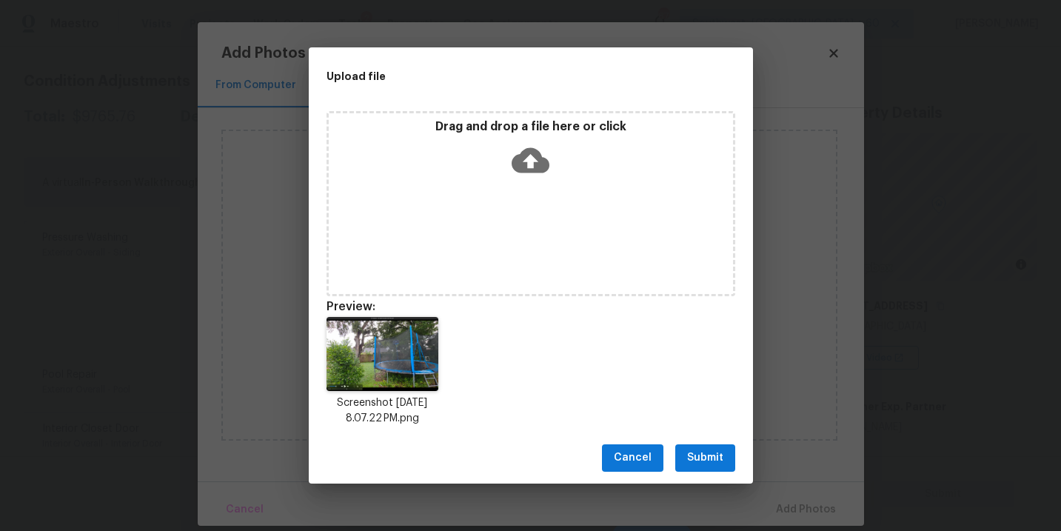
click at [691, 469] on button "Submit" at bounding box center [705, 457] width 60 height 27
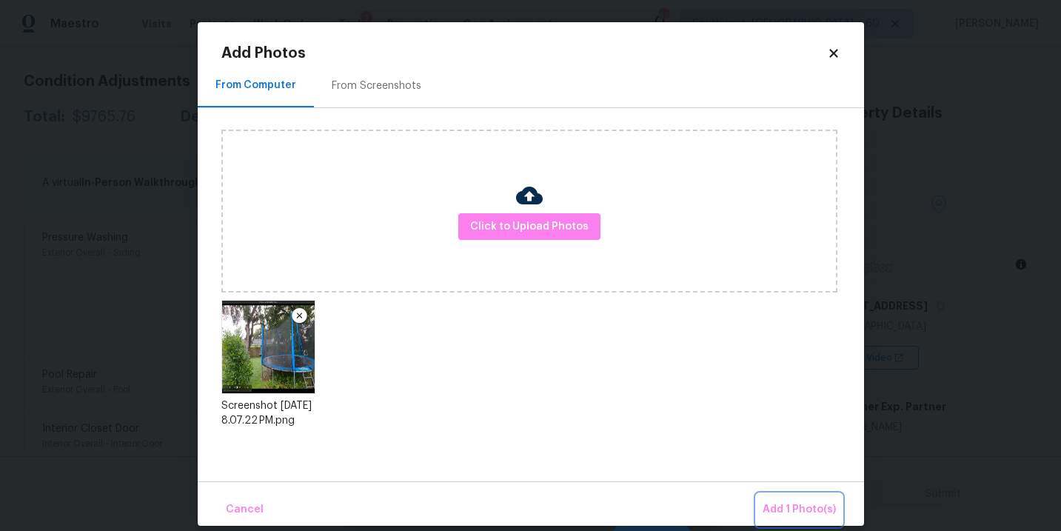
click at [771, 509] on span "Add 1 Photo(s)" at bounding box center [798, 509] width 73 height 19
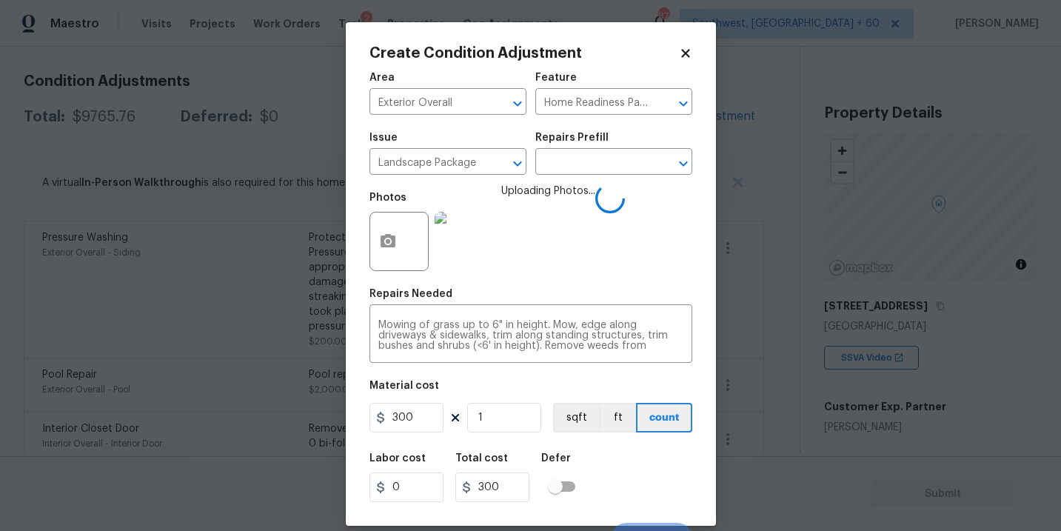
click at [630, 461] on div "Labor cost 0 Total cost 300 Defer" at bounding box center [530, 477] width 323 height 67
click at [663, 472] on div "Labor cost 0 Total cost 300 Defer" at bounding box center [530, 477] width 323 height 67
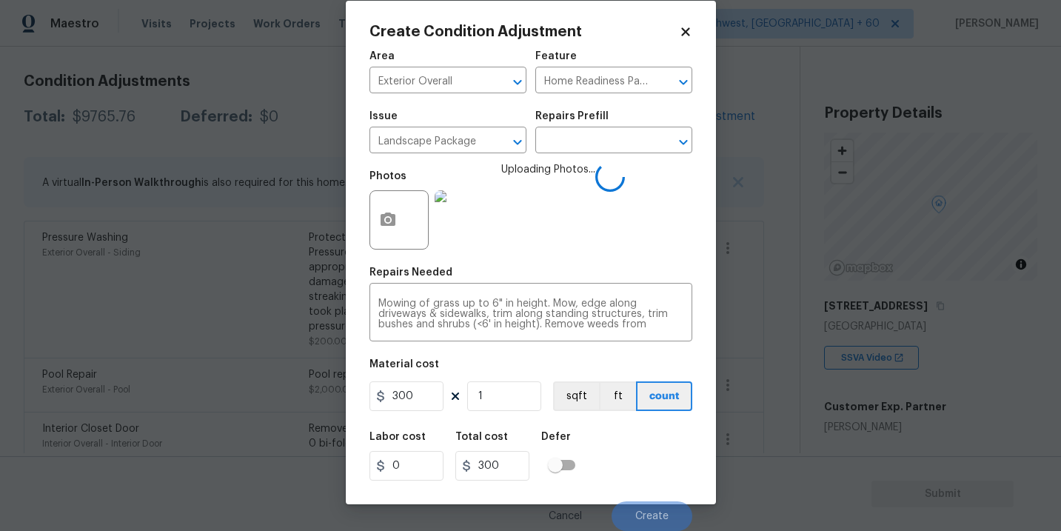
click at [663, 472] on div "Labor cost 0 Total cost 300 Defer" at bounding box center [530, 456] width 323 height 67
click at [650, 466] on div "Labor cost 0 Total cost 300 Defer" at bounding box center [530, 456] width 323 height 67
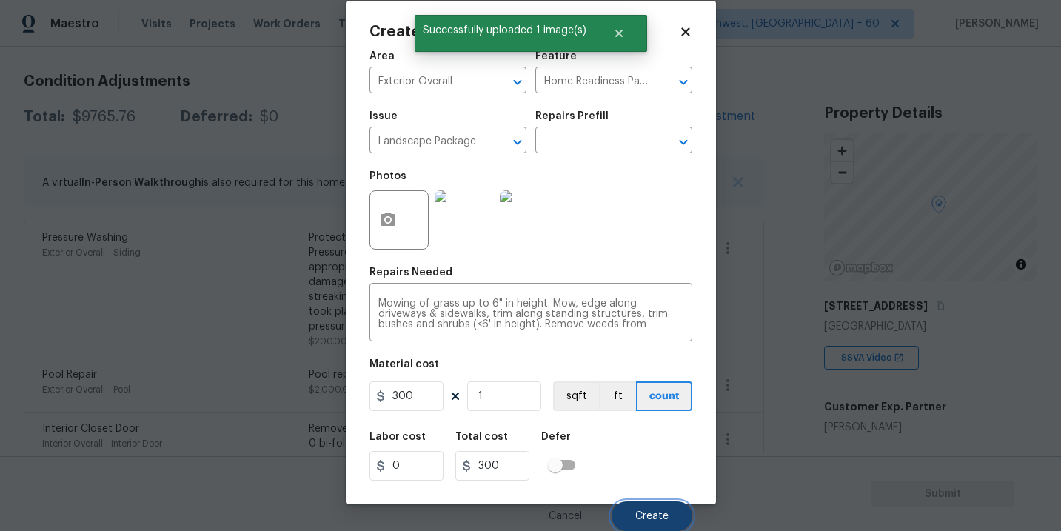
click at [645, 512] on span "Create" at bounding box center [651, 516] width 33 height 11
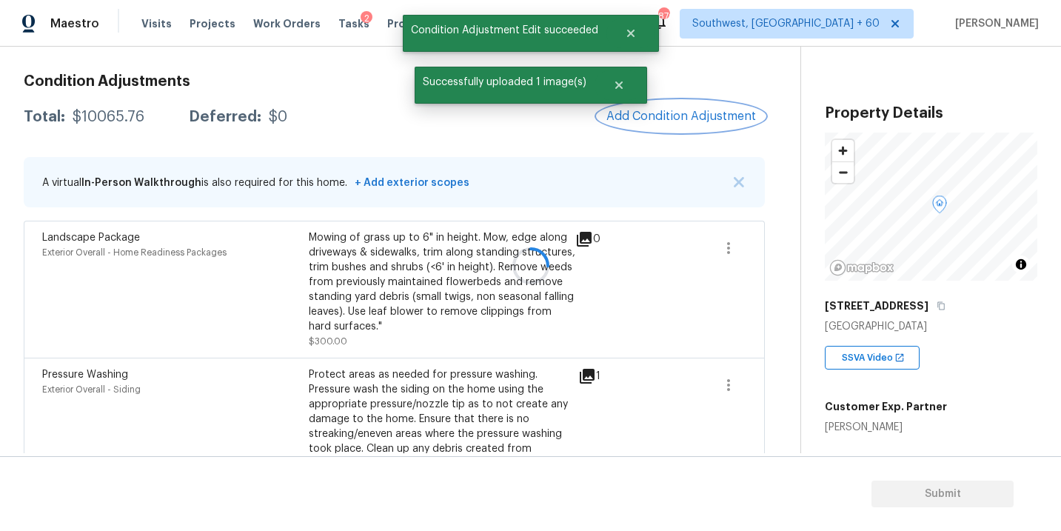
scroll to position [0, 0]
click at [670, 118] on span "Add Condition Adjustment" at bounding box center [681, 116] width 150 height 13
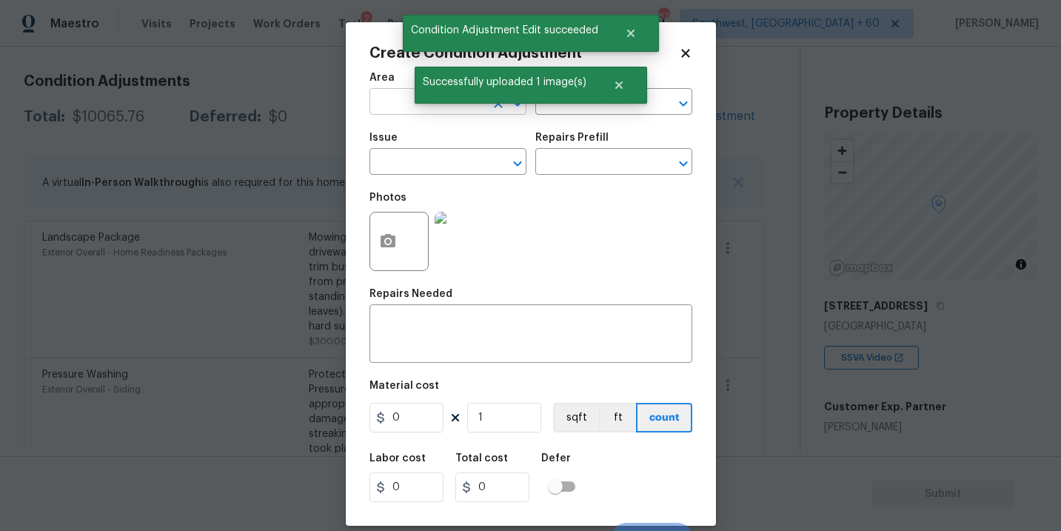
click at [388, 107] on input "text" at bounding box center [426, 103] width 115 height 23
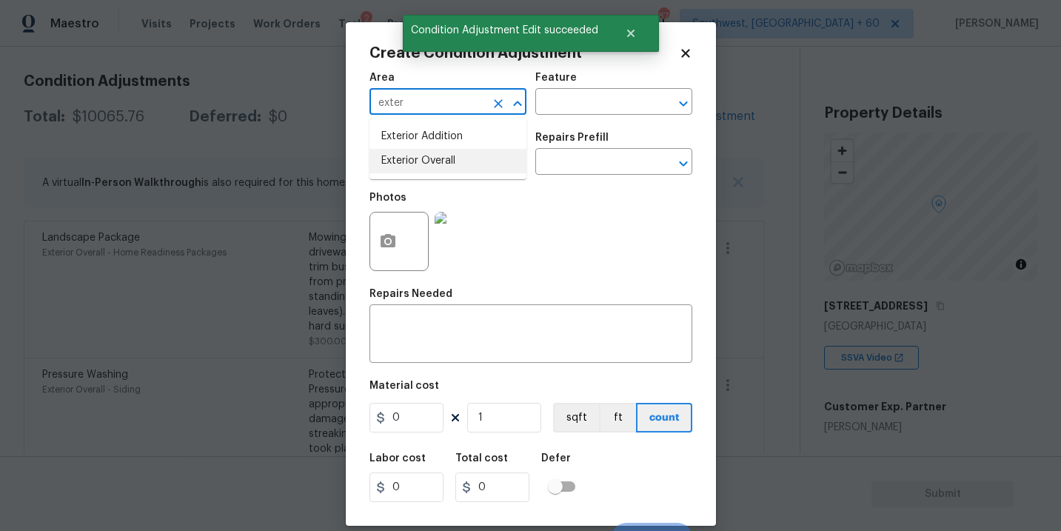
click at [422, 156] on li "Exterior Overall" at bounding box center [447, 161] width 157 height 24
type input "Exterior Overall"
click at [422, 156] on input "text" at bounding box center [426, 163] width 115 height 23
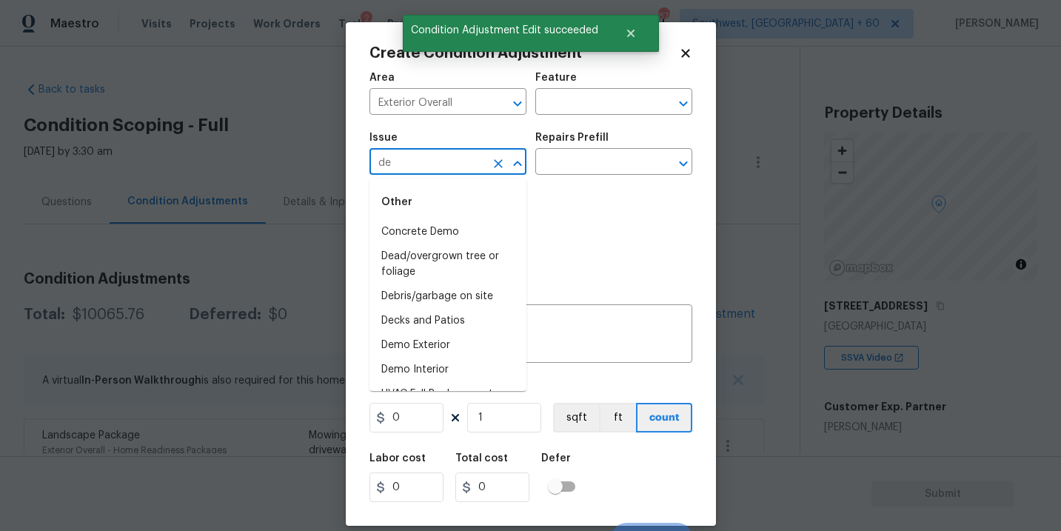
scroll to position [198, 0]
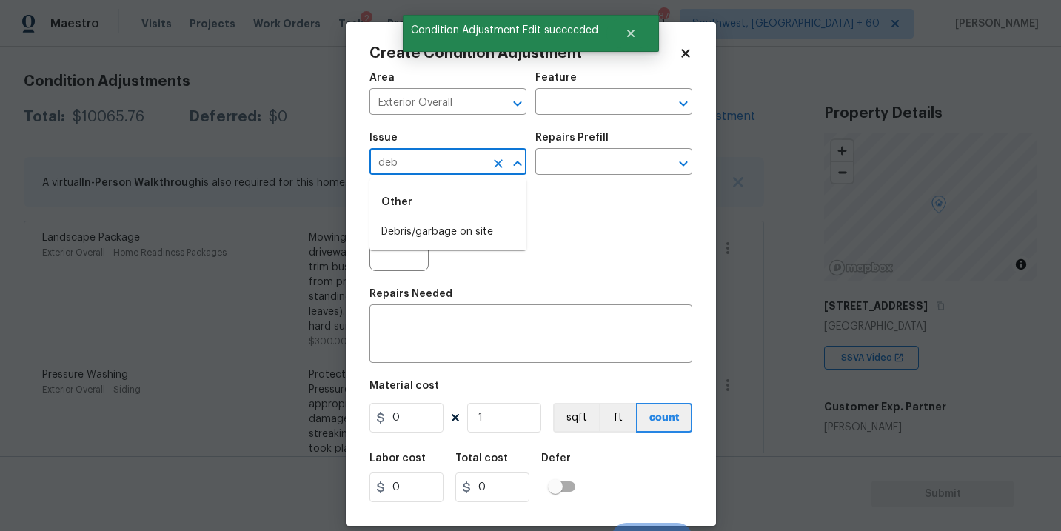
drag, startPoint x: 0, startPoint y: 0, endPoint x: 422, endPoint y: 196, distance: 465.3
click at [422, 167] on input "deb" at bounding box center [426, 163] width 115 height 23
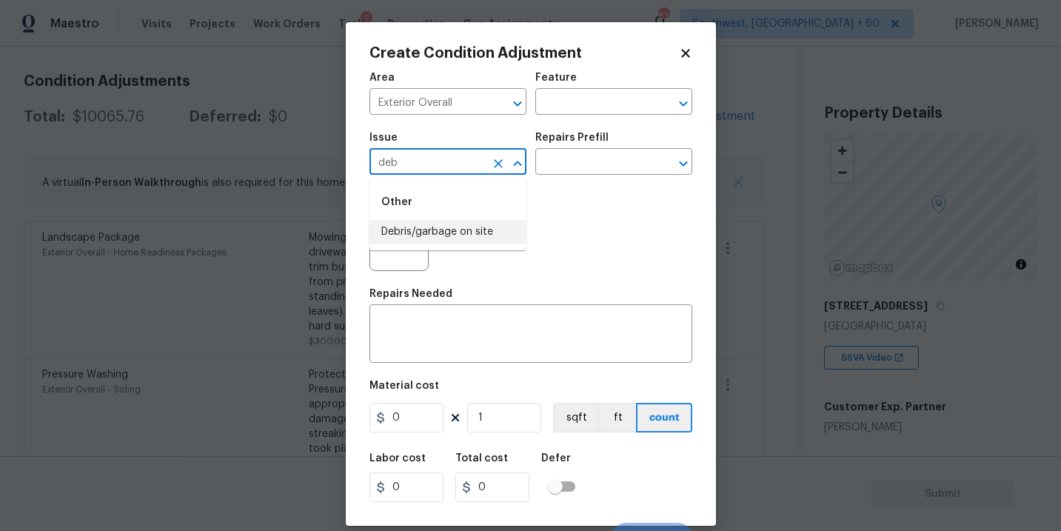
click at [437, 229] on li "Debris/garbage on site" at bounding box center [447, 232] width 157 height 24
type input "Debris/garbage on site"
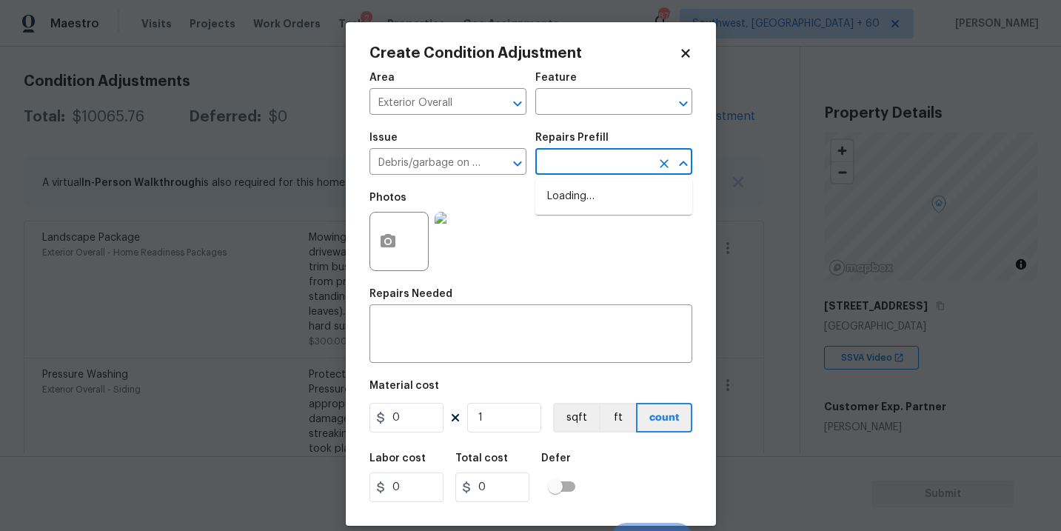
click at [603, 156] on input "text" at bounding box center [592, 163] width 115 height 23
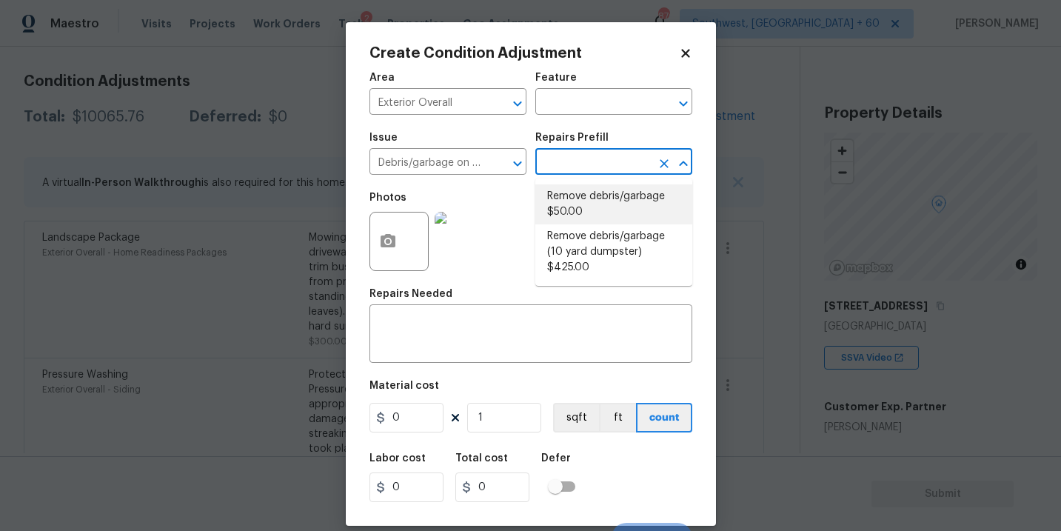
click at [603, 197] on li "Remove debris/garbage $50.00" at bounding box center [613, 204] width 157 height 40
type input "50"
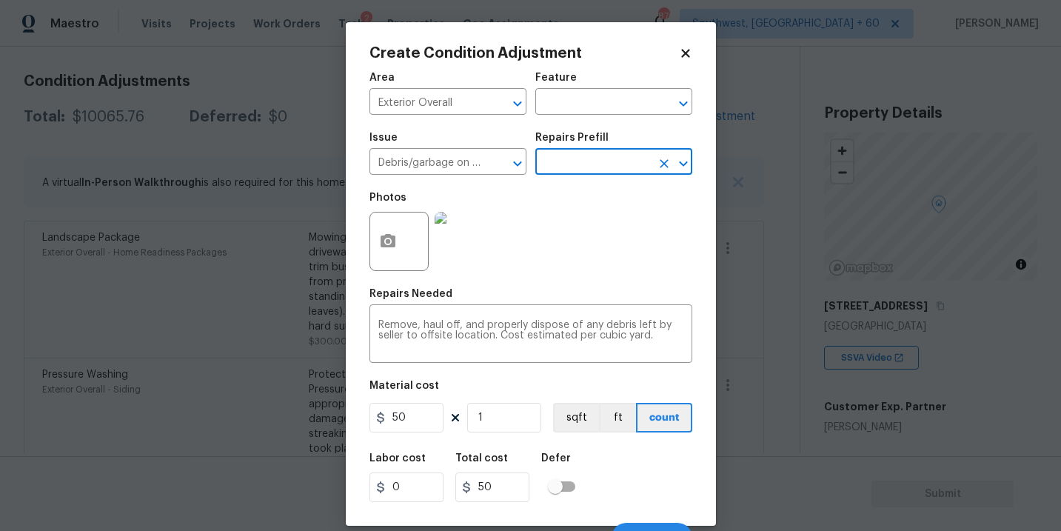
click at [361, 255] on div "Create Condition Adjustment Area Exterior Overall ​ Feature ​ Issue Debris/garb…" at bounding box center [531, 273] width 370 height 503
click at [387, 247] on icon "button" at bounding box center [387, 240] width 15 height 13
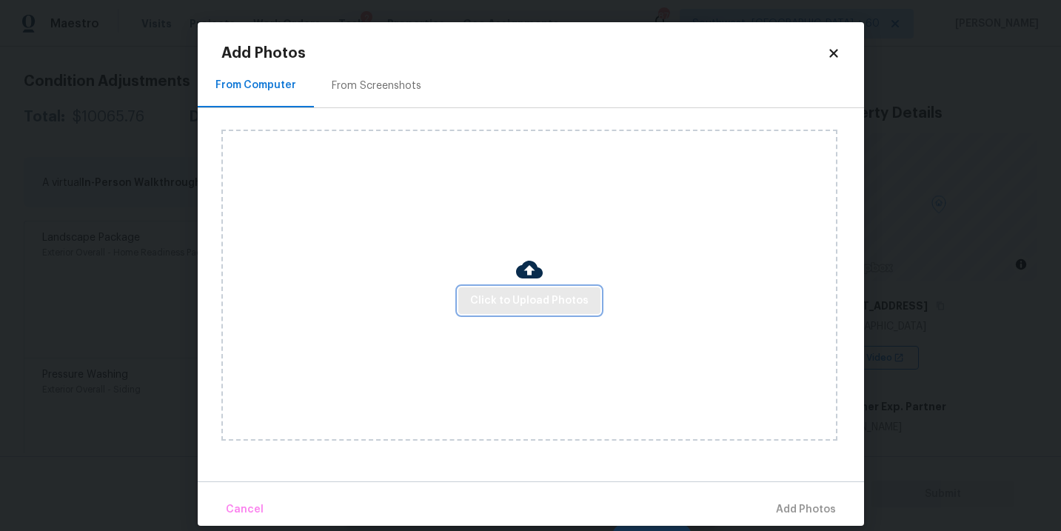
click at [527, 312] on button "Click to Upload Photos" at bounding box center [529, 300] width 142 height 27
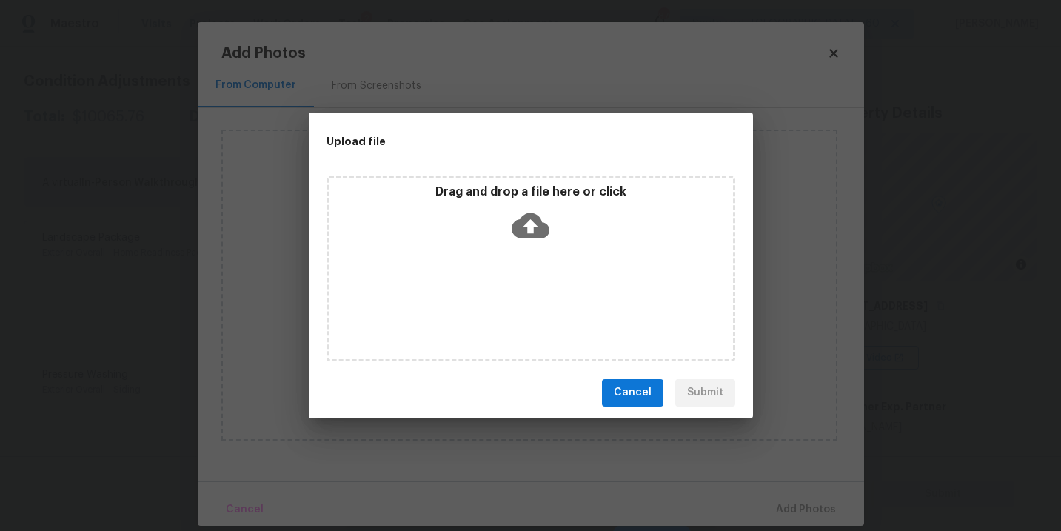
click at [541, 275] on div "Drag and drop a file here or click" at bounding box center [530, 268] width 409 height 185
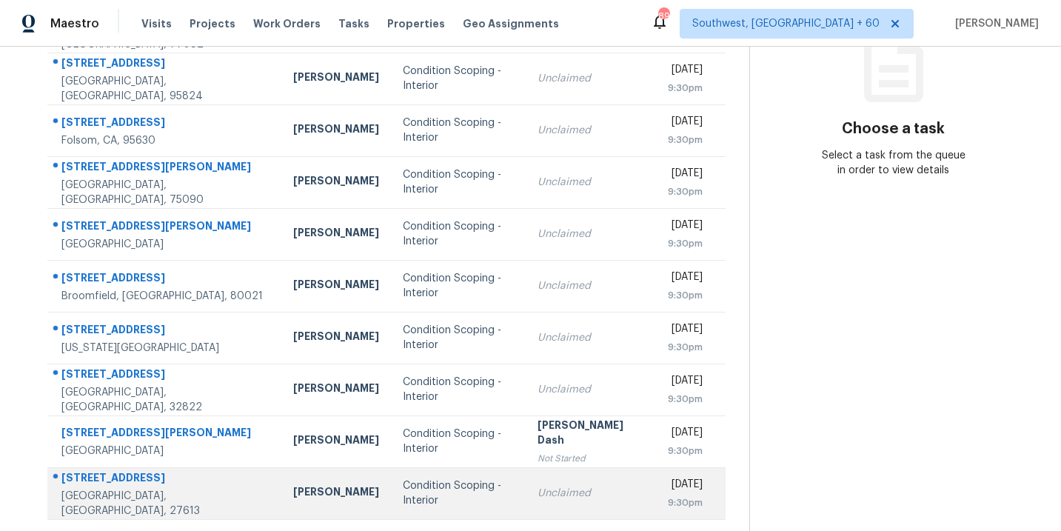
scroll to position [240, 0]
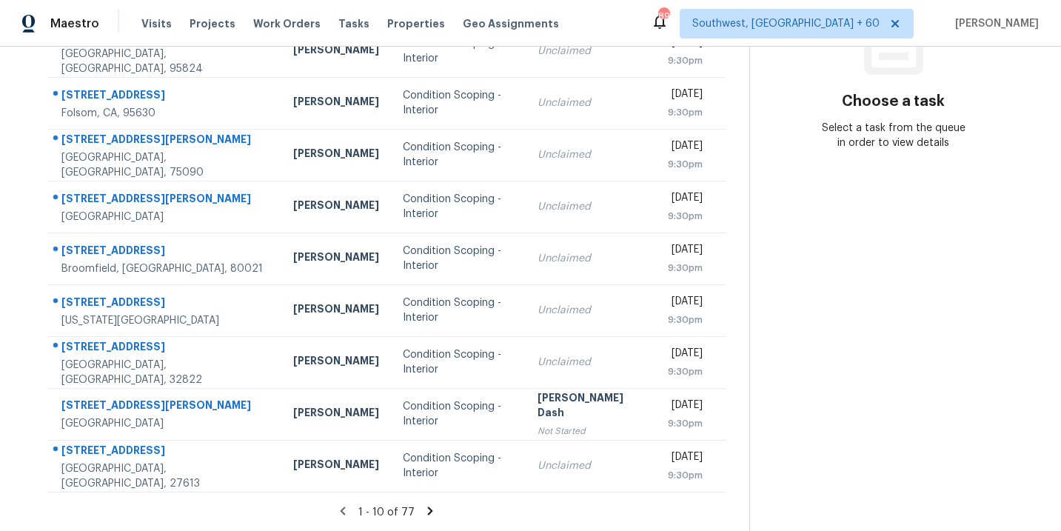
click at [427, 505] on icon at bounding box center [429, 510] width 13 height 13
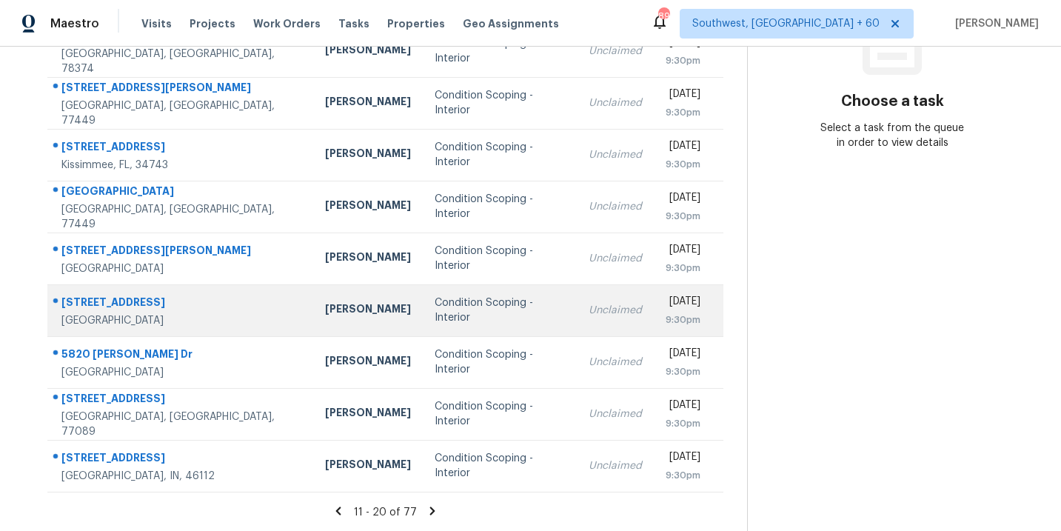
scroll to position [134, 0]
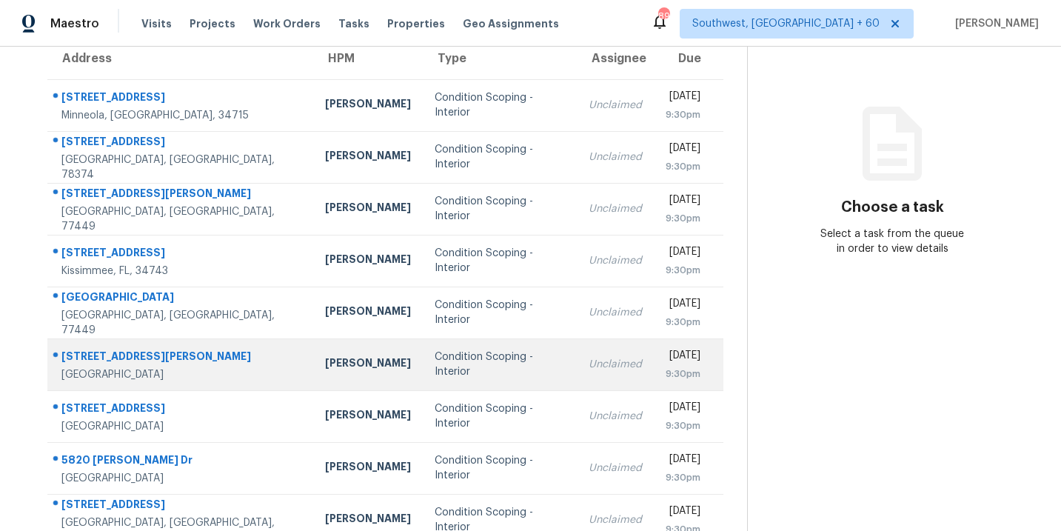
click at [447, 356] on div "Condition Scoping - Interior" at bounding box center [500, 364] width 130 height 30
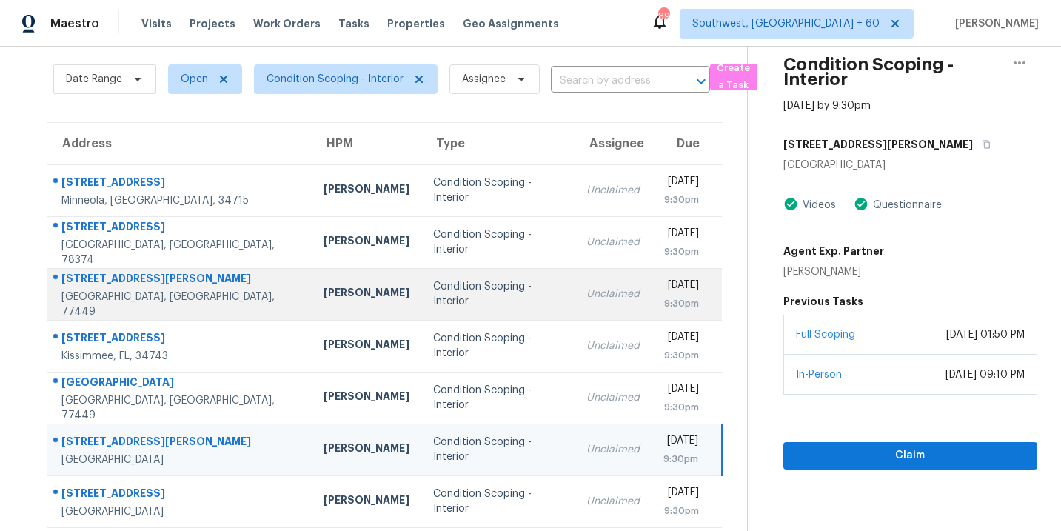
scroll to position [240, 0]
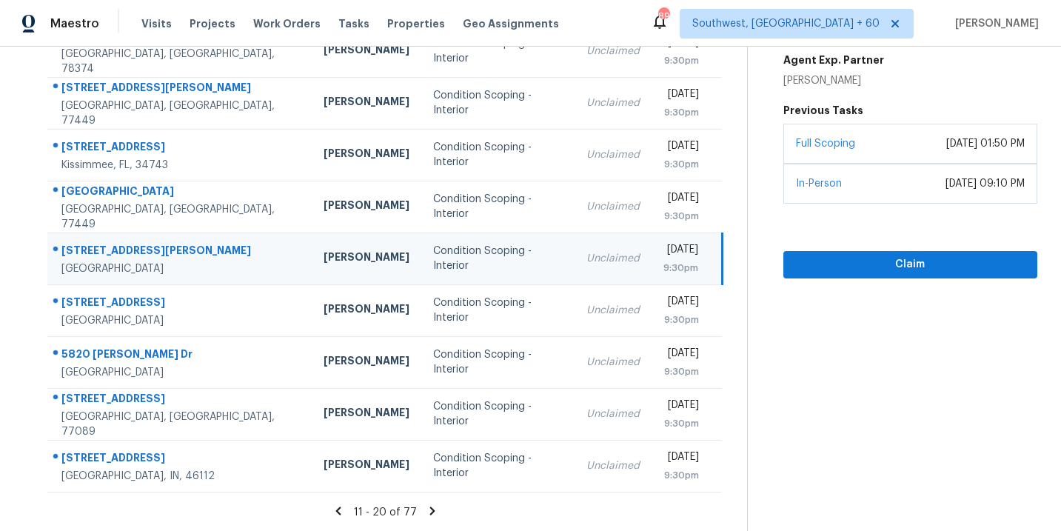
click at [432, 506] on icon at bounding box center [432, 510] width 13 height 13
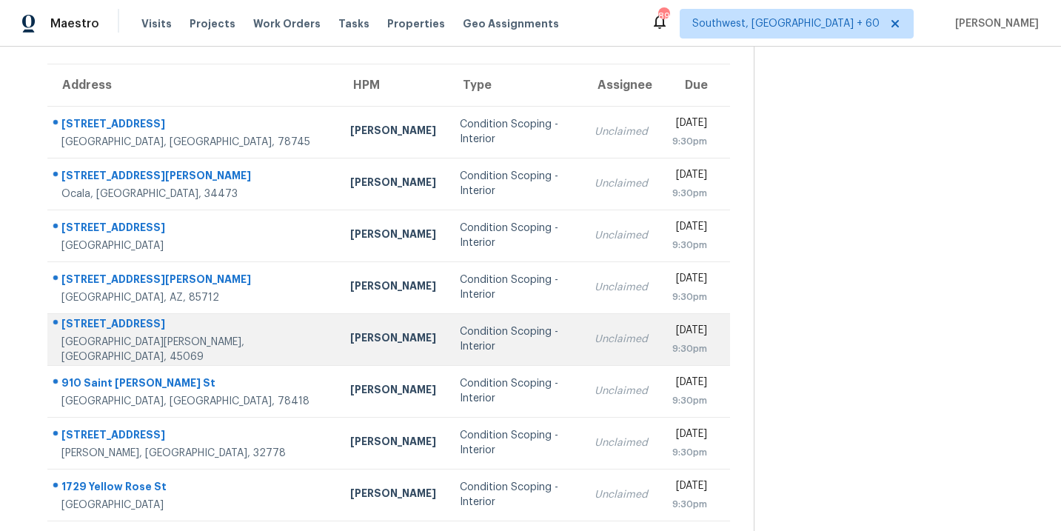
scroll to position [117, 0]
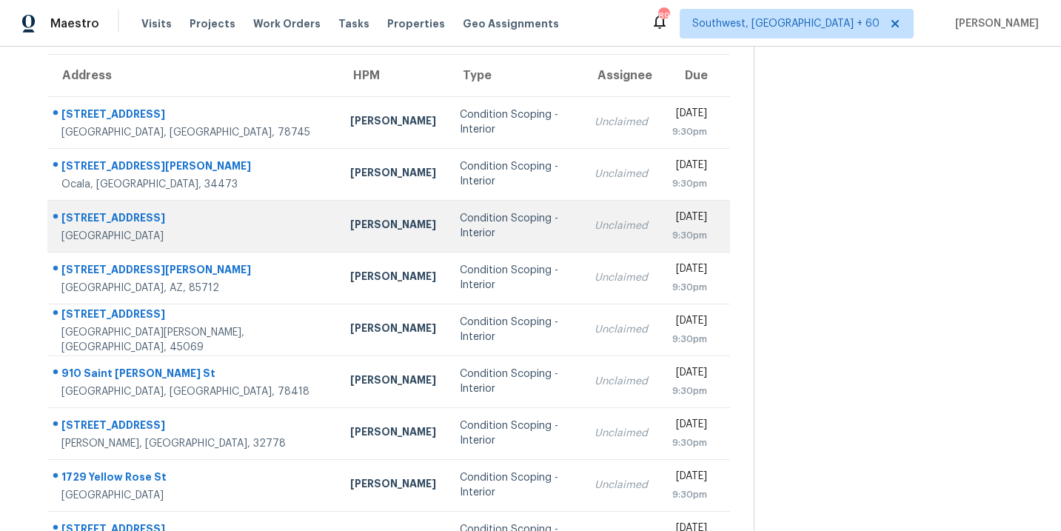
click at [448, 235] on td "Condition Scoping - Interior" at bounding box center [515, 226] width 135 height 52
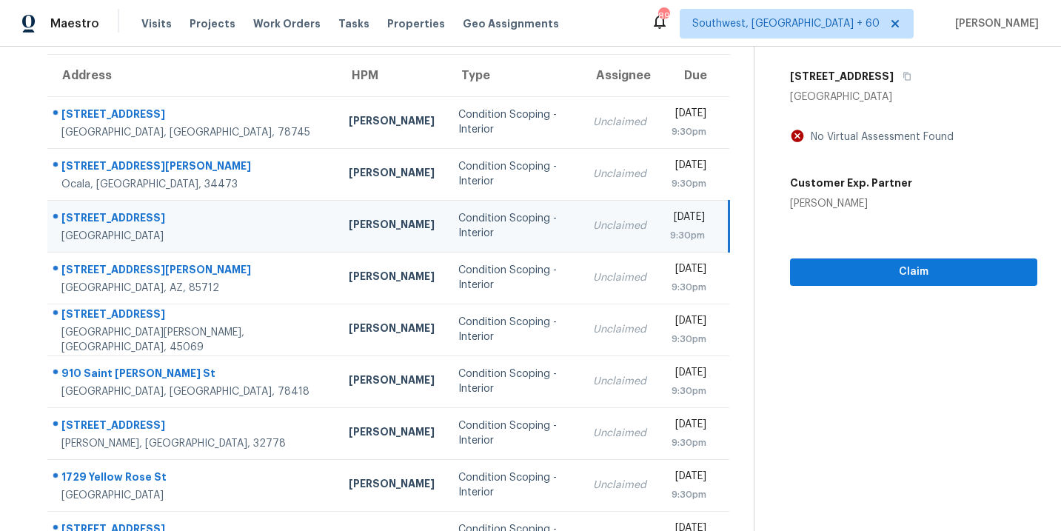
scroll to position [76, 0]
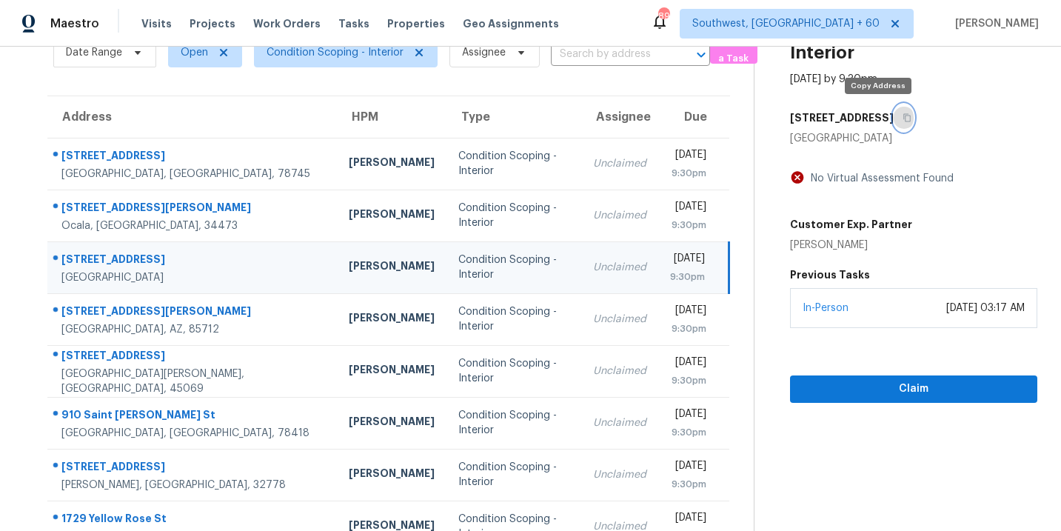
click at [902, 115] on icon "button" at bounding box center [906, 117] width 9 height 9
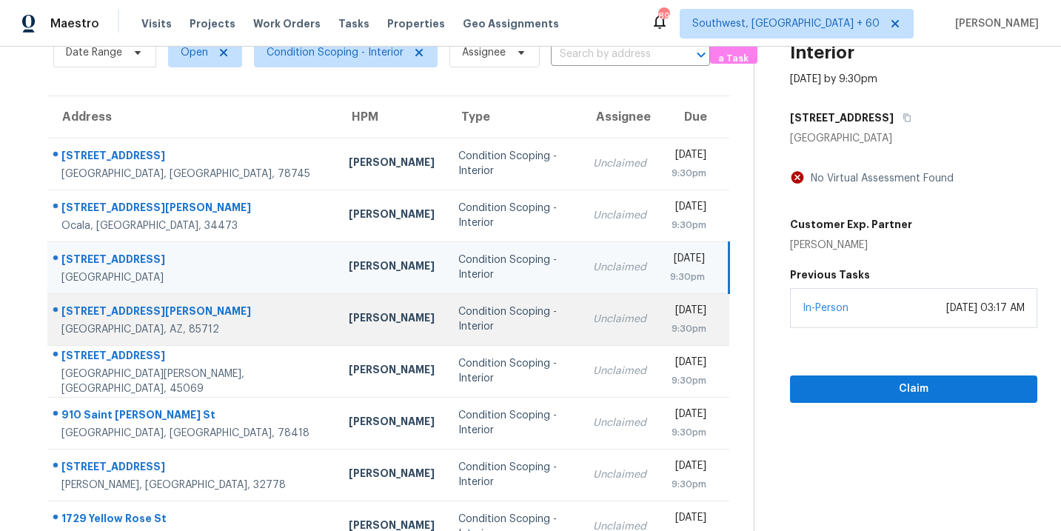
click at [446, 310] on td "Condition Scoping - Interior" at bounding box center [513, 319] width 135 height 52
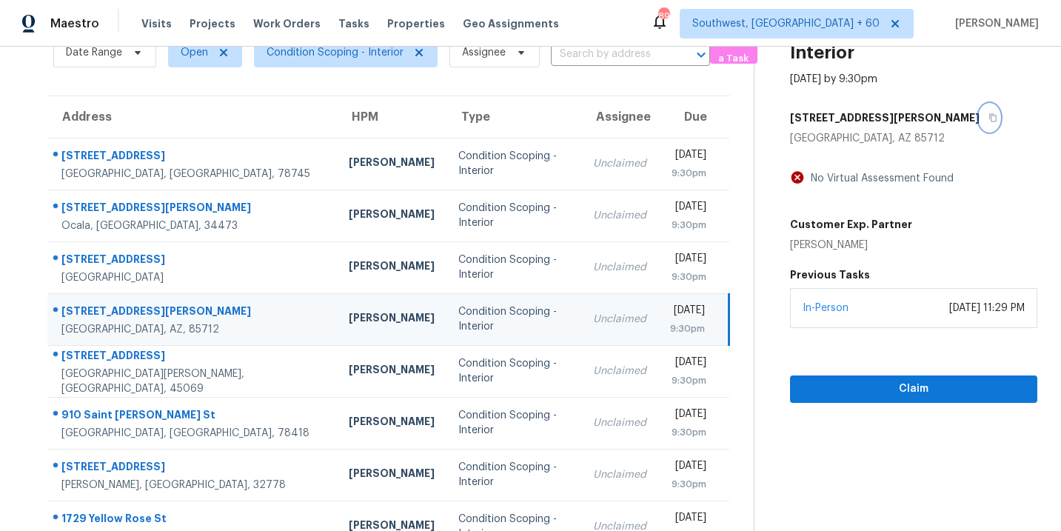
click at [989, 118] on icon "button" at bounding box center [992, 118] width 7 height 8
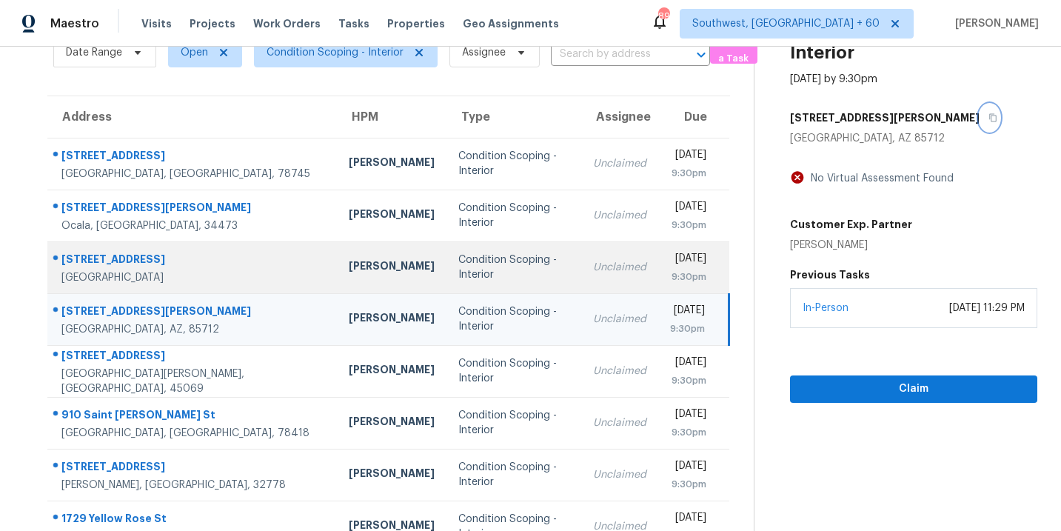
scroll to position [144, 0]
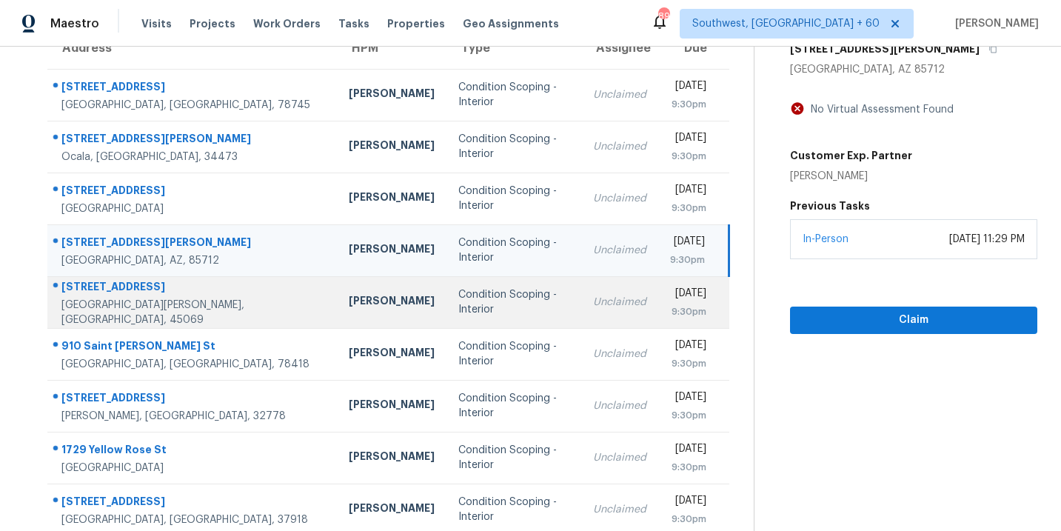
click at [458, 308] on div "Condition Scoping - Interior" at bounding box center [513, 302] width 111 height 30
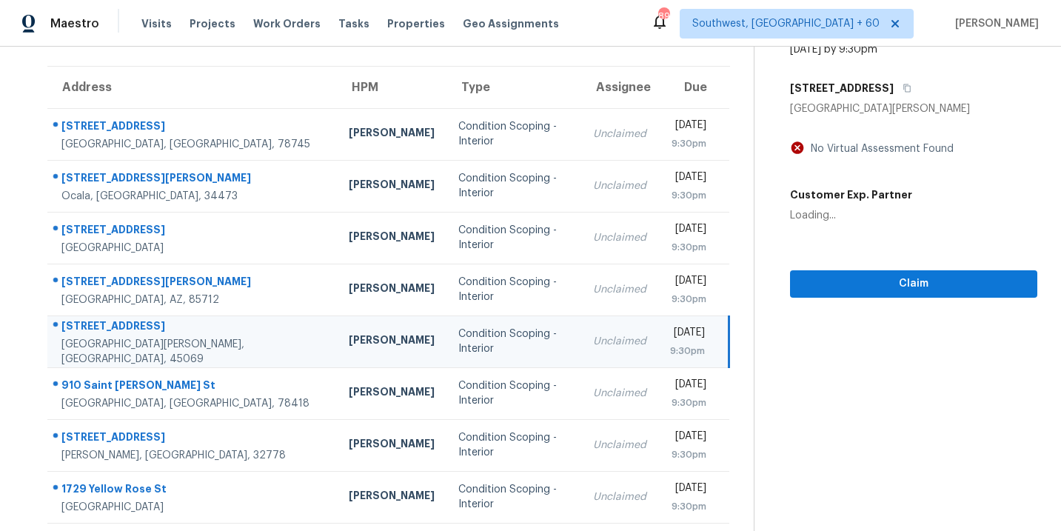
scroll to position [84, 0]
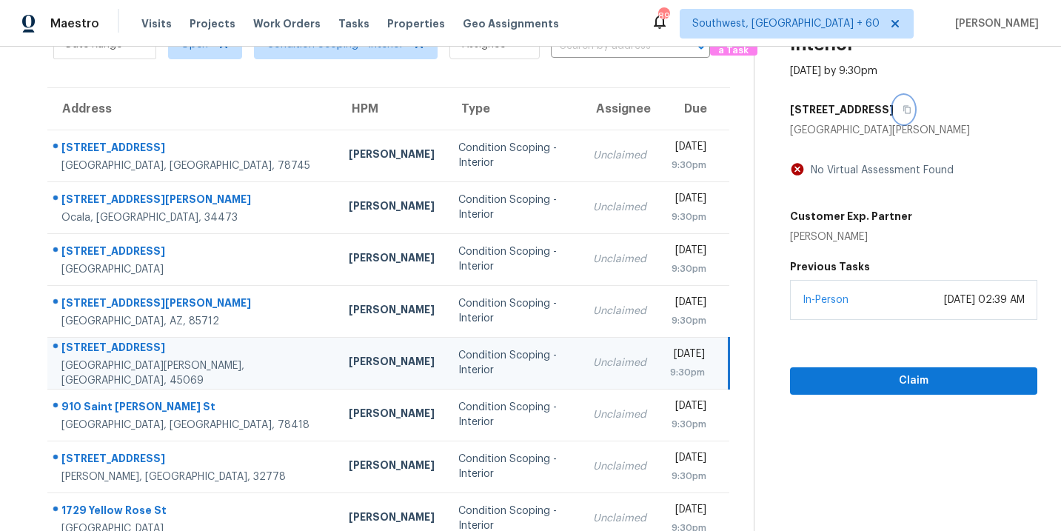
click at [902, 111] on icon "button" at bounding box center [906, 109] width 9 height 9
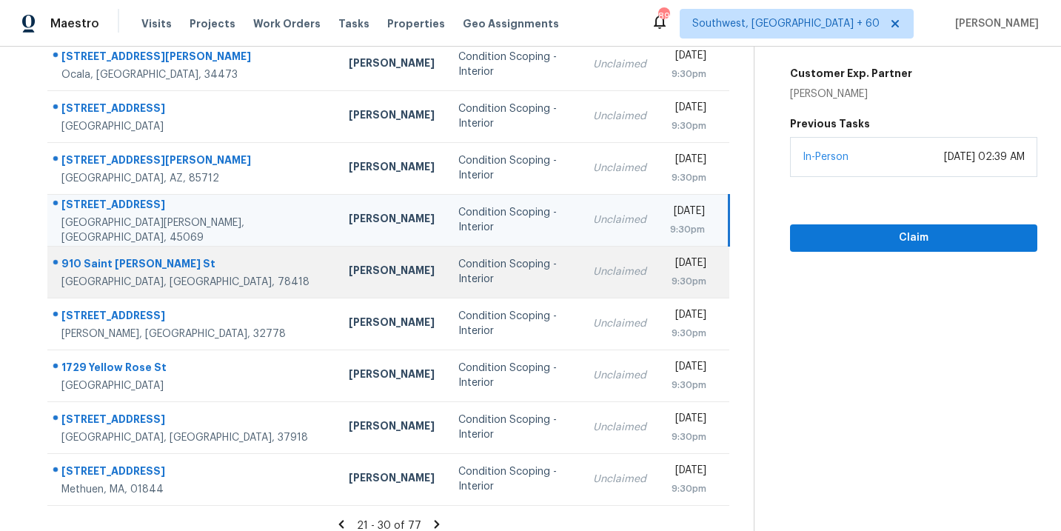
click at [581, 283] on td "Unclaimed" at bounding box center [619, 272] width 77 height 52
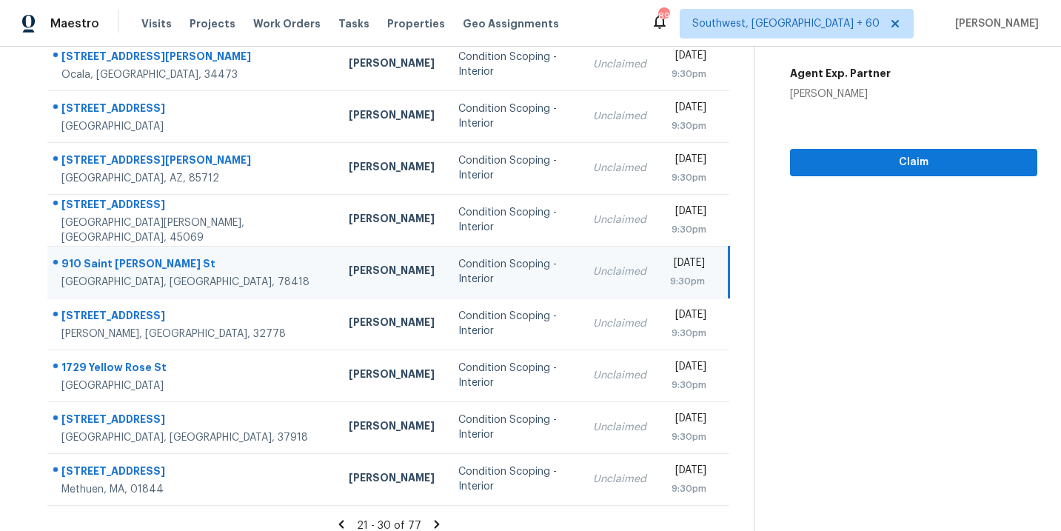
scroll to position [0, 0]
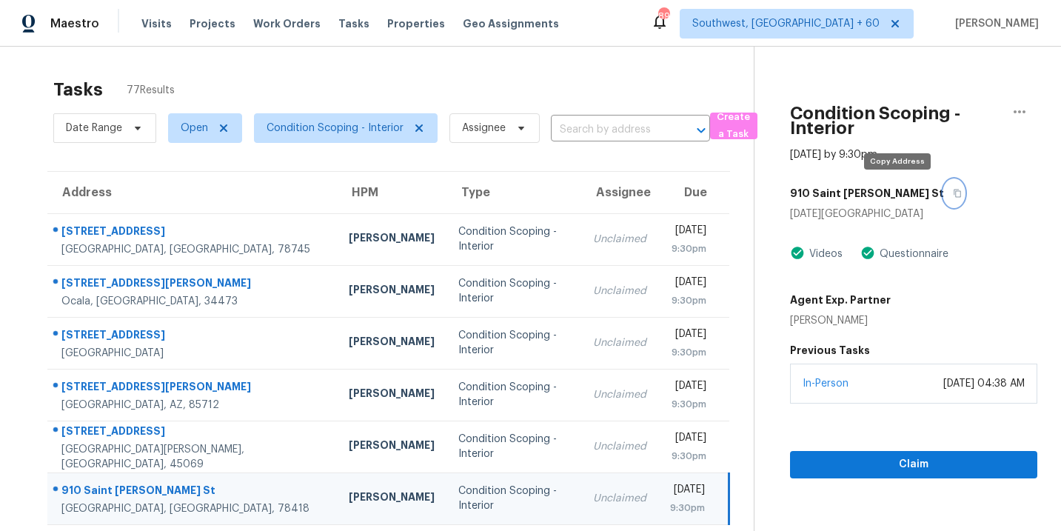
click at [953, 192] on icon "button" at bounding box center [957, 193] width 9 height 9
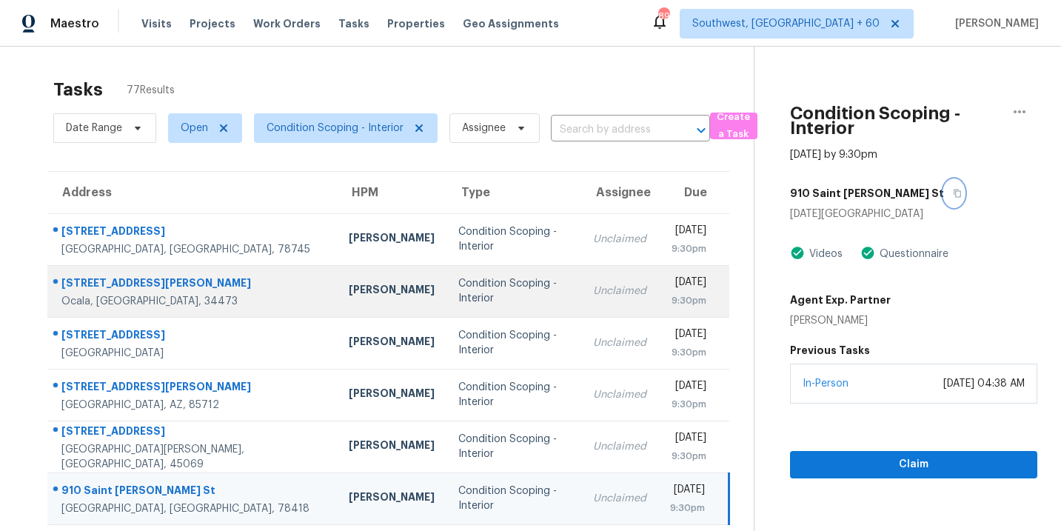
scroll to position [195, 0]
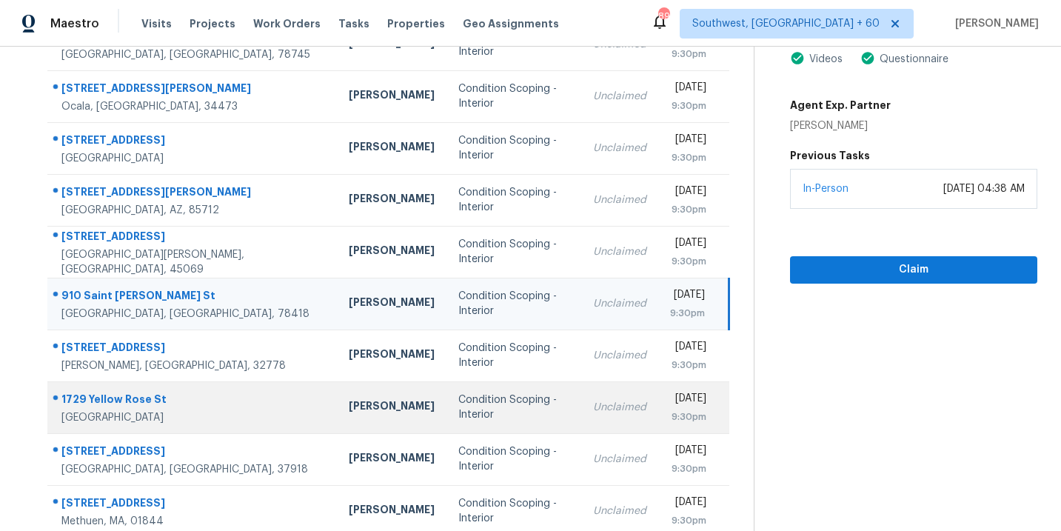
click at [458, 409] on div "Condition Scoping - Interior" at bounding box center [513, 407] width 111 height 30
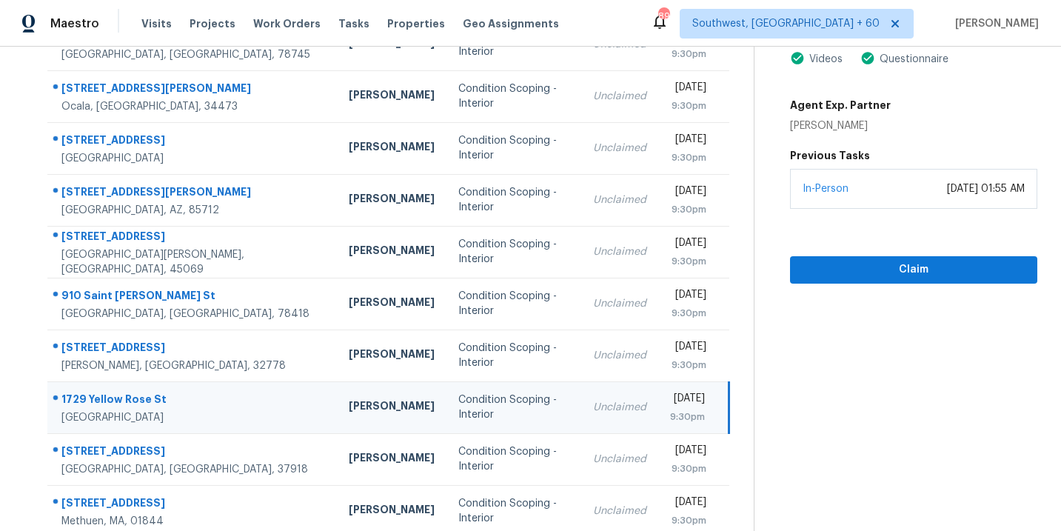
scroll to position [116, 0]
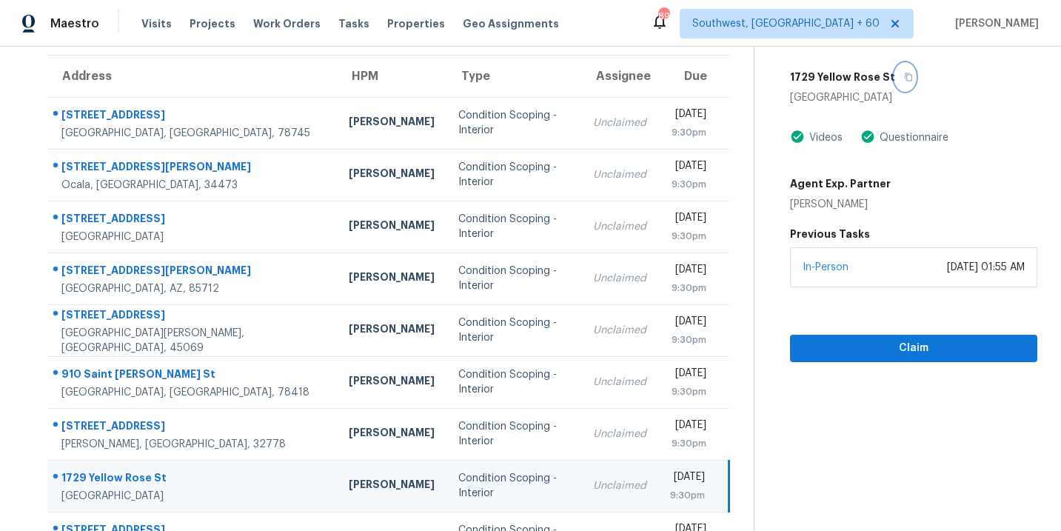
click at [904, 78] on icon "button" at bounding box center [908, 77] width 9 height 9
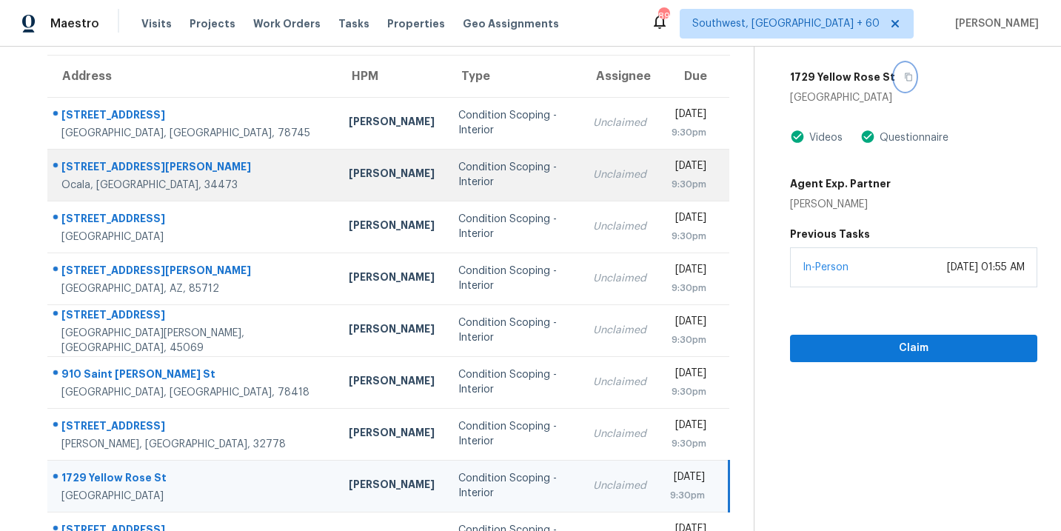
scroll to position [240, 0]
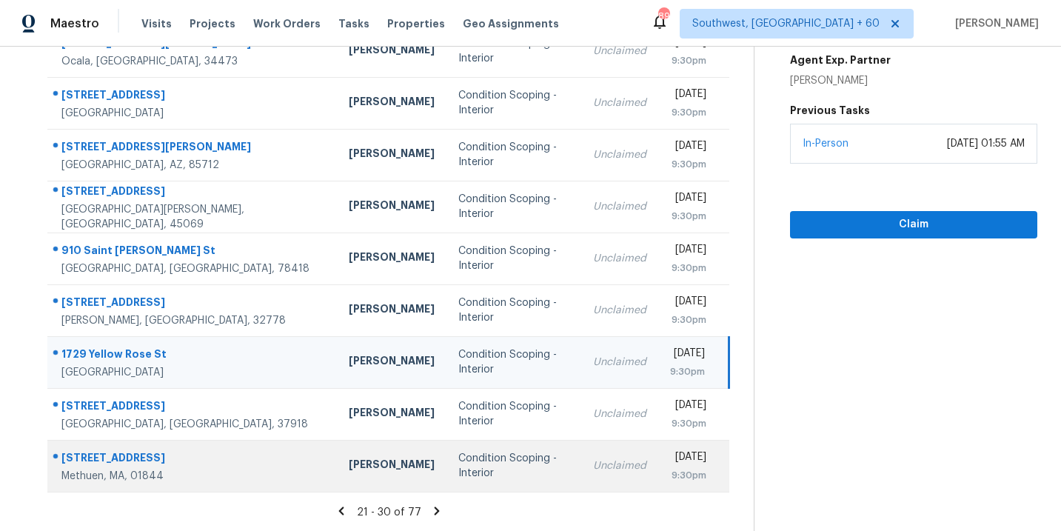
click at [446, 457] on td "Condition Scoping - Interior" at bounding box center [513, 466] width 135 height 52
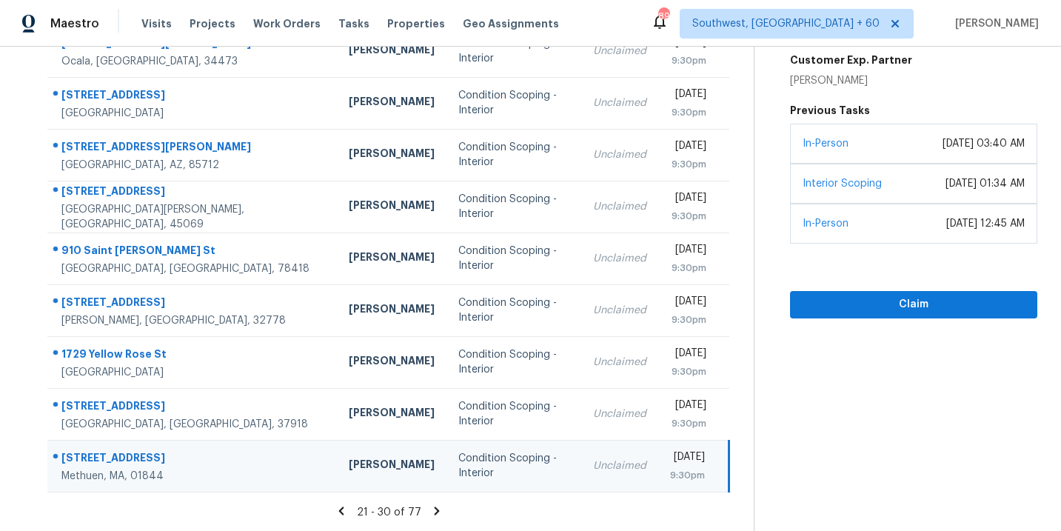
click at [430, 511] on icon at bounding box center [436, 510] width 13 height 13
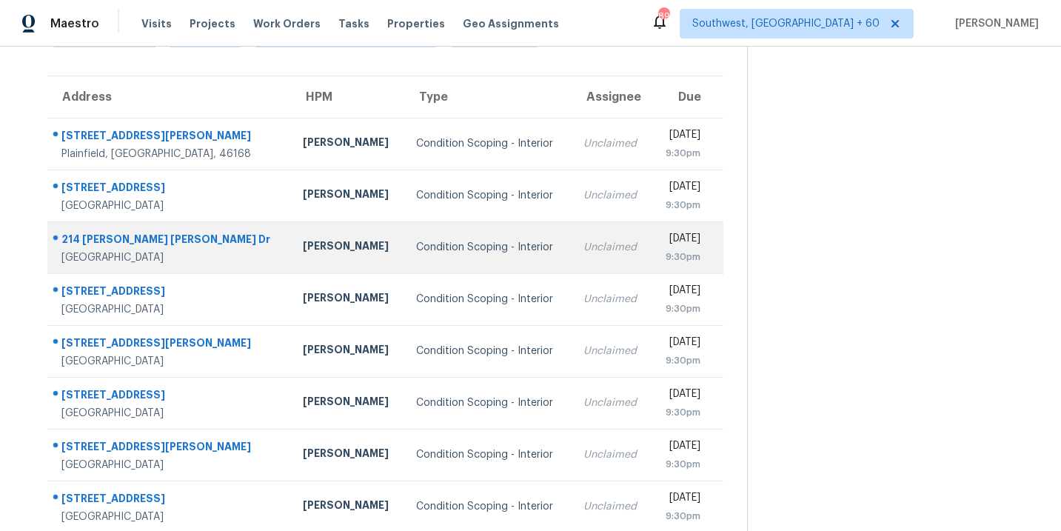
scroll to position [103, 0]
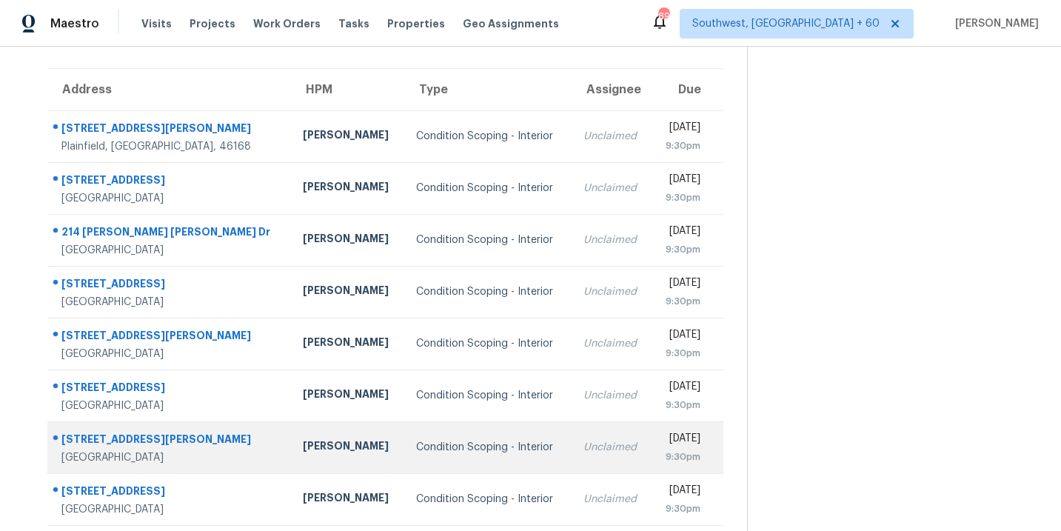
click at [416, 446] on div "Condition Scoping - Interior" at bounding box center [487, 447] width 143 height 15
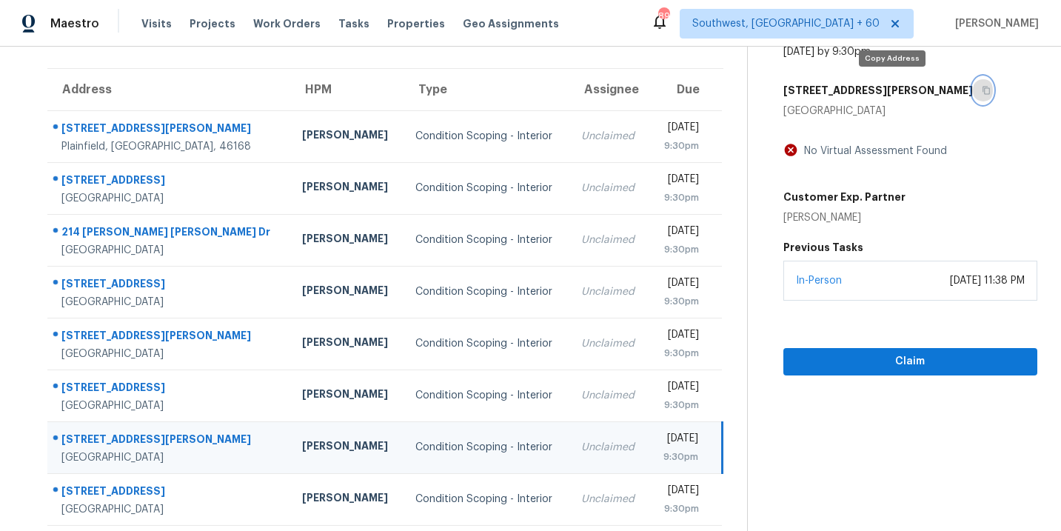
click at [982, 90] on icon "button" at bounding box center [985, 91] width 7 height 8
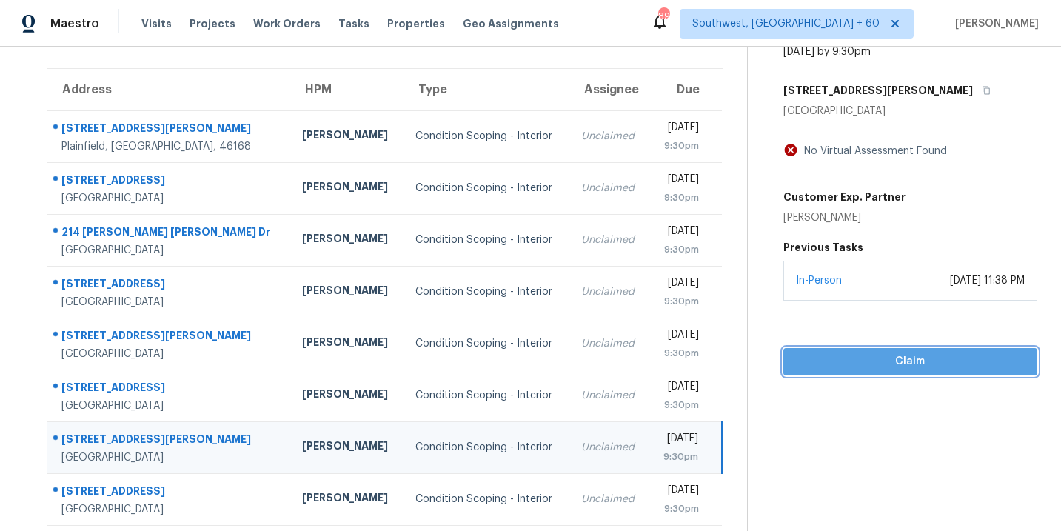
click at [864, 357] on span "Claim" at bounding box center [910, 361] width 230 height 19
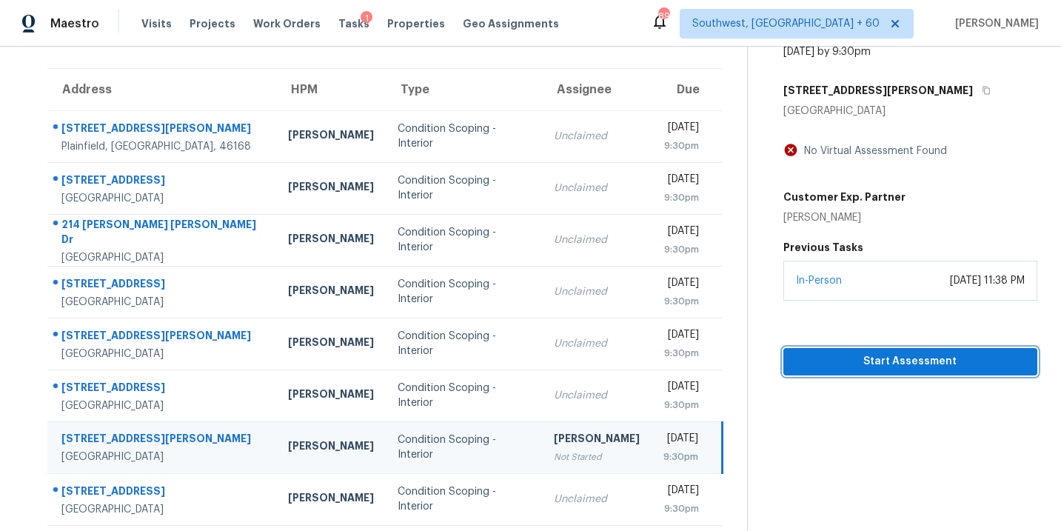
click at [916, 369] on span "Start Assessment" at bounding box center [910, 361] width 230 height 19
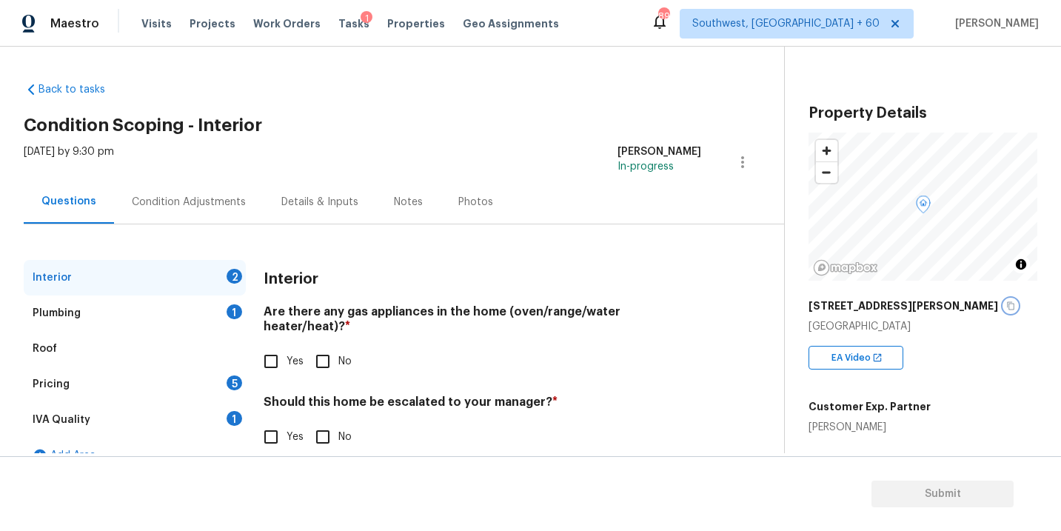
click at [1007, 303] on icon "button" at bounding box center [1010, 306] width 7 height 8
click at [234, 211] on div "Condition Adjustments" at bounding box center [189, 202] width 150 height 44
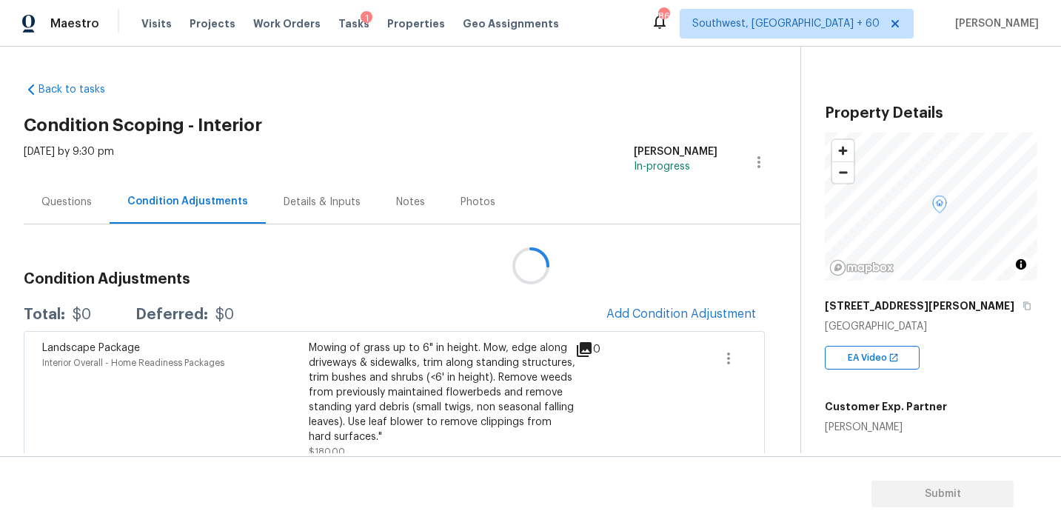
click at [667, 317] on div at bounding box center [530, 265] width 1061 height 531
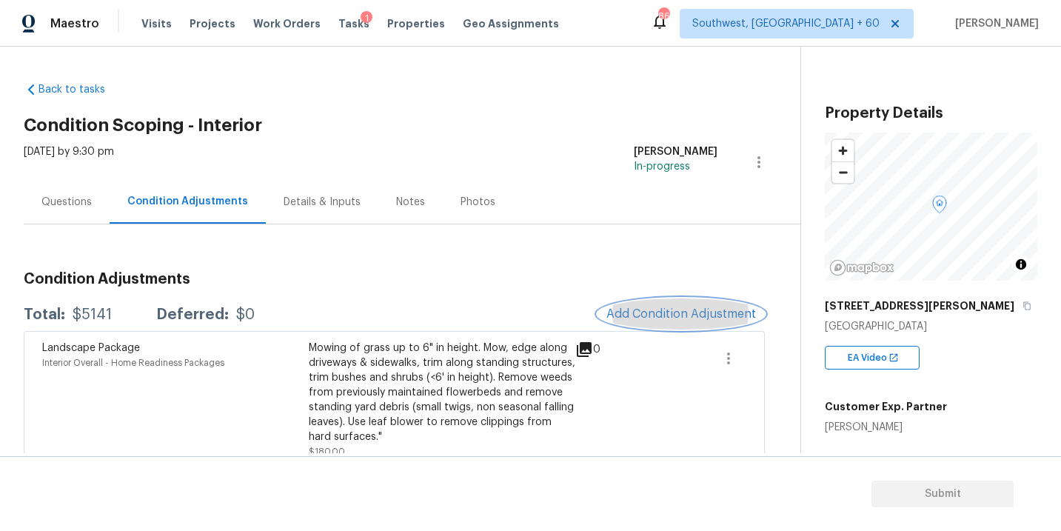
click at [680, 312] on span "Add Condition Adjustment" at bounding box center [681, 313] width 150 height 13
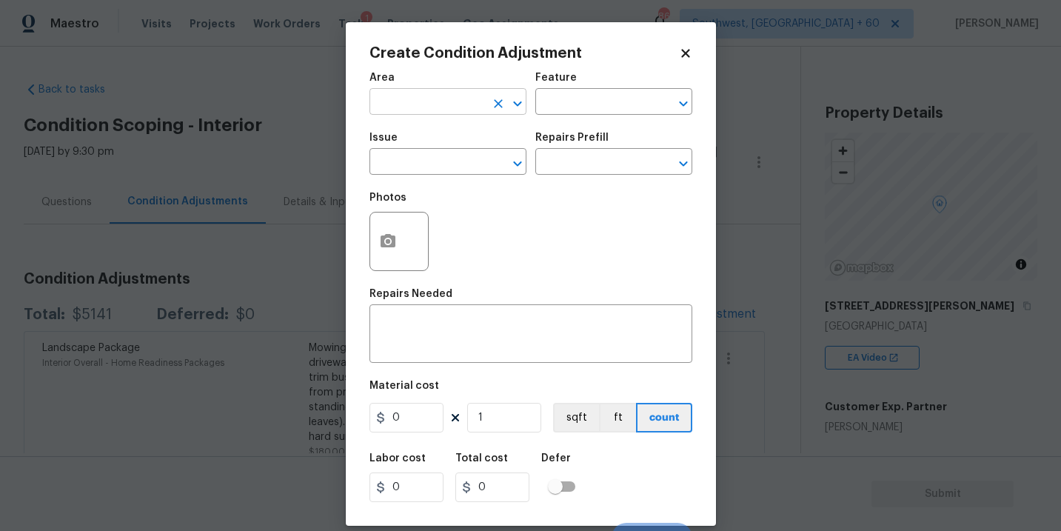
click at [435, 104] on input "text" at bounding box center [426, 103] width 115 height 23
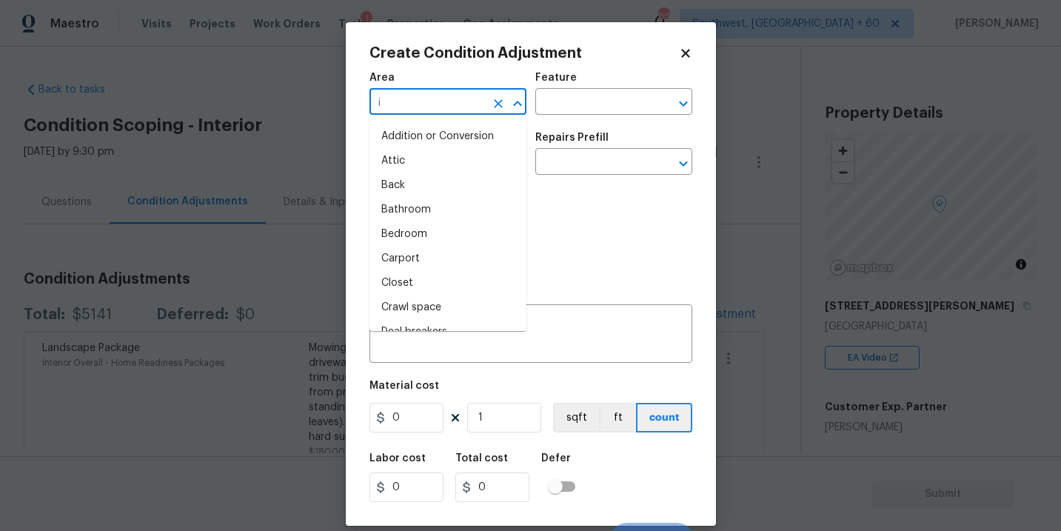
type input "in"
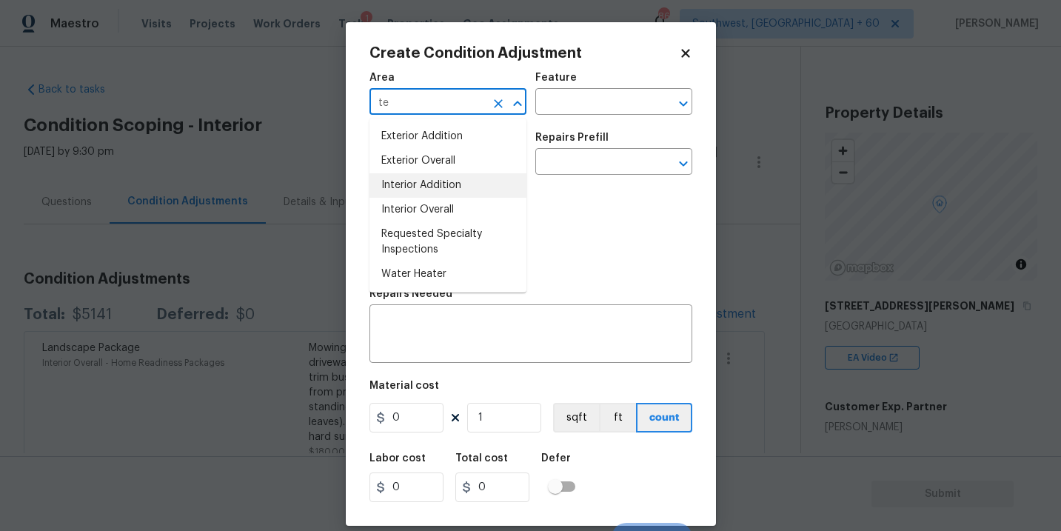
click at [440, 213] on li "Interior Overall" at bounding box center [447, 210] width 157 height 24
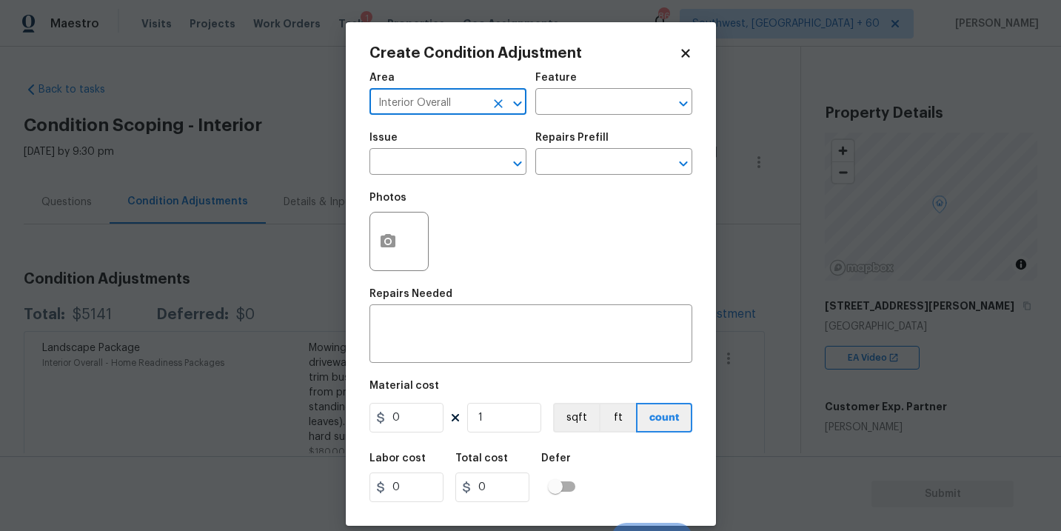
type input "Interior Overall"
click at [575, 124] on div "Issue ​ Repairs Prefill ​" at bounding box center [530, 154] width 323 height 60
click at [607, 110] on input "text" at bounding box center [592, 103] width 115 height 23
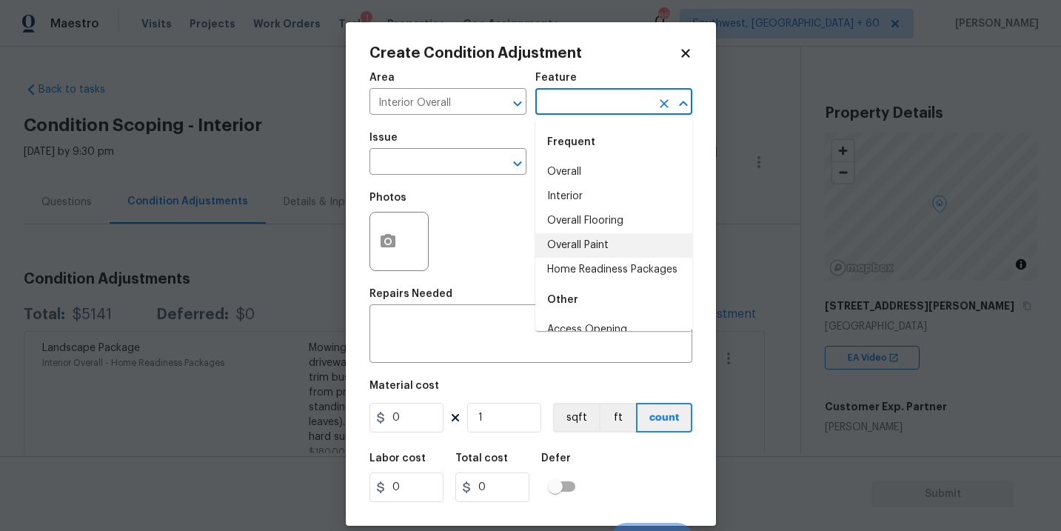
click at [582, 249] on li "Overall Paint" at bounding box center [613, 245] width 157 height 24
type input "Overall Paint"
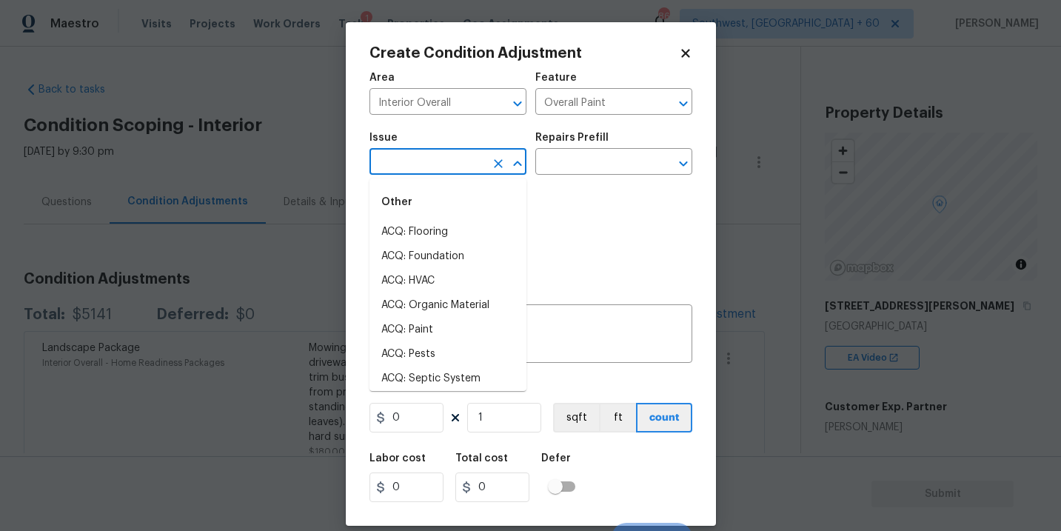
click at [423, 164] on input "text" at bounding box center [426, 163] width 115 height 23
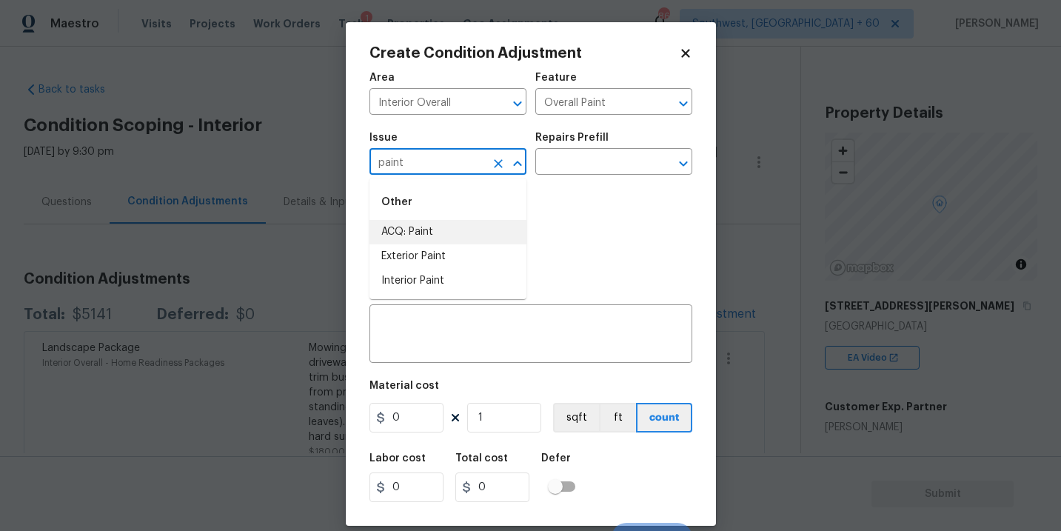
click at [423, 227] on li "ACQ: Paint" at bounding box center [447, 232] width 157 height 24
type input "ACQ: Paint"
click at [550, 172] on input "text" at bounding box center [592, 163] width 115 height 23
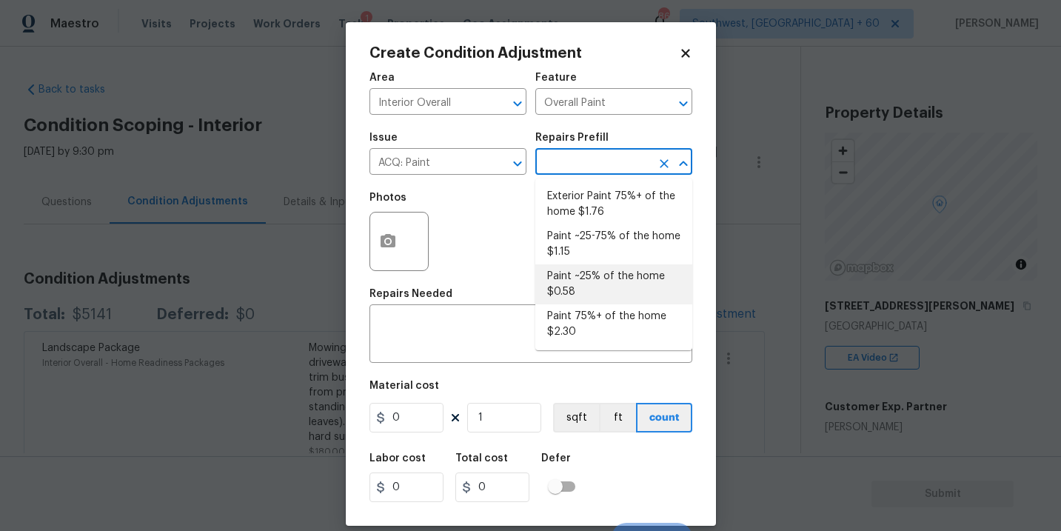
click at [581, 281] on li "Paint ~25% of the home $0.58" at bounding box center [613, 284] width 157 height 40
type input "Acquisition"
type textarea "Acquisition Scope: ~25% of the home needs interior paint"
type input "0.58"
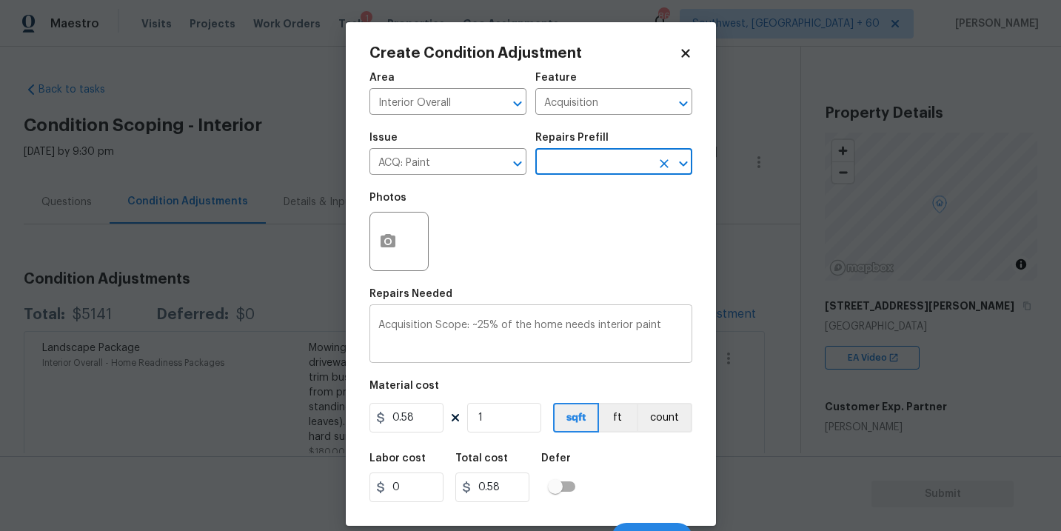
scroll to position [22, 0]
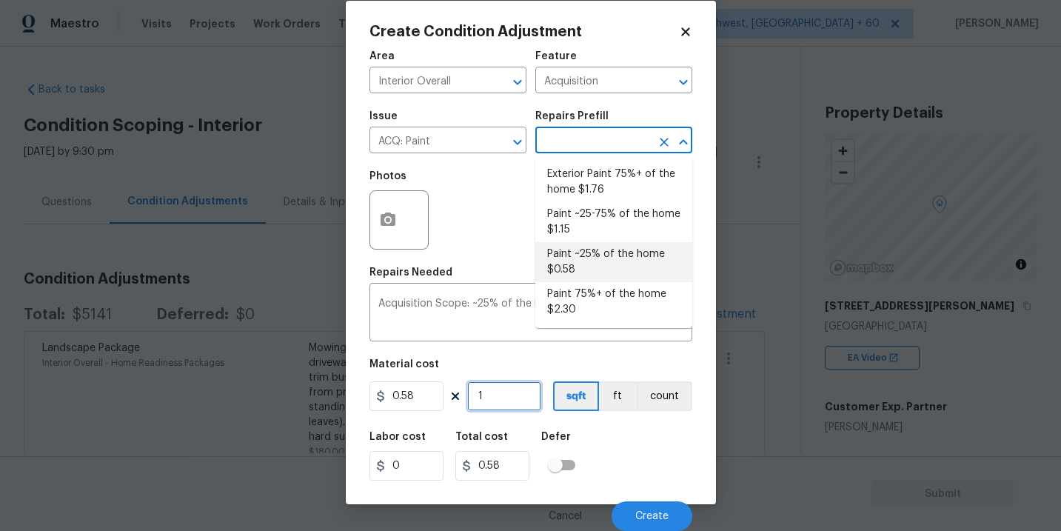
click at [514, 396] on input "1" at bounding box center [504, 396] width 74 height 30
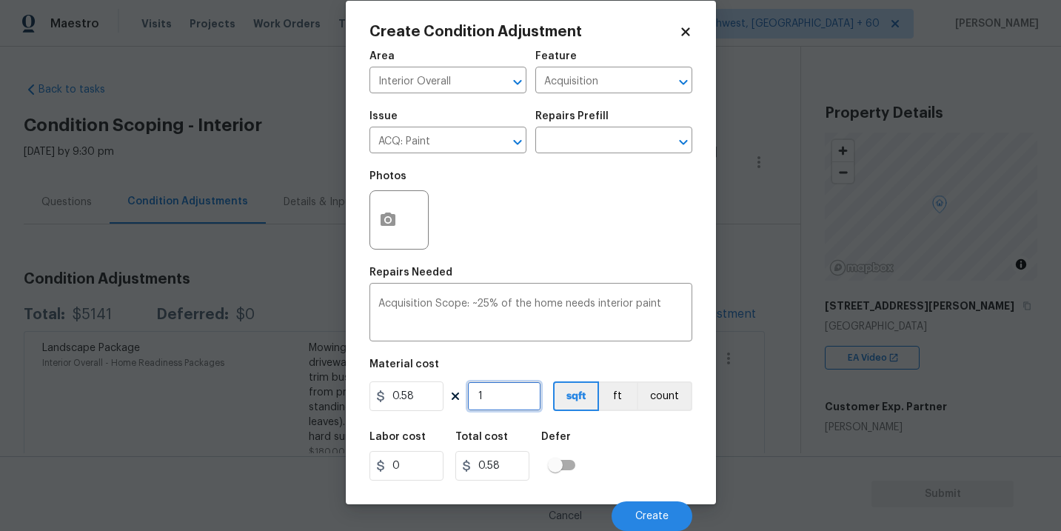
type input "13"
type input "7.54"
type input "130"
type input "75.4"
type input "1300"
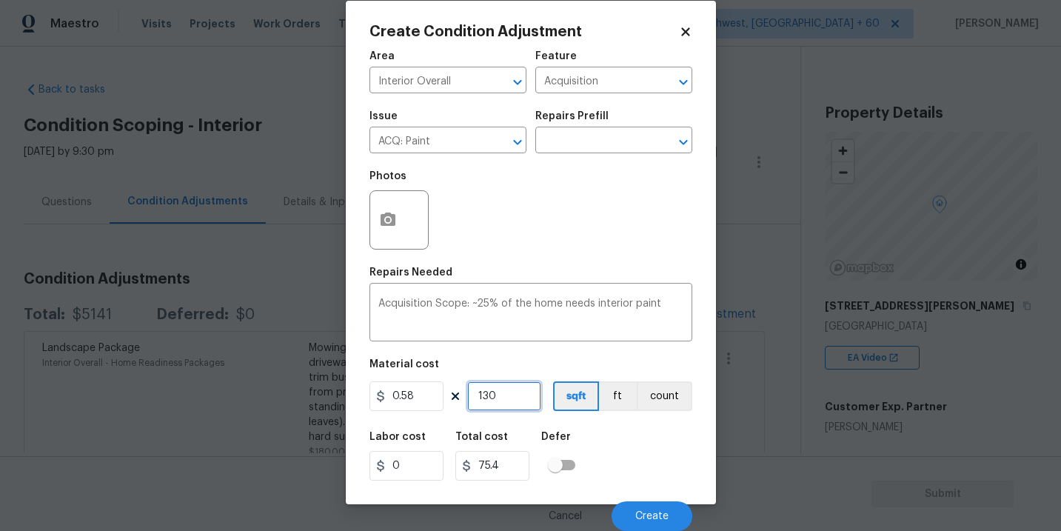
type input "754"
type input "1300"
click at [606, 440] on div "Labor cost 0 Total cost 754 Defer" at bounding box center [530, 456] width 323 height 67
click at [657, 517] on span "Create" at bounding box center [651, 516] width 33 height 11
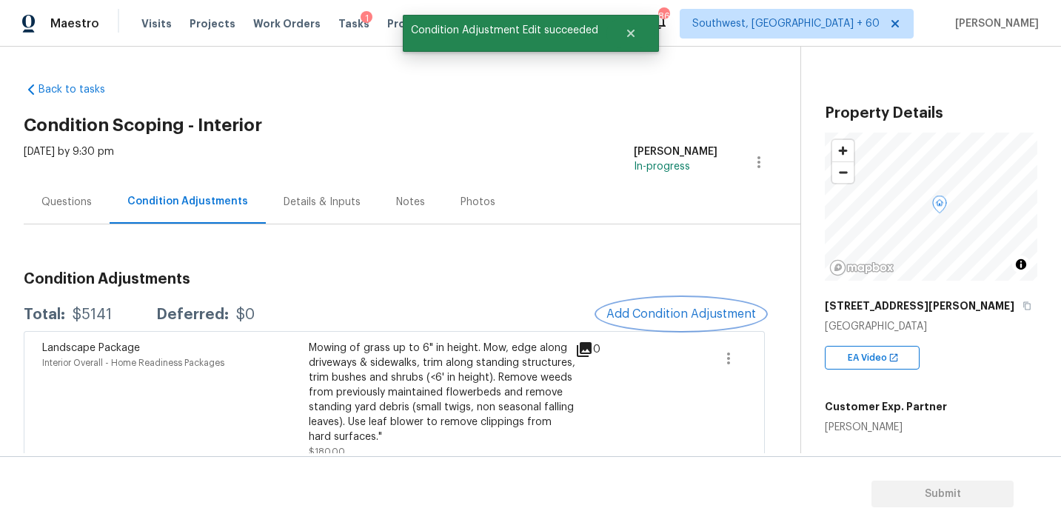
scroll to position [0, 0]
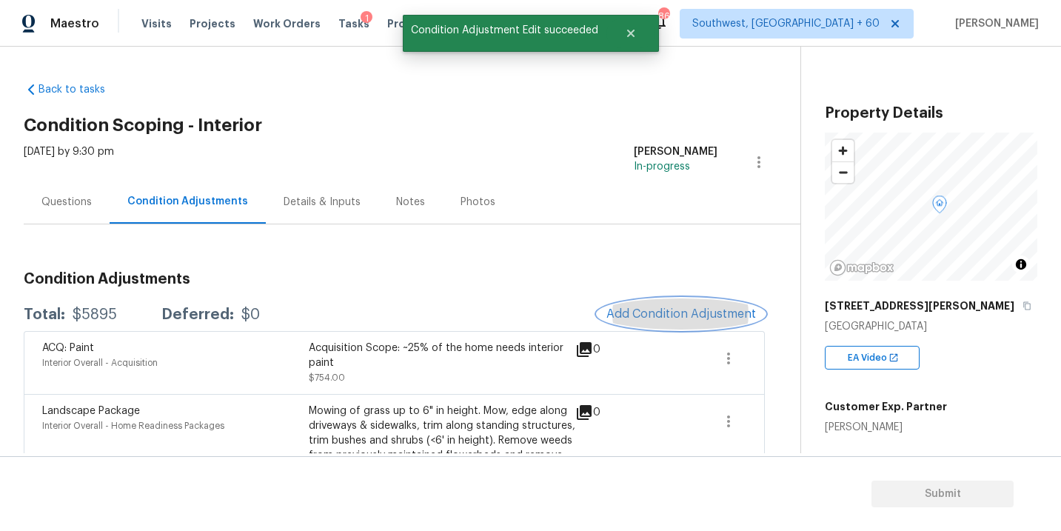
click at [629, 321] on button "Add Condition Adjustment" at bounding box center [680, 313] width 167 height 31
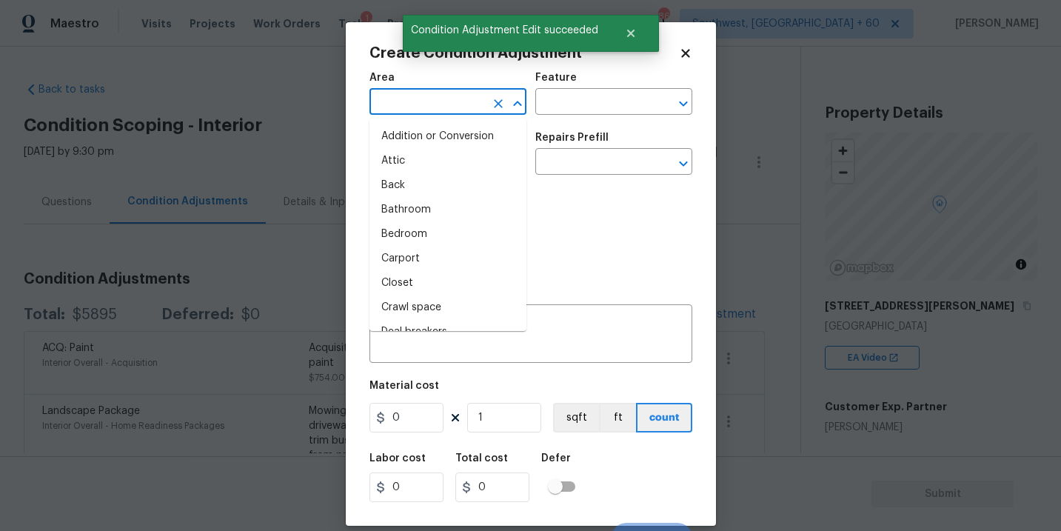
click at [434, 103] on input "text" at bounding box center [426, 103] width 115 height 23
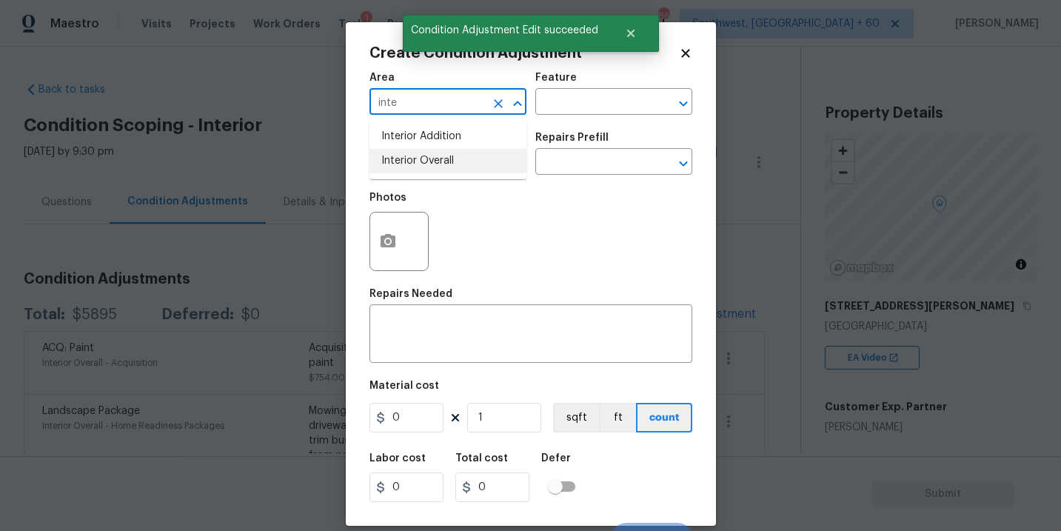
click at [437, 170] on li "Interior Overall" at bounding box center [447, 161] width 157 height 24
type input "Interior Overall"
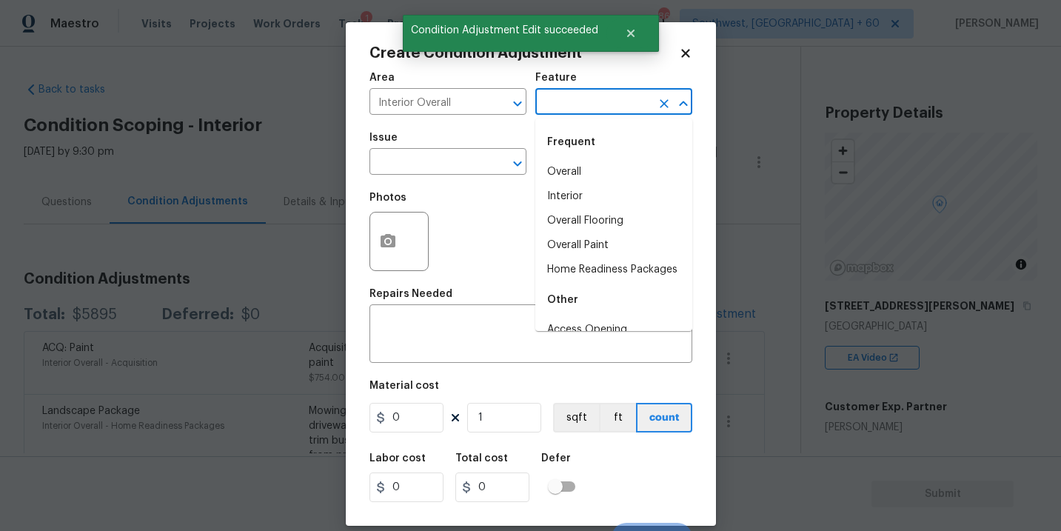
click at [580, 105] on input "text" at bounding box center [592, 103] width 115 height 23
click at [577, 218] on li "Overall Flooring" at bounding box center [613, 221] width 157 height 24
type input "Overall Flooring"
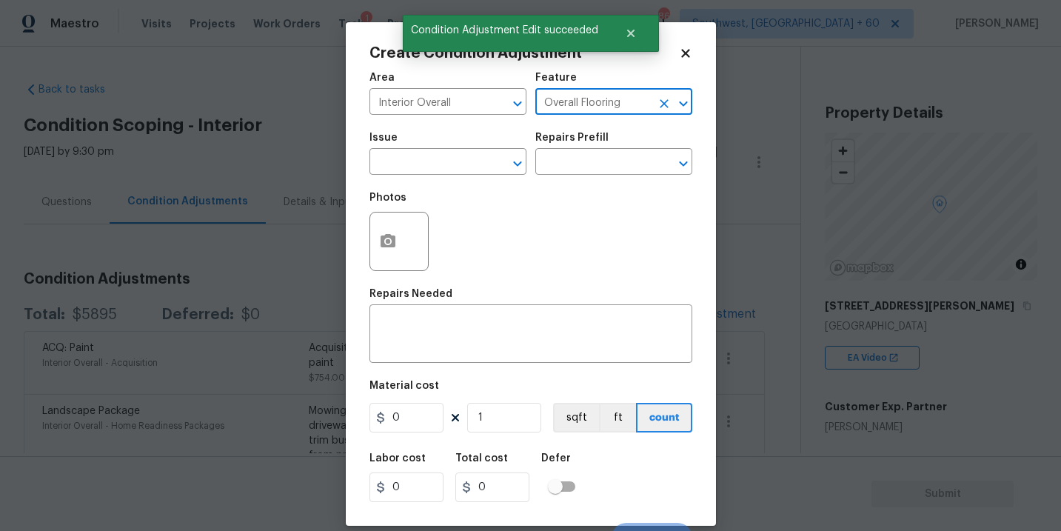
click at [446, 181] on span "Issue ​" at bounding box center [447, 154] width 157 height 60
click at [446, 178] on span "Issue ​" at bounding box center [447, 154] width 157 height 60
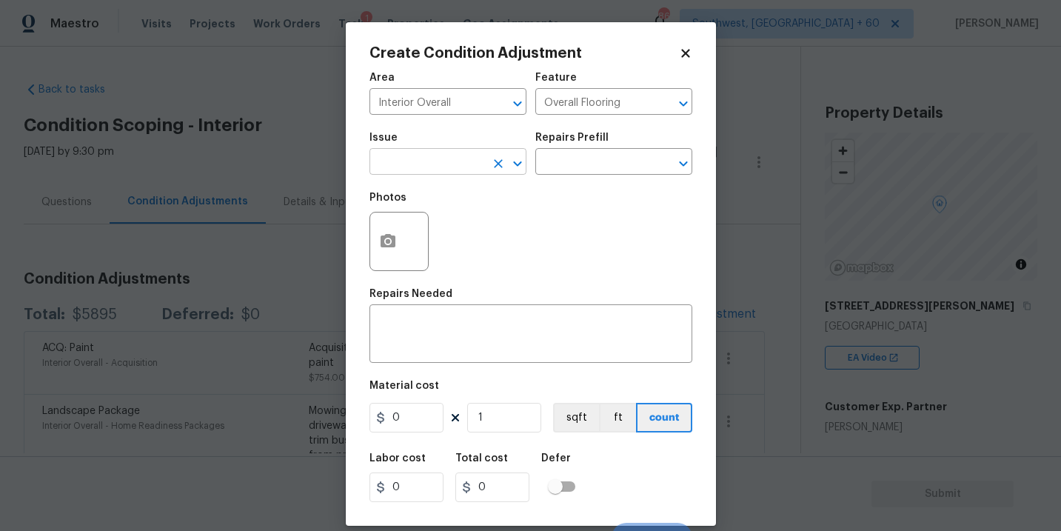
click at [455, 167] on input "text" at bounding box center [426, 163] width 115 height 23
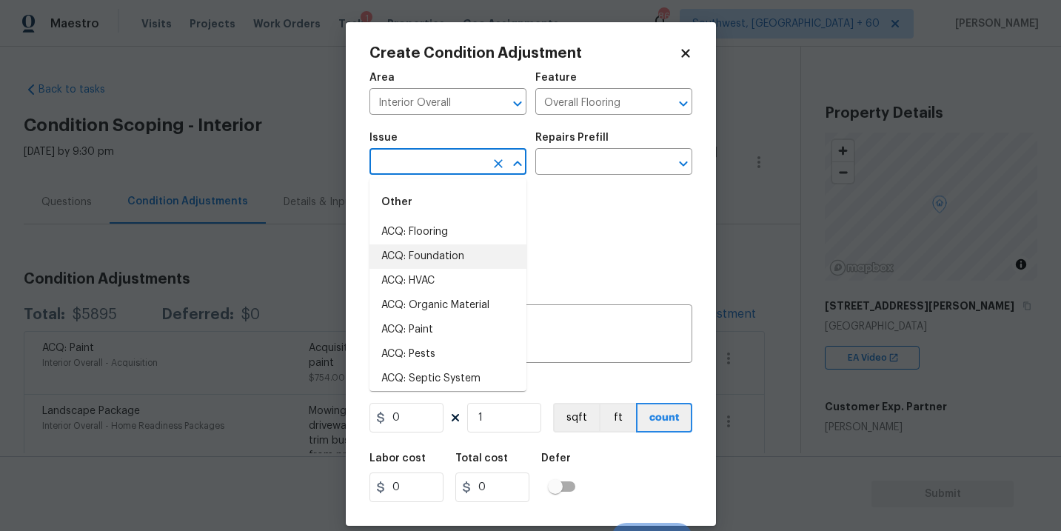
click at [456, 229] on li "ACQ: Flooring" at bounding box center [447, 232] width 157 height 24
type input "ACQ: Flooring"
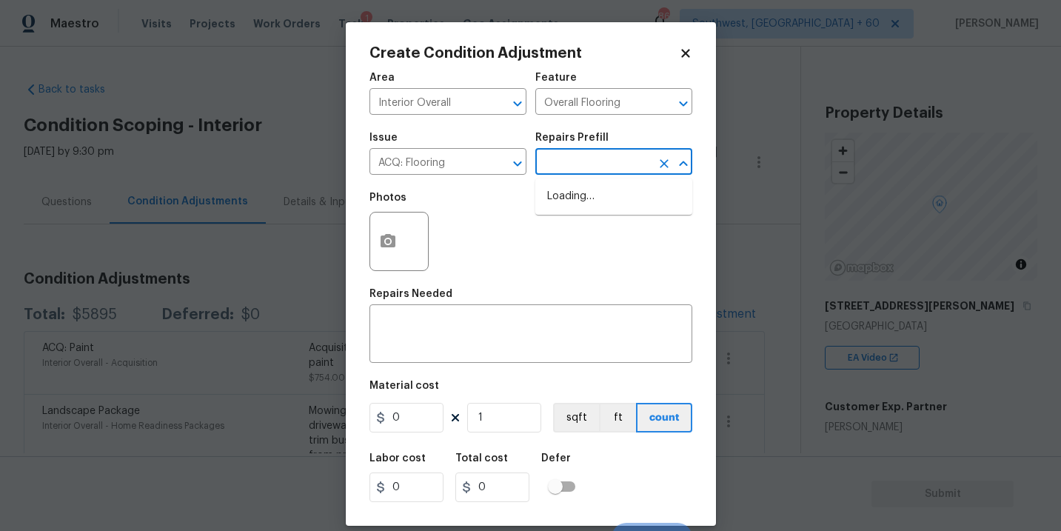
click at [607, 162] on input "text" at bounding box center [592, 163] width 115 height 23
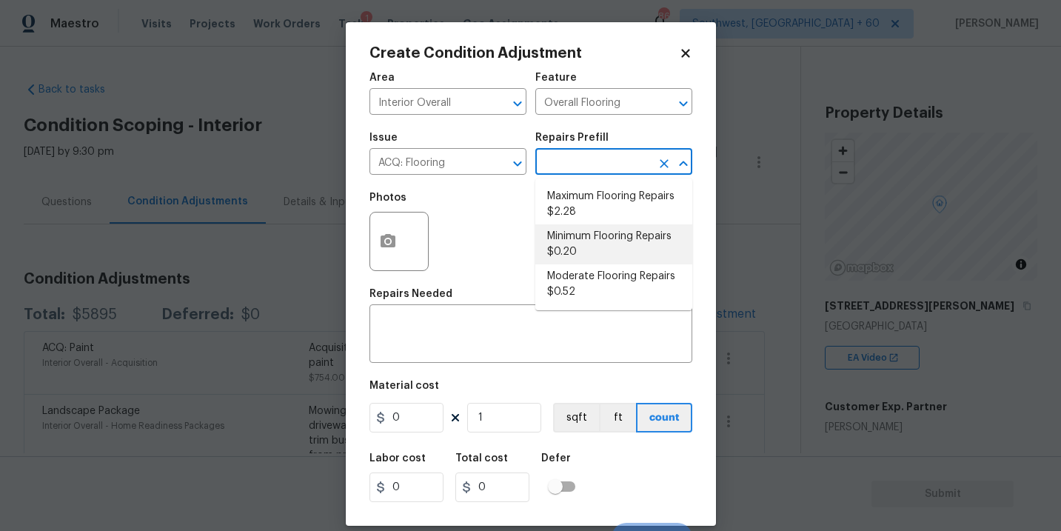
click at [594, 242] on li "Minimum Flooring Repairs $0.20" at bounding box center [613, 244] width 157 height 40
type input "Acquisition"
type textarea "Acquisition Scope: Minimum flooring repairs"
type input "0.2"
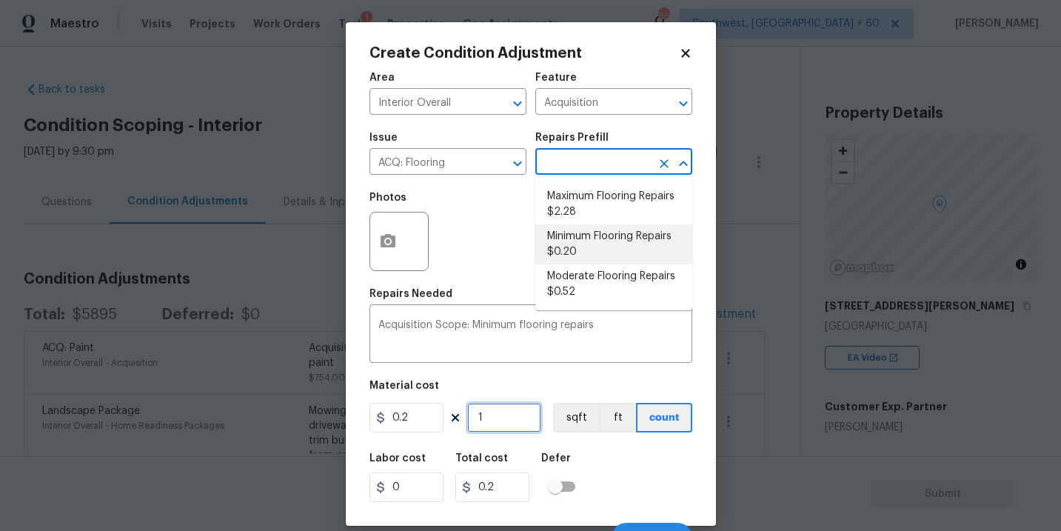
click at [511, 415] on input "1" at bounding box center [504, 418] width 74 height 30
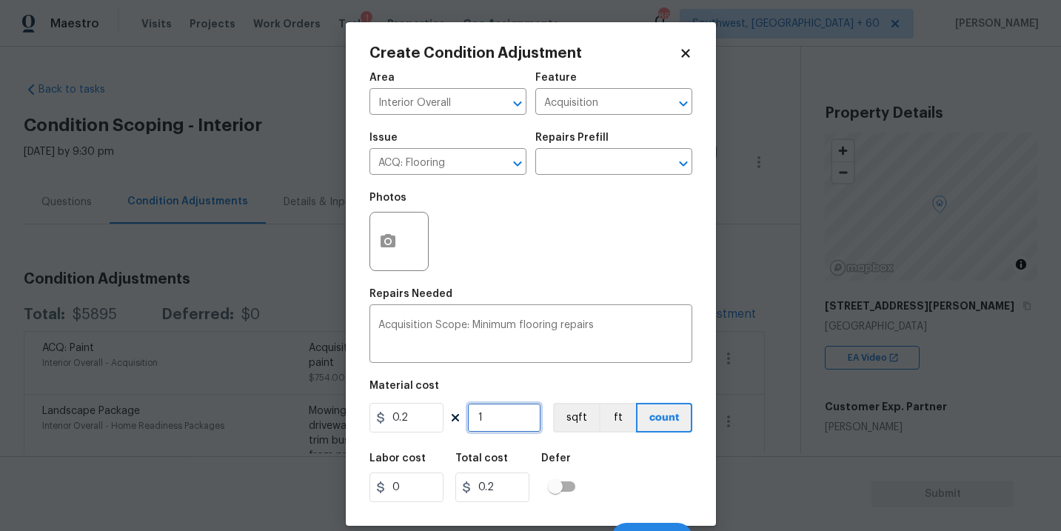
type input "13"
type input "2.6"
type input "130"
type input "26"
type input "1300"
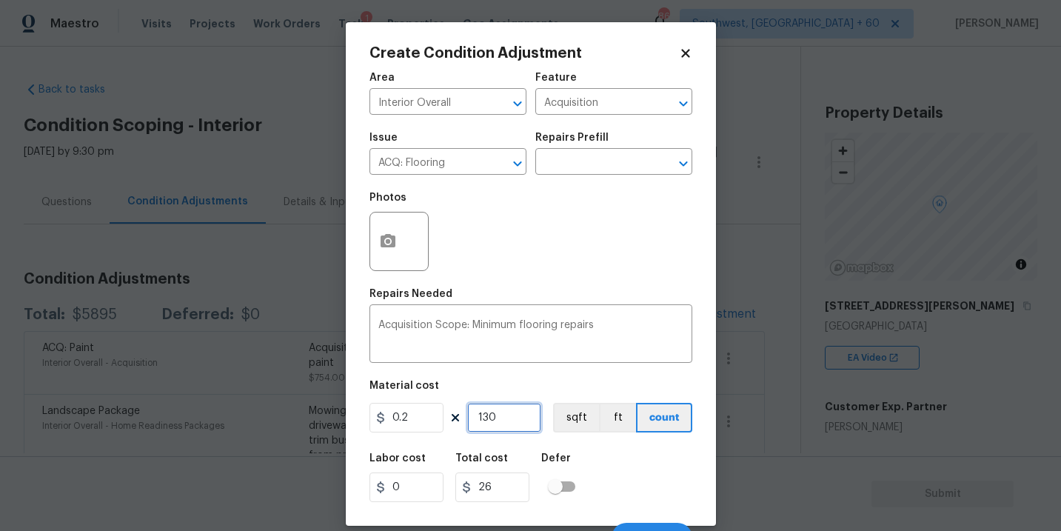
type input "260"
type input "1300"
click at [594, 452] on div "Labor cost 0 Total cost 260 Defer" at bounding box center [530, 477] width 323 height 67
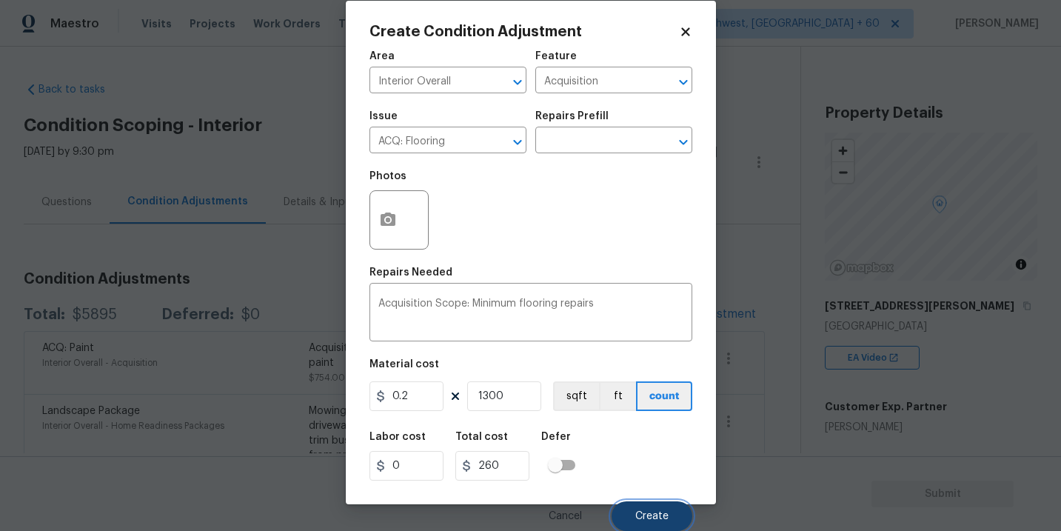
click at [641, 509] on button "Create" at bounding box center [651, 516] width 81 height 30
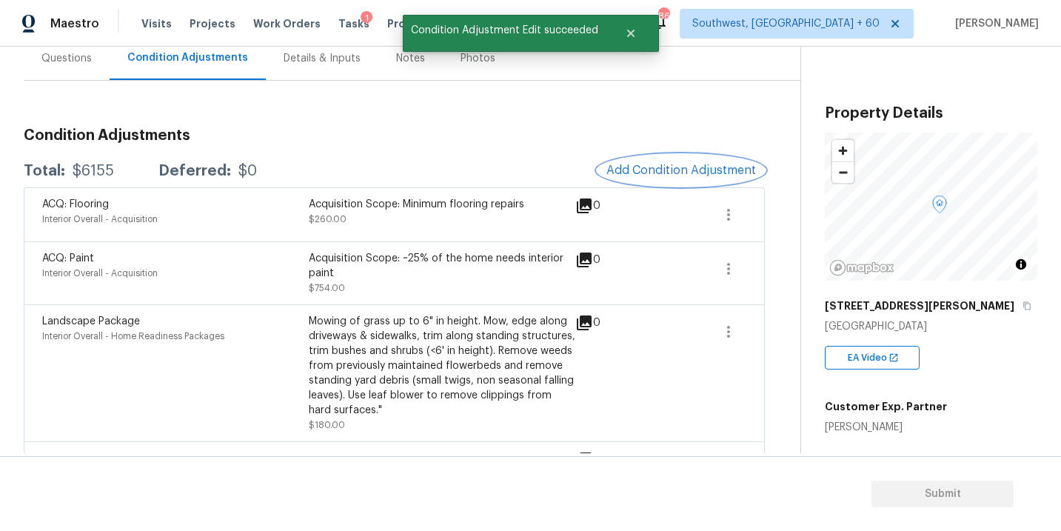
scroll to position [94, 0]
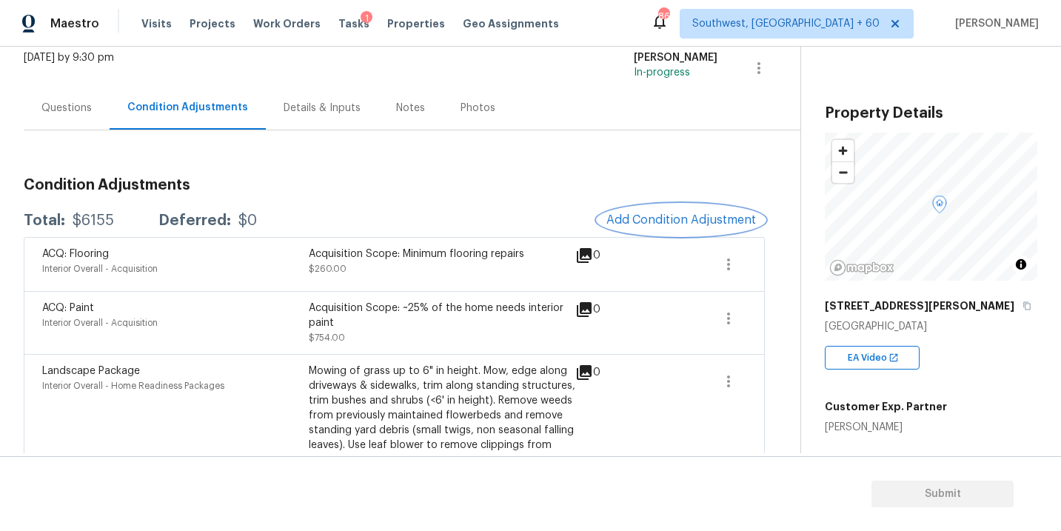
click at [636, 221] on span "Add Condition Adjustment" at bounding box center [681, 219] width 150 height 13
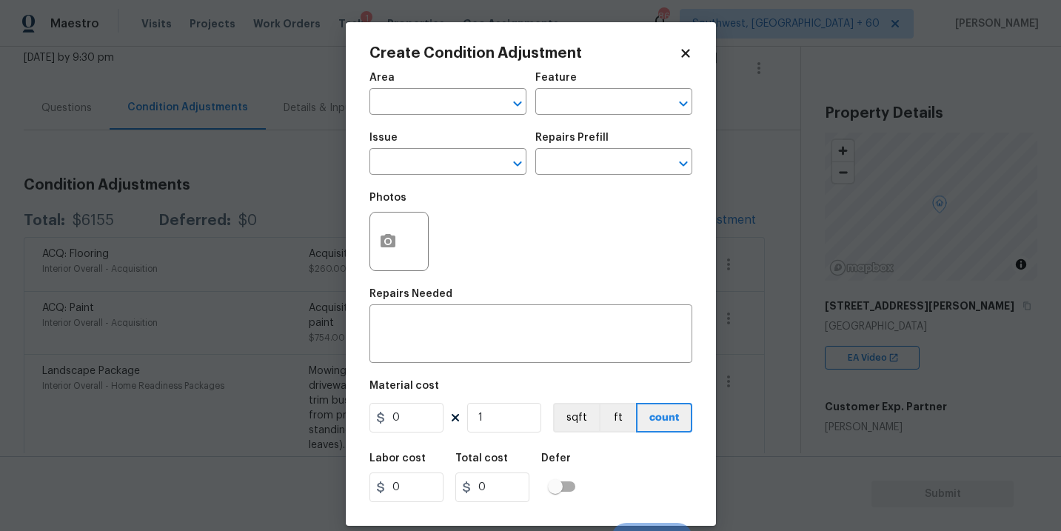
click at [269, 131] on body "Maestro Visits Projects Work Orders Tasks 1 Properties Geo Assignments 867 Sout…" at bounding box center [530, 265] width 1061 height 531
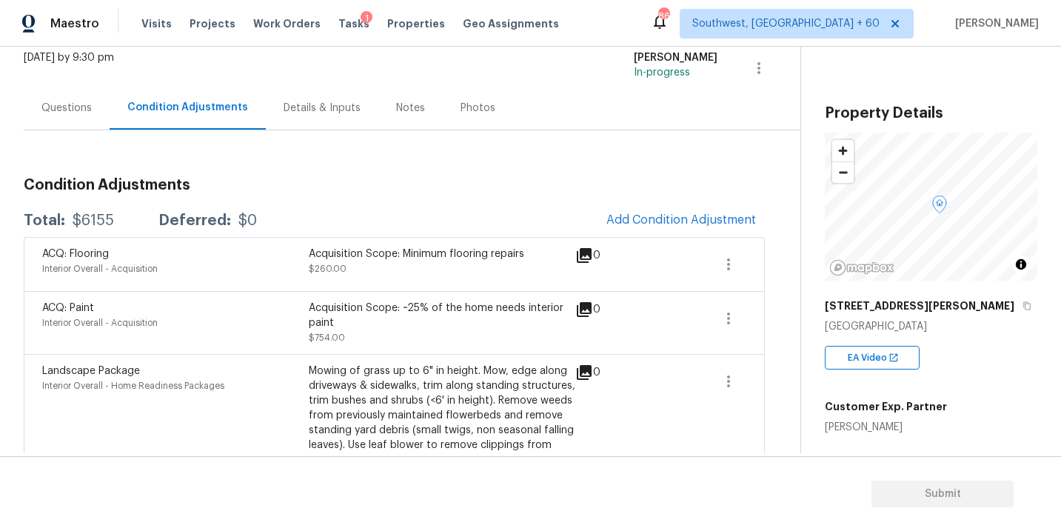
click at [593, 231] on div "Total: $6155 Deferred: $0 Add Condition Adjustment" at bounding box center [394, 220] width 741 height 33
click at [624, 229] on button "Add Condition Adjustment" at bounding box center [680, 219] width 167 height 31
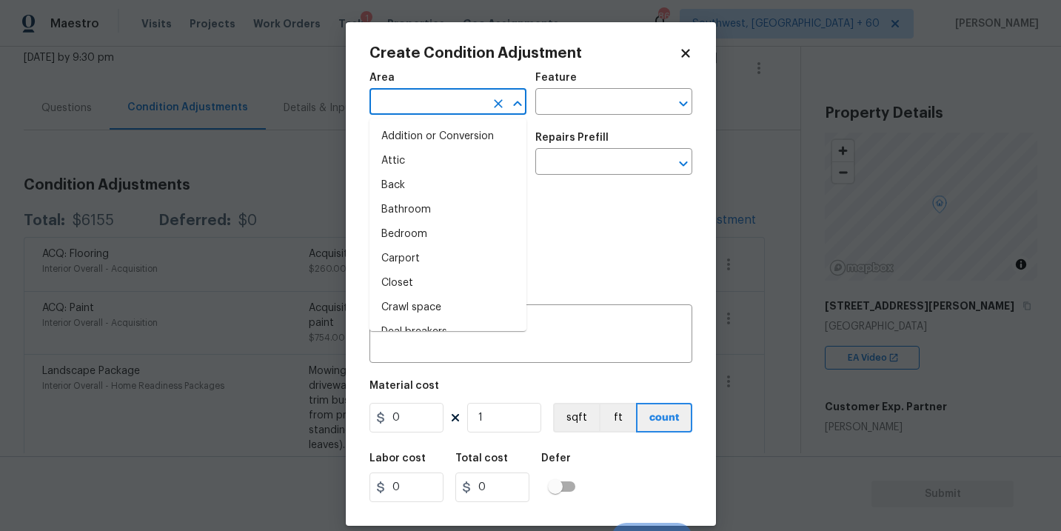
click at [453, 95] on input "text" at bounding box center [426, 103] width 115 height 23
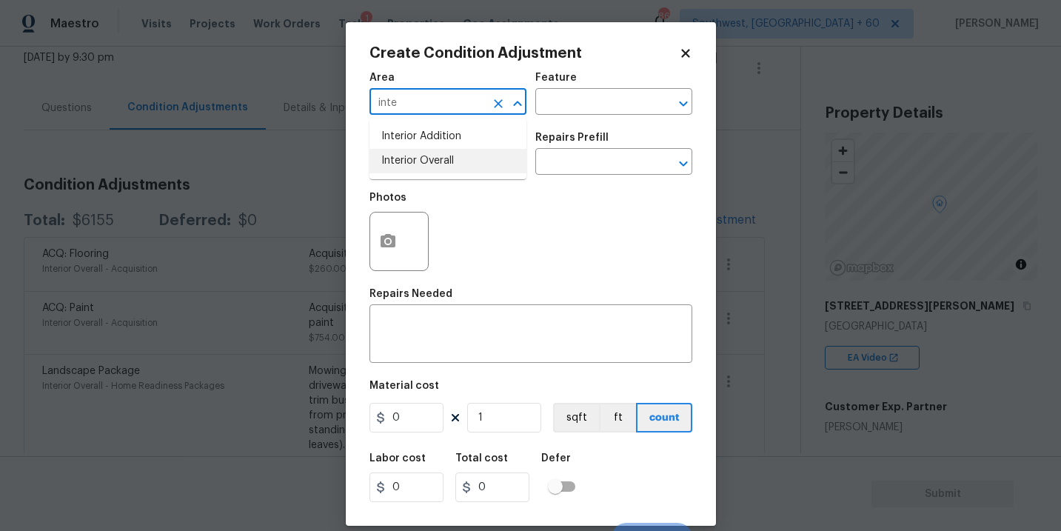
click at [452, 164] on li "Interior Overall" at bounding box center [447, 161] width 157 height 24
type input "Interior Overall"
click at [534, 131] on div "Issue ​ Repairs Prefill ​" at bounding box center [530, 154] width 323 height 60
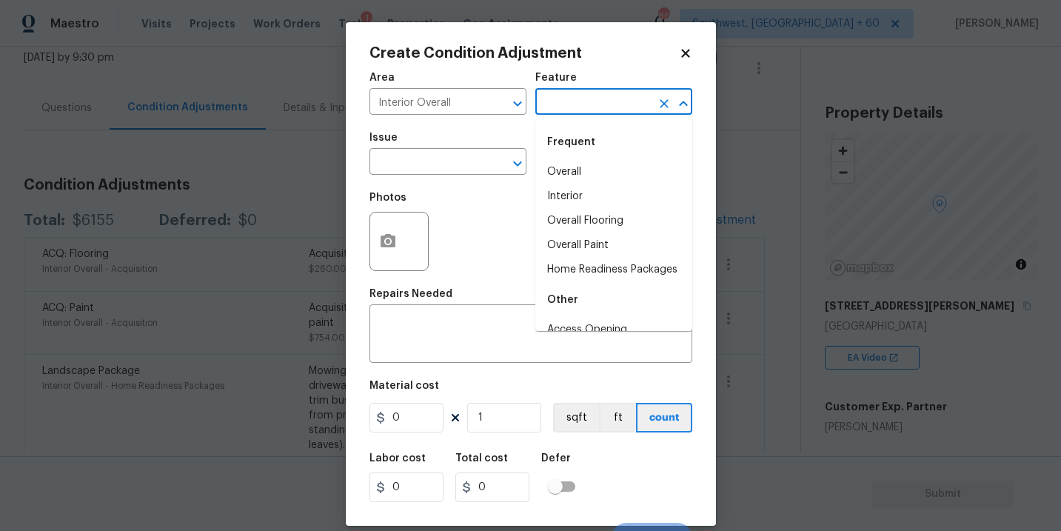
click at [561, 113] on input "text" at bounding box center [592, 103] width 115 height 23
click at [617, 224] on li "Overall Flooring" at bounding box center [613, 221] width 157 height 24
type input "Overall Flooring"
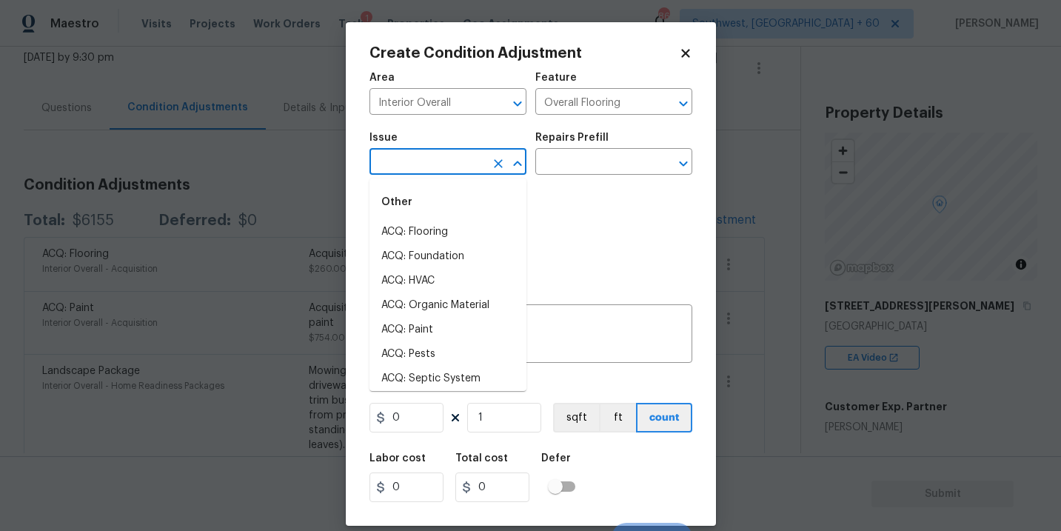
click at [465, 167] on input "text" at bounding box center [426, 163] width 115 height 23
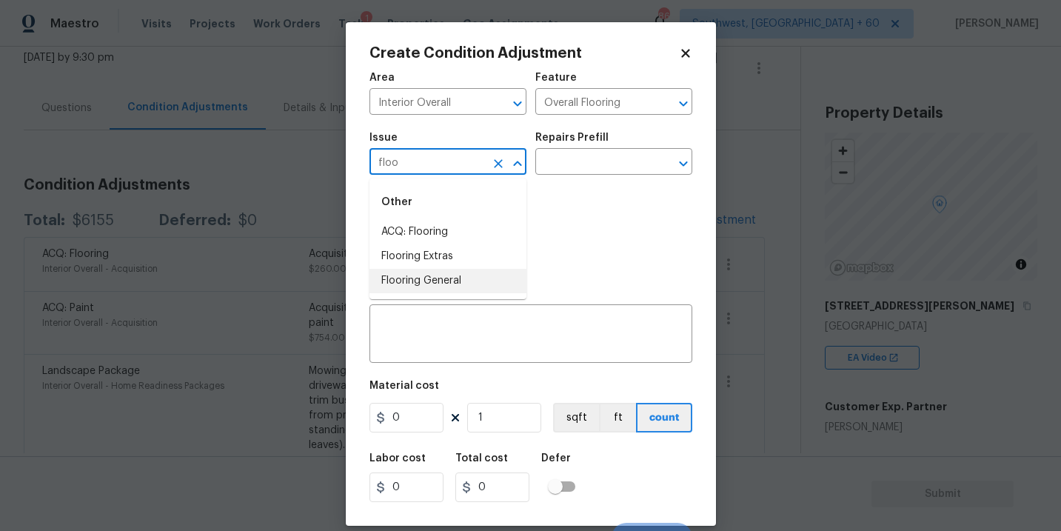
click at [449, 289] on li "Flooring General" at bounding box center [447, 281] width 157 height 24
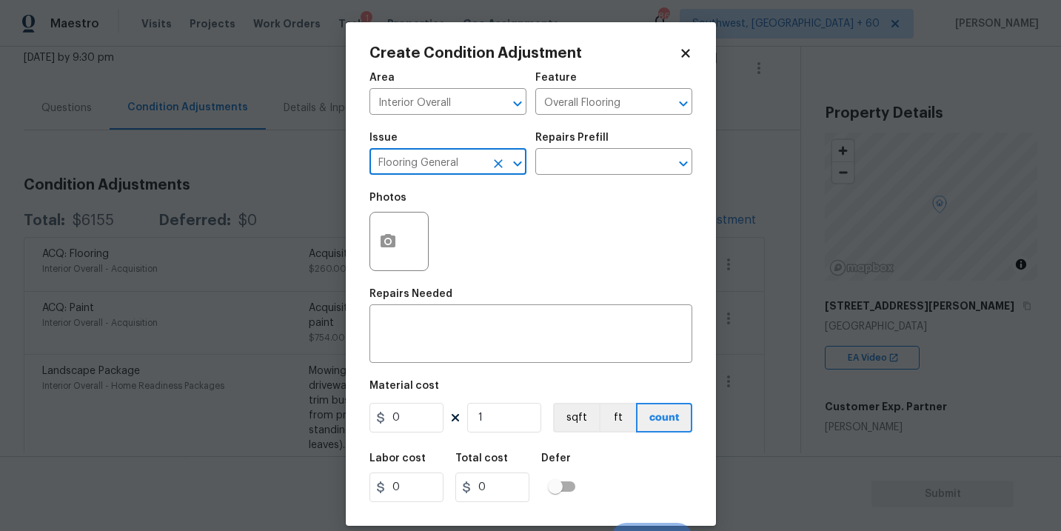
type input "Flooring General"
click at [556, 180] on div "Issue Flooring General ​ Repairs Prefill ​" at bounding box center [530, 154] width 323 height 60
click at [563, 172] on input "text" at bounding box center [592, 163] width 115 height 23
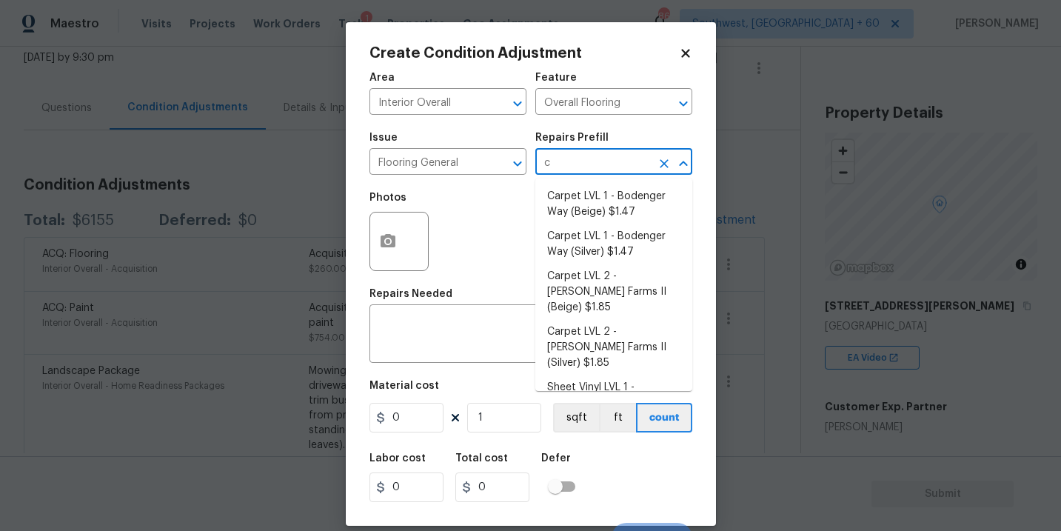
type input "ca"
click at [569, 190] on li "Carpet LVL 1 - Bodenger Way (Beige) $1.47" at bounding box center [613, 204] width 157 height 40
type textarea "Install new carpet. (Bodenger Way 749 Bird Bath, Beige) at all previously carpe…"
type input "1.47"
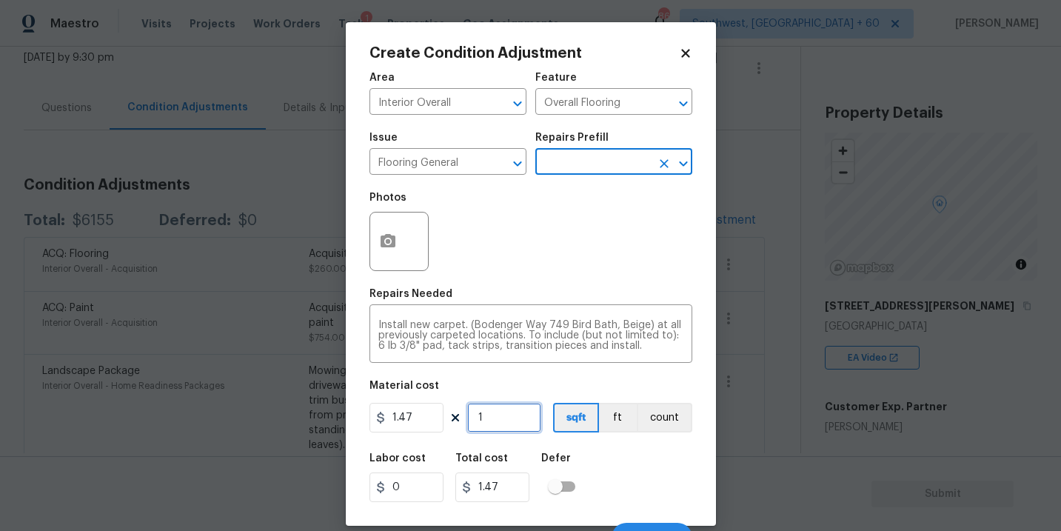
click at [500, 412] on input "1" at bounding box center [504, 418] width 74 height 30
type input "0"
type input "2"
type input "2.94"
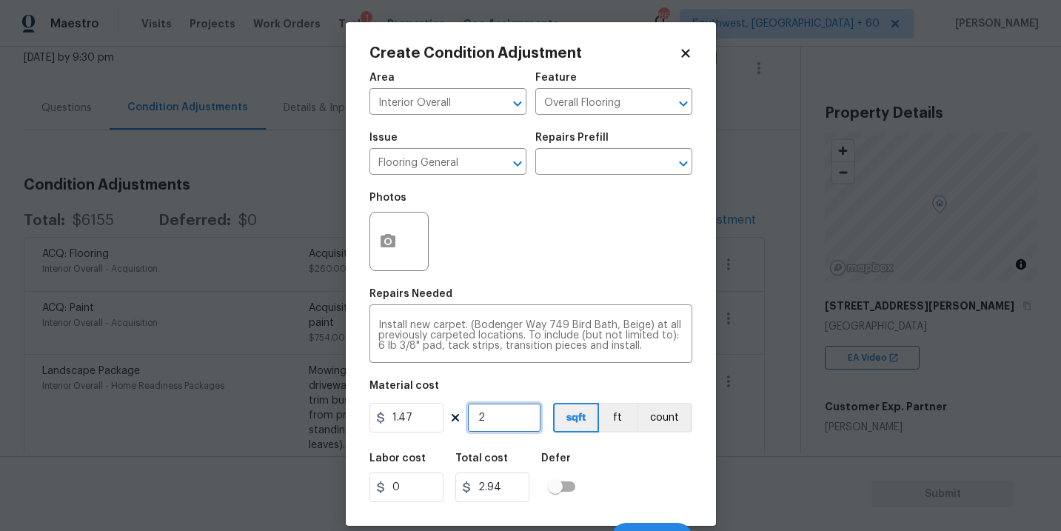
type input "20"
type input "29.4"
type input "200"
type input "294"
type input "200"
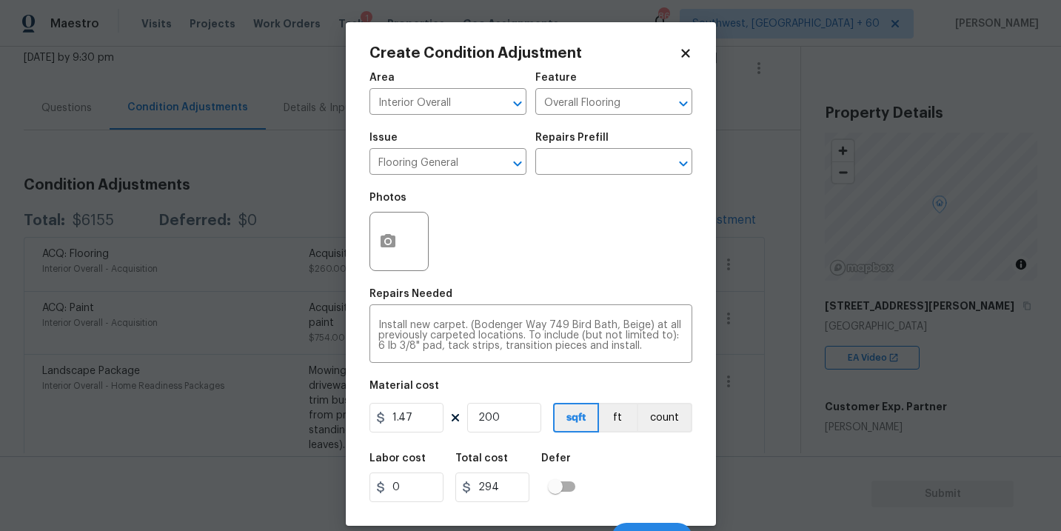
click at [399, 269] on div at bounding box center [398, 241] width 59 height 59
click at [393, 248] on icon "button" at bounding box center [388, 241] width 18 height 18
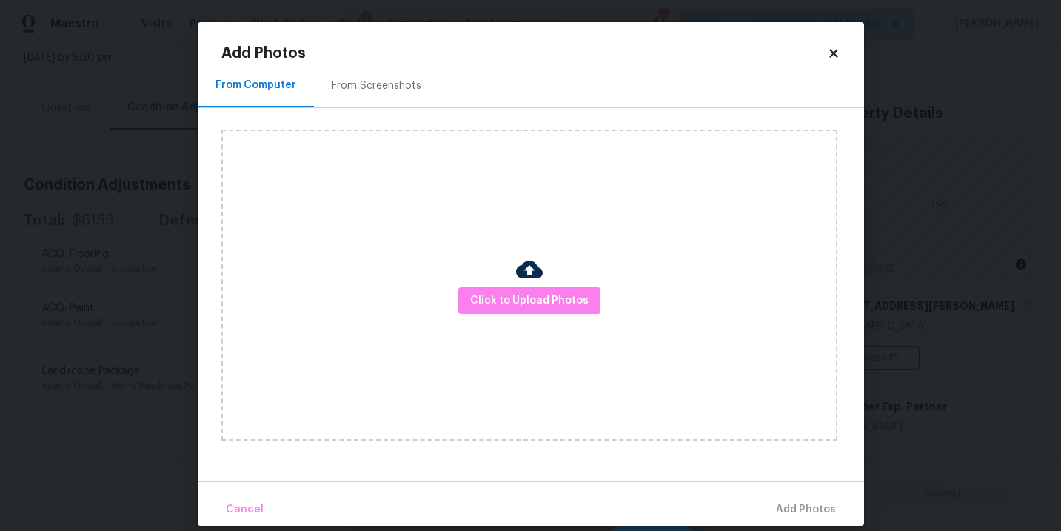
click at [486, 286] on div "Click to Upload Photos" at bounding box center [529, 285] width 616 height 311
click at [518, 301] on span "Click to Upload Photos" at bounding box center [529, 301] width 118 height 19
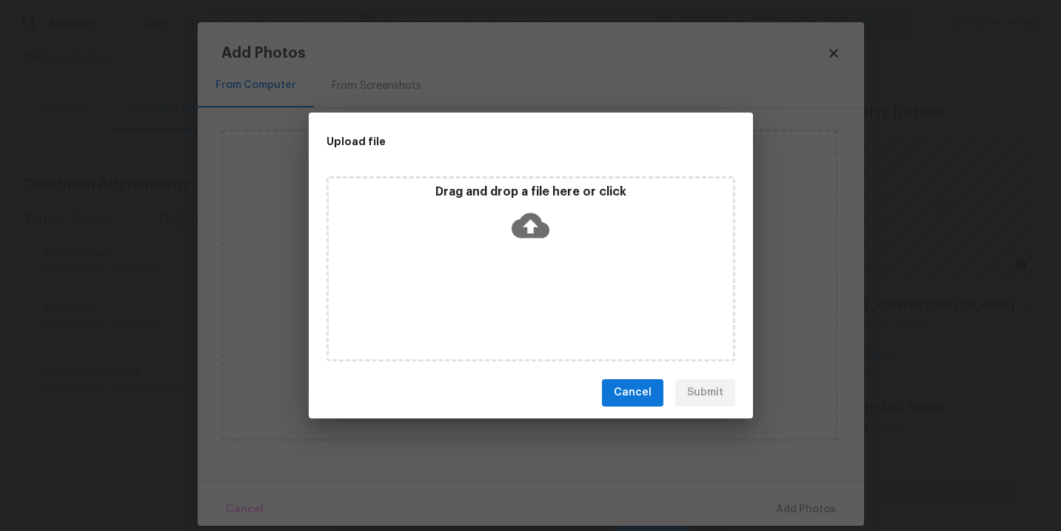
click at [526, 278] on div "Drag and drop a file here or click" at bounding box center [530, 268] width 409 height 185
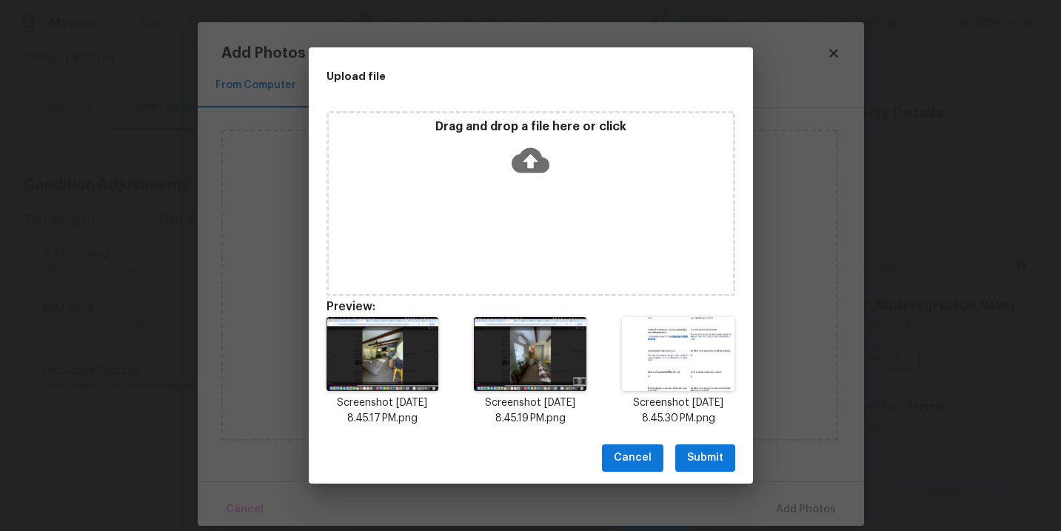
click at [707, 464] on span "Submit" at bounding box center [705, 458] width 36 height 19
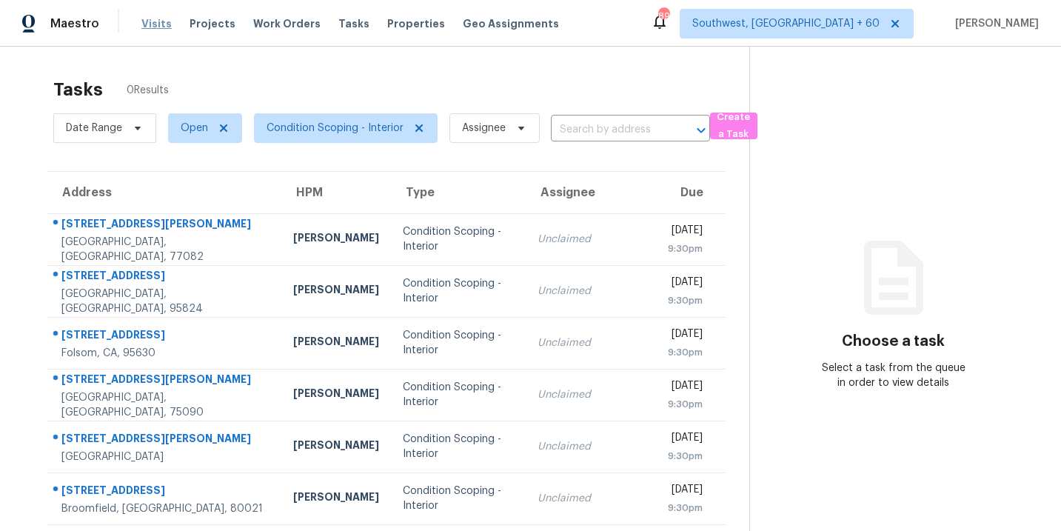
click at [156, 25] on span "Visits" at bounding box center [156, 23] width 30 height 15
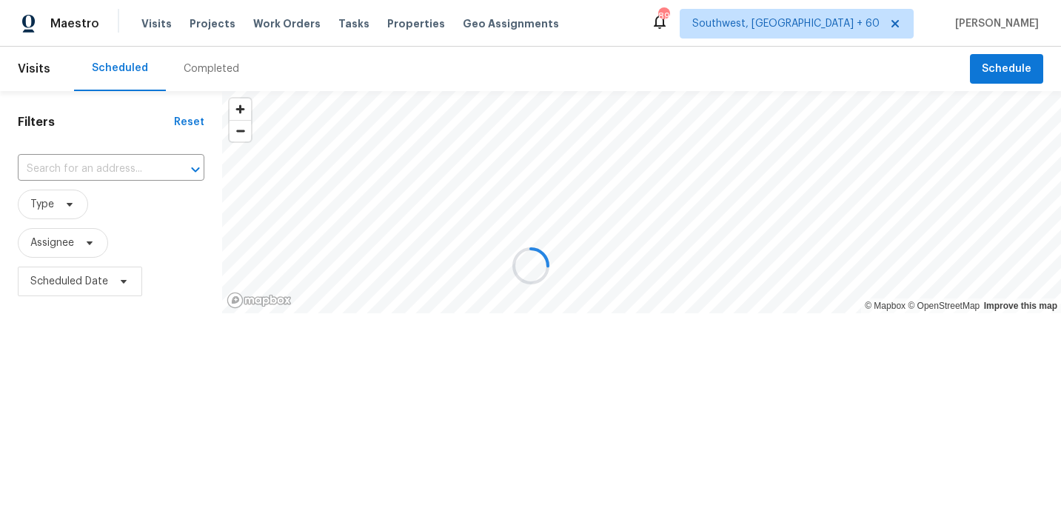
click at [204, 63] on div at bounding box center [530, 265] width 1061 height 531
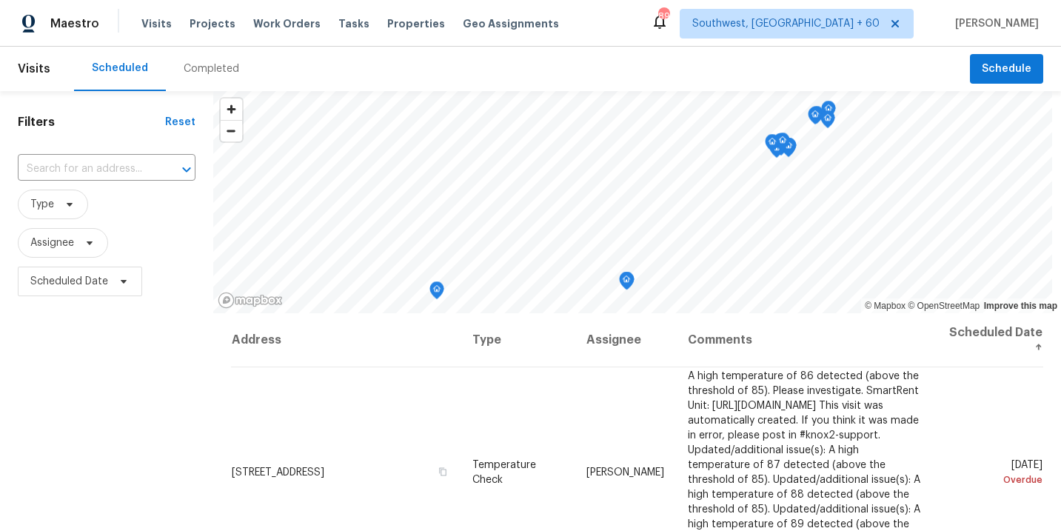
click at [204, 66] on div "Completed" at bounding box center [212, 68] width 56 height 15
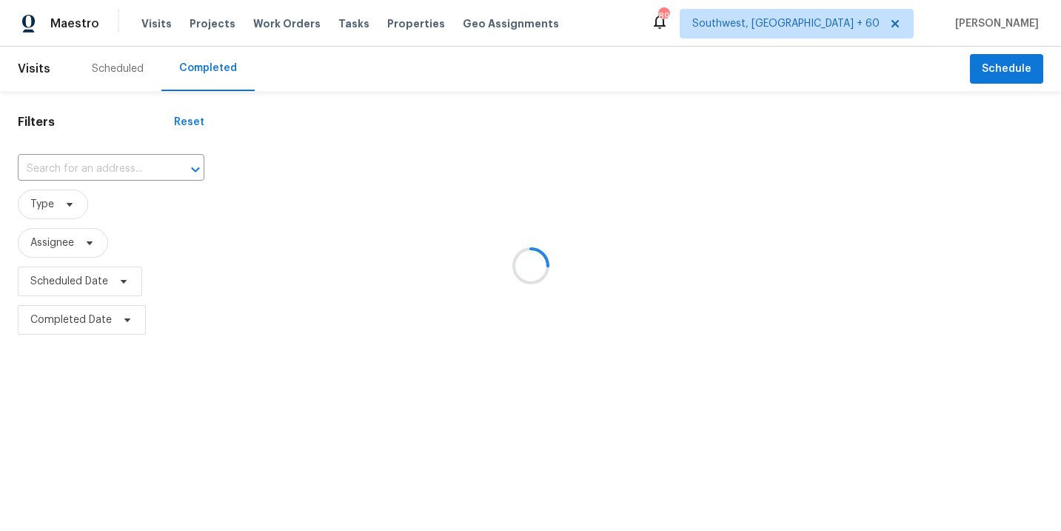
click at [144, 164] on div at bounding box center [530, 265] width 1061 height 531
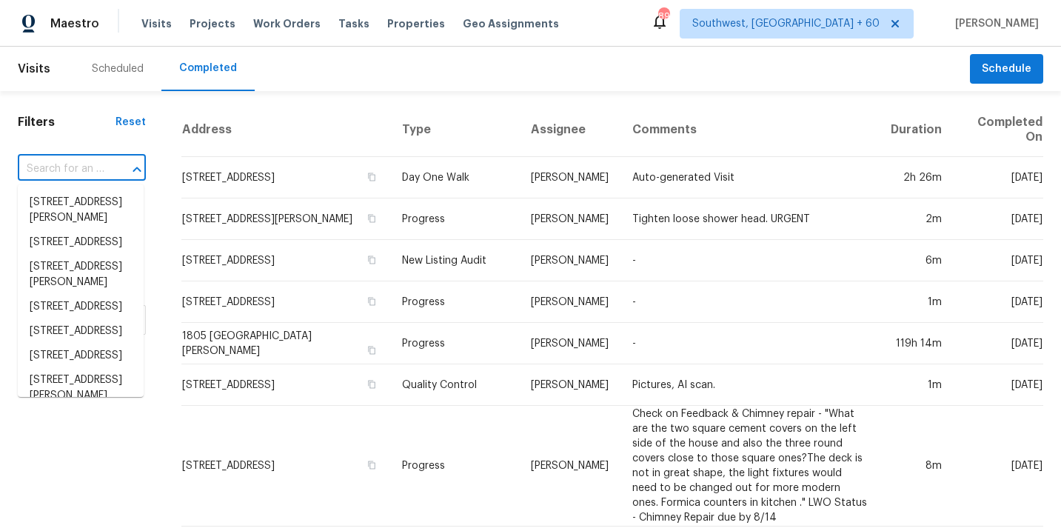
click at [90, 172] on input "text" at bounding box center [61, 169] width 87 height 23
paste input "[STREET_ADDRESS]"
type input "[STREET_ADDRESS]"
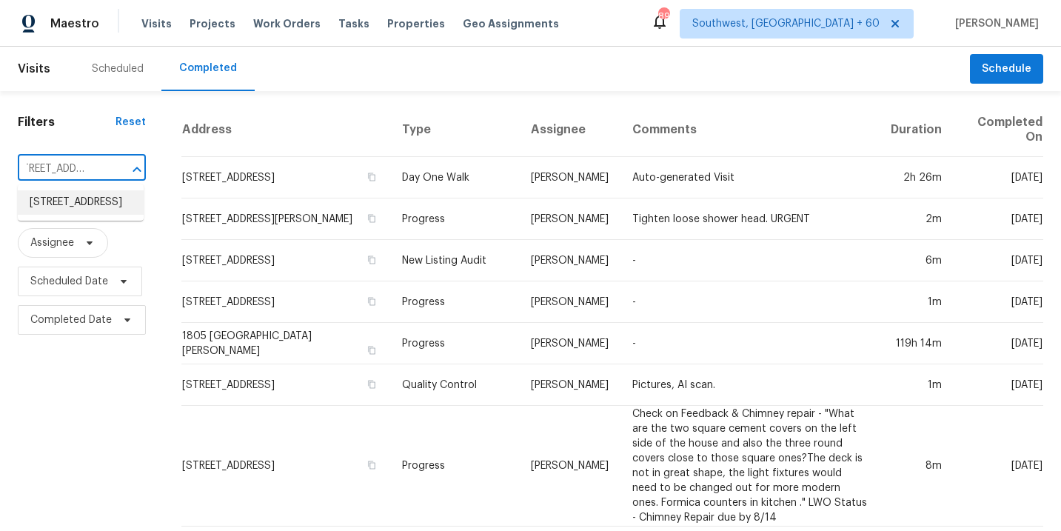
click at [94, 209] on li "[STREET_ADDRESS]" at bounding box center [81, 202] width 126 height 24
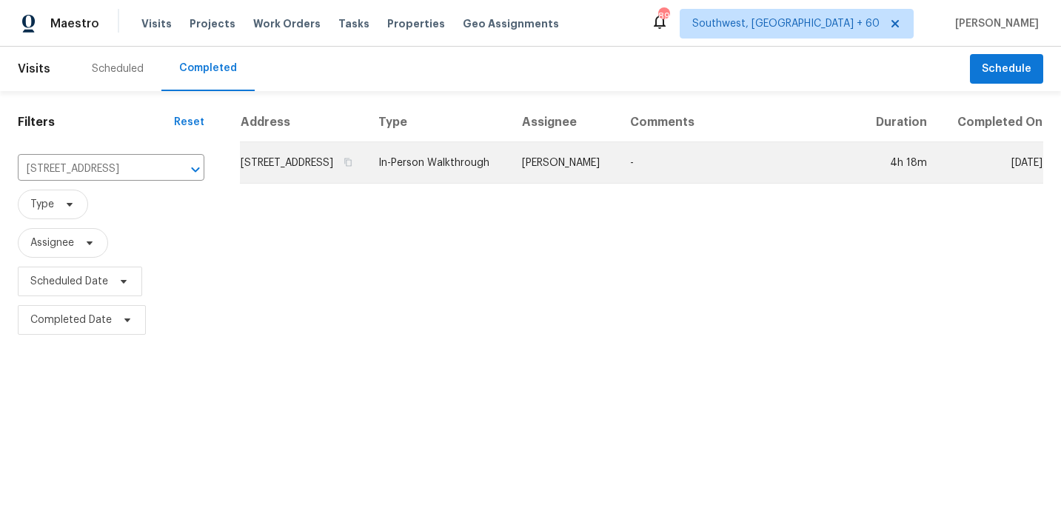
click at [510, 164] on td "In-Person Walkthrough" at bounding box center [438, 162] width 144 height 41
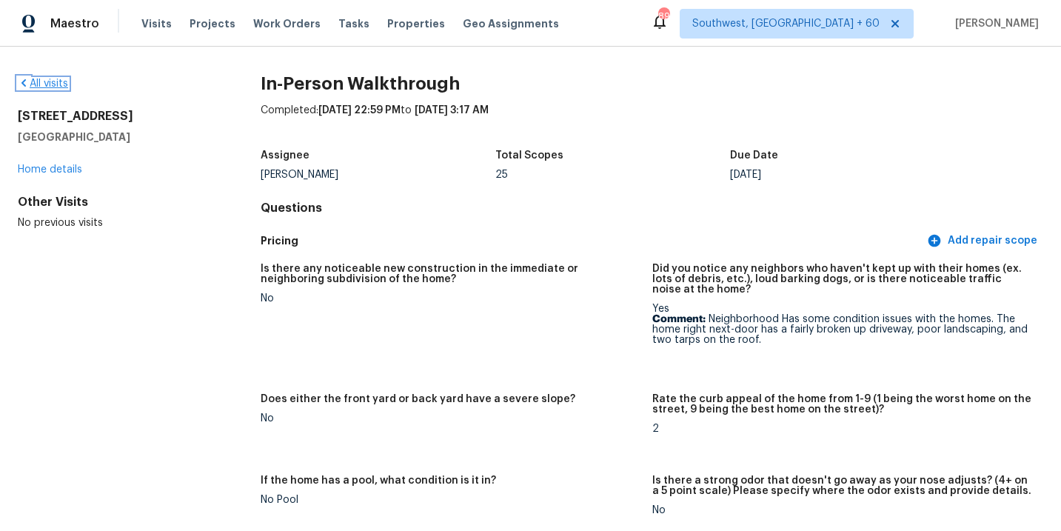
click at [33, 84] on link "All visits" at bounding box center [43, 83] width 50 height 10
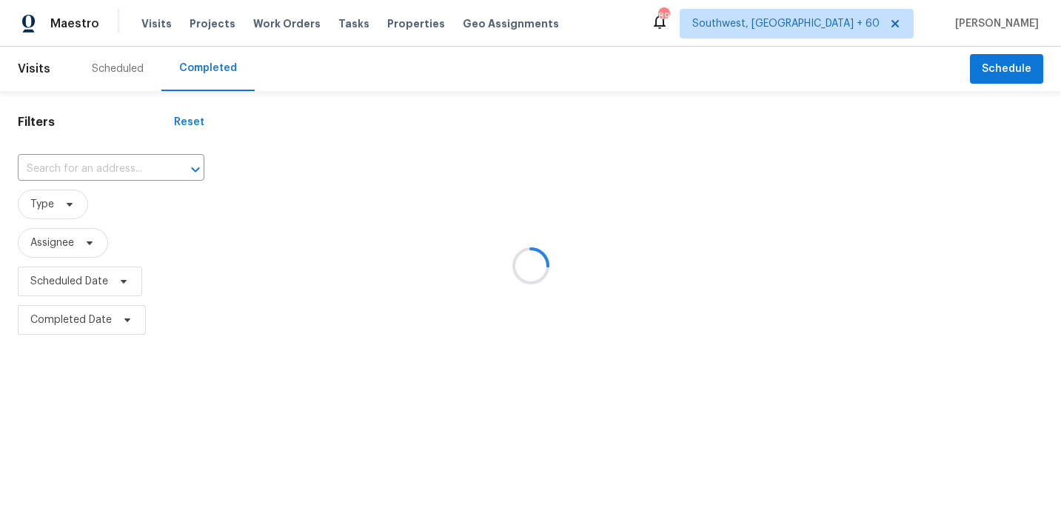
click at [82, 173] on div at bounding box center [530, 265] width 1061 height 531
click at [104, 167] on div at bounding box center [530, 265] width 1061 height 531
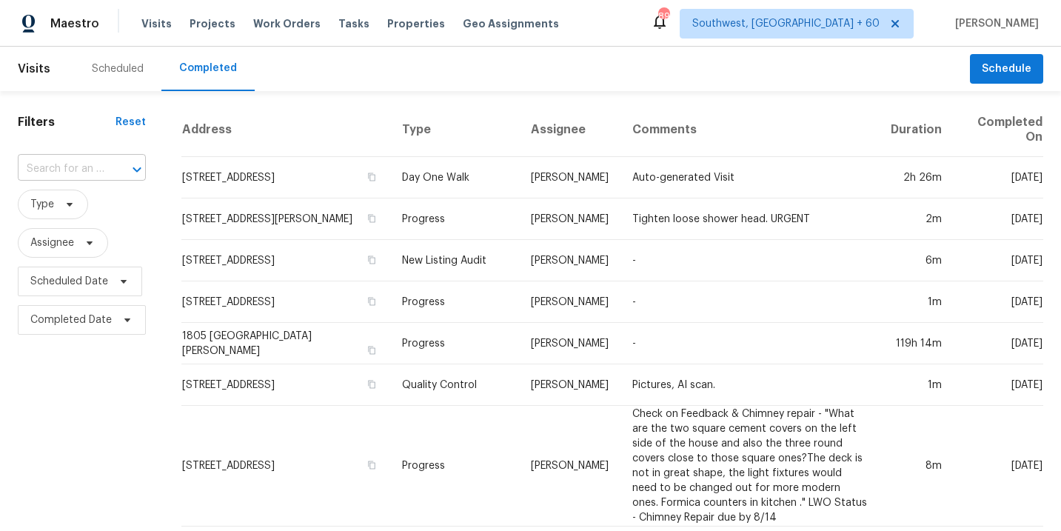
click at [103, 167] on div "​" at bounding box center [82, 169] width 128 height 23
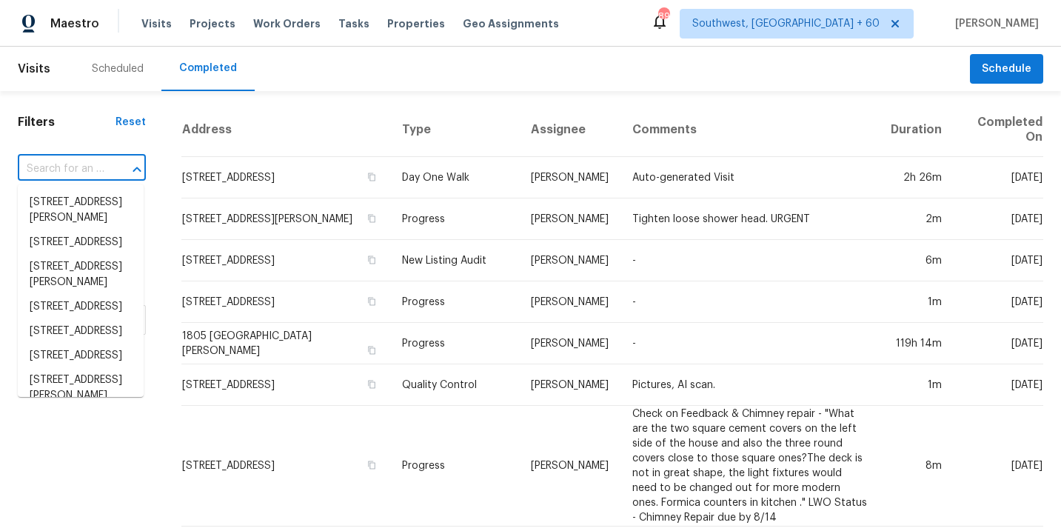
paste input "[STREET_ADDRESS][PERSON_NAME]"
type input "[STREET_ADDRESS][PERSON_NAME]"
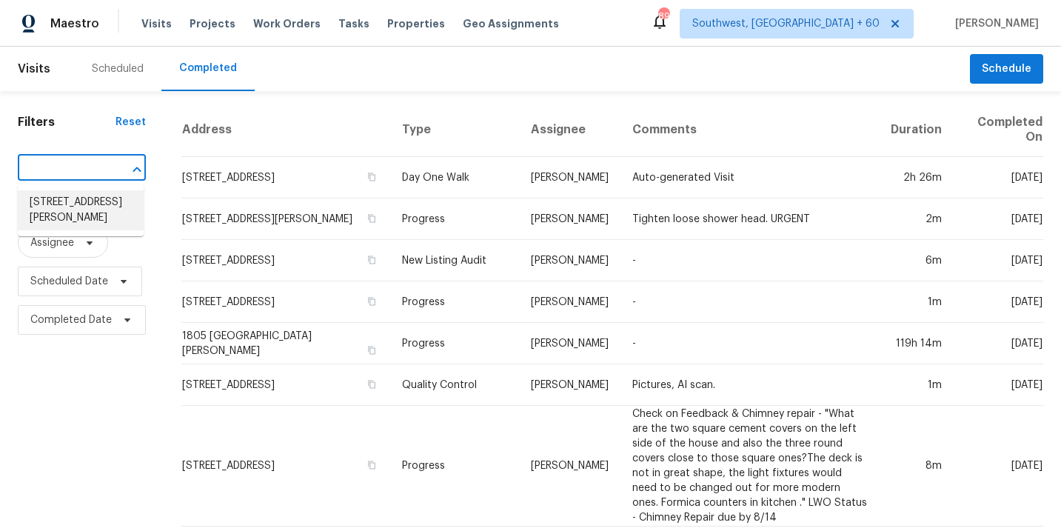
click at [82, 201] on li "[STREET_ADDRESS][PERSON_NAME]" at bounding box center [81, 210] width 126 height 40
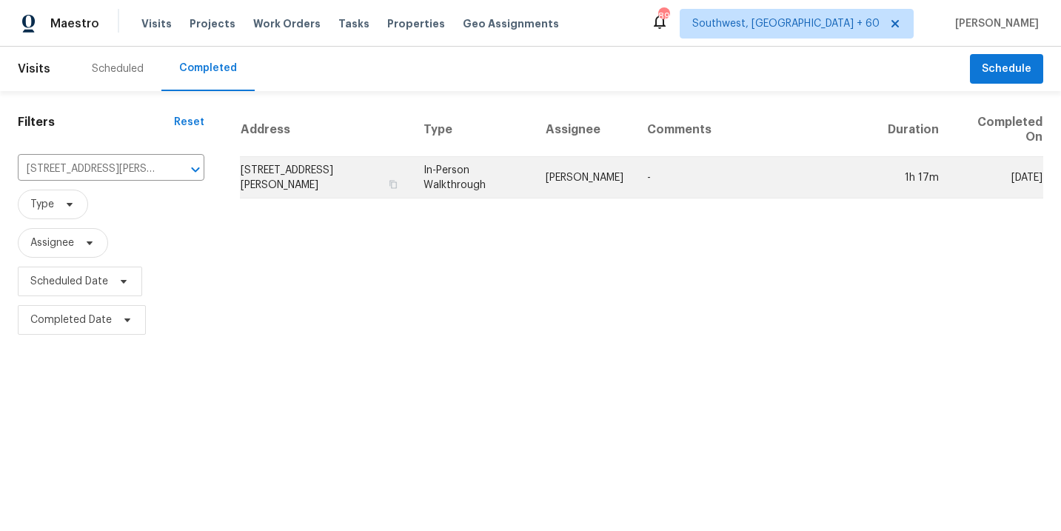
click at [515, 179] on td "In-Person Walkthrough" at bounding box center [472, 177] width 121 height 41
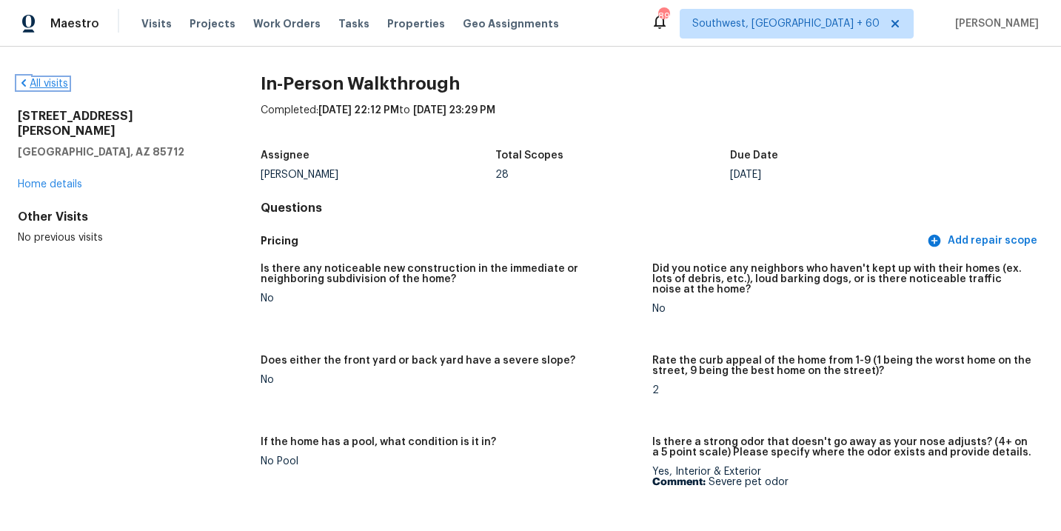
click at [50, 80] on link "All visits" at bounding box center [43, 83] width 50 height 10
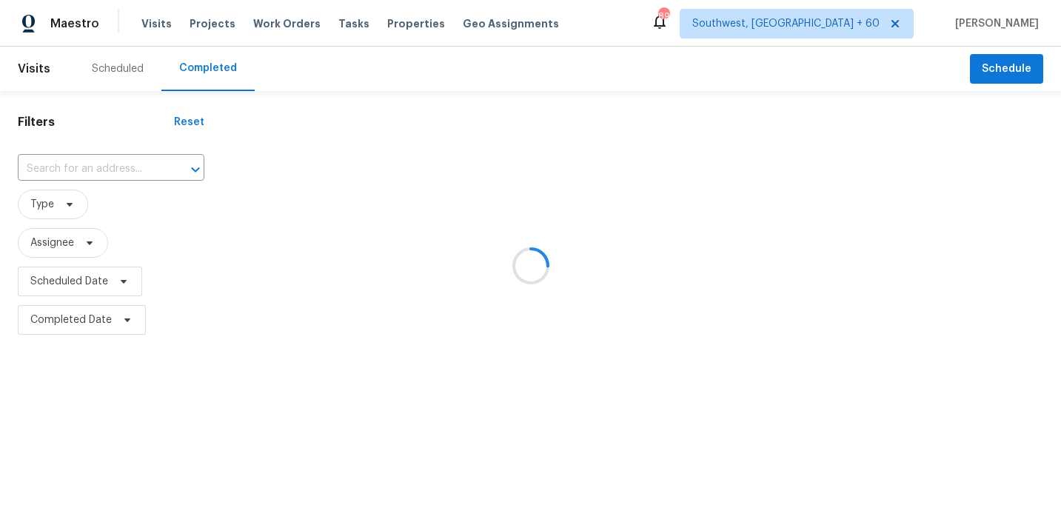
click at [125, 163] on div at bounding box center [530, 265] width 1061 height 531
click at [121, 167] on div at bounding box center [530, 265] width 1061 height 531
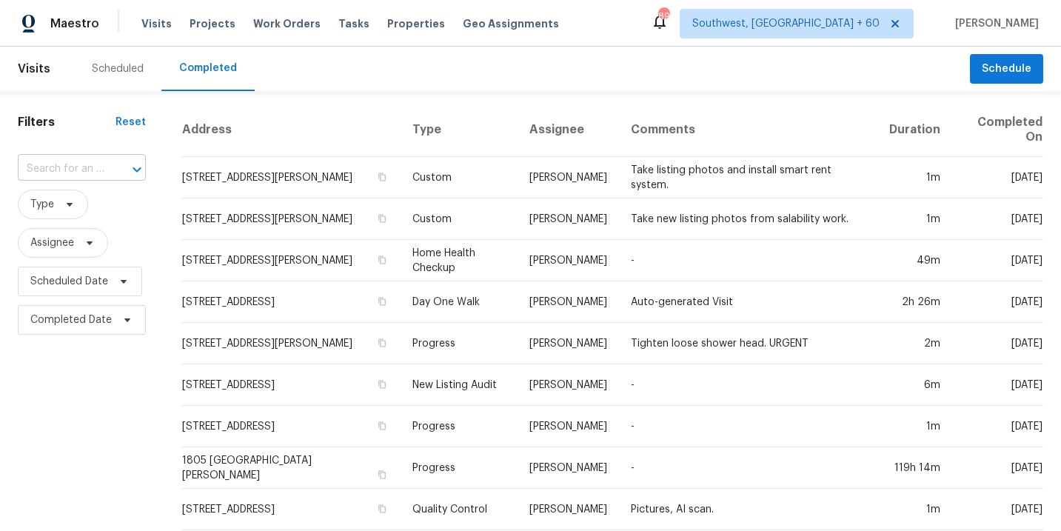
click at [101, 169] on input "text" at bounding box center [61, 169] width 87 height 23
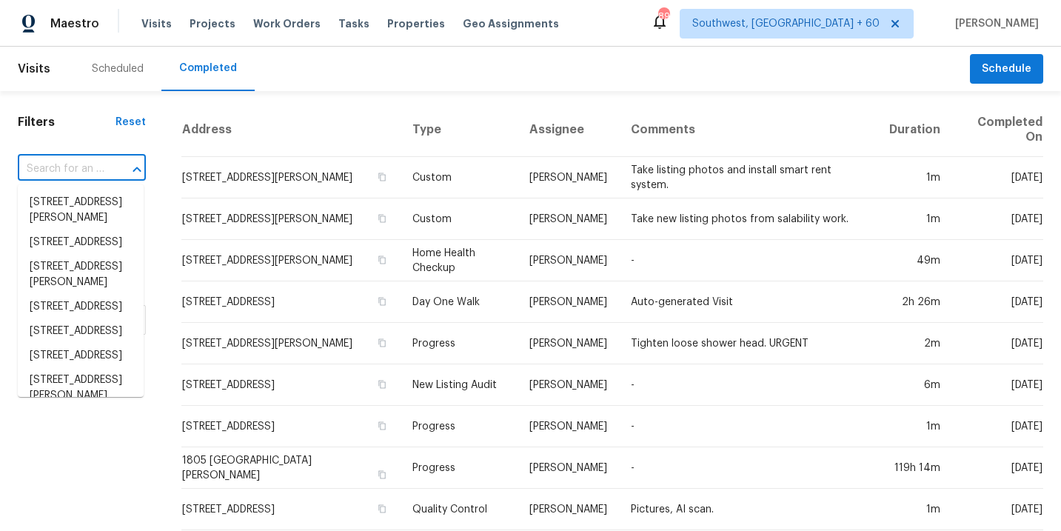
paste input "[STREET_ADDRESS][PERSON_NAME]"
type input "[STREET_ADDRESS][PERSON_NAME]"
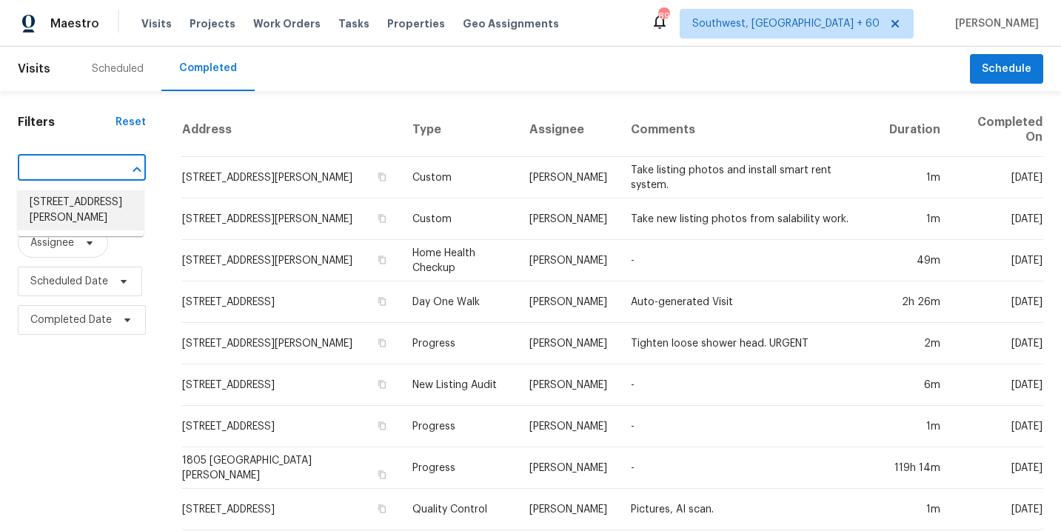
click at [98, 204] on li "[STREET_ADDRESS][PERSON_NAME]" at bounding box center [81, 210] width 126 height 40
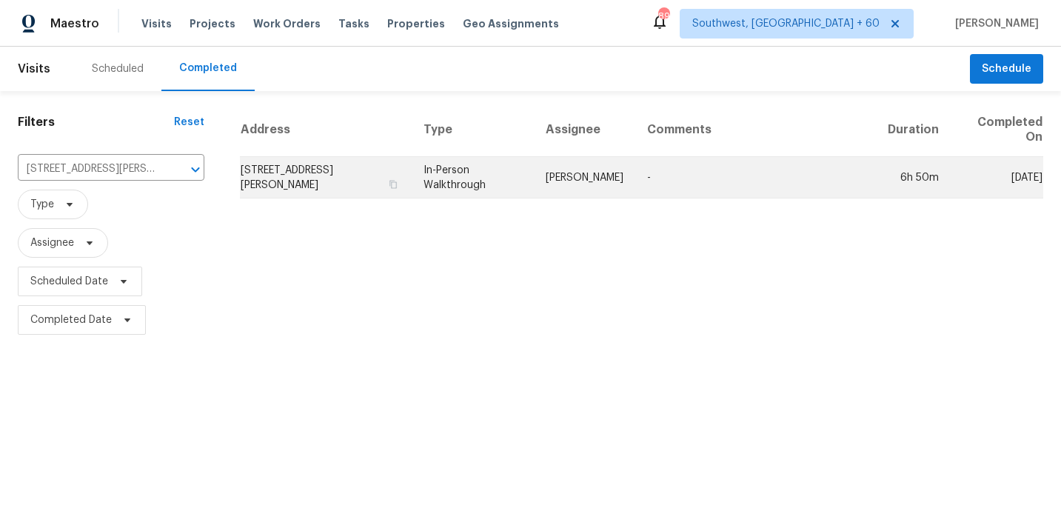
click at [581, 177] on td "[PERSON_NAME]" at bounding box center [584, 177] width 101 height 41
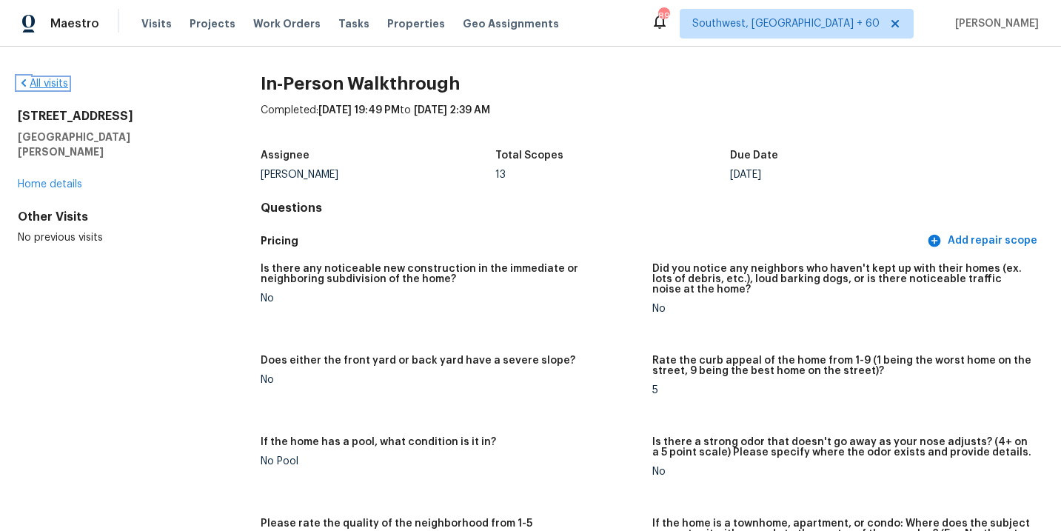
click at [48, 83] on link "All visits" at bounding box center [43, 83] width 50 height 10
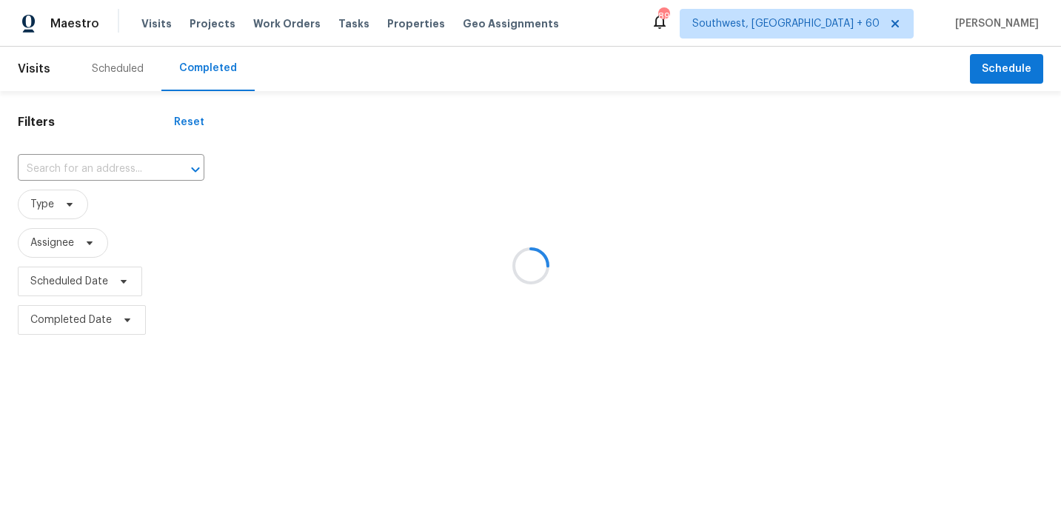
click at [108, 170] on div at bounding box center [530, 265] width 1061 height 531
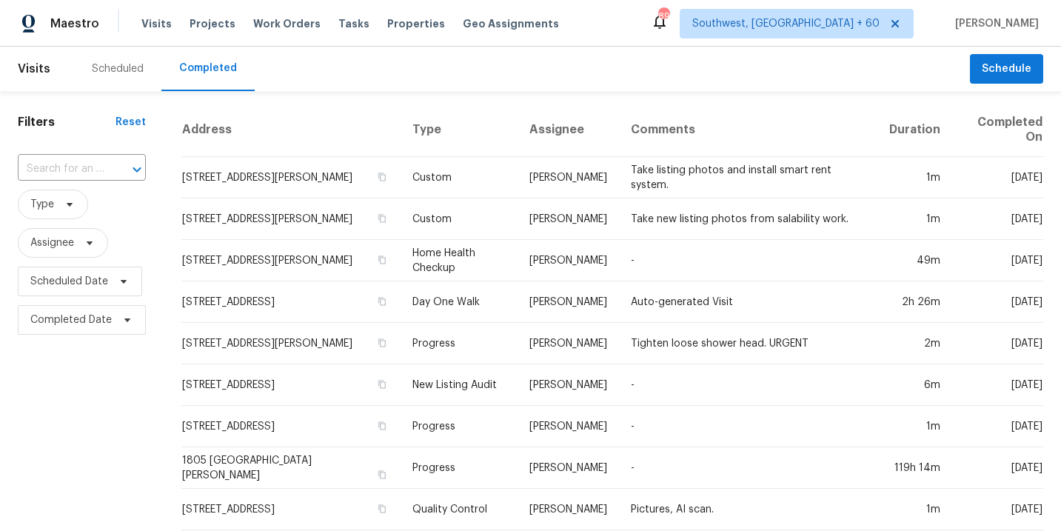
click at [108, 170] on div at bounding box center [126, 169] width 38 height 21
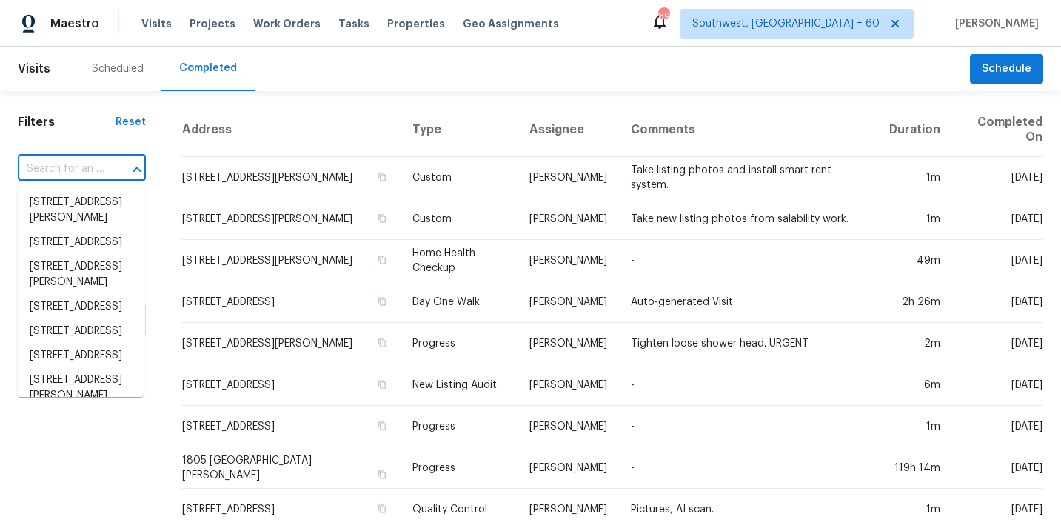
paste input "[STREET_ADDRESS][PERSON_NAME][DATE]"
type input "[STREET_ADDRESS][PERSON_NAME][DATE]"
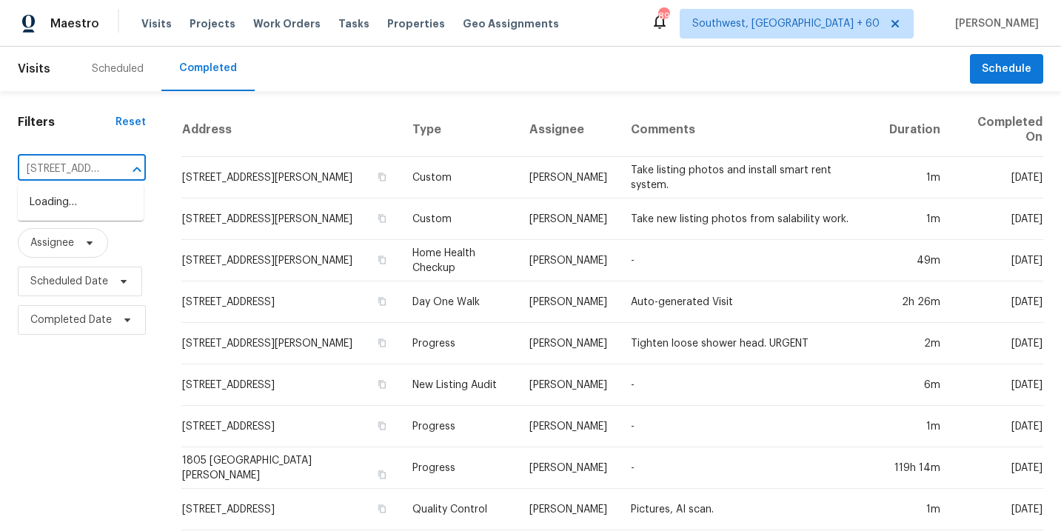
scroll to position [0, 148]
click at [95, 211] on li "[STREET_ADDRESS][PERSON_NAME][DATE]" at bounding box center [81, 218] width 126 height 56
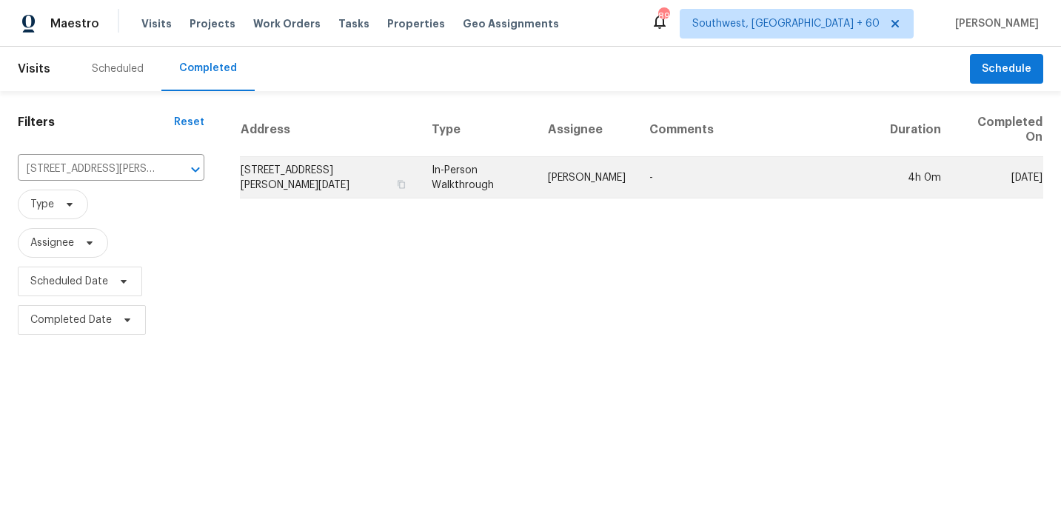
click at [529, 174] on td "In-Person Walkthrough" at bounding box center [478, 177] width 116 height 41
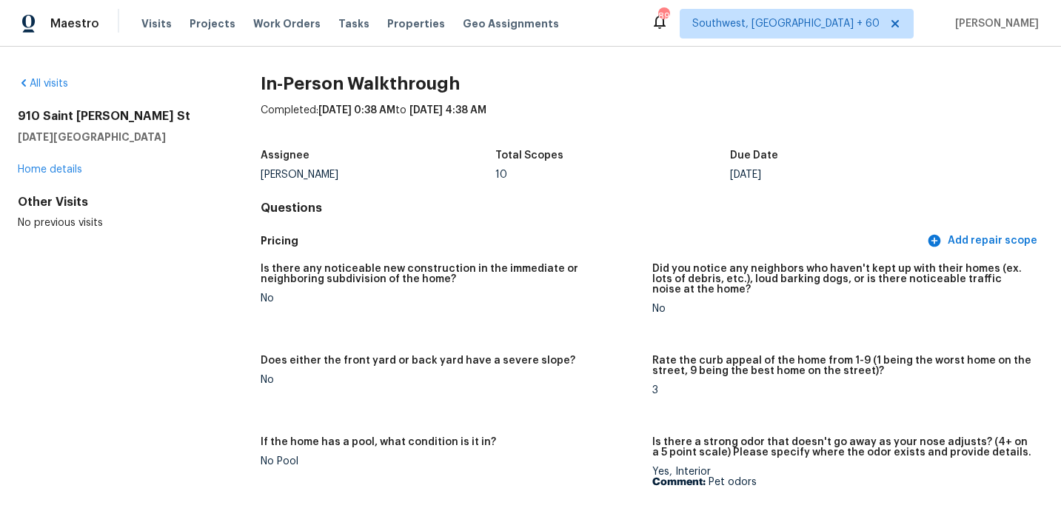
click at [44, 74] on div "All visits [STREET_ADDRESS][PERSON_NAME][DATE] Home details Other Visits No pre…" at bounding box center [530, 289] width 1061 height 484
click at [44, 81] on link "All visits" at bounding box center [43, 83] width 50 height 10
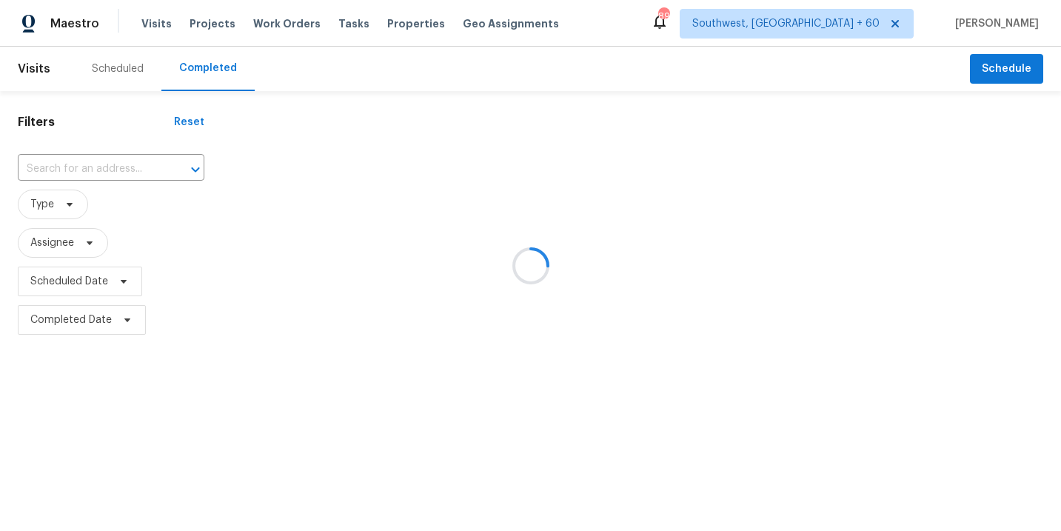
click at [148, 190] on div at bounding box center [530, 265] width 1061 height 531
click at [140, 174] on div at bounding box center [530, 265] width 1061 height 531
click at [126, 163] on div at bounding box center [530, 265] width 1061 height 531
click at [113, 164] on div at bounding box center [530, 265] width 1061 height 531
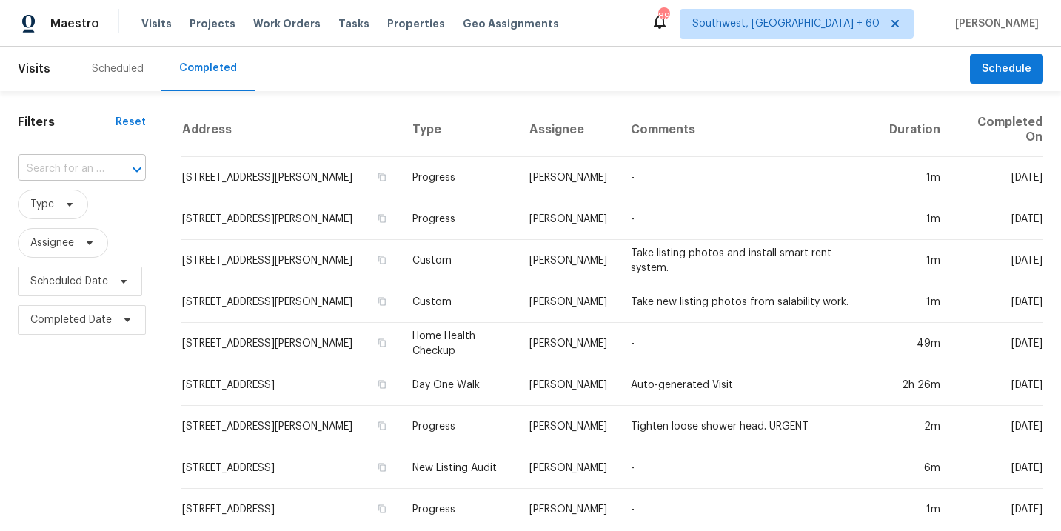
click at [108, 166] on div at bounding box center [126, 169] width 38 height 21
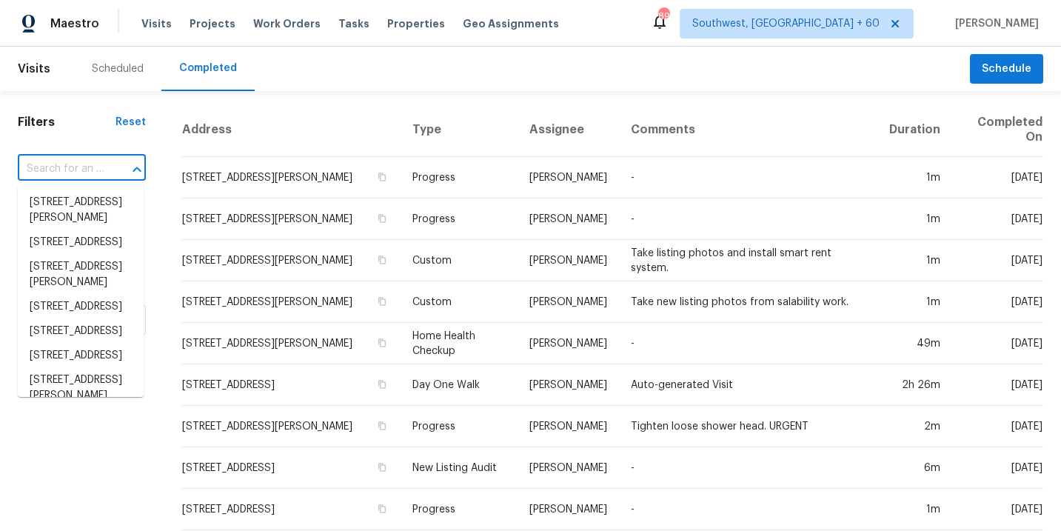
paste input "[STREET_ADDRESS]"
type input "[STREET_ADDRESS]"
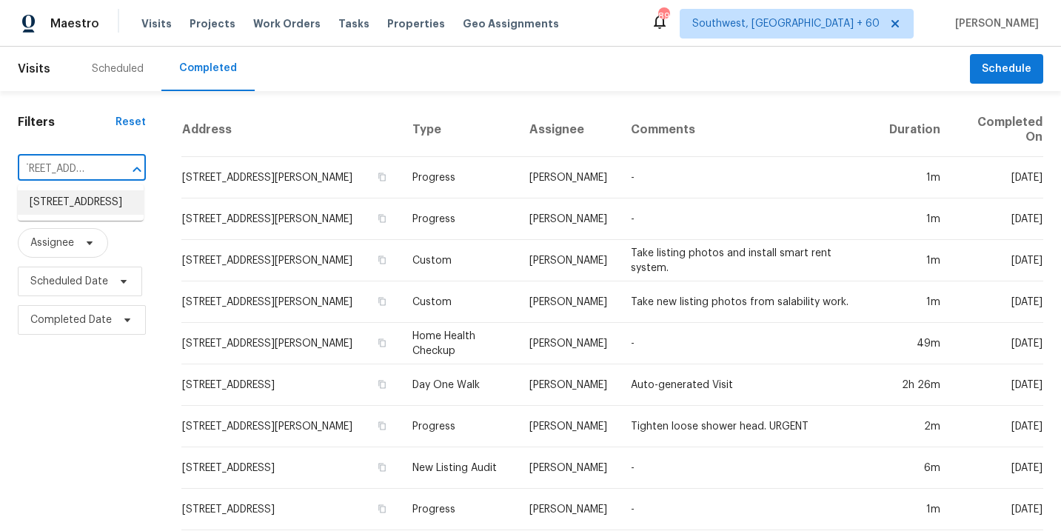
click at [98, 209] on li "[STREET_ADDRESS]" at bounding box center [81, 202] width 126 height 24
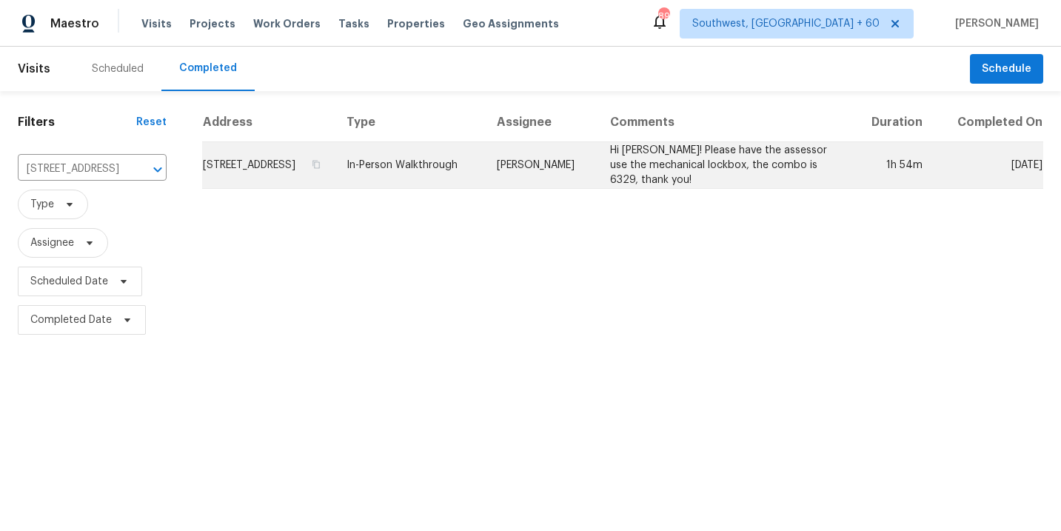
click at [598, 189] on td "[PERSON_NAME]" at bounding box center [541, 165] width 113 height 47
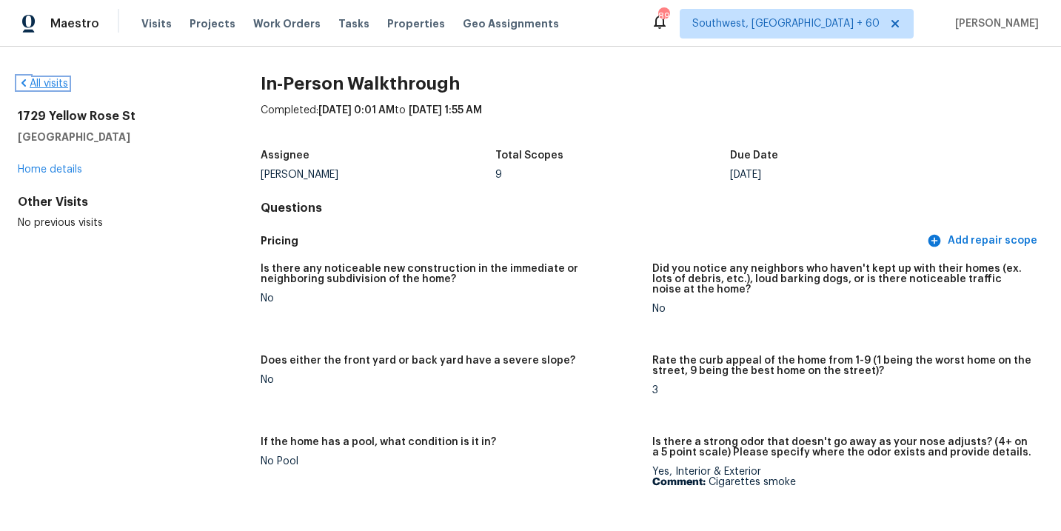
click at [43, 87] on link "All visits" at bounding box center [43, 83] width 50 height 10
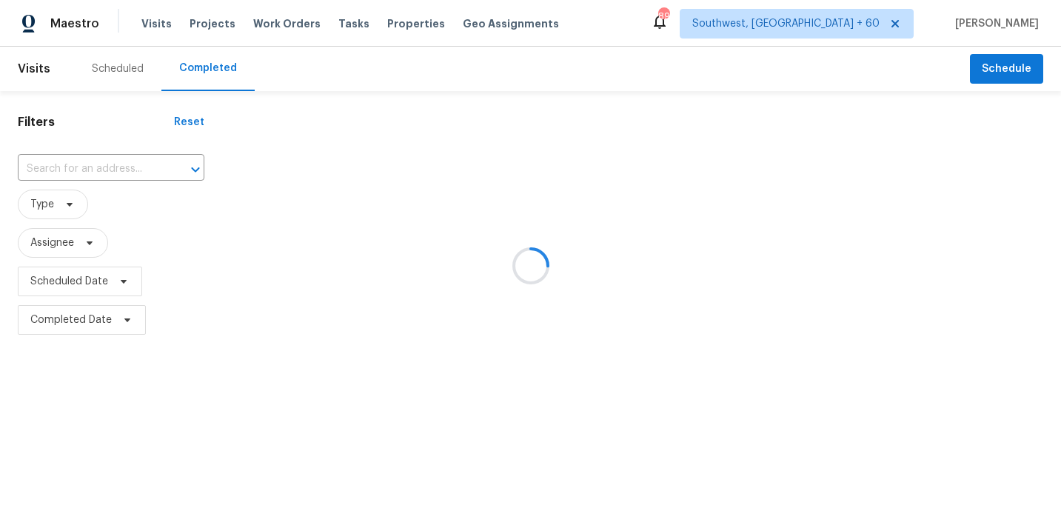
click at [77, 159] on div at bounding box center [530, 265] width 1061 height 531
click at [81, 170] on div at bounding box center [530, 265] width 1061 height 531
click at [90, 167] on div at bounding box center [530, 265] width 1061 height 531
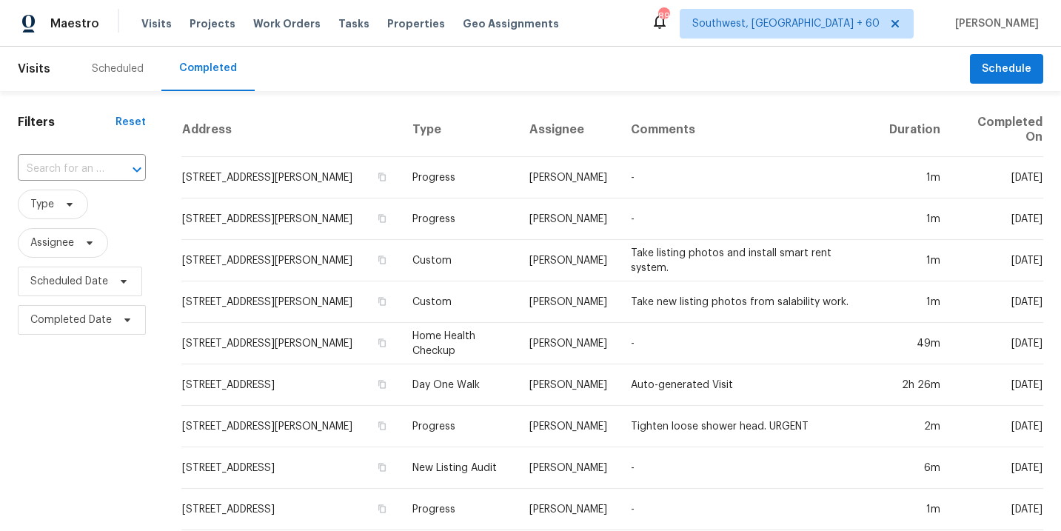
click at [90, 167] on input "text" at bounding box center [61, 169] width 87 height 23
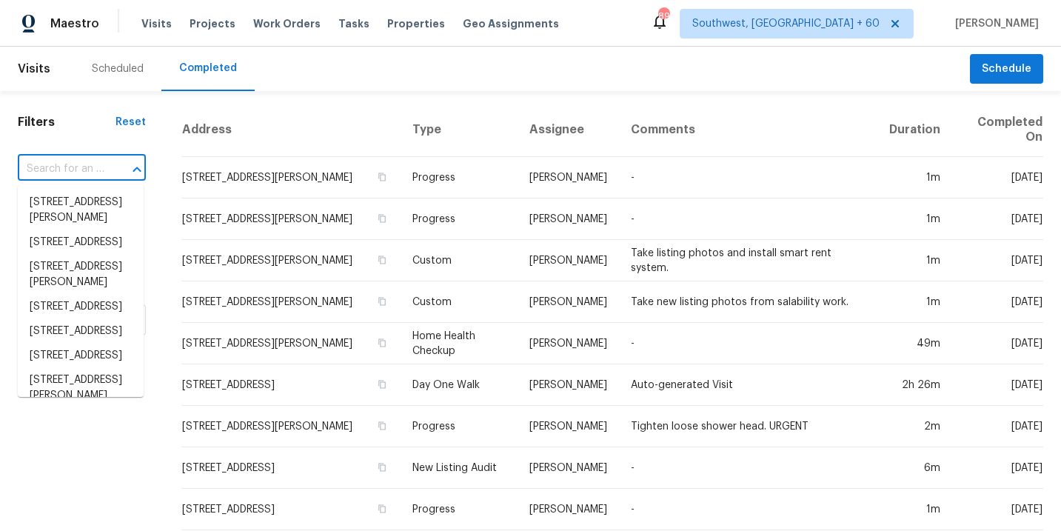
paste input "[STREET_ADDRESS][PERSON_NAME]"
type input "[STREET_ADDRESS][PERSON_NAME]"
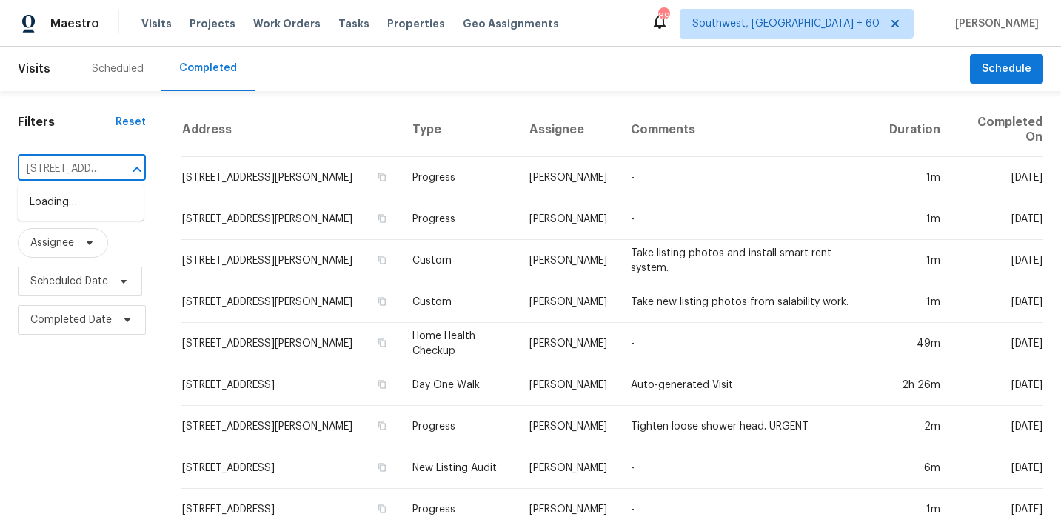
scroll to position [0, 131]
click at [87, 204] on li "[STREET_ADDRESS][PERSON_NAME]" at bounding box center [81, 210] width 126 height 40
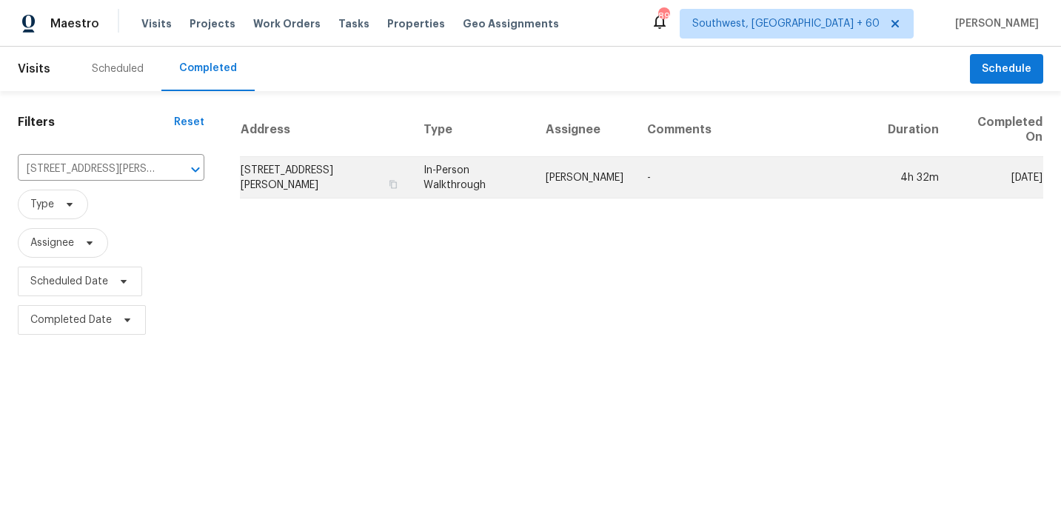
click at [576, 187] on td "[PERSON_NAME]" at bounding box center [584, 177] width 101 height 41
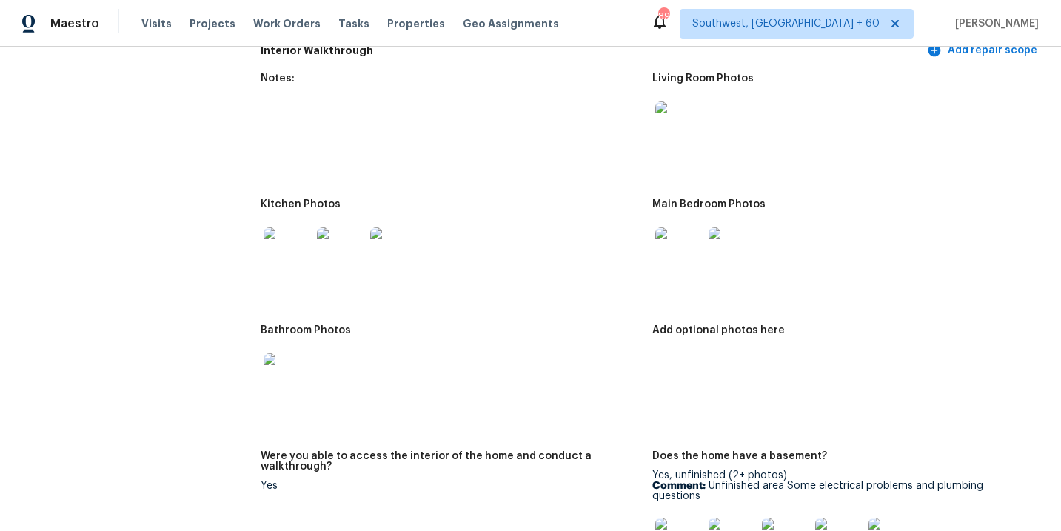
scroll to position [1483, 0]
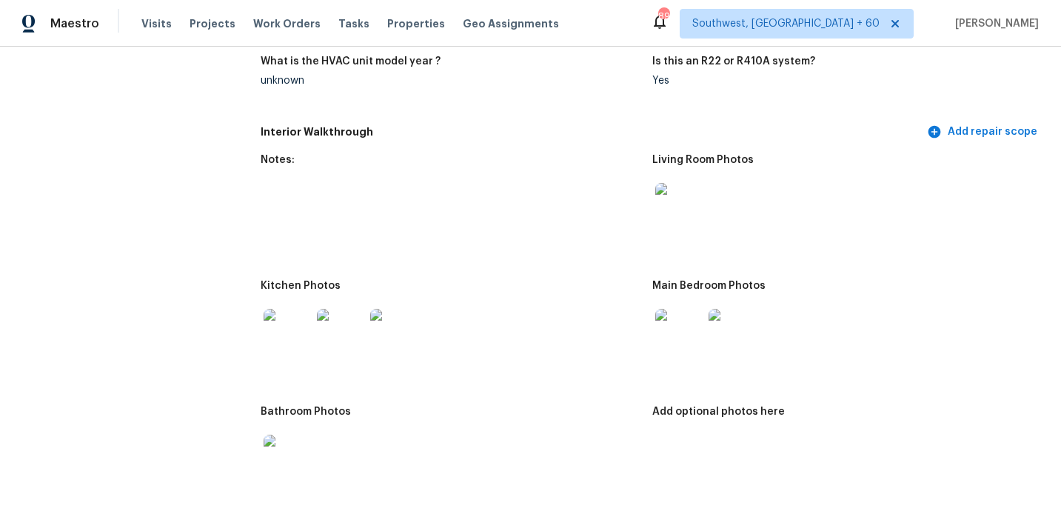
click at [680, 194] on img at bounding box center [678, 206] width 47 height 47
click at [710, 322] on img at bounding box center [731, 332] width 47 height 47
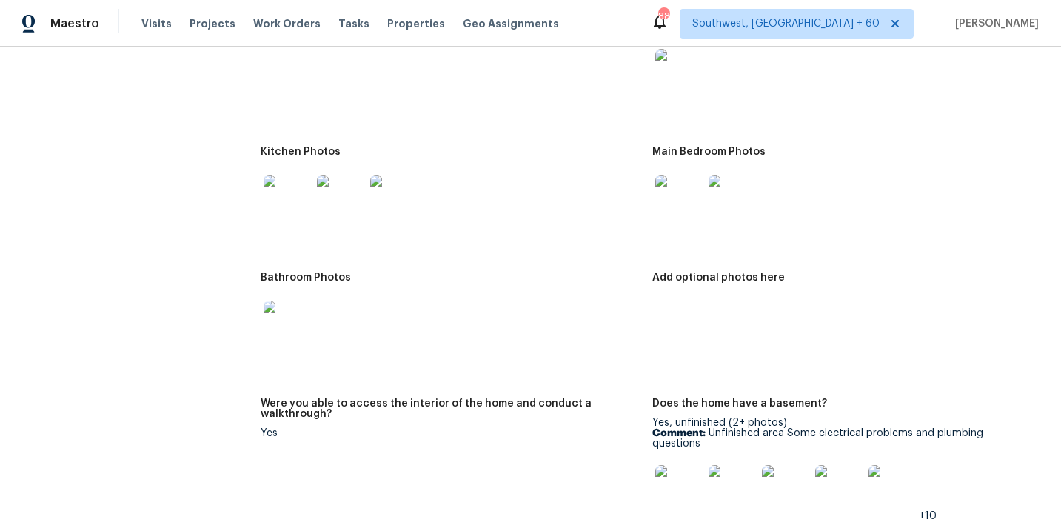
click at [292, 327] on img at bounding box center [287, 324] width 47 height 47
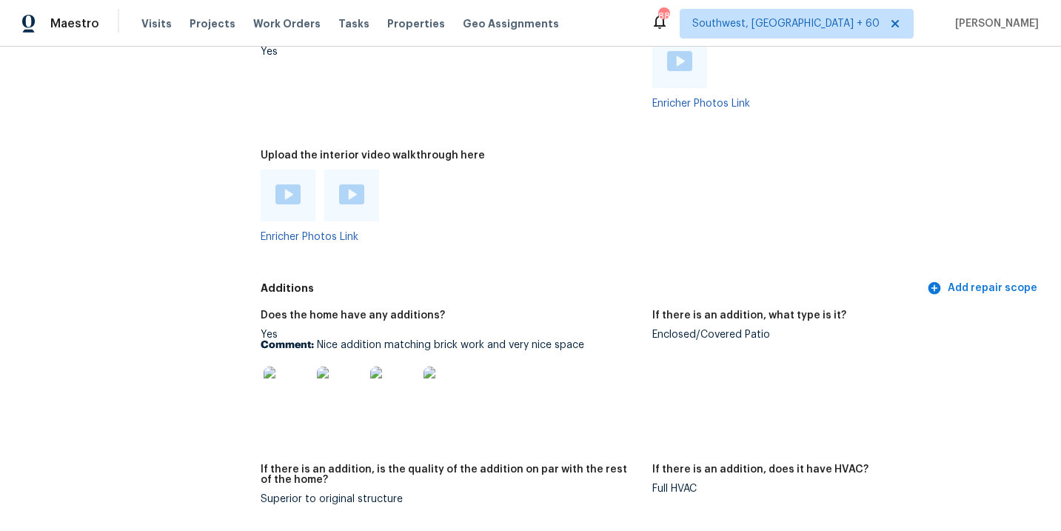
scroll to position [2806, 0]
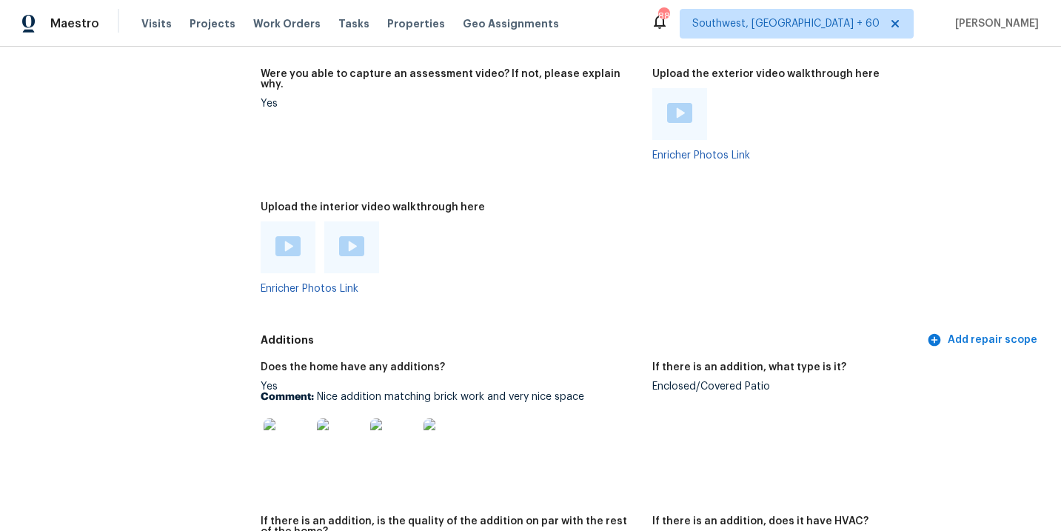
click at [291, 236] on img at bounding box center [287, 246] width 25 height 20
click at [354, 236] on img at bounding box center [351, 246] width 25 height 20
click at [569, 221] on div at bounding box center [450, 247] width 379 height 52
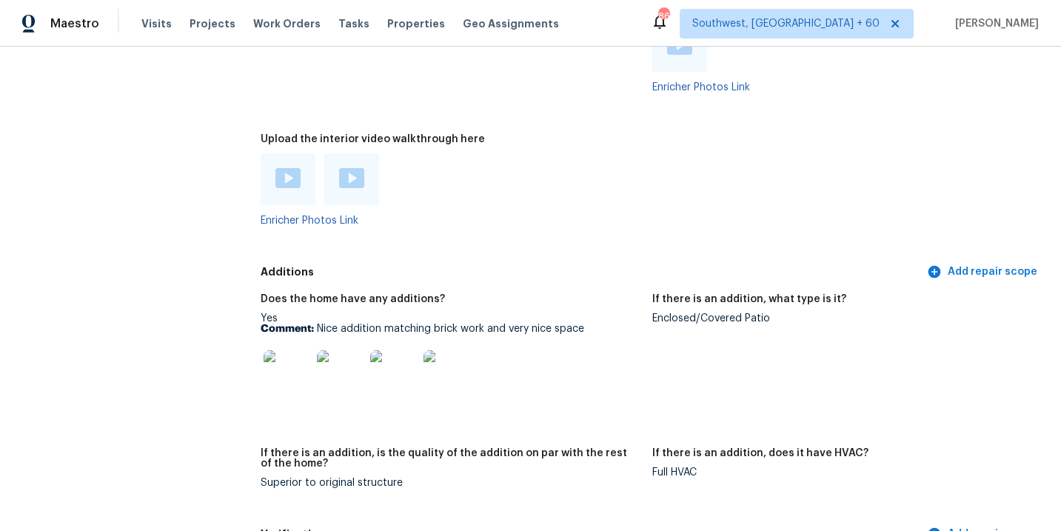
scroll to position [2962, 0]
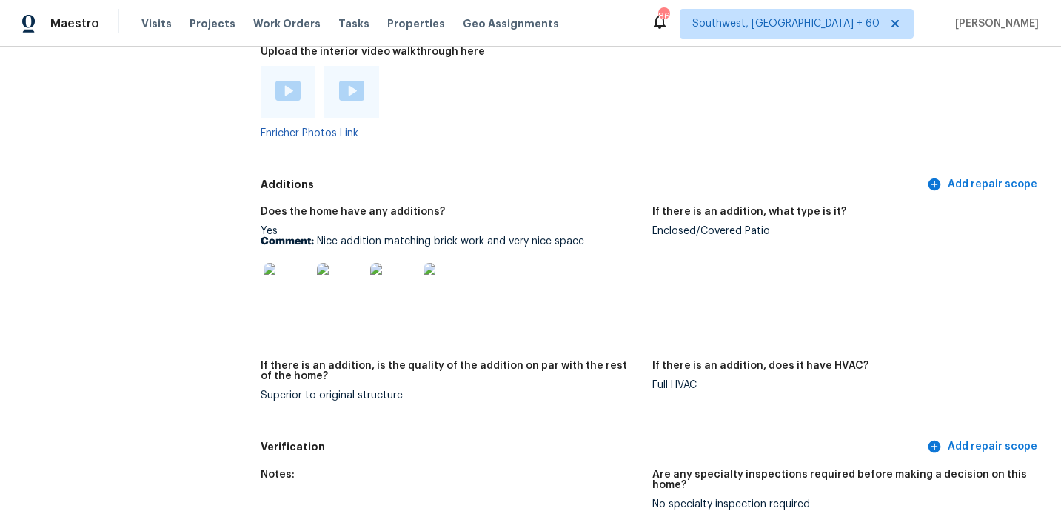
click at [289, 272] on img at bounding box center [287, 286] width 47 height 47
click at [620, 286] on div at bounding box center [450, 286] width 379 height 65
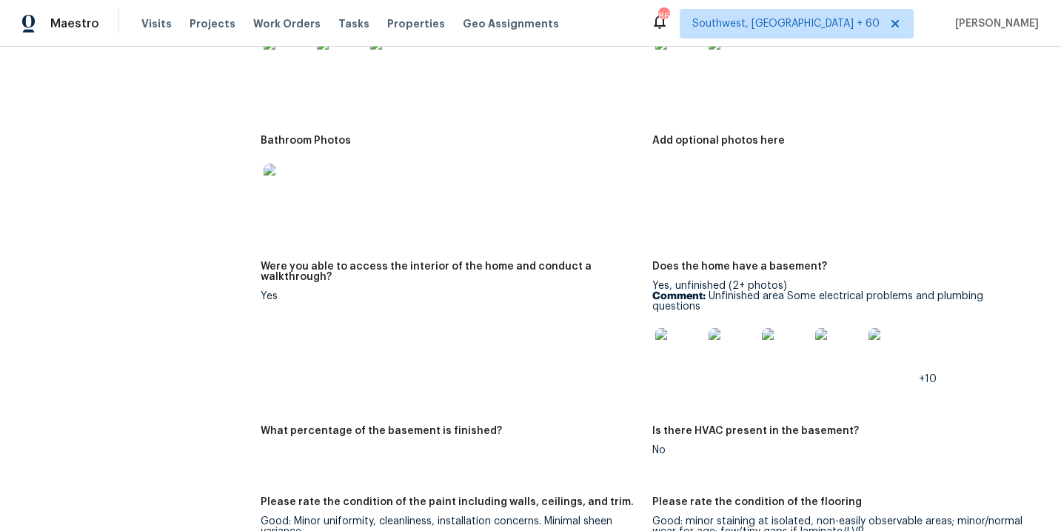
scroll to position [1616, 0]
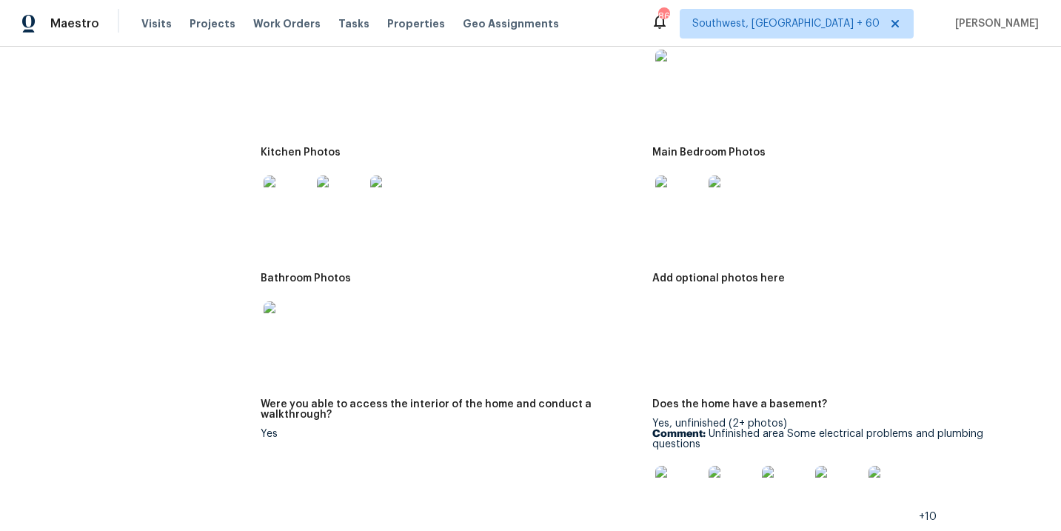
click at [662, 192] on img at bounding box center [678, 198] width 47 height 47
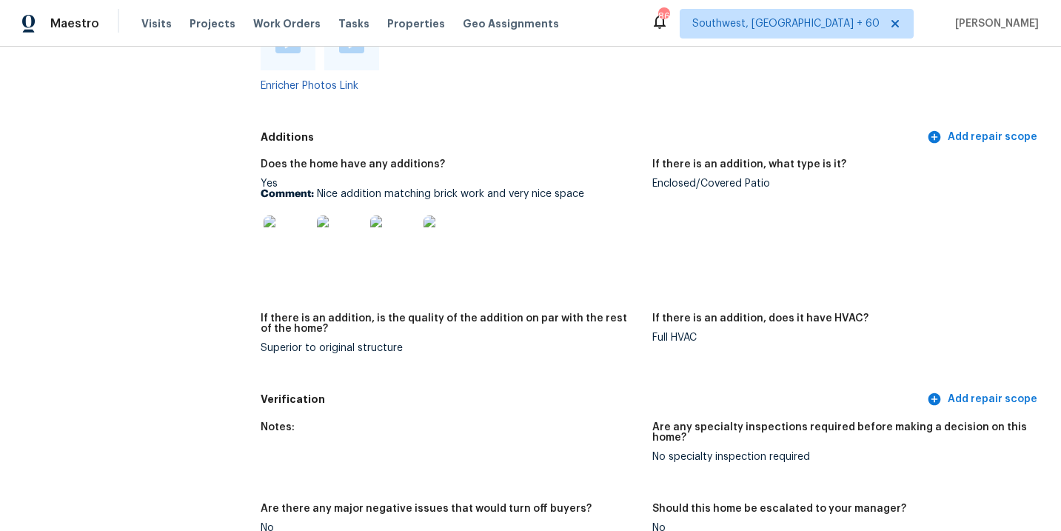
scroll to position [2902, 0]
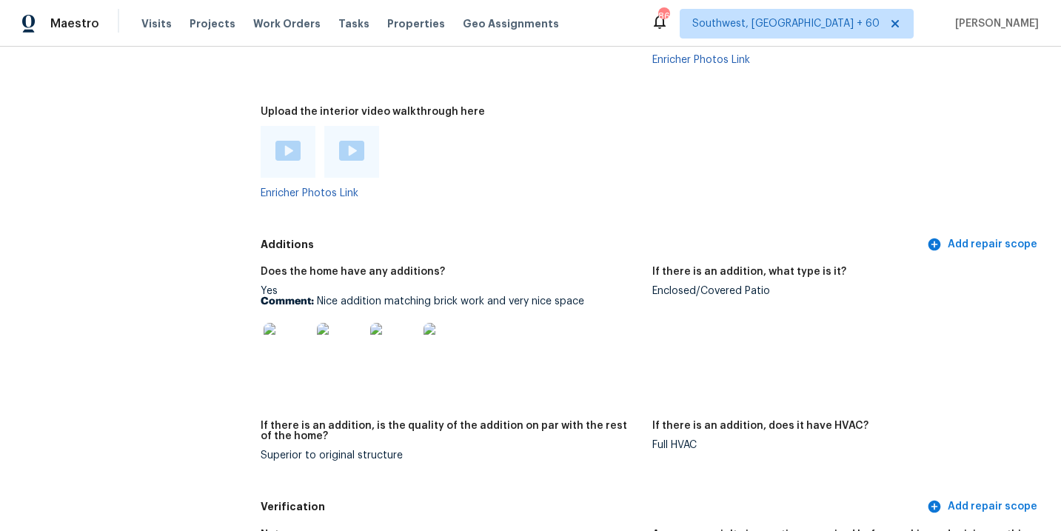
click at [294, 330] on img at bounding box center [287, 346] width 47 height 47
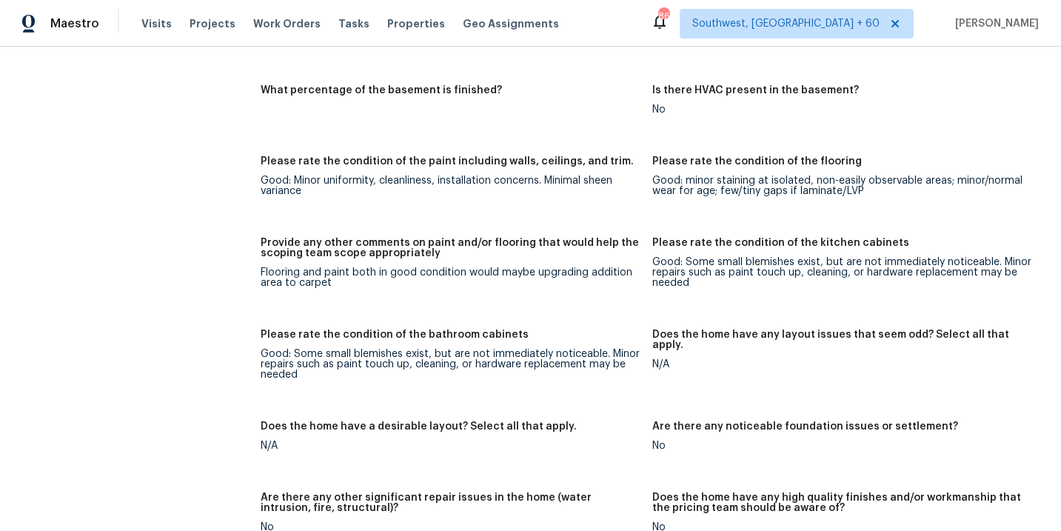
scroll to position [2147, 0]
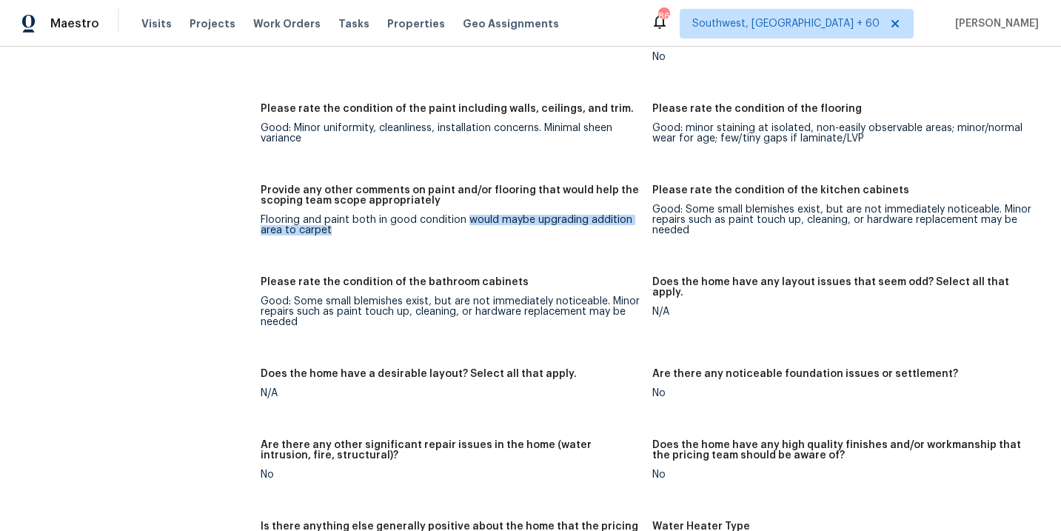
drag, startPoint x: 467, startPoint y: 199, endPoint x: 442, endPoint y: 228, distance: 38.3
click at [442, 227] on figure "Provide any other comments on paint and/or flooring that would help the scoping…" at bounding box center [456, 222] width 391 height 74
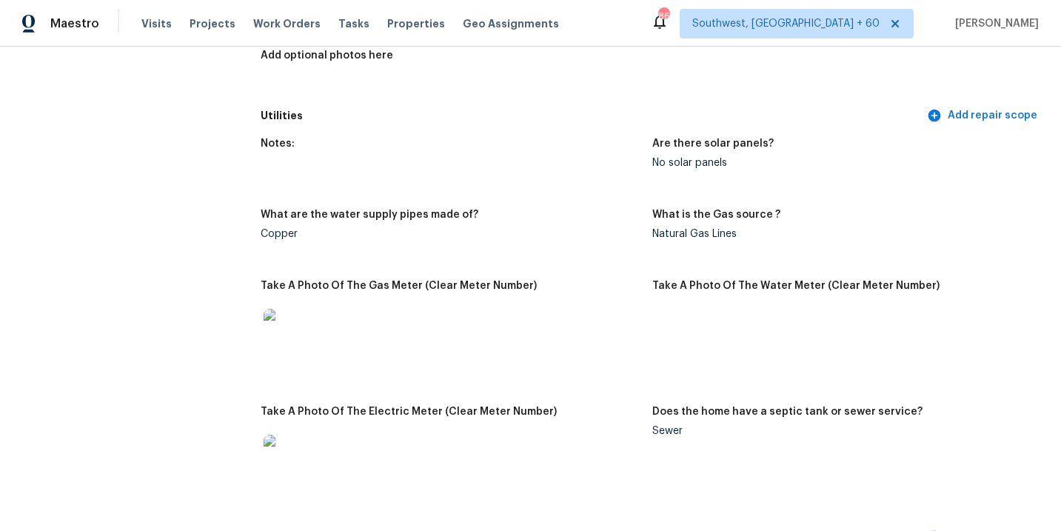
scroll to position [1019, 0]
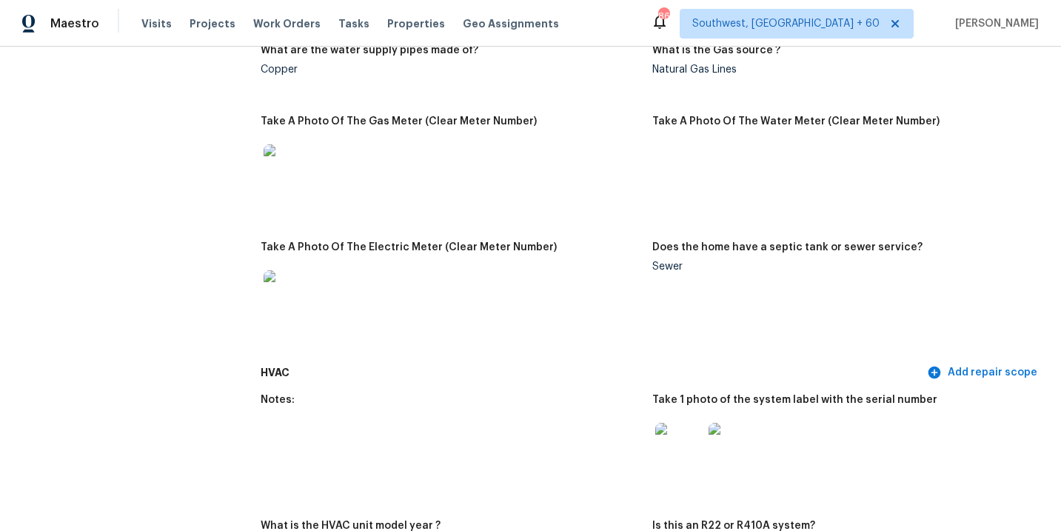
click at [463, 135] on div at bounding box center [450, 167] width 379 height 65
click at [410, 135] on div at bounding box center [450, 167] width 379 height 65
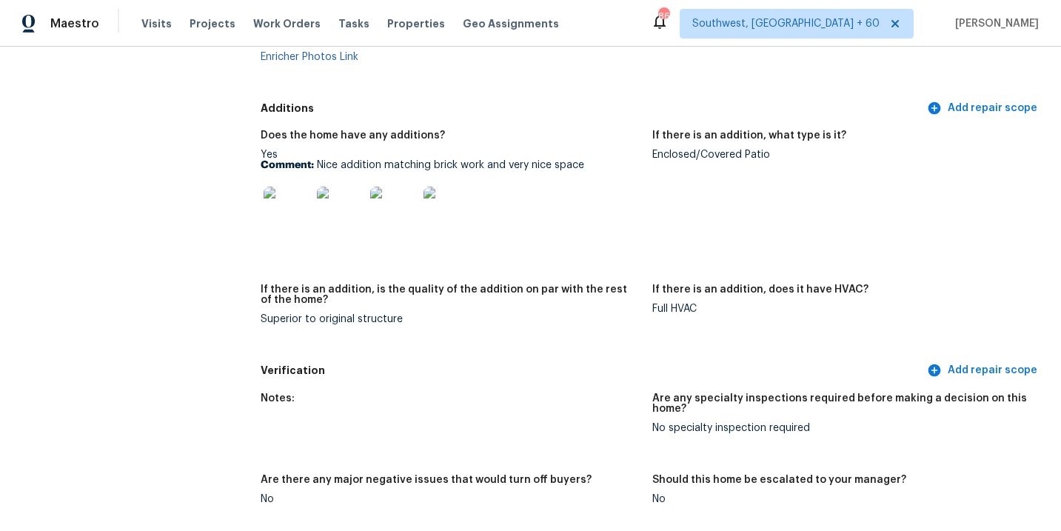
scroll to position [3285, 0]
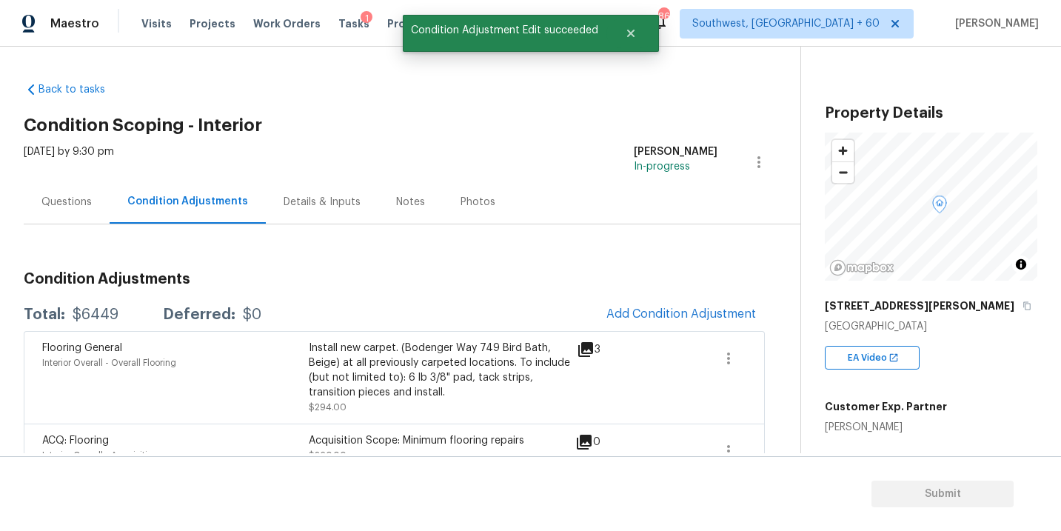
click at [63, 176] on div "[DATE] by 9:30 pm" at bounding box center [69, 162] width 90 height 36
click at [63, 198] on div "Questions" at bounding box center [66, 202] width 50 height 15
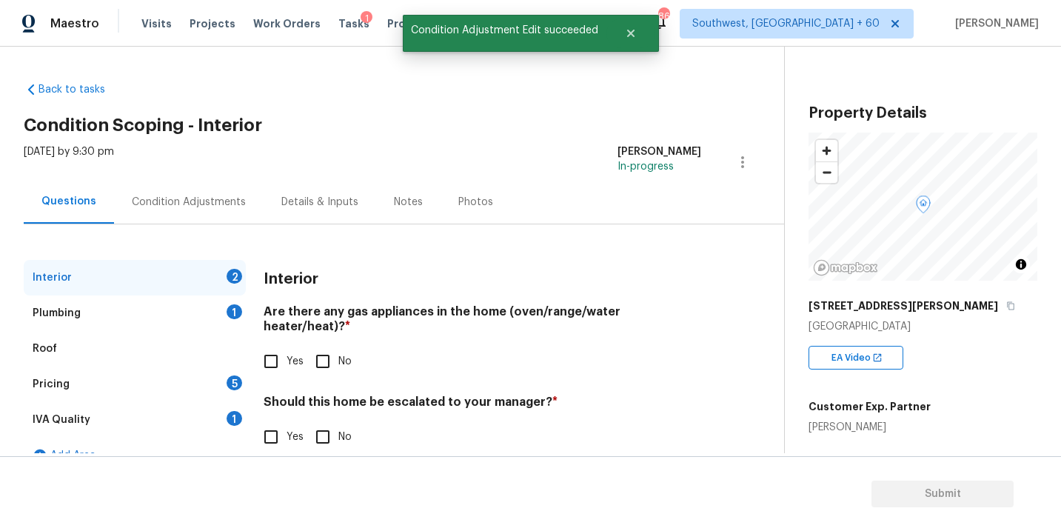
scroll to position [24, 0]
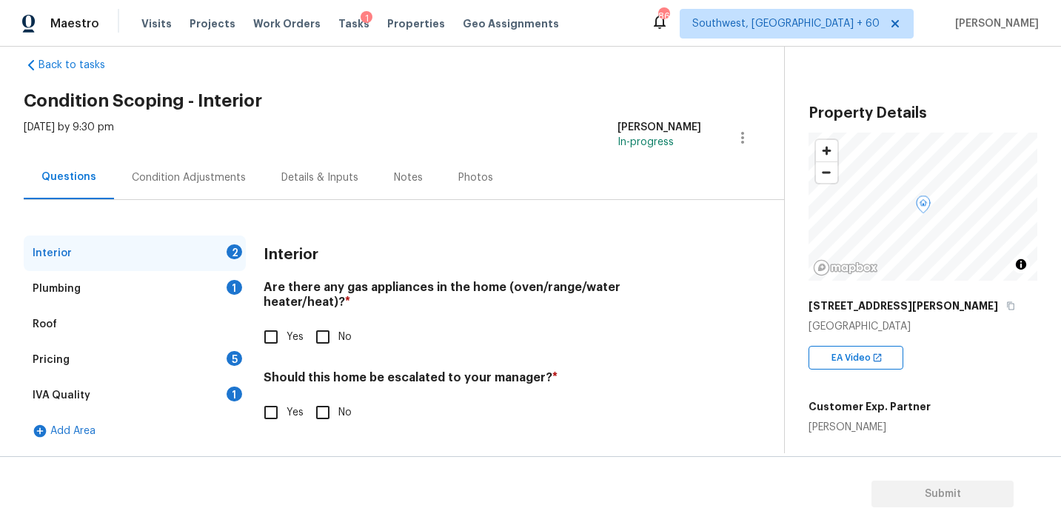
click at [278, 321] on input "Yes" at bounding box center [270, 336] width 31 height 31
checkbox input "true"
click at [343, 408] on label "No" at bounding box center [329, 412] width 44 height 31
click at [338, 408] on input "No" at bounding box center [322, 412] width 31 height 31
checkbox input "true"
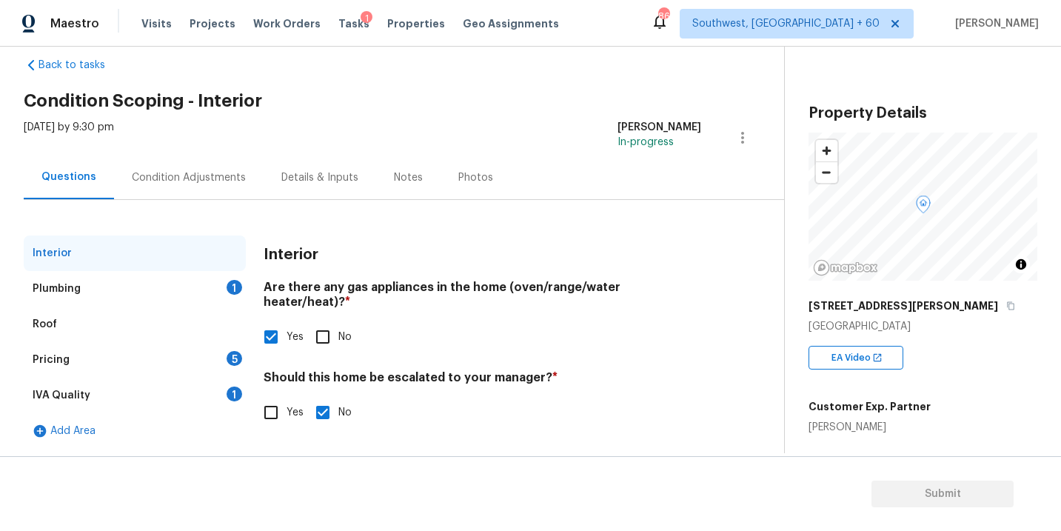
click at [192, 298] on div "Plumbing 1" at bounding box center [135, 289] width 222 height 36
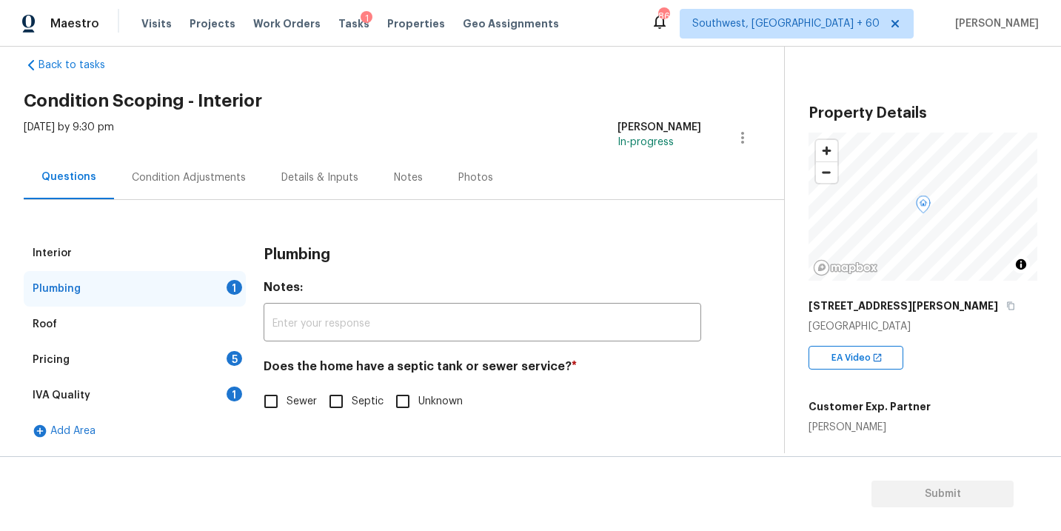
click at [289, 384] on div "Does the home have a septic tank or sewer service? * Sewer Septic Unknown" at bounding box center [482, 388] width 437 height 58
click at [271, 398] on input "Sewer" at bounding box center [270, 401] width 31 height 31
checkbox input "true"
click at [201, 360] on div "Pricing 5" at bounding box center [135, 360] width 222 height 36
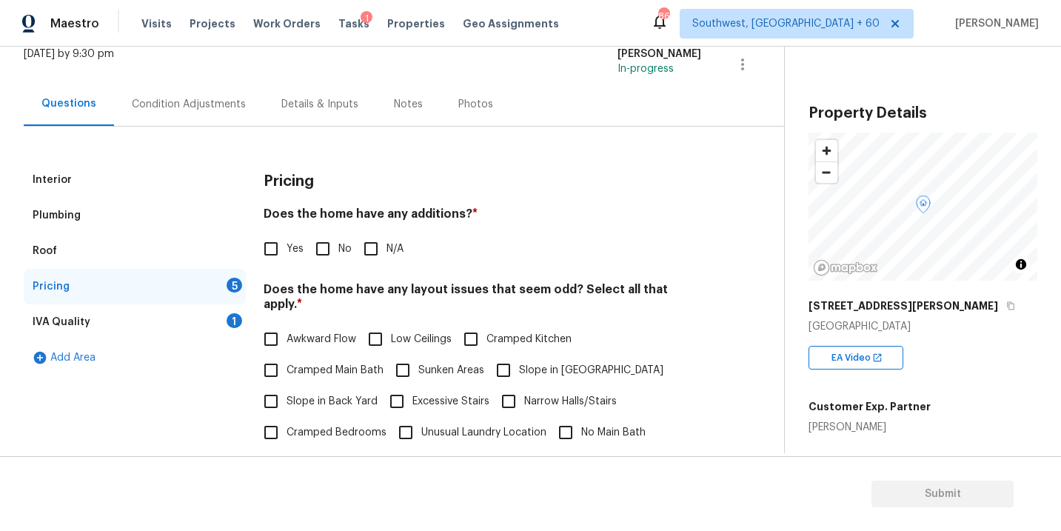
scroll to position [205, 0]
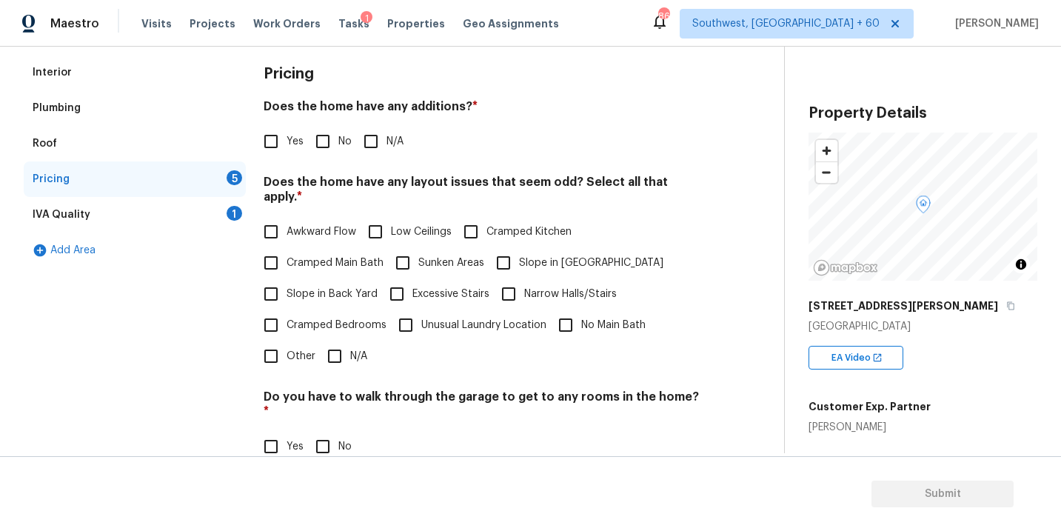
click at [379, 138] on input "N/A" at bounding box center [370, 141] width 31 height 31
checkbox input "true"
click at [277, 161] on div "Pricing Does the home have any additions? * Yes No N/A Does the home have any l…" at bounding box center [482, 343] width 437 height 576
click at [277, 142] on input "Yes" at bounding box center [270, 141] width 31 height 31
checkbox input "true"
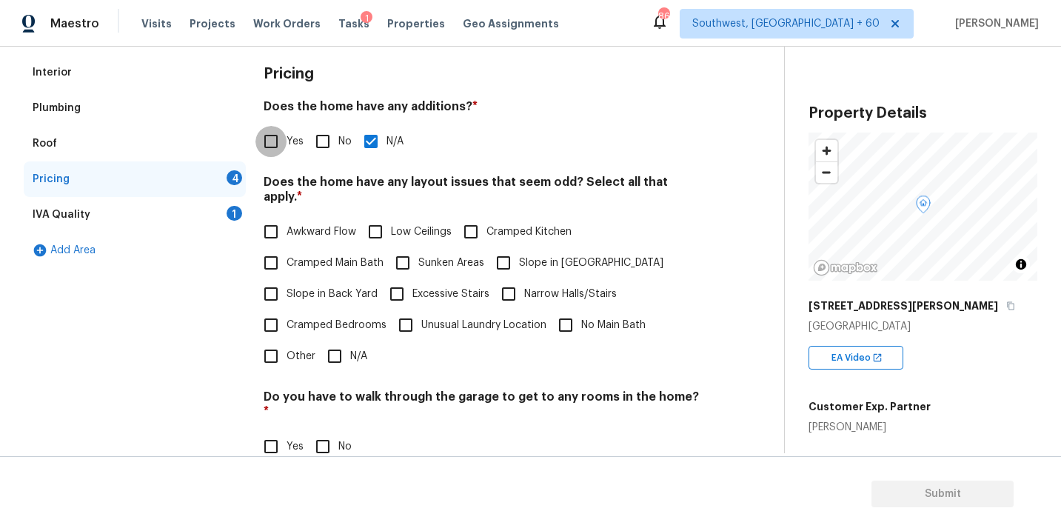
checkbox input "false"
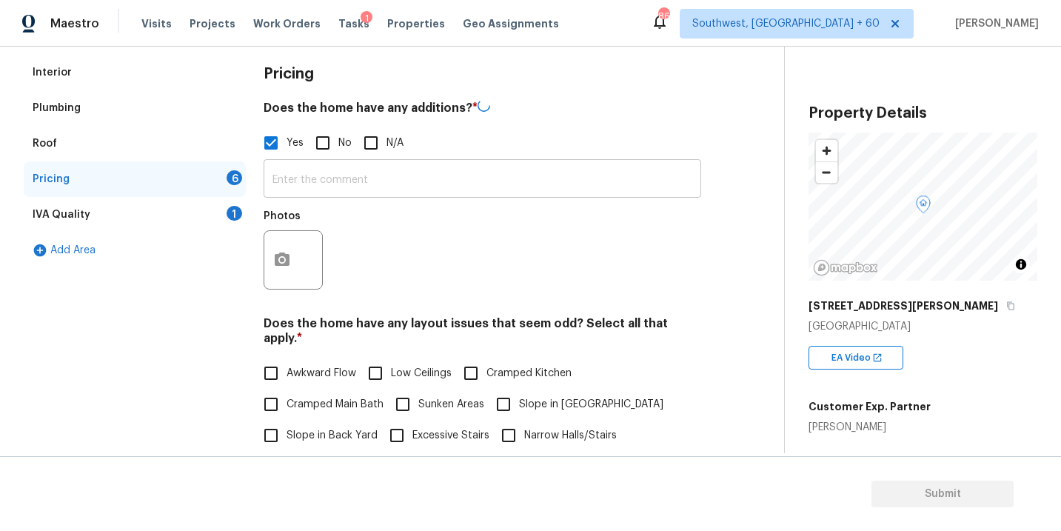
drag, startPoint x: 286, startPoint y: 151, endPoint x: 318, endPoint y: 181, distance: 43.4
click at [318, 181] on input "text" at bounding box center [482, 180] width 437 height 35
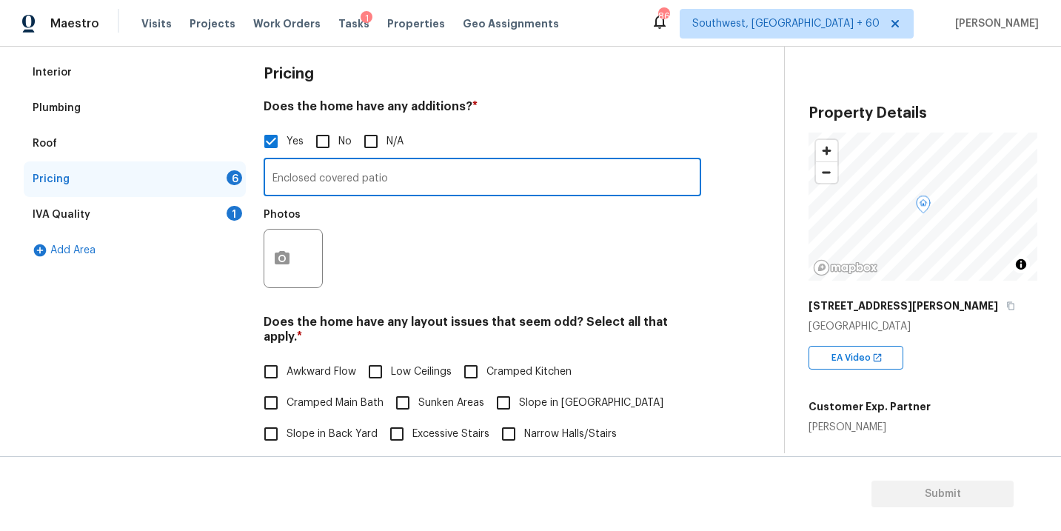
type input "Enclosed covered patio"
click at [293, 257] on button "button" at bounding box center [282, 258] width 36 height 58
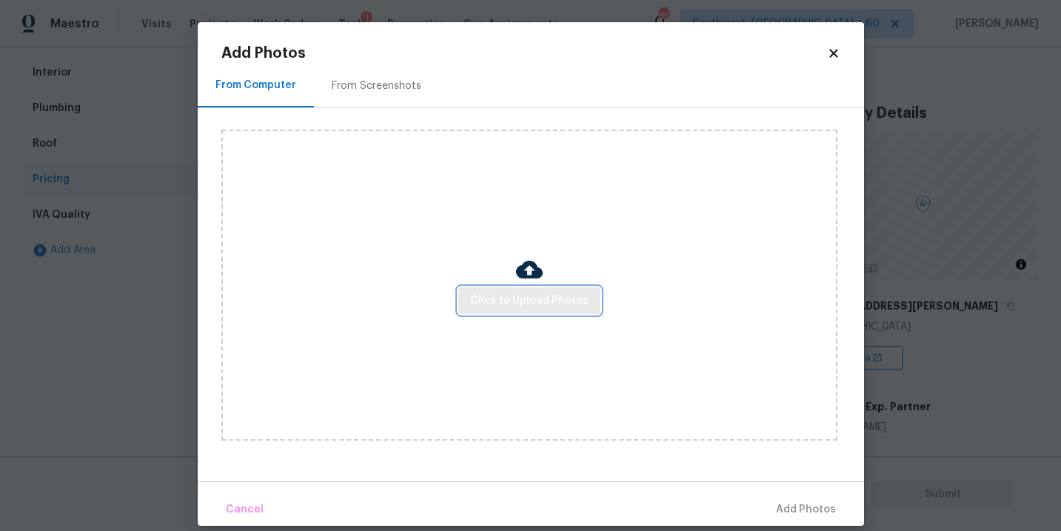
click at [551, 292] on span "Click to Upload Photos" at bounding box center [529, 301] width 118 height 19
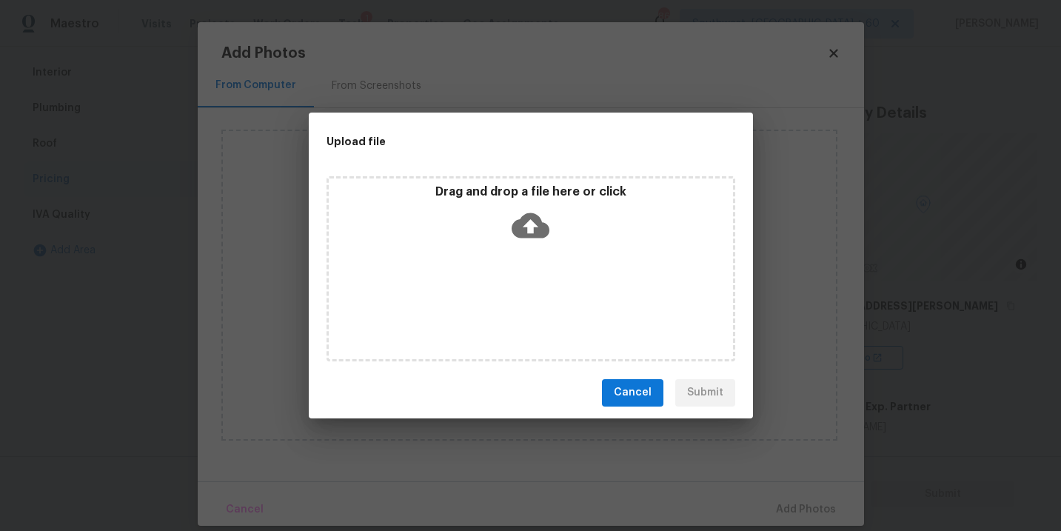
click at [539, 244] on div "Drag and drop a file here or click" at bounding box center [531, 216] width 404 height 64
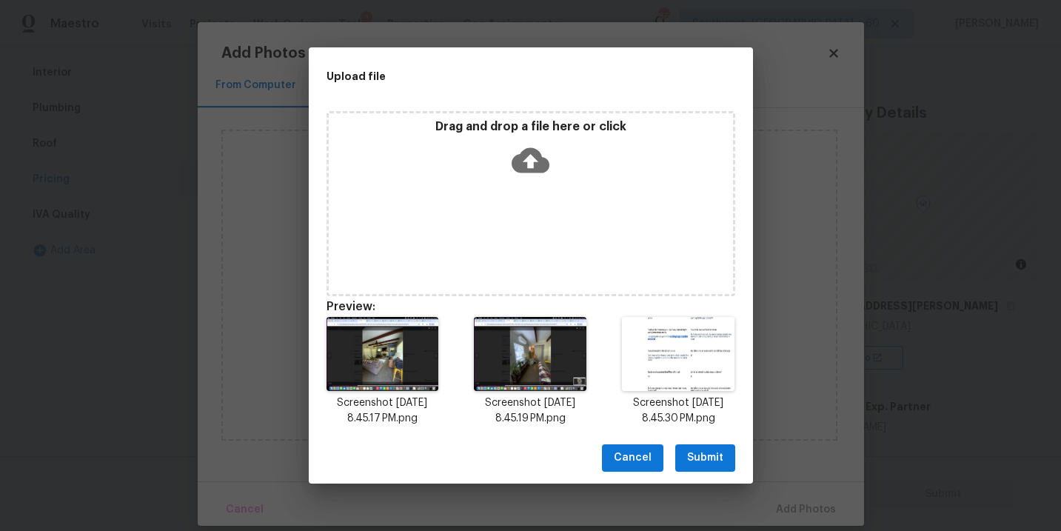
click at [700, 464] on span "Submit" at bounding box center [705, 458] width 36 height 19
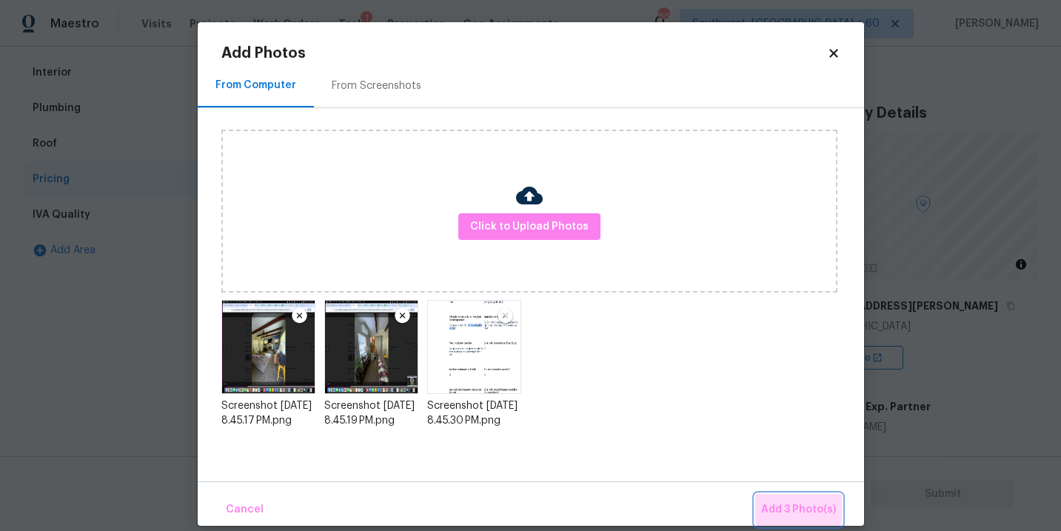
click at [778, 503] on span "Add 3 Photo(s)" at bounding box center [798, 509] width 75 height 19
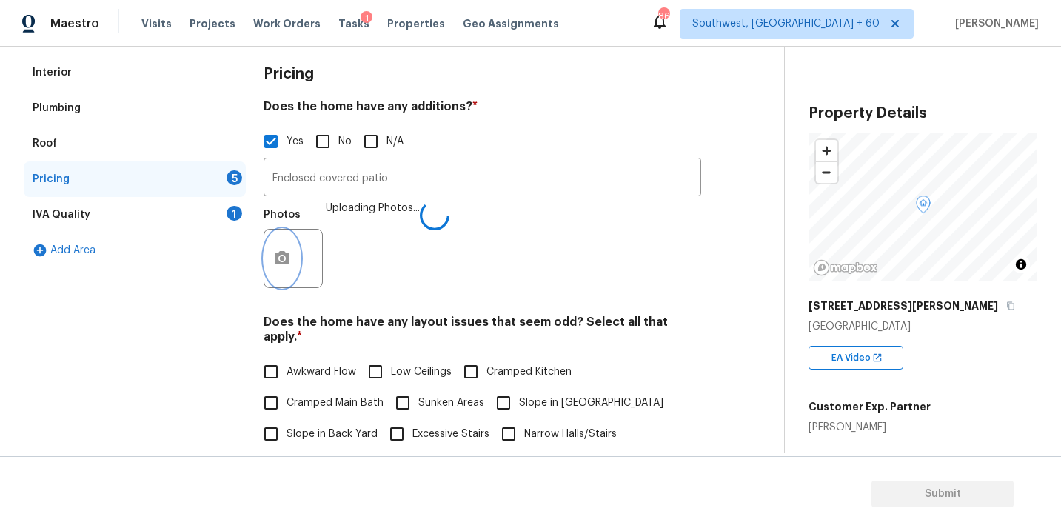
scroll to position [497, 0]
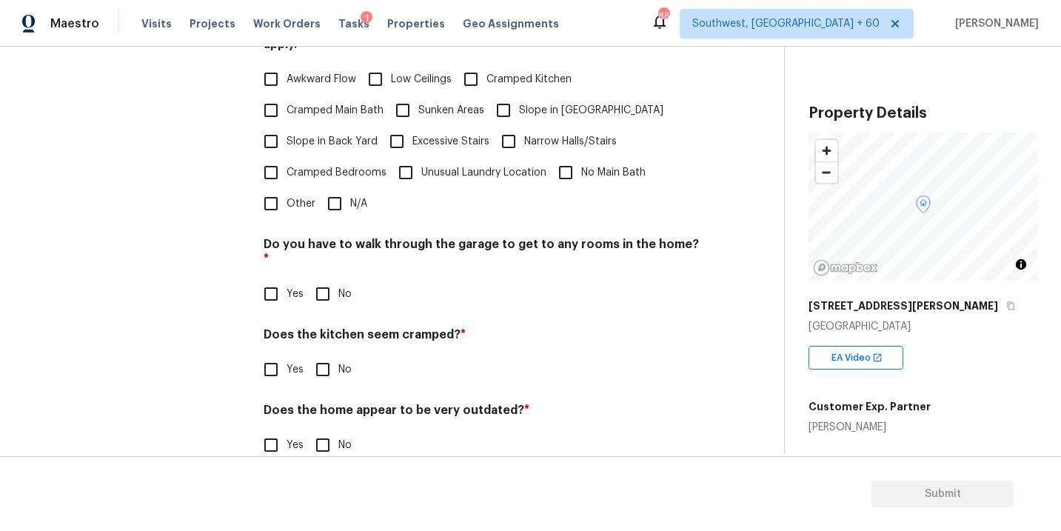
click at [351, 197] on label "N/A" at bounding box center [343, 203] width 48 height 31
click at [350, 197] on input "N/A" at bounding box center [334, 203] width 31 height 31
checkbox input "true"
click at [325, 280] on input "No" at bounding box center [322, 295] width 31 height 31
checkbox input "true"
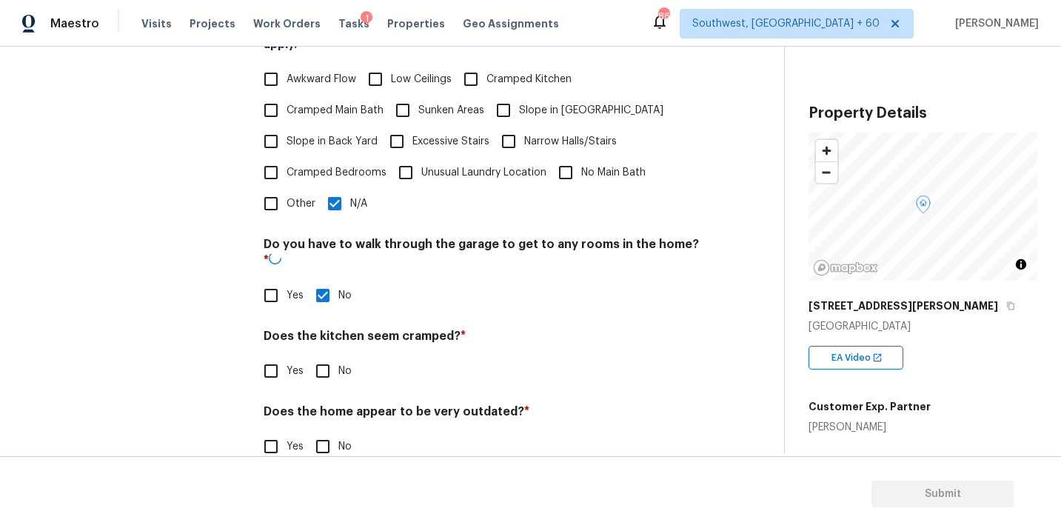
click at [320, 355] on input "No" at bounding box center [322, 370] width 31 height 31
checkbox input "true"
click at [335, 464] on section "Submit" at bounding box center [530, 494] width 1061 height 76
click at [332, 431] on div "Pricing Does the home have any additions? * Yes No N/A Enclosed covered patio ​…" at bounding box center [482, 120] width 437 height 716
click at [324, 429] on input "No" at bounding box center [322, 444] width 31 height 31
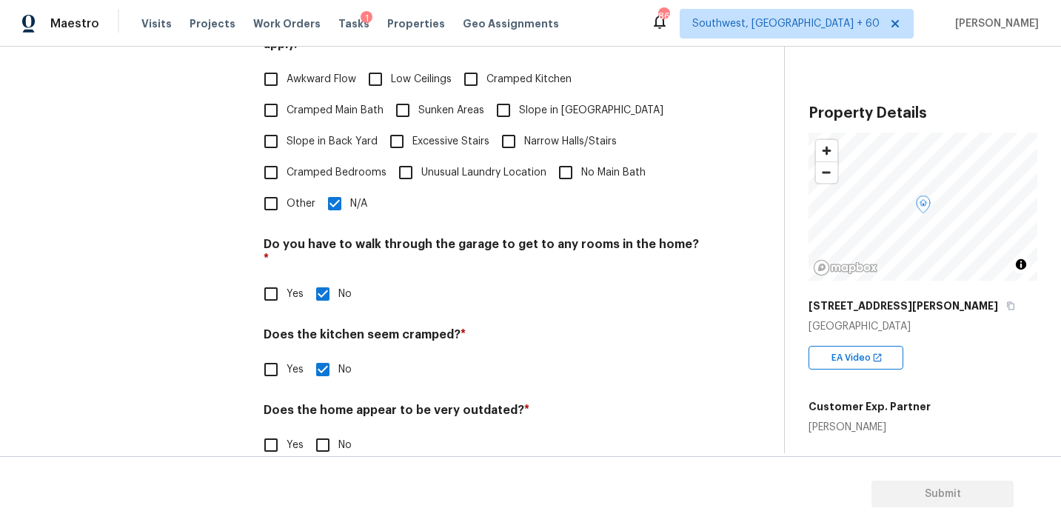
checkbox input "true"
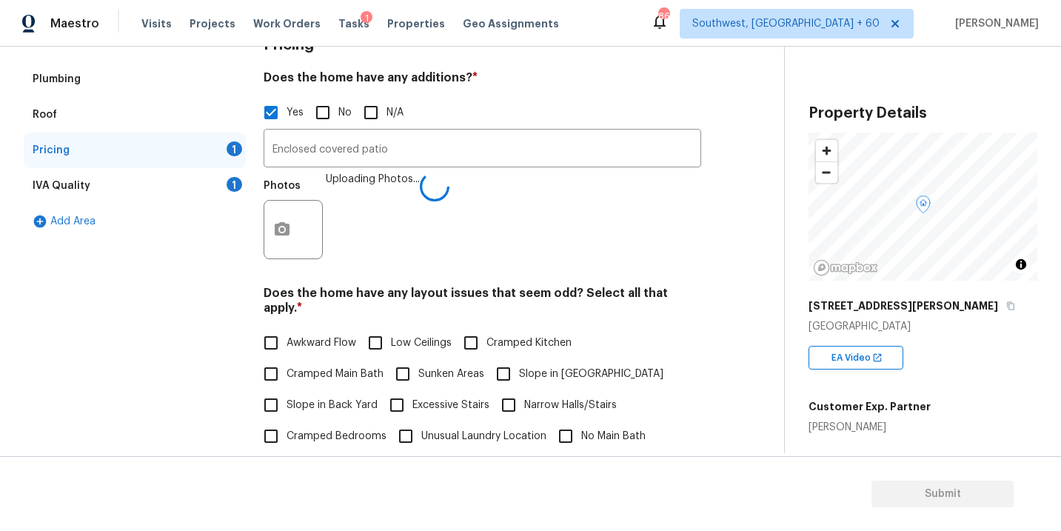
scroll to position [102, 0]
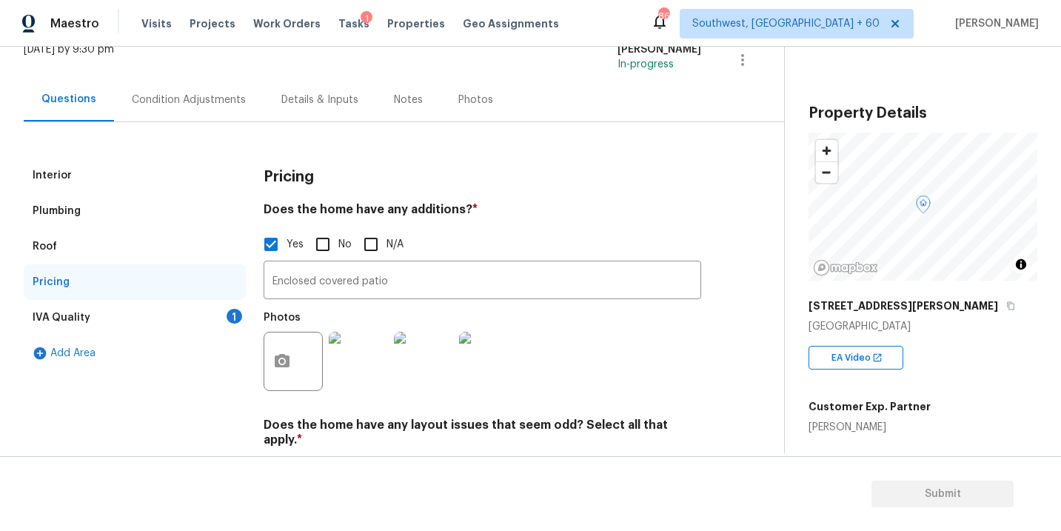
click at [151, 329] on div "IVA Quality 1" at bounding box center [135, 318] width 222 height 36
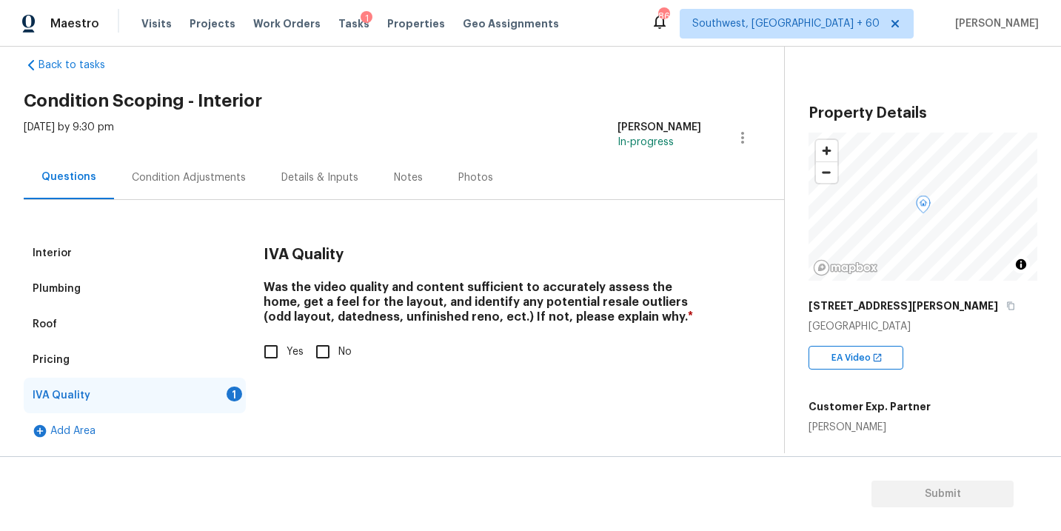
click at [266, 346] on input "Yes" at bounding box center [270, 351] width 31 height 31
checkbox input "true"
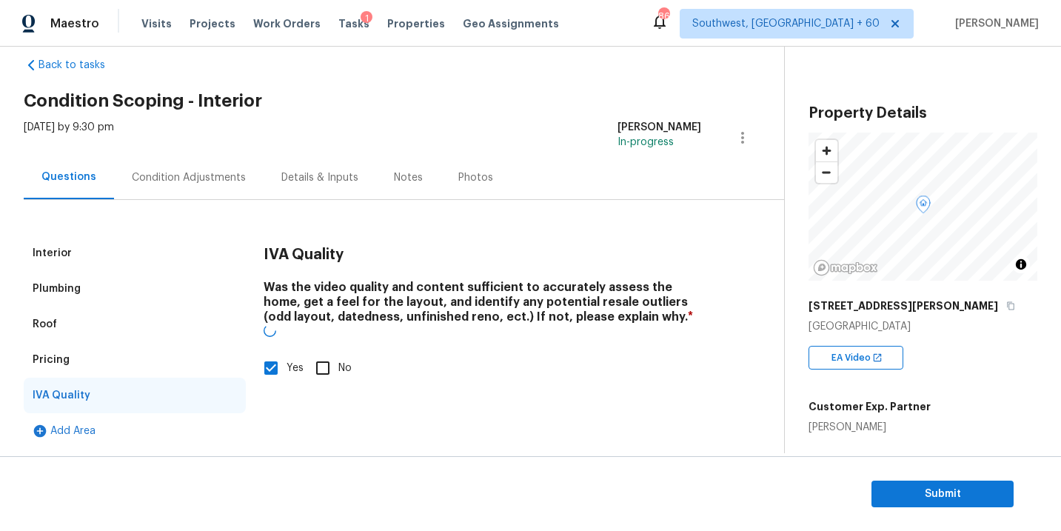
click at [209, 181] on div "Condition Adjustments" at bounding box center [189, 177] width 114 height 15
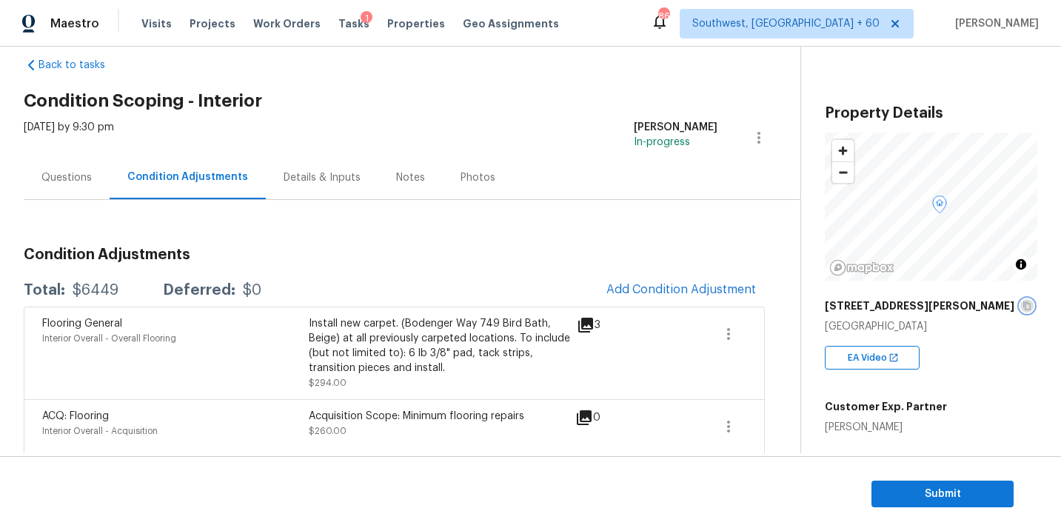
click at [1022, 306] on icon "button" at bounding box center [1026, 305] width 9 height 9
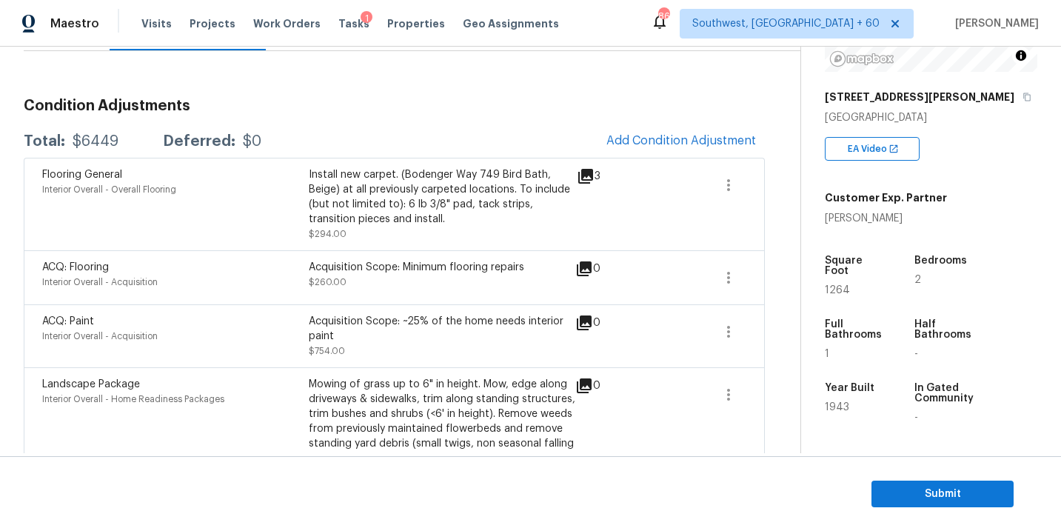
scroll to position [212, 0]
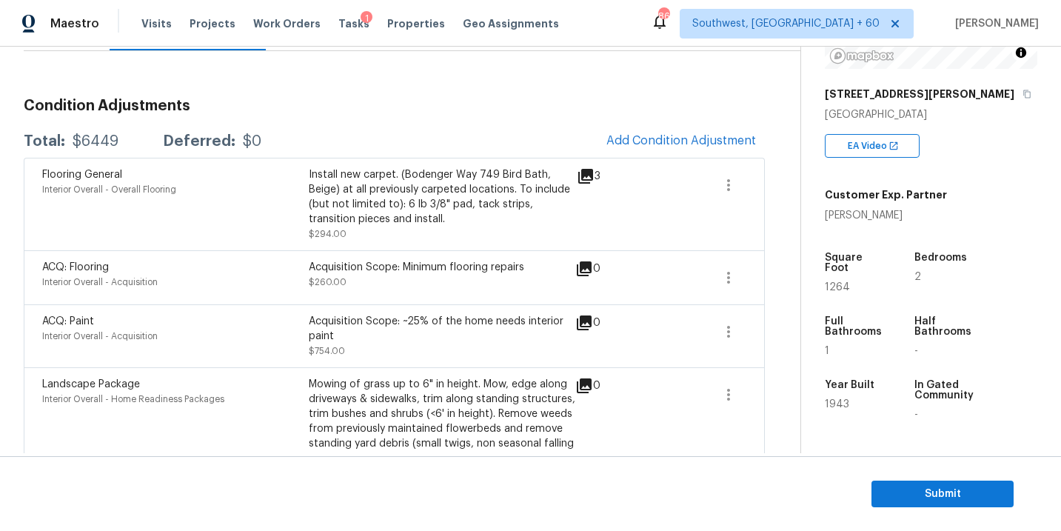
click at [104, 146] on div "$6449" at bounding box center [96, 141] width 46 height 15
copy div "$6449"
click at [600, 378] on div "0" at bounding box center [611, 386] width 73 height 18
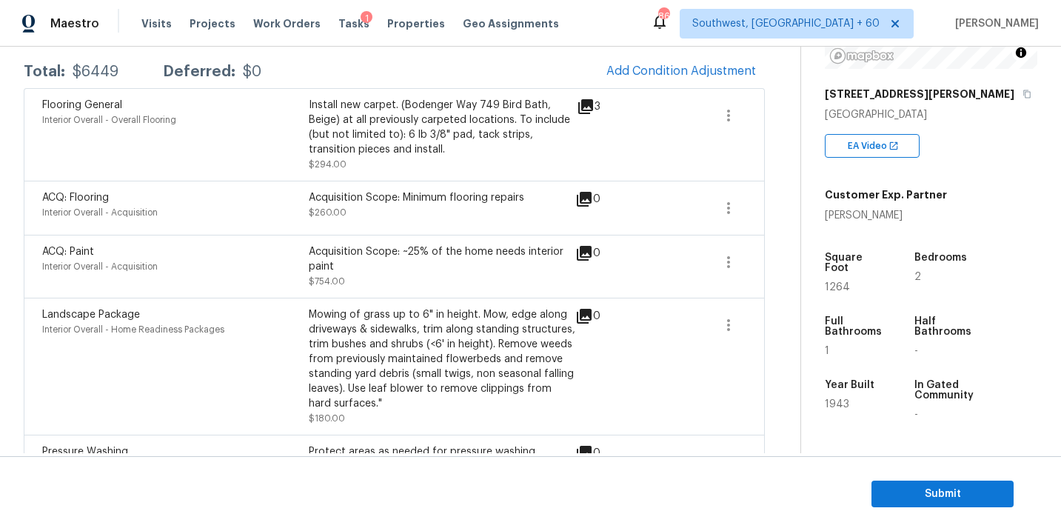
scroll to position [325, 0]
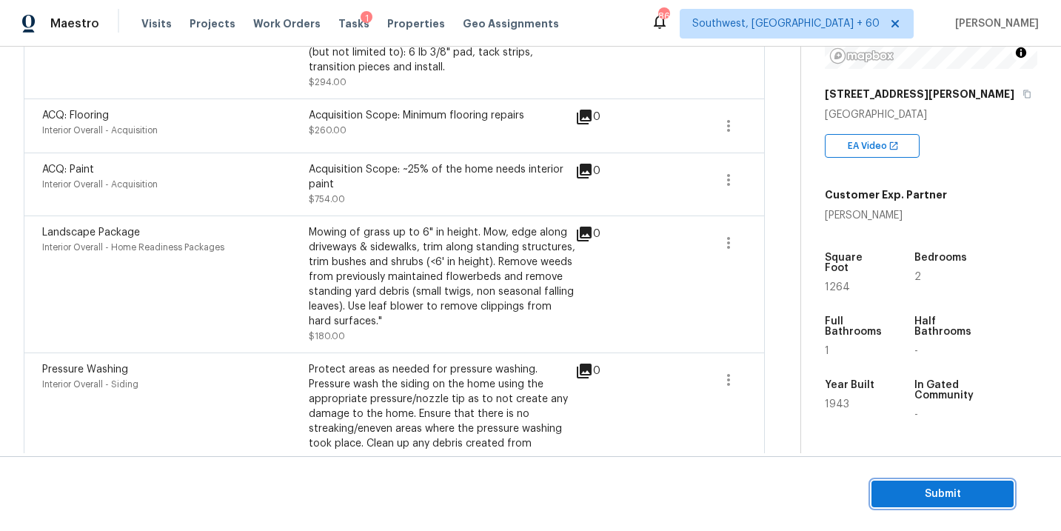
click at [893, 487] on span "Submit" at bounding box center [942, 494] width 118 height 19
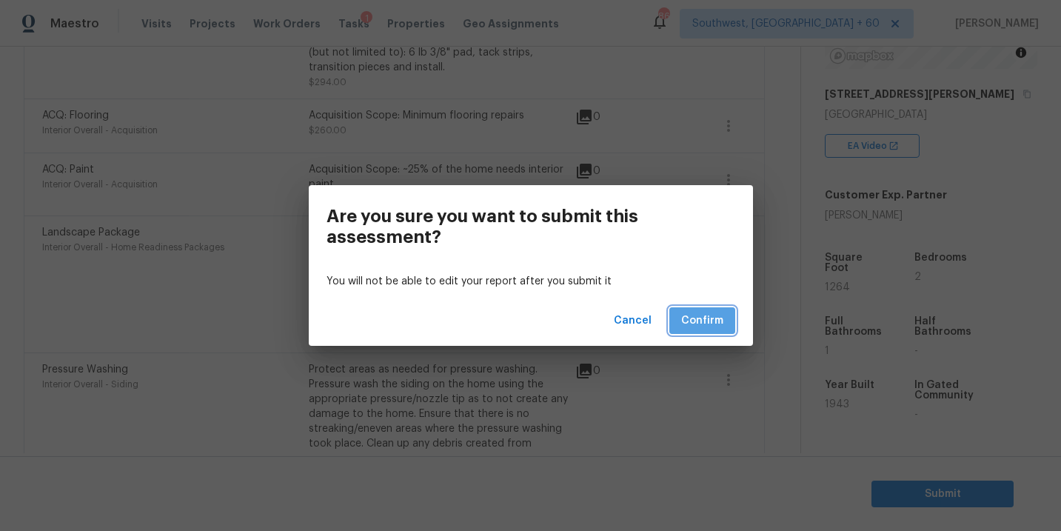
click at [716, 318] on span "Confirm" at bounding box center [702, 321] width 42 height 19
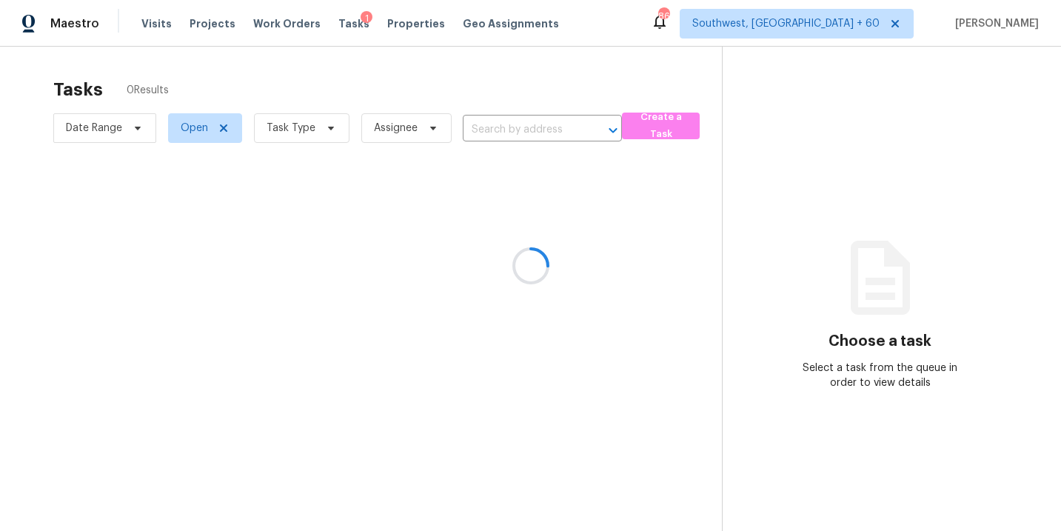
click at [340, 78] on div at bounding box center [530, 265] width 1061 height 531
